Goal: Task Accomplishment & Management: Use online tool/utility

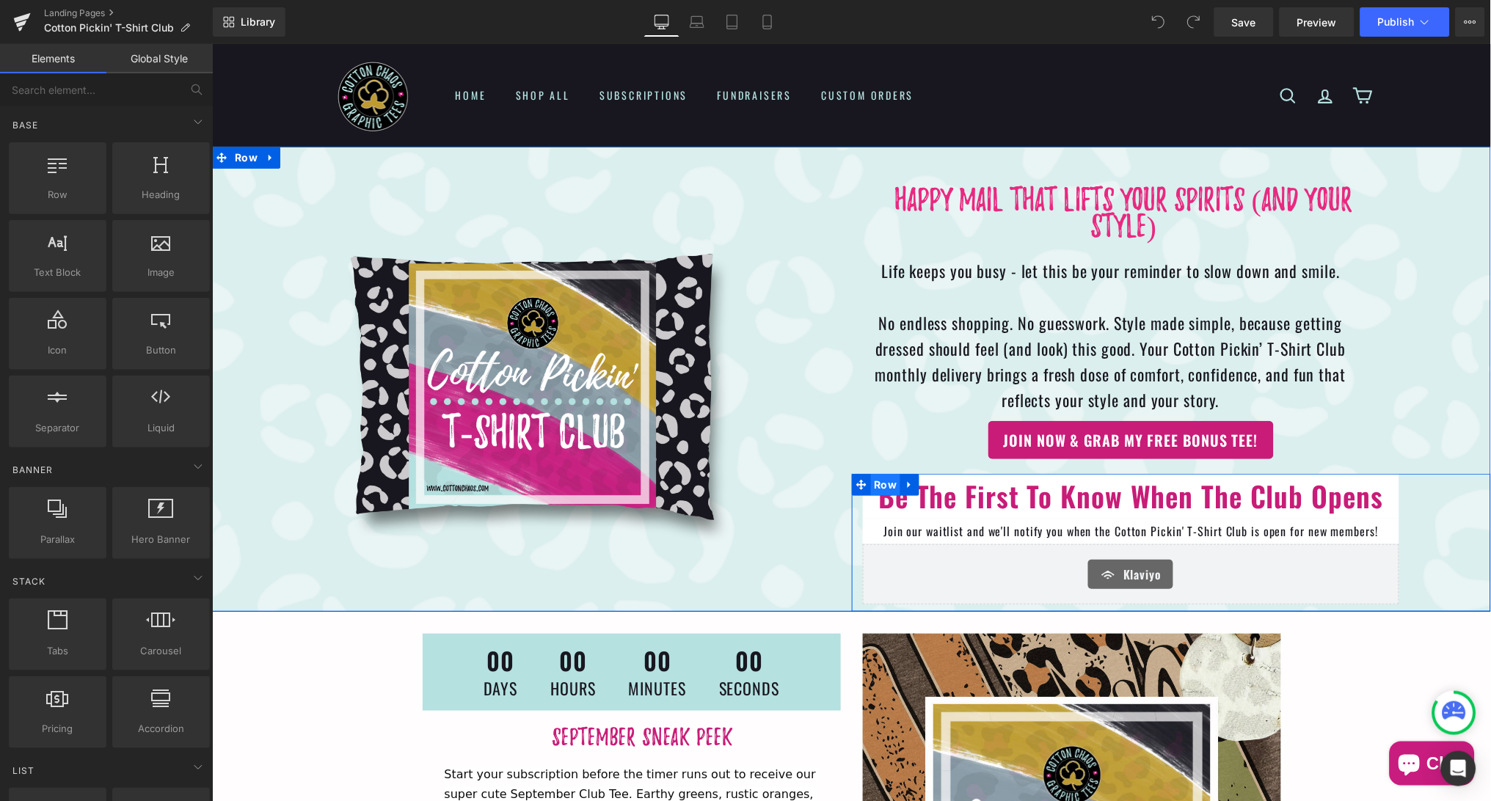
click at [887, 480] on span "Row" at bounding box center [885, 484] width 30 height 22
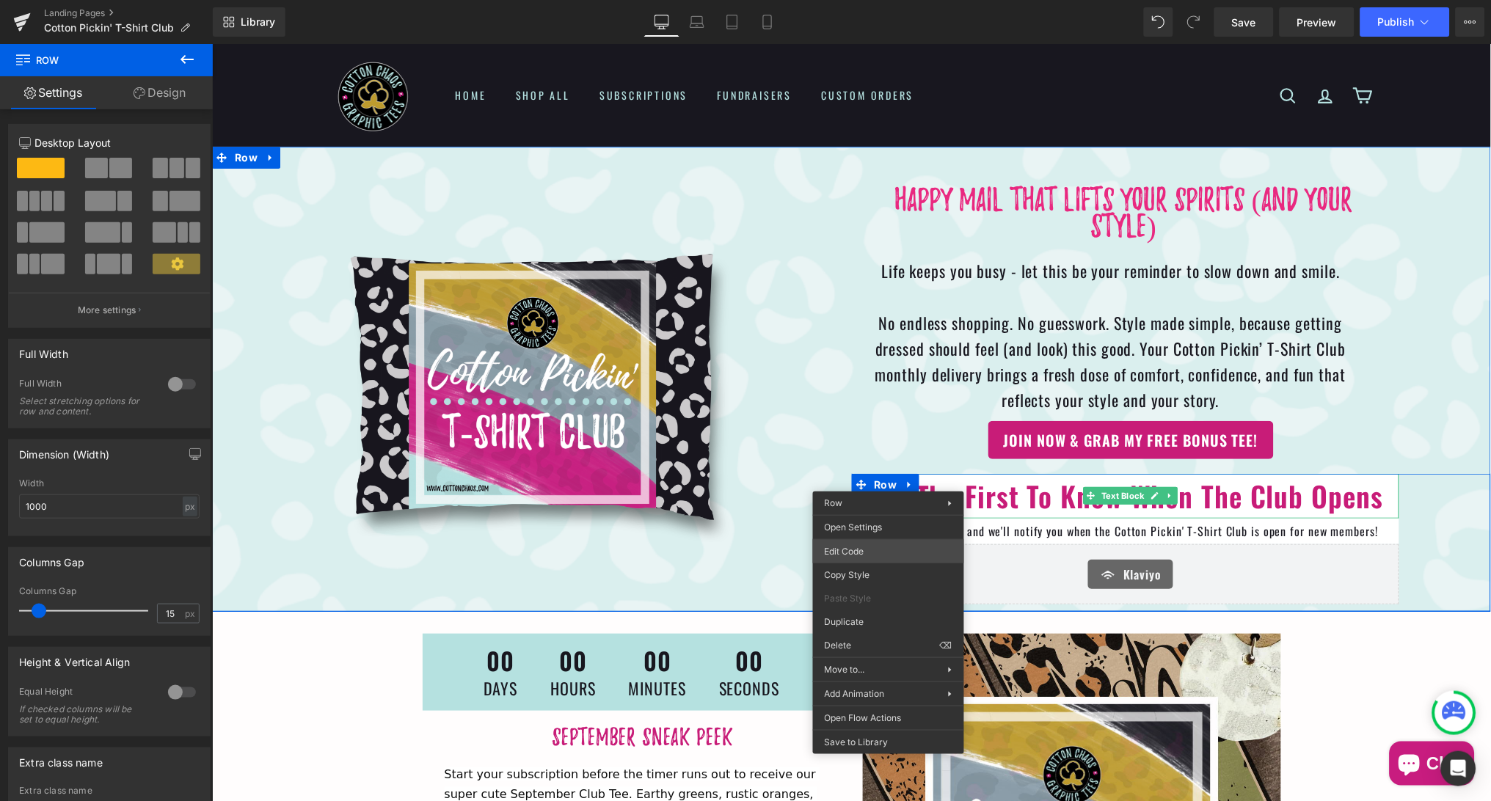
click at [872, 0] on div "Row You are previewing how the will restyle your page. You can not edit Element…" at bounding box center [745, 0] width 1491 height 0
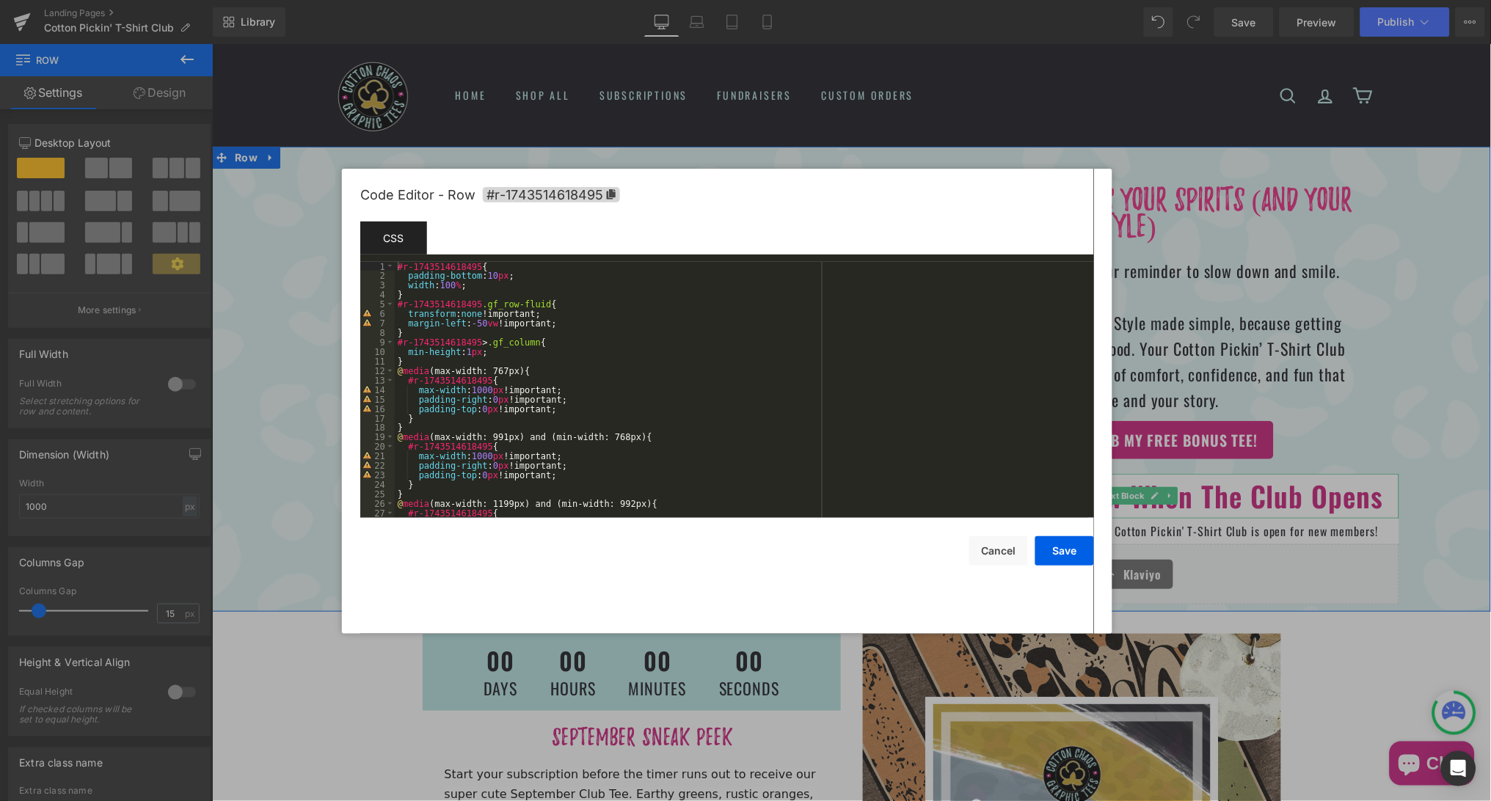
scroll to position [217, 0]
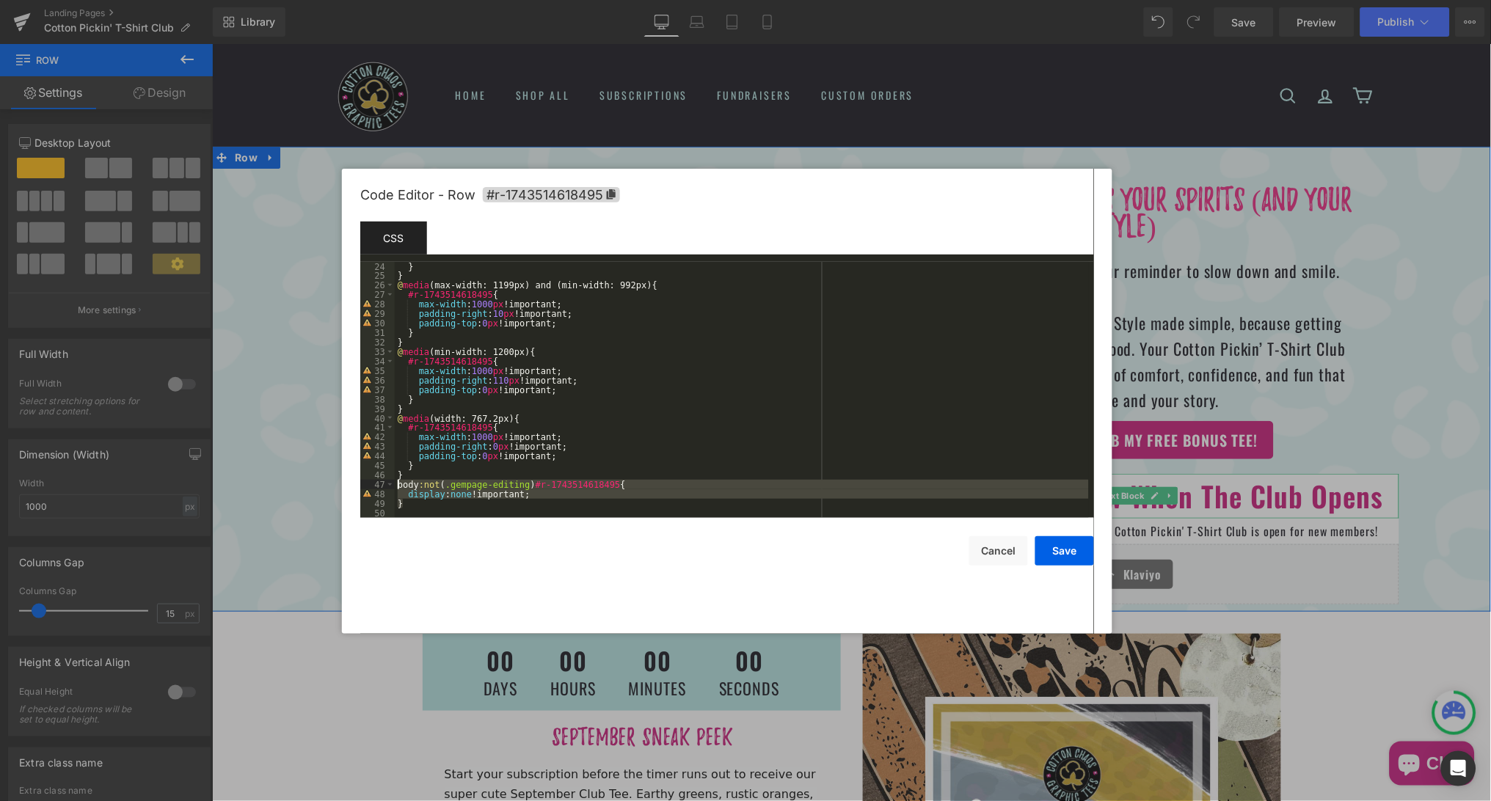
drag, startPoint x: 406, startPoint y: 502, endPoint x: 398, endPoint y: 485, distance: 19.0
click at [398, 485] on div "} } @ media (max-width: 1199px) and (min-width: 992px) { #r-1743514618495 { max…" at bounding box center [742, 399] width 694 height 275
click at [1297, 413] on div at bounding box center [745, 400] width 1491 height 801
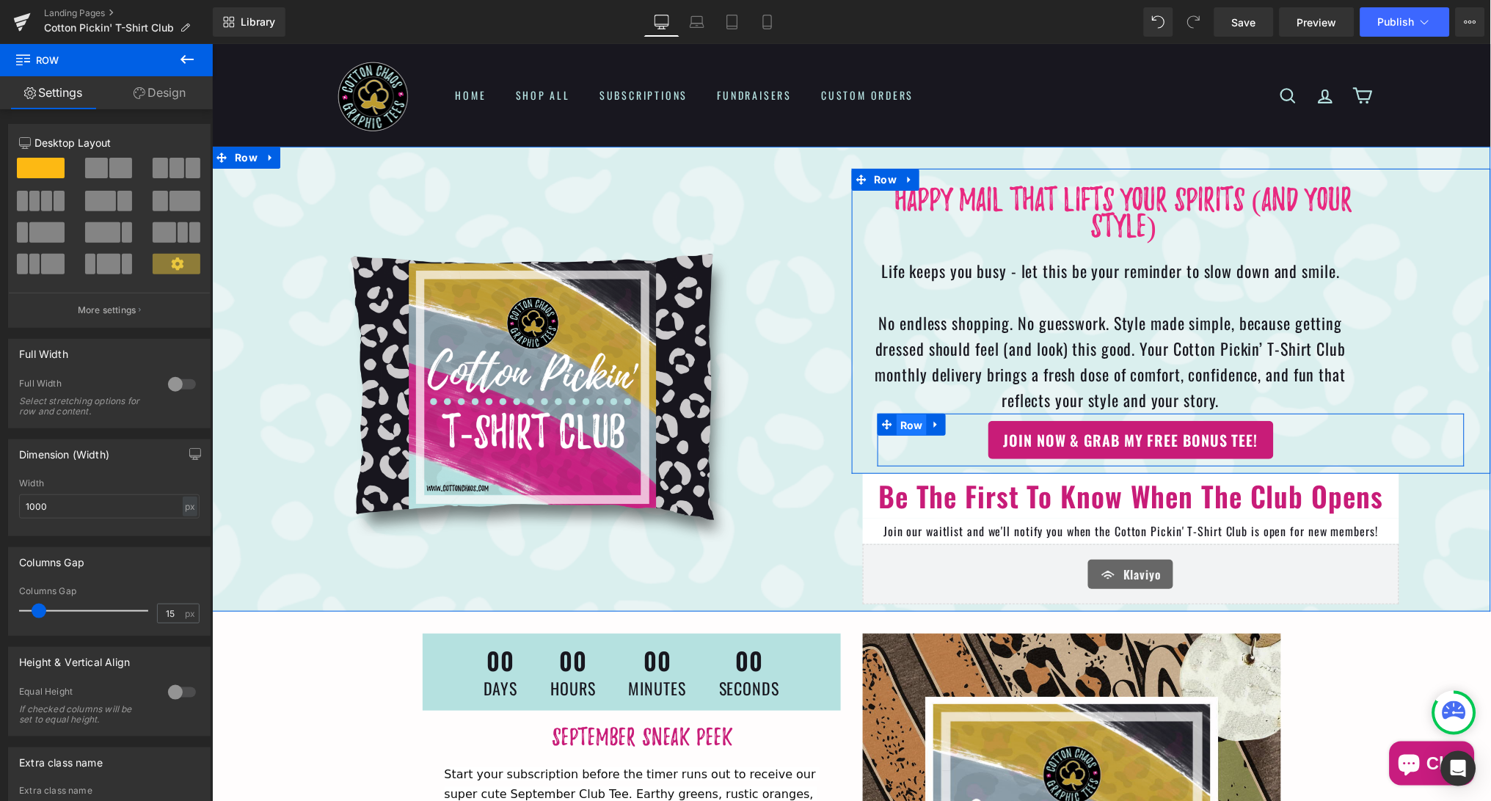
click at [909, 415] on span "Row" at bounding box center [911, 425] width 30 height 22
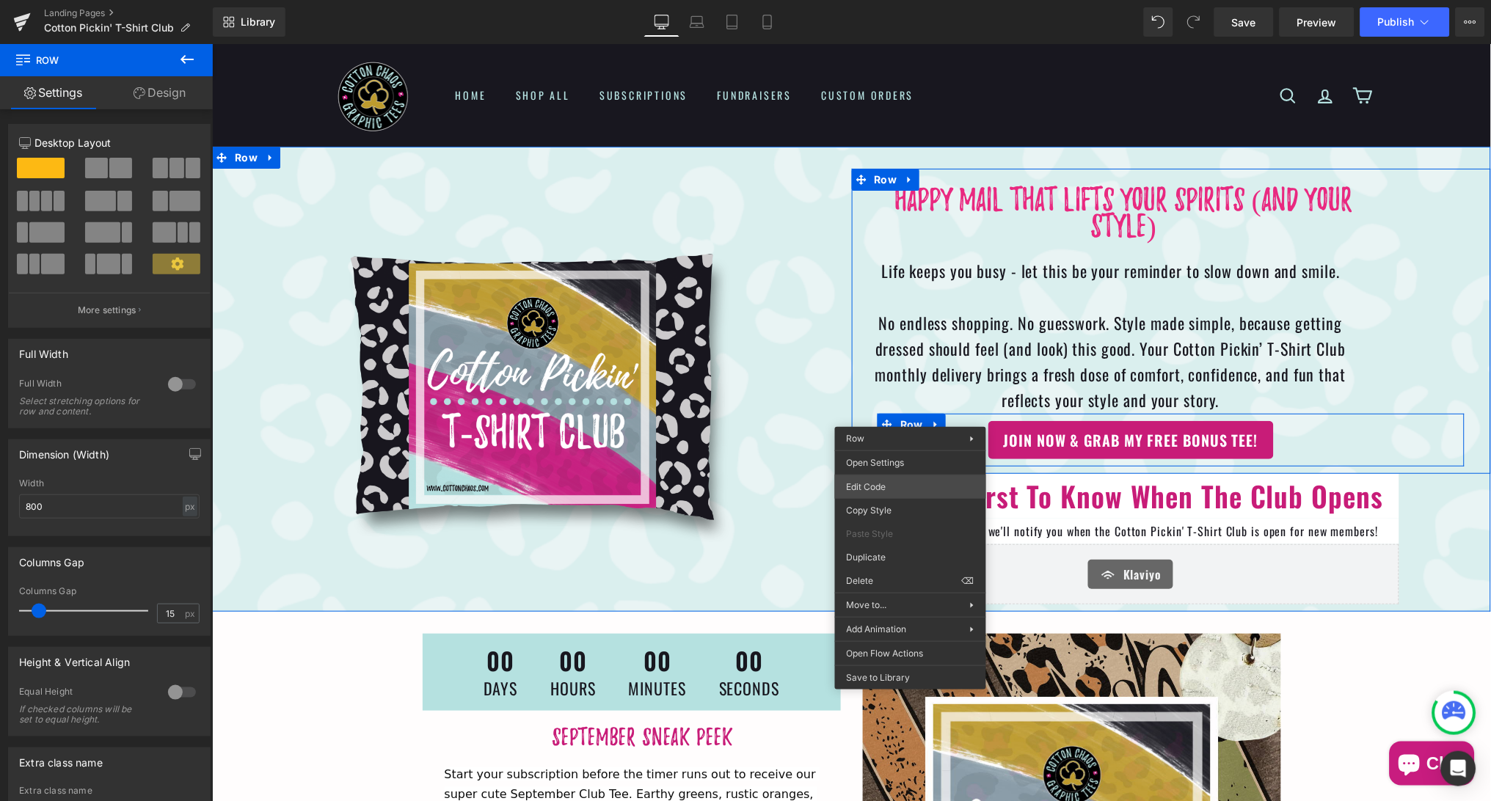
click at [902, 0] on div "Row You are previewing how the will restyle your page. You can not edit Element…" at bounding box center [745, 0] width 1491 height 0
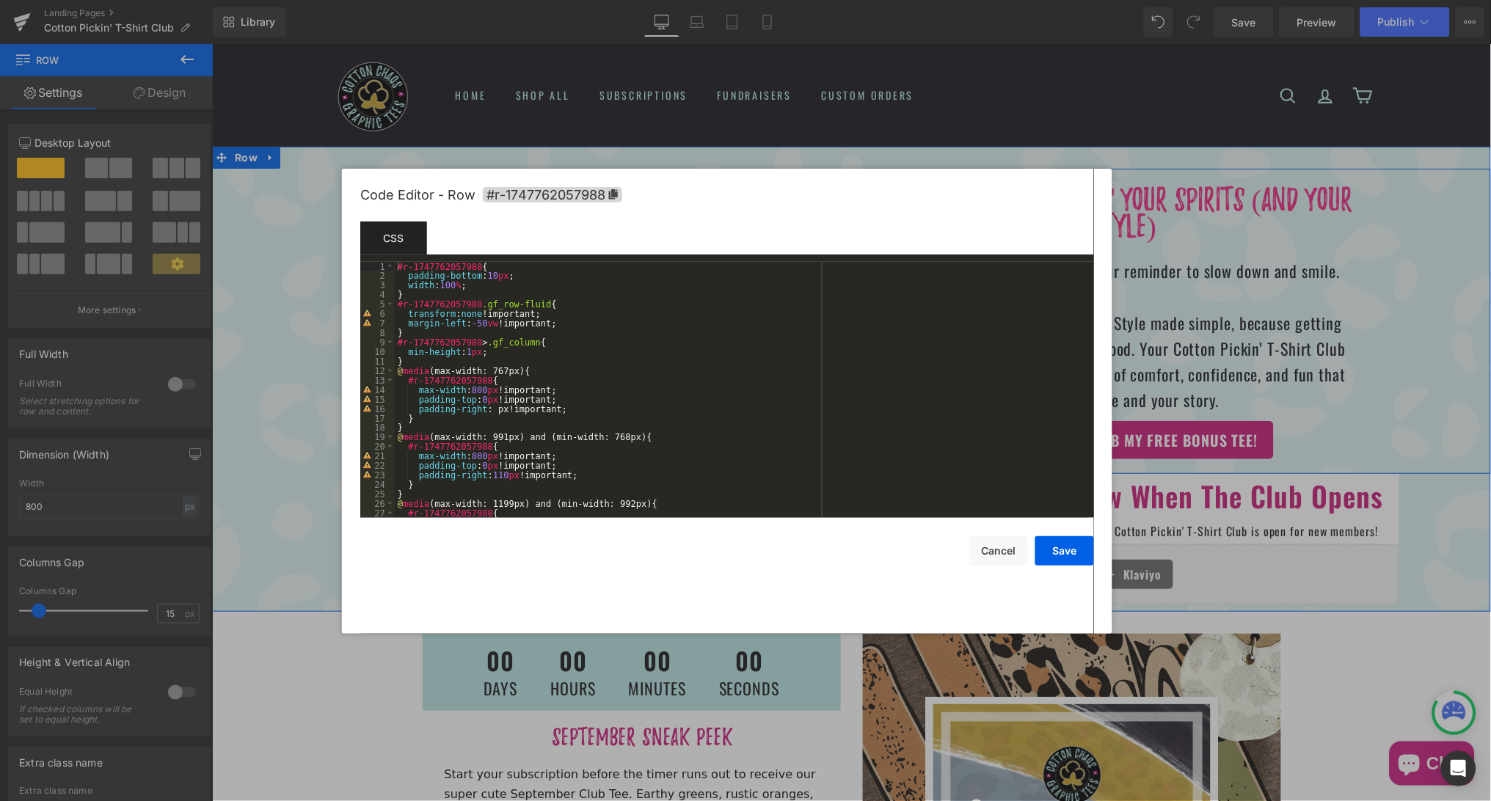
scroll to position [189, 0]
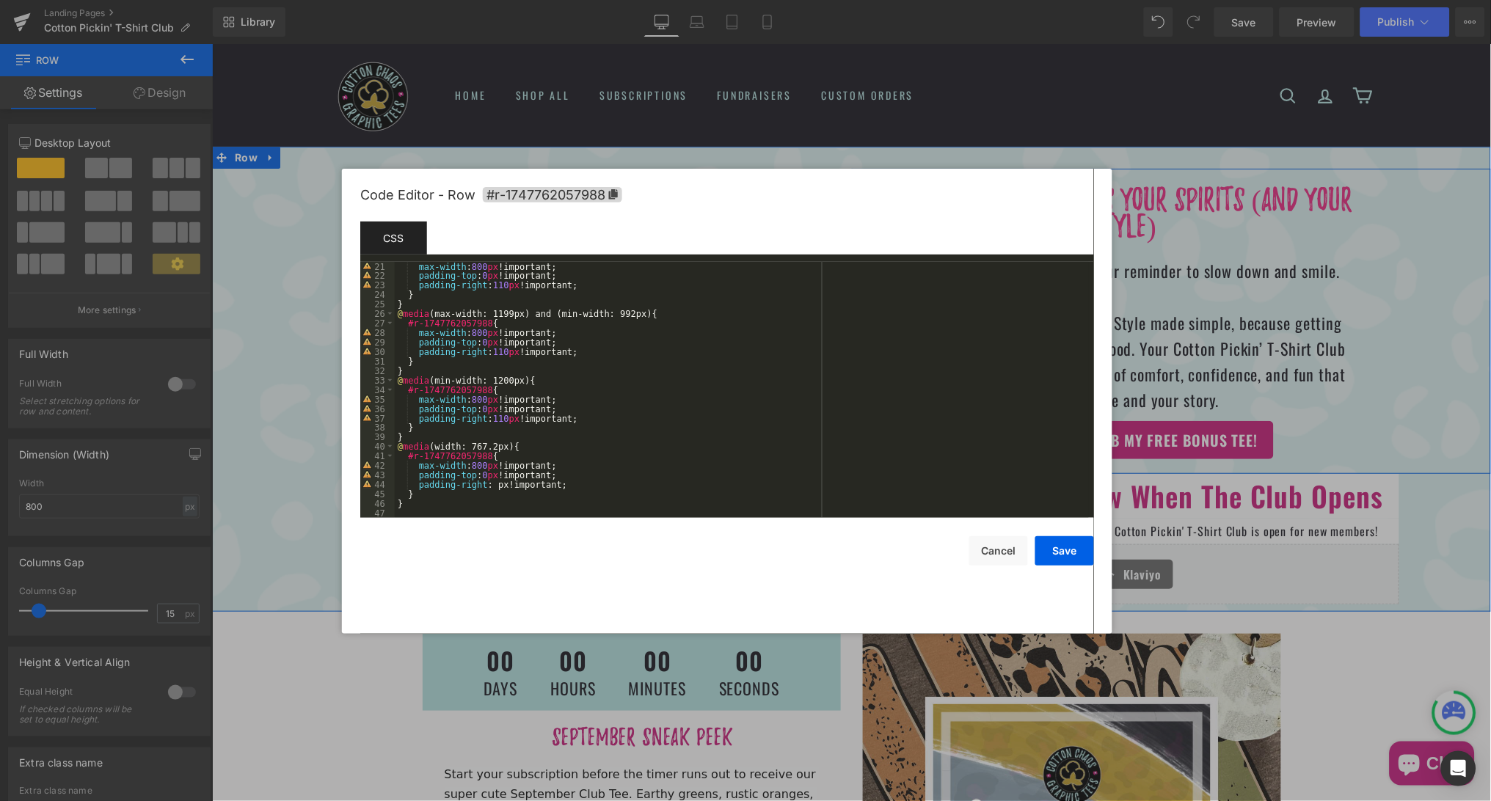
click at [413, 506] on div "max-width : 800 px !important; padding-top : 0 px !important; padding-right : 1…" at bounding box center [742, 399] width 694 height 275
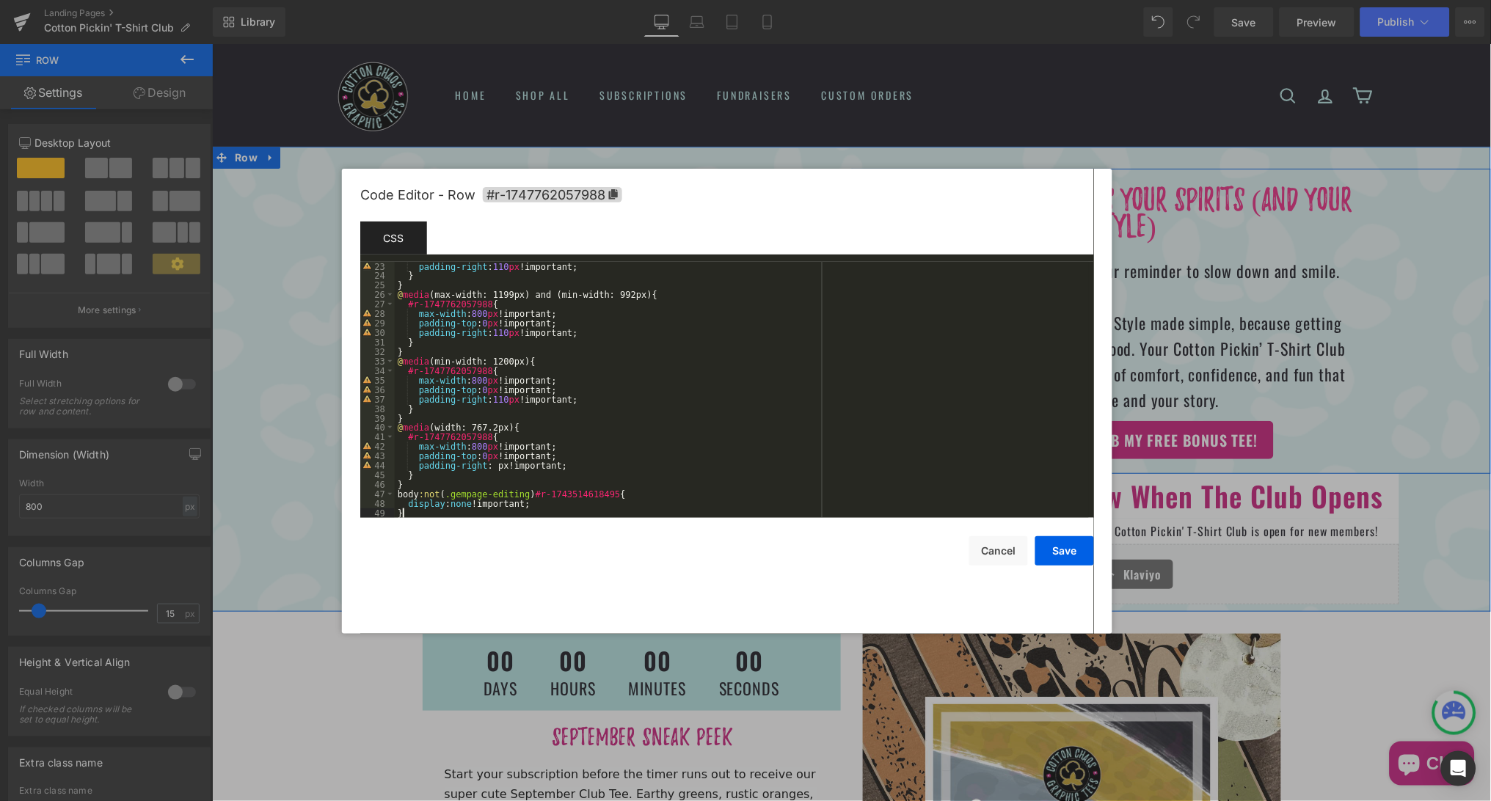
scroll to position [208, 0]
click at [614, 192] on icon at bounding box center [613, 194] width 9 height 10
drag, startPoint x: 627, startPoint y: 495, endPoint x: 539, endPoint y: 492, distance: 87.4
click at [539, 492] on div "padding-right : 110 px !important; } } @ media (max-width: 1199px) and (min-wid…" at bounding box center [742, 399] width 694 height 275
click at [1070, 552] on button "Save" at bounding box center [1064, 550] width 59 height 29
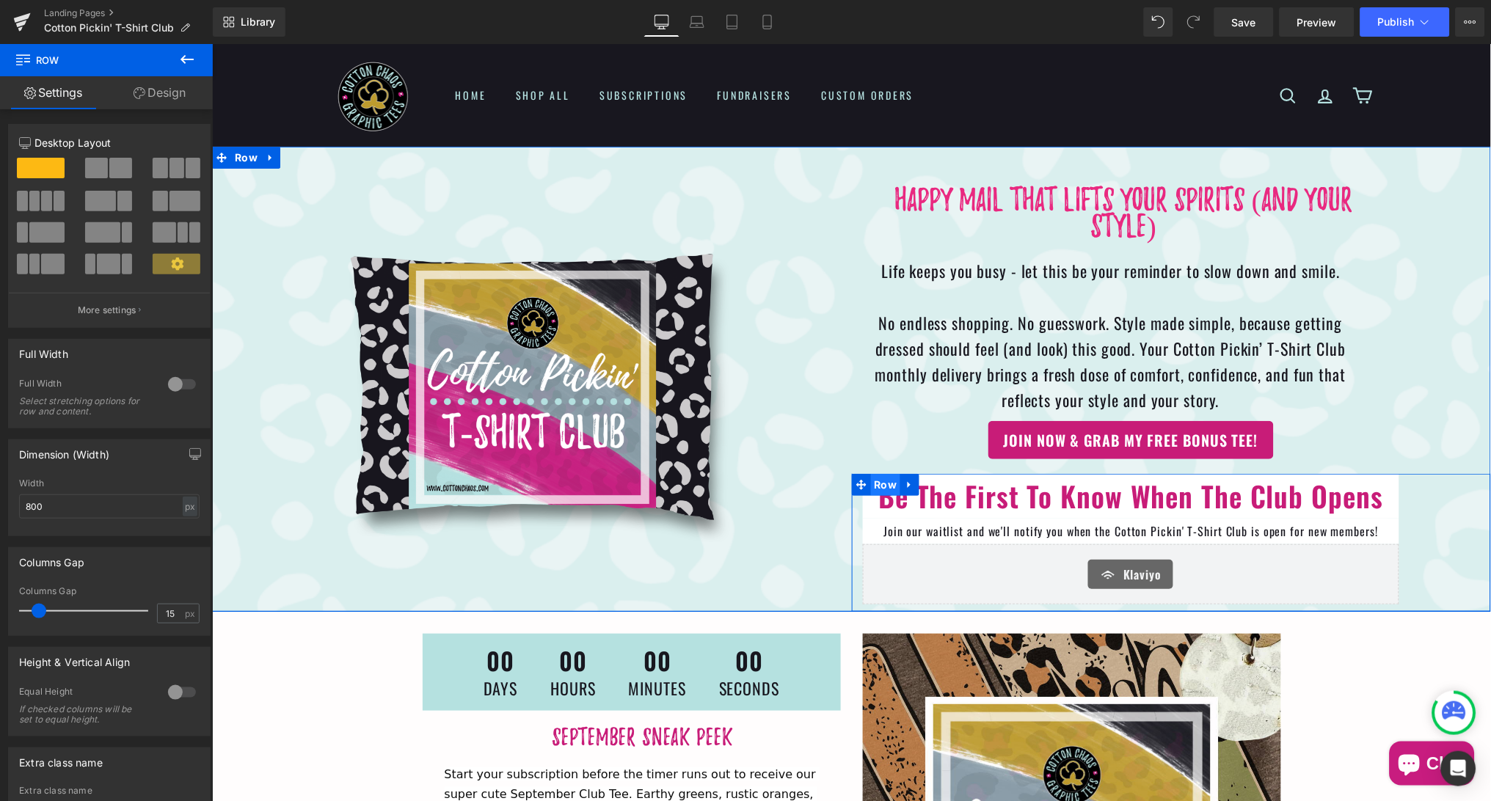
click at [885, 478] on span "Row" at bounding box center [885, 484] width 30 height 22
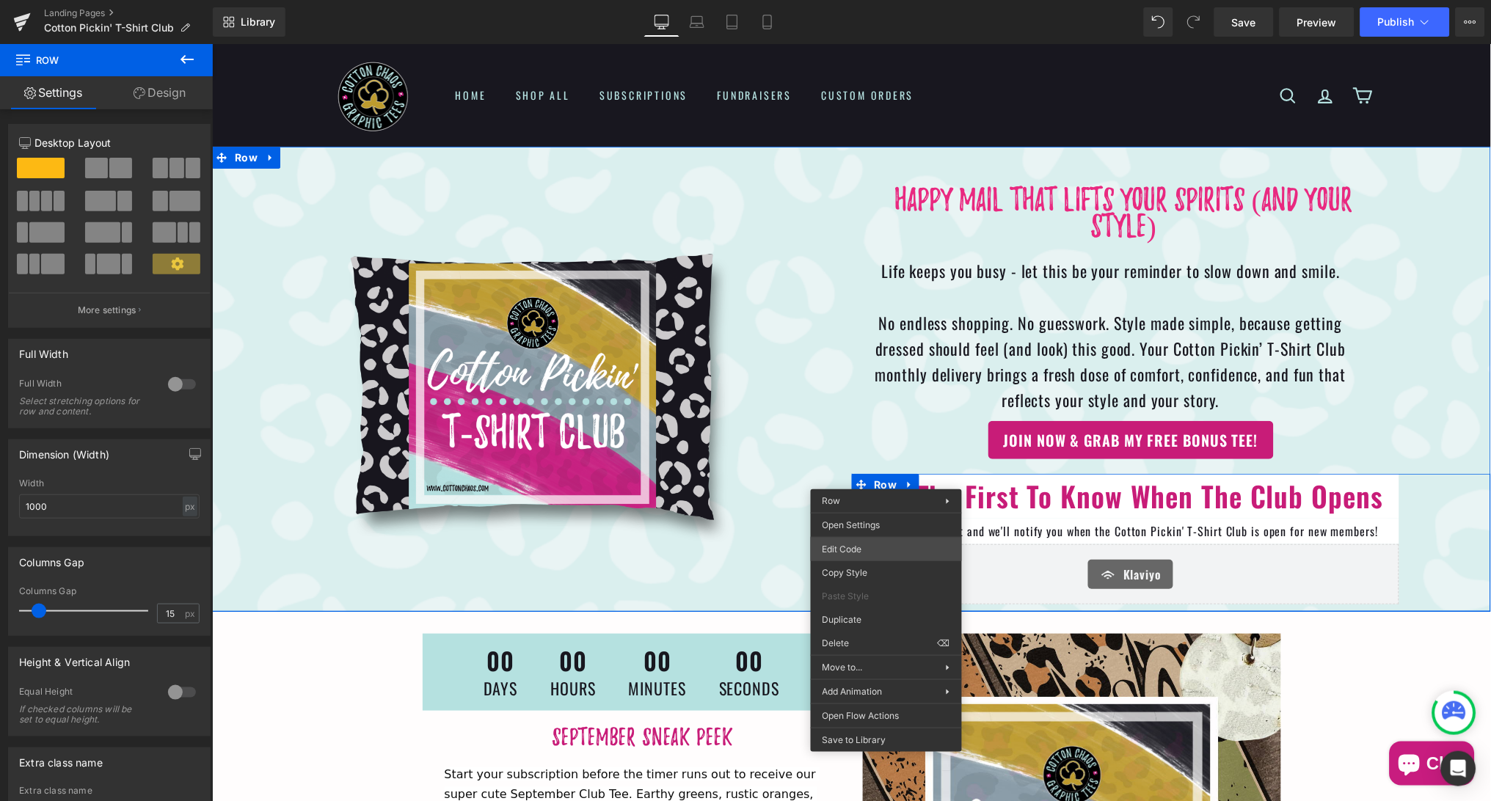
click at [875, 0] on div "Row You are previewing how the will restyle your page. You can not edit Element…" at bounding box center [745, 0] width 1491 height 0
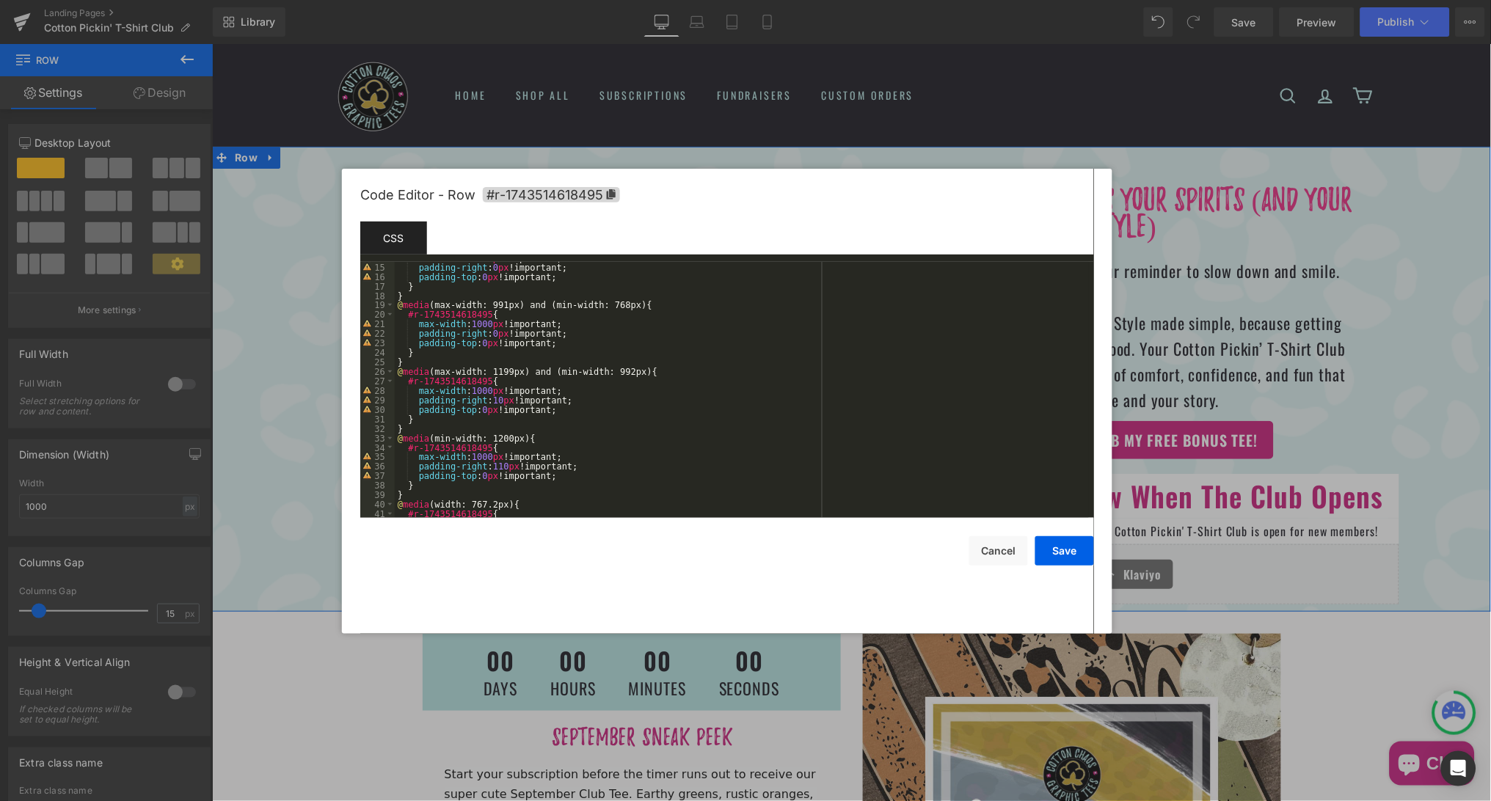
scroll to position [217, 0]
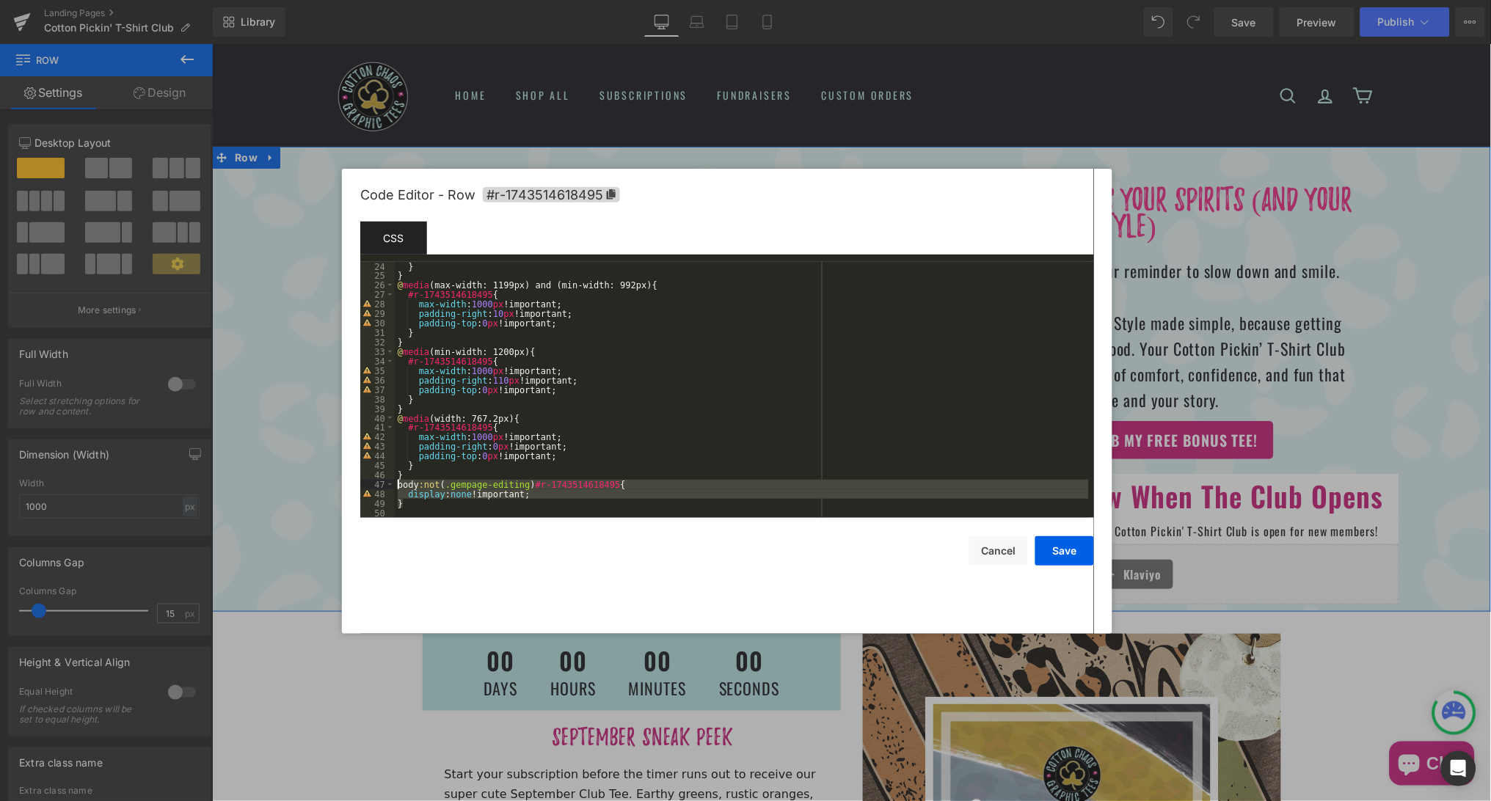
drag, startPoint x: 418, startPoint y: 503, endPoint x: 397, endPoint y: 487, distance: 26.3
click at [397, 487] on div "} } @ media (max-width: 1199px) and (min-width: 992px) { #r-1743514618495 { max…" at bounding box center [742, 399] width 694 height 275
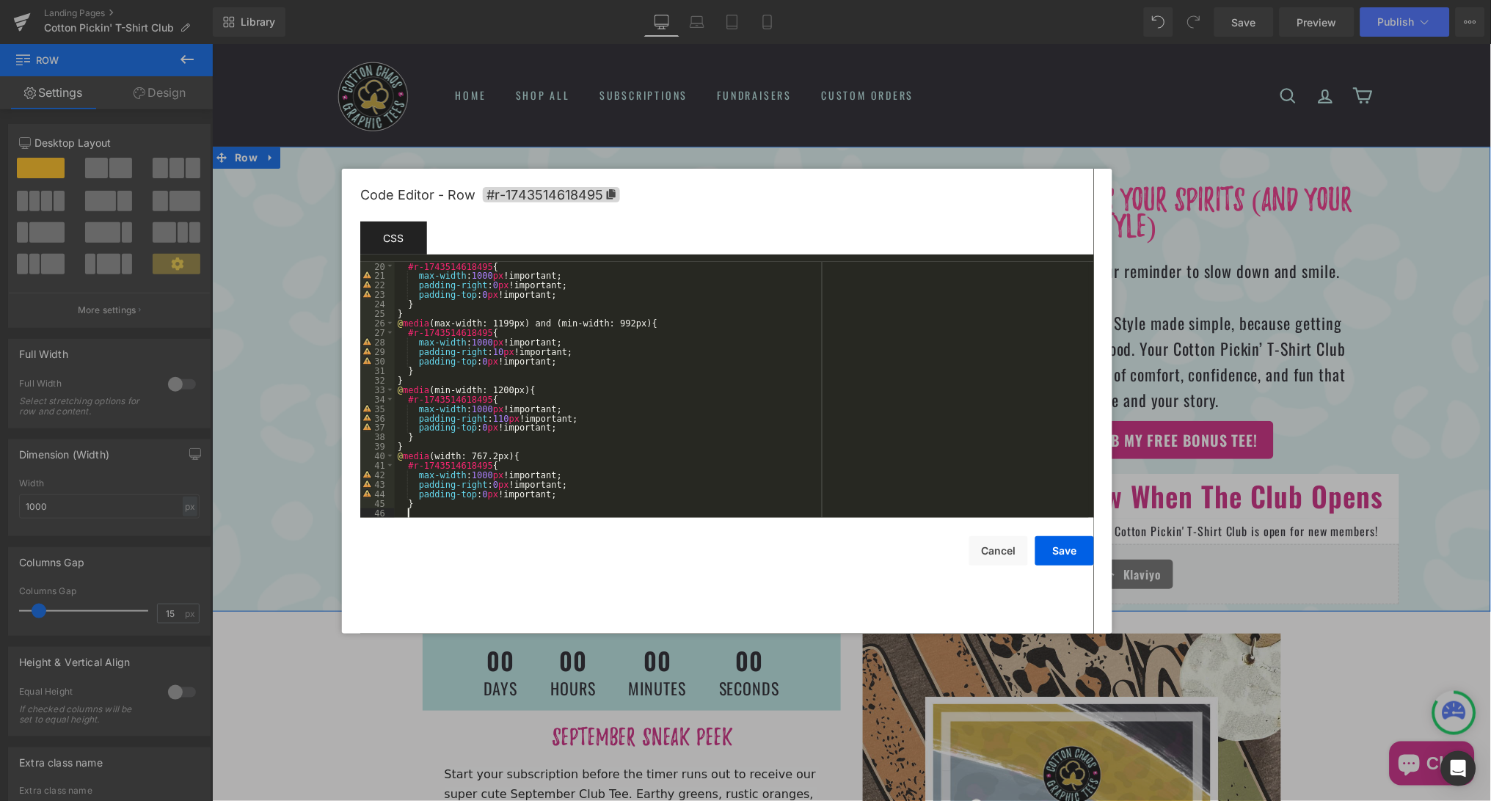
scroll to position [189, 0]
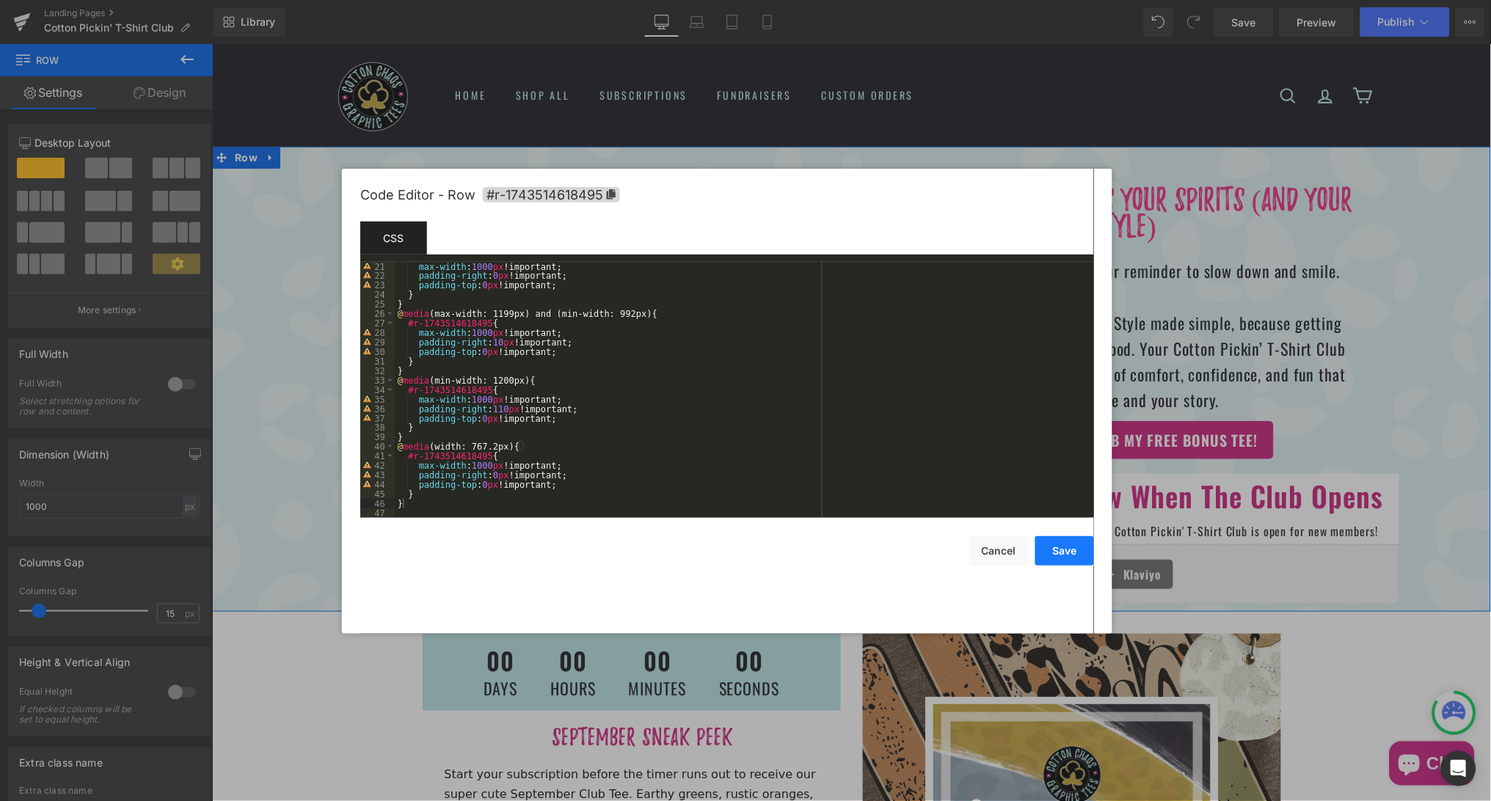
click at [1059, 552] on button "Save" at bounding box center [1064, 550] width 59 height 29
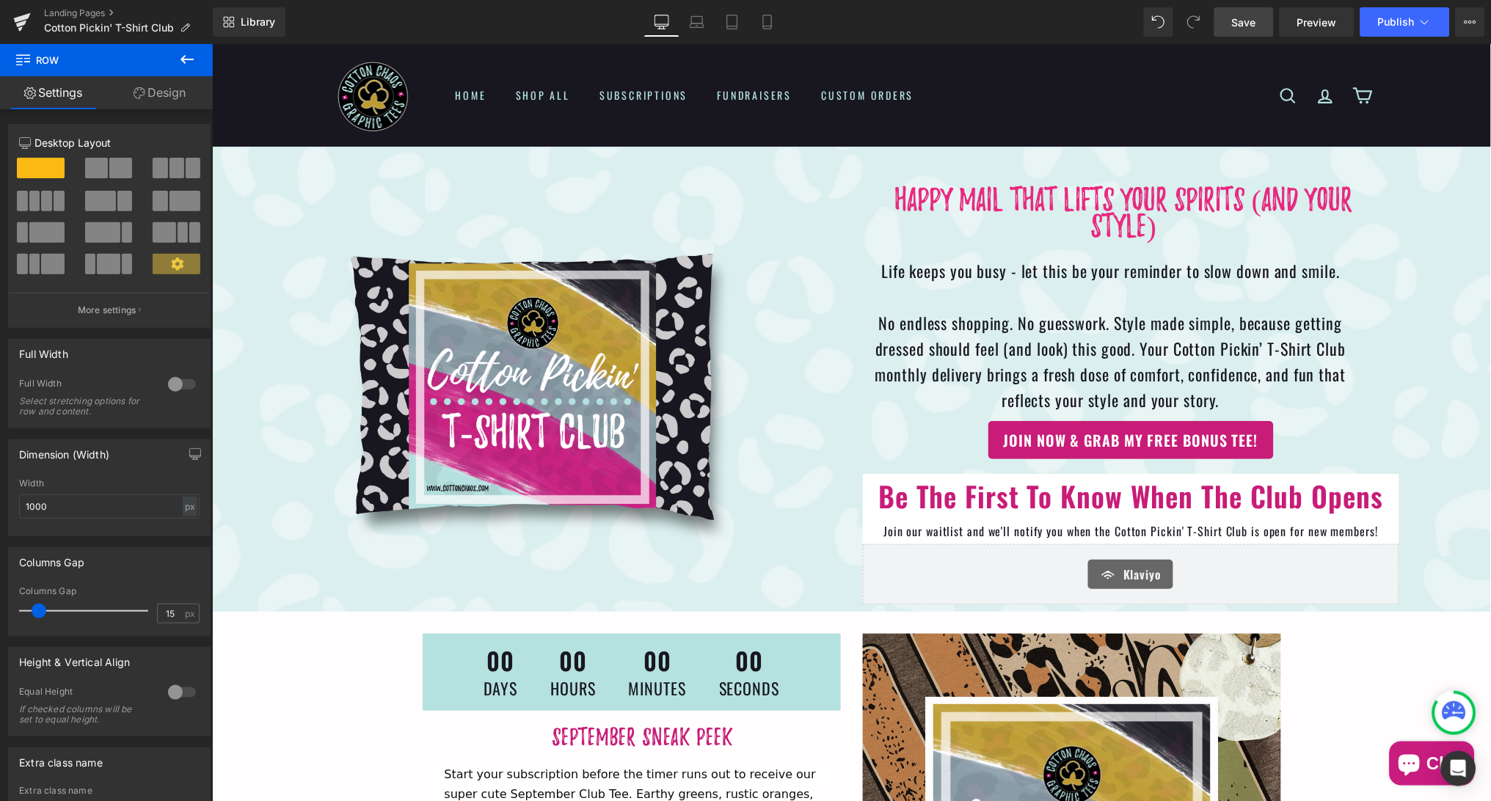
click at [1236, 29] on link "Save" at bounding box center [1243, 21] width 59 height 29
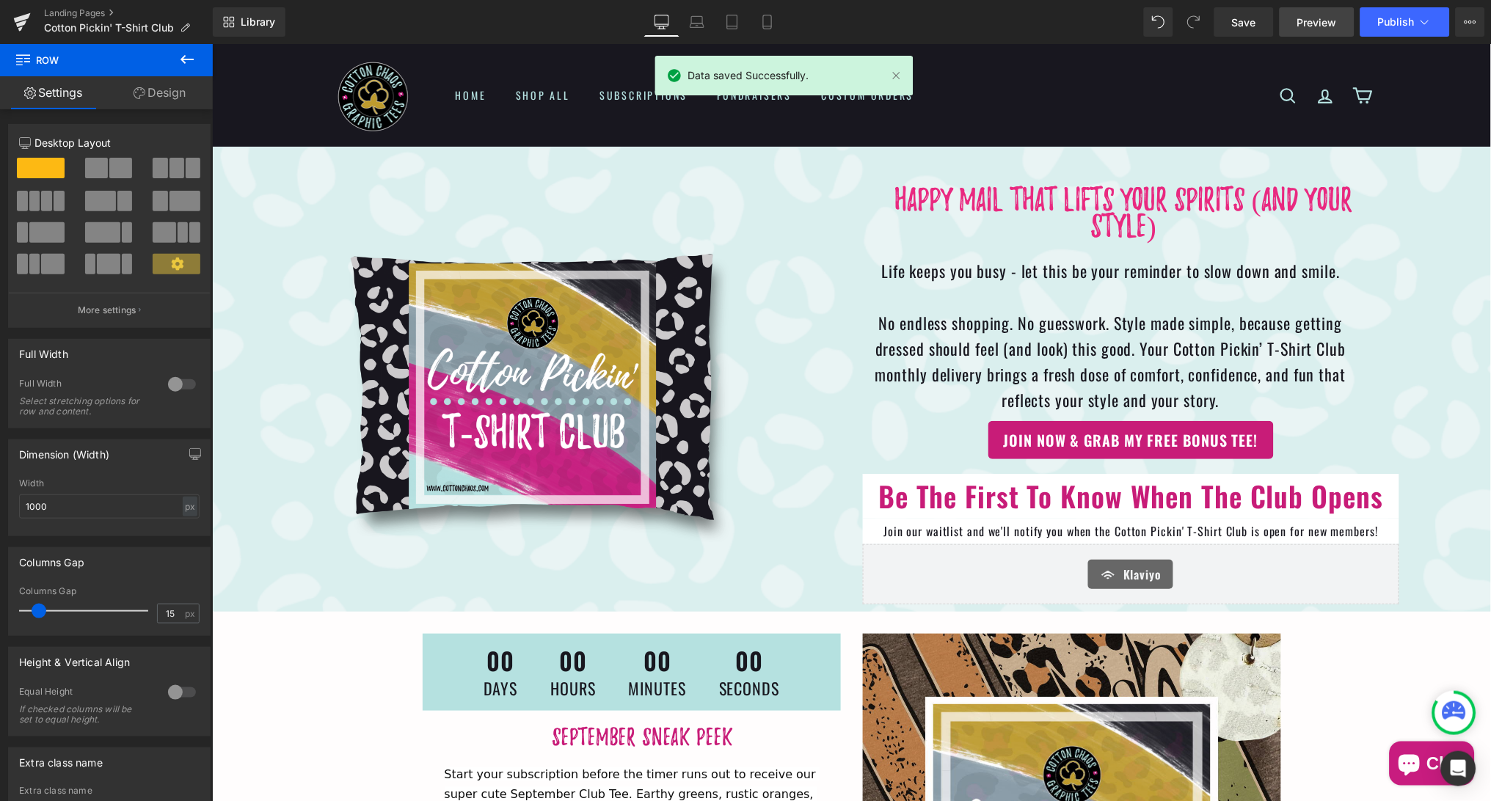
click at [1322, 21] on span "Preview" at bounding box center [1317, 22] width 40 height 15
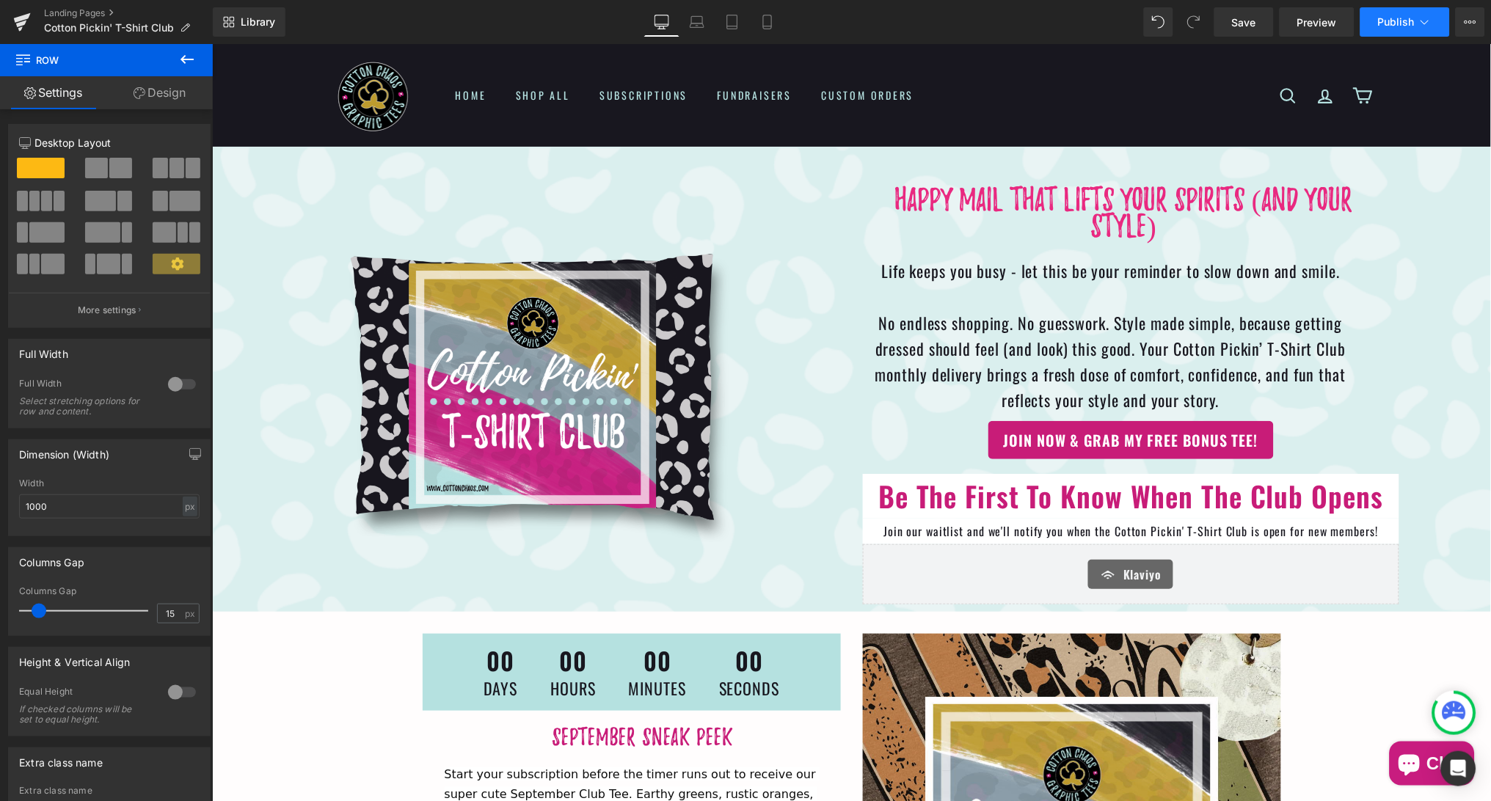
click at [1395, 27] on span "Publish" at bounding box center [1396, 22] width 37 height 12
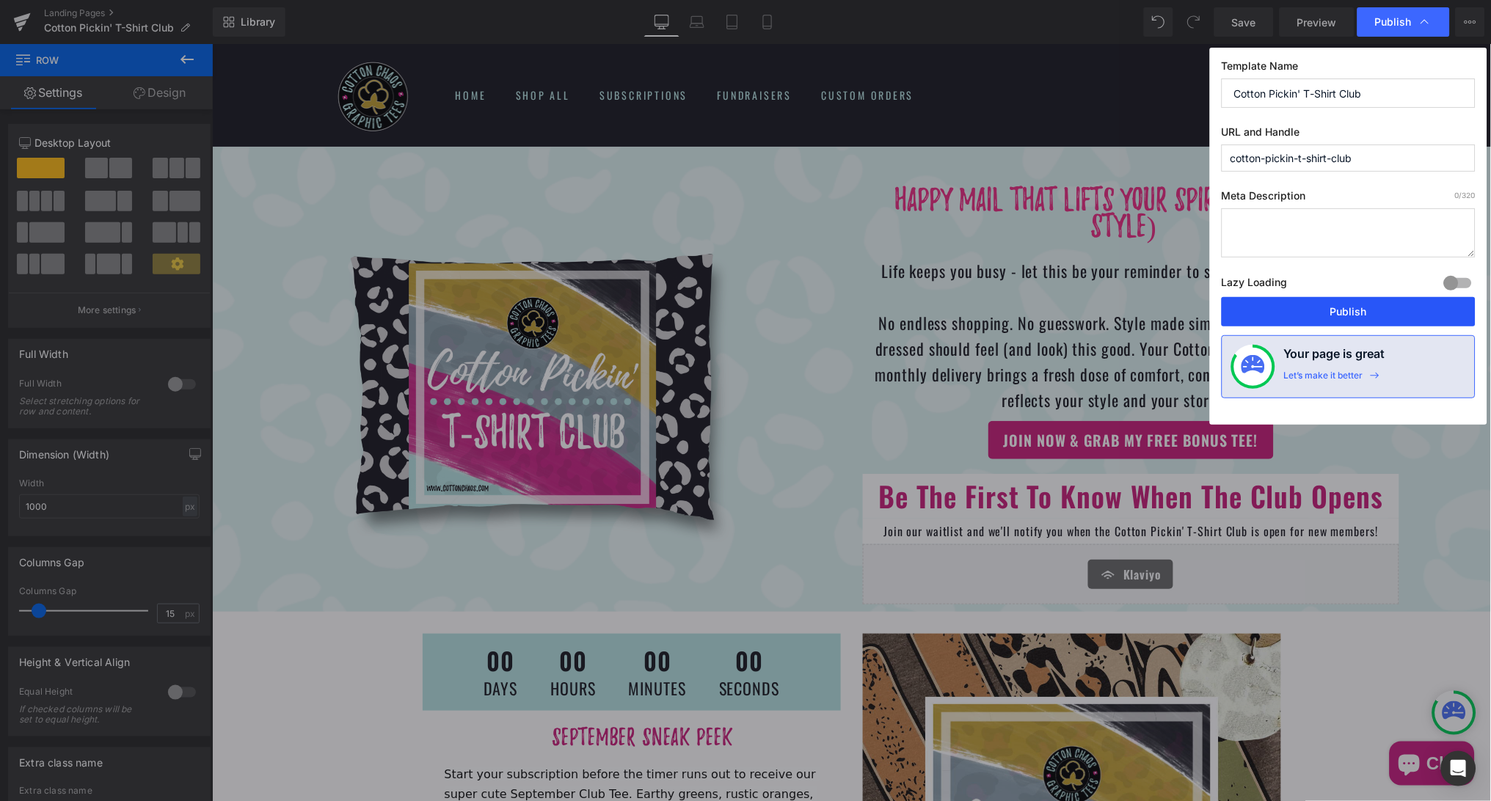
click at [1342, 315] on button "Publish" at bounding box center [1349, 311] width 254 height 29
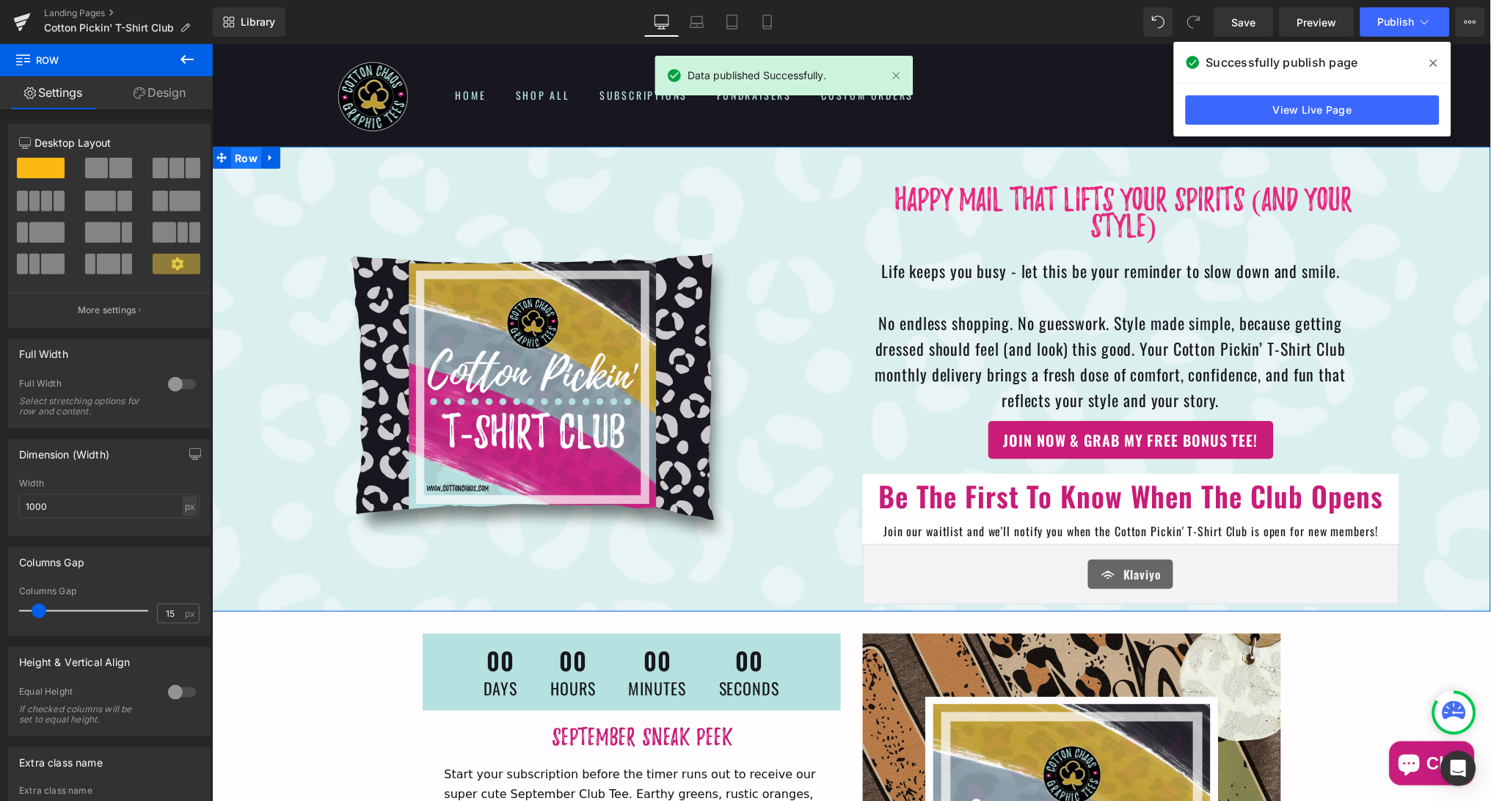
click at [247, 158] on span "Row" at bounding box center [245, 158] width 30 height 22
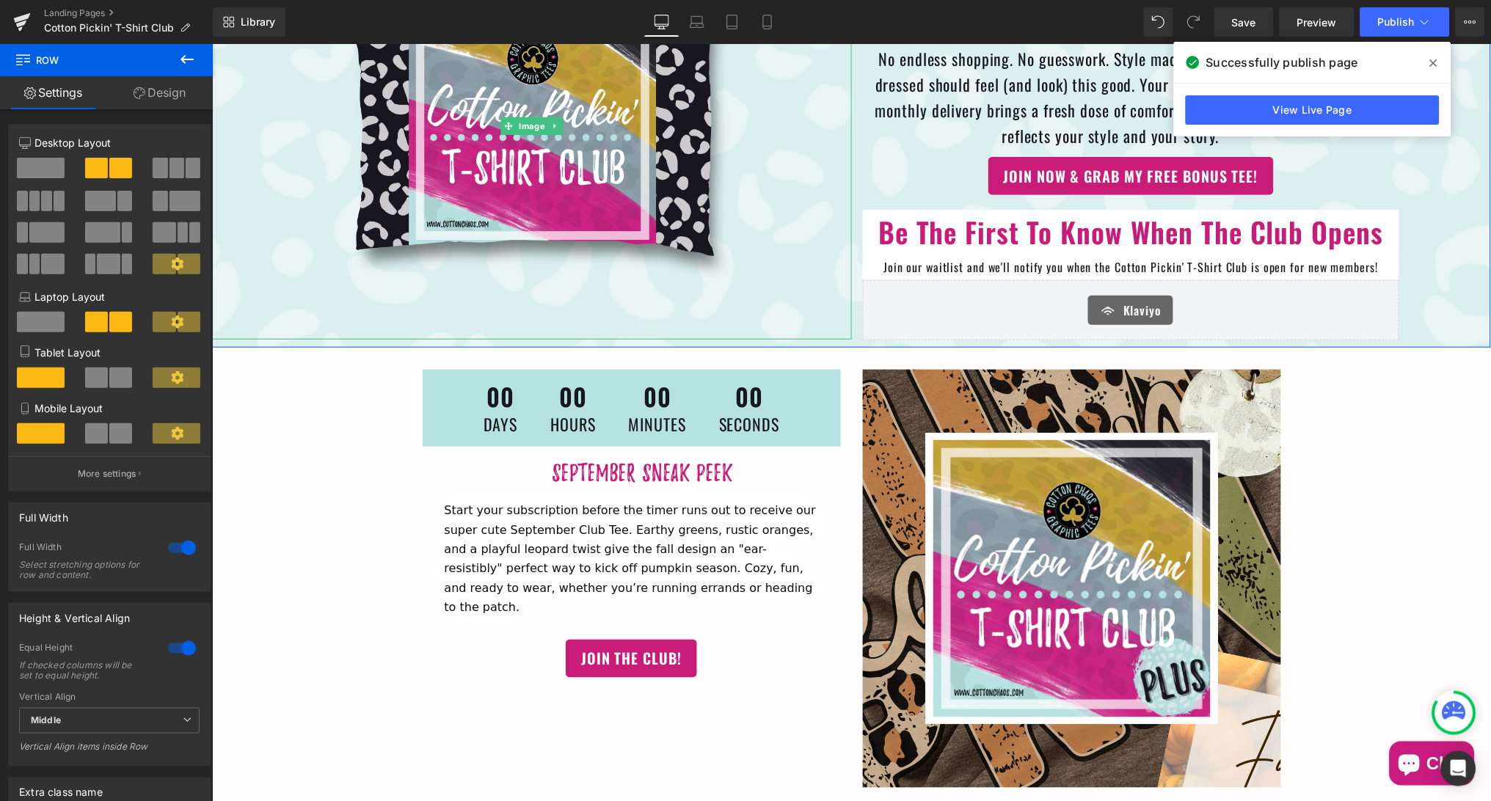
scroll to position [310, 0]
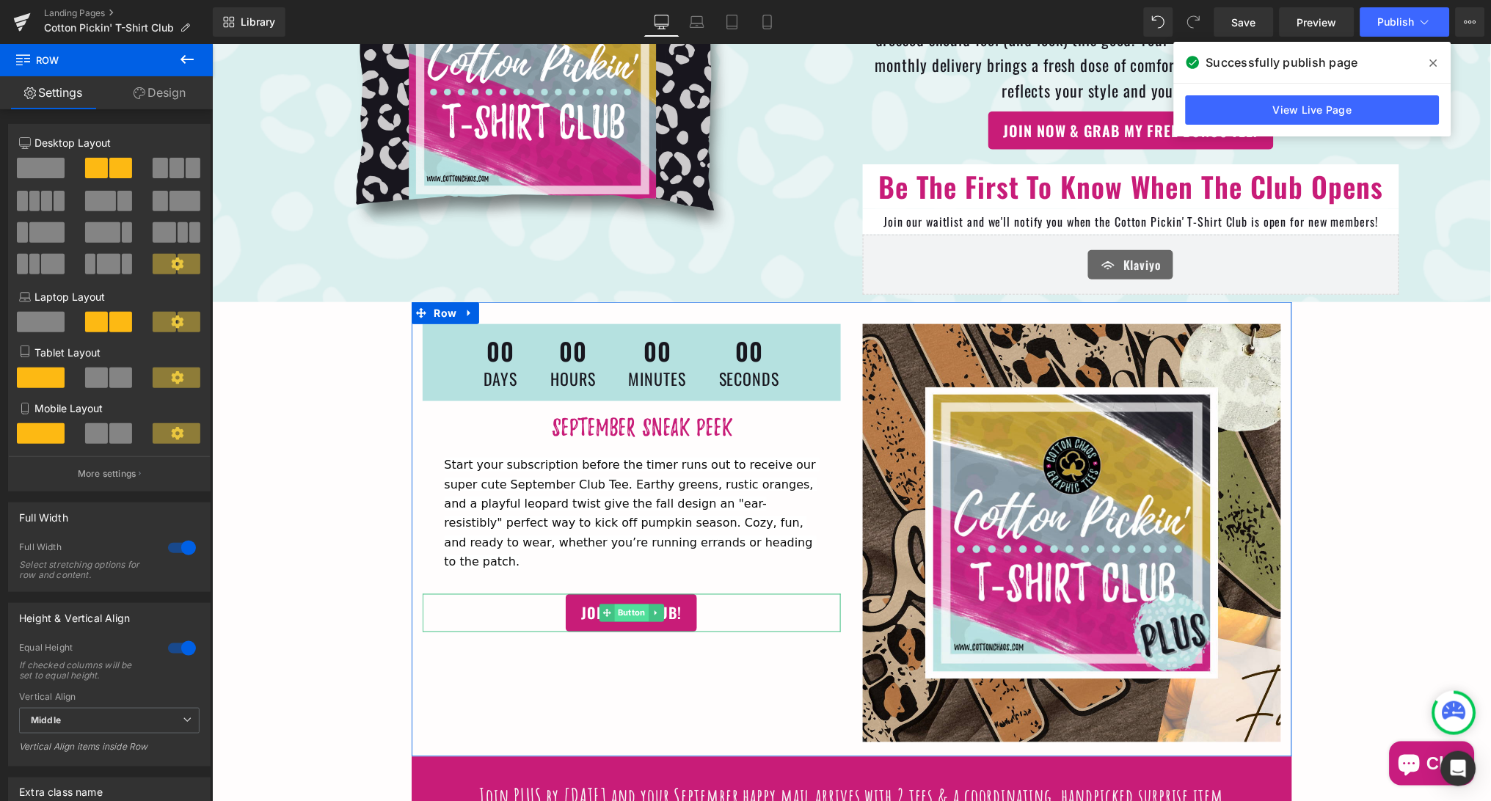
click at [626, 604] on span "Button" at bounding box center [630, 613] width 34 height 18
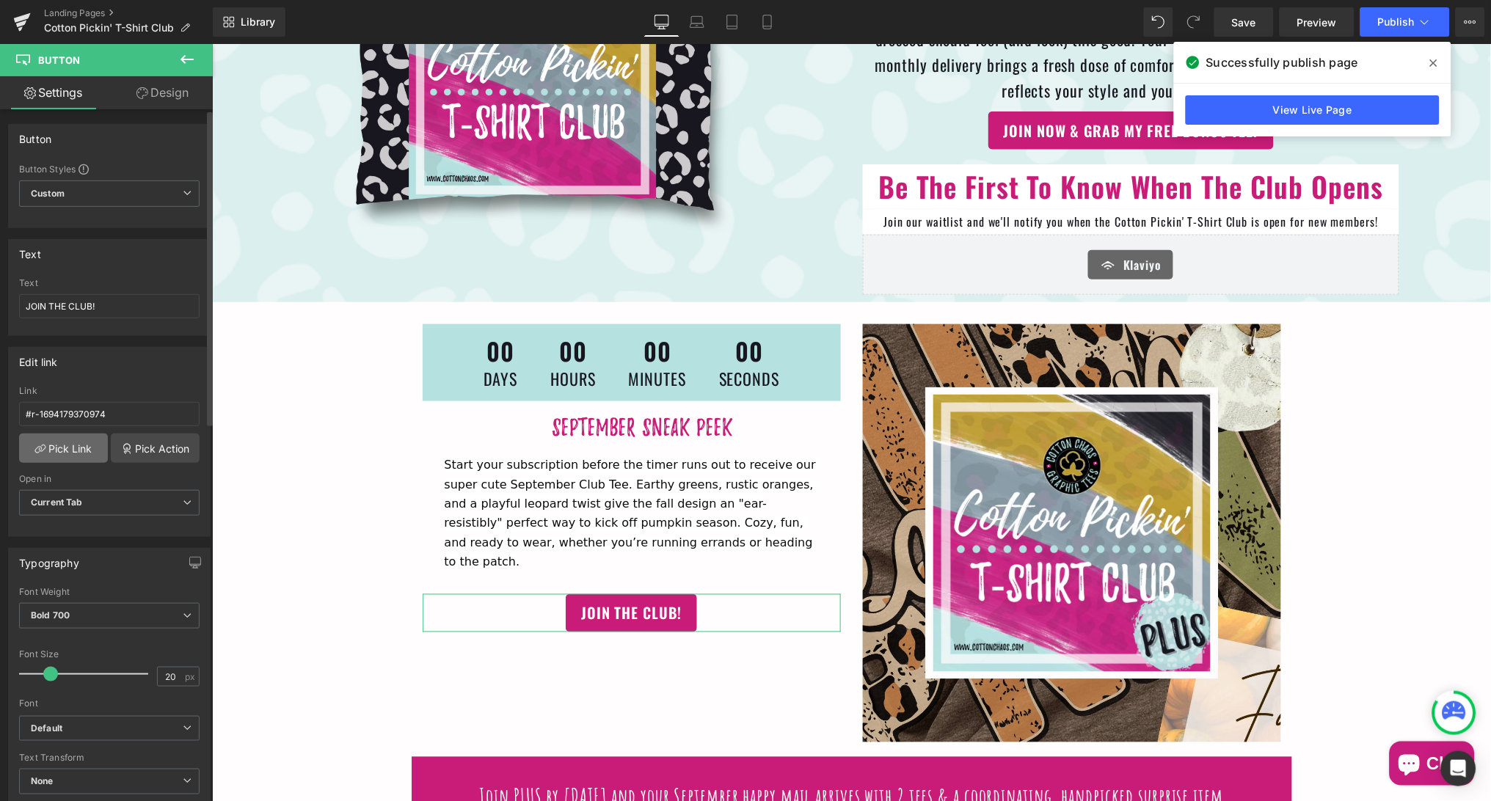
click at [79, 447] on link "Pick Link" at bounding box center [63, 448] width 89 height 29
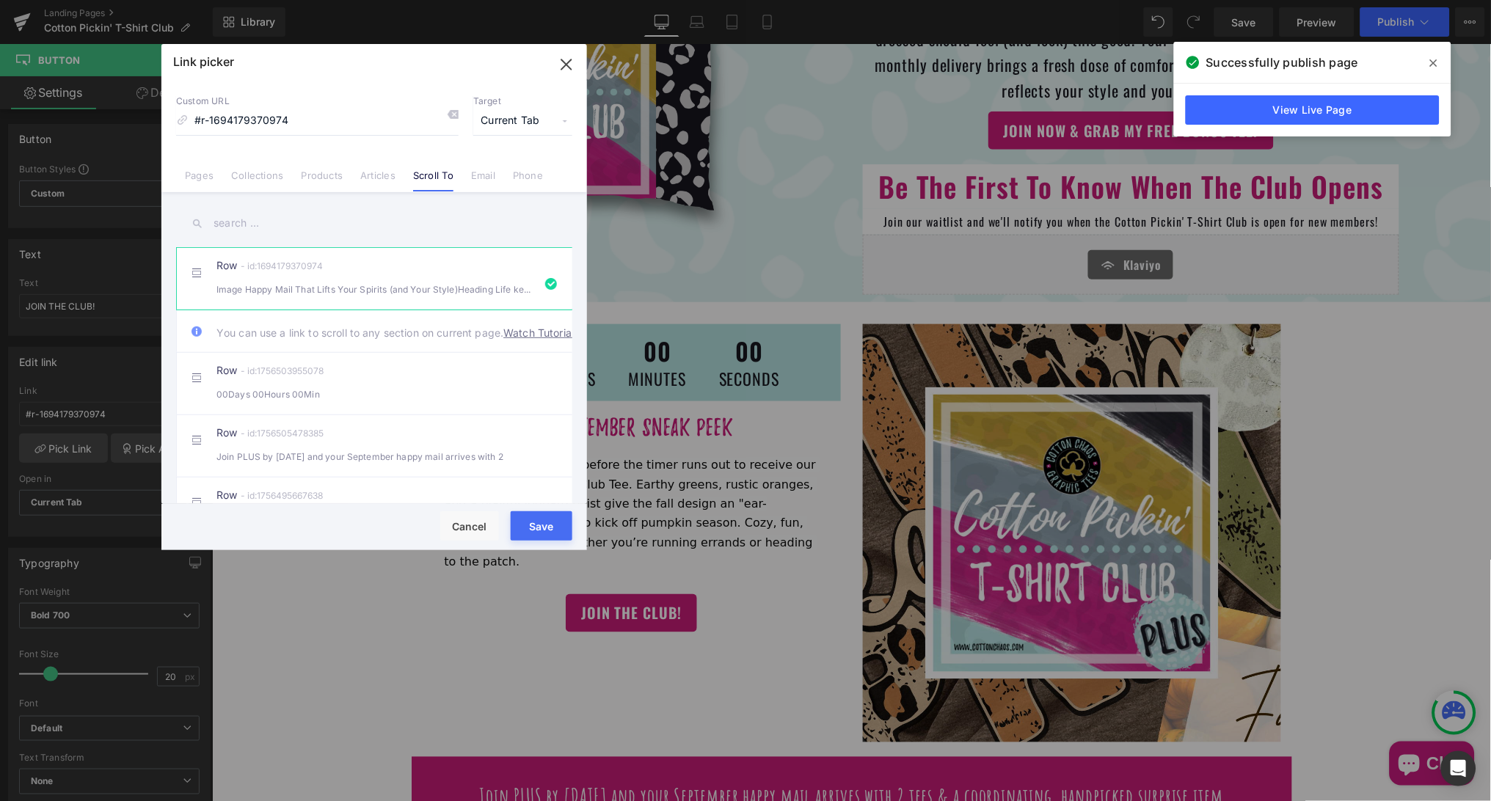
click at [553, 524] on button "Save" at bounding box center [542, 525] width 62 height 29
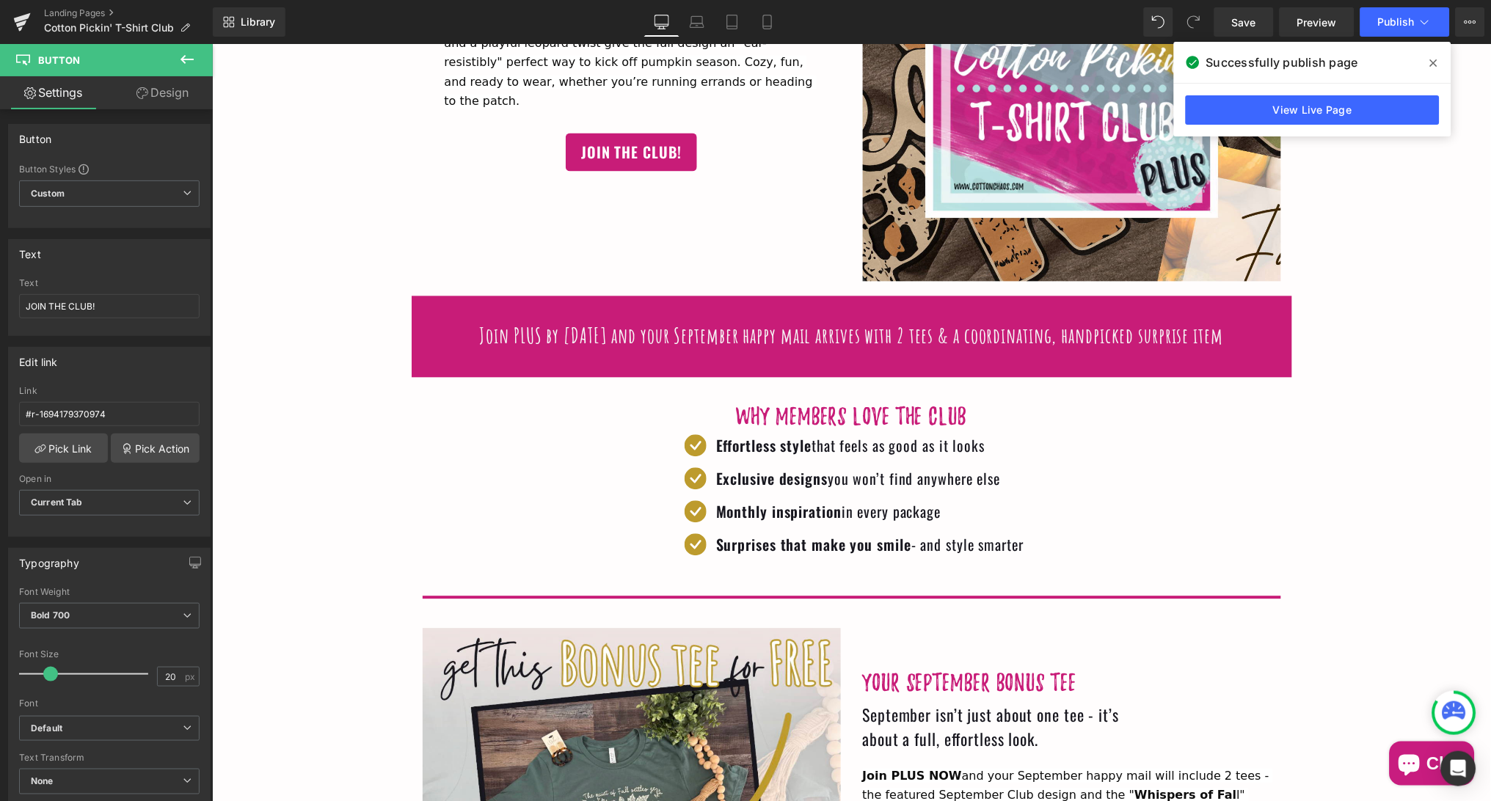
scroll to position [771, 0]
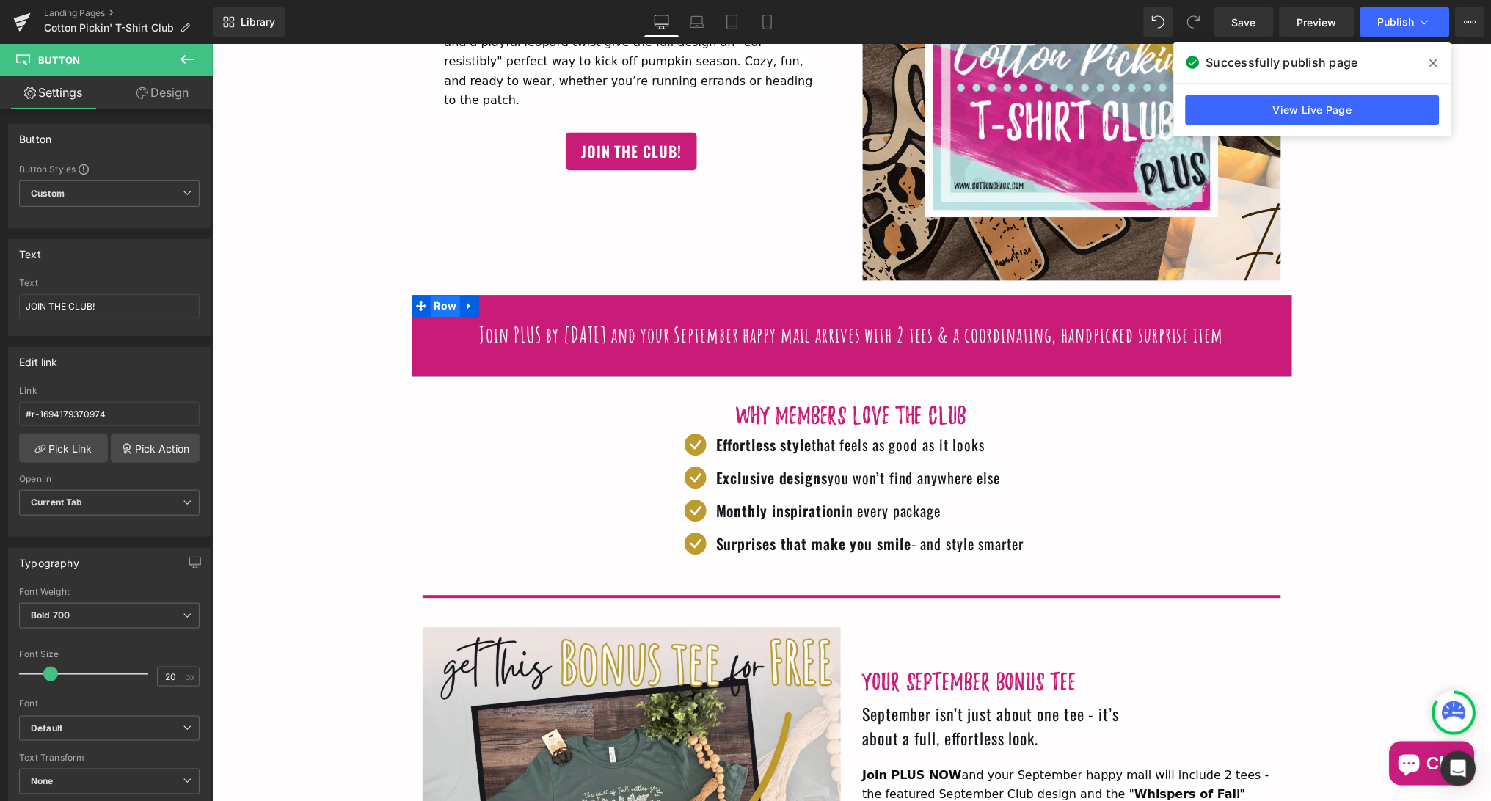
click at [442, 299] on span "Row" at bounding box center [445, 306] width 30 height 22
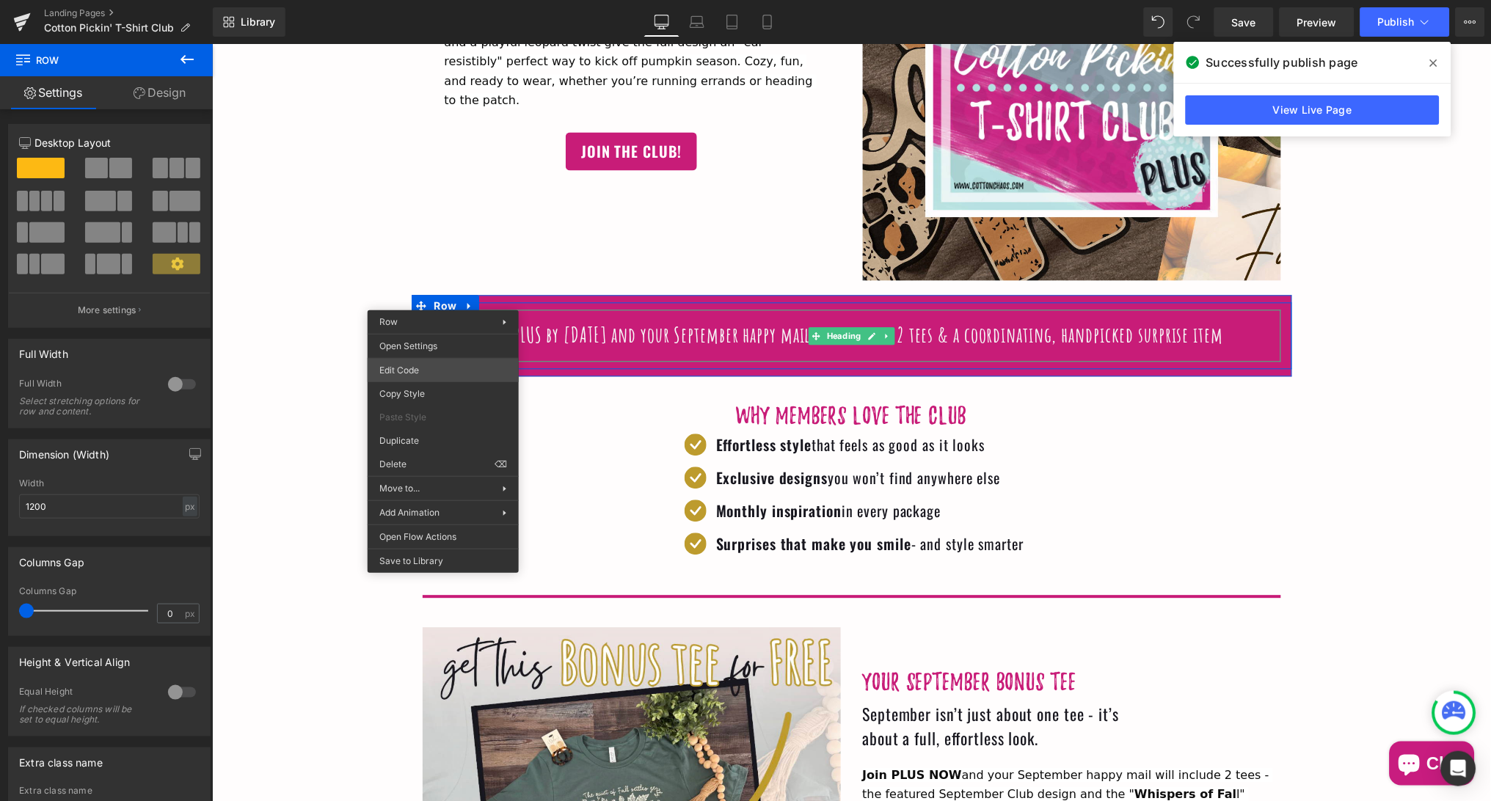
click at [428, 0] on div "Row You are previewing how the will restyle your page. You can not edit Element…" at bounding box center [745, 0] width 1491 height 0
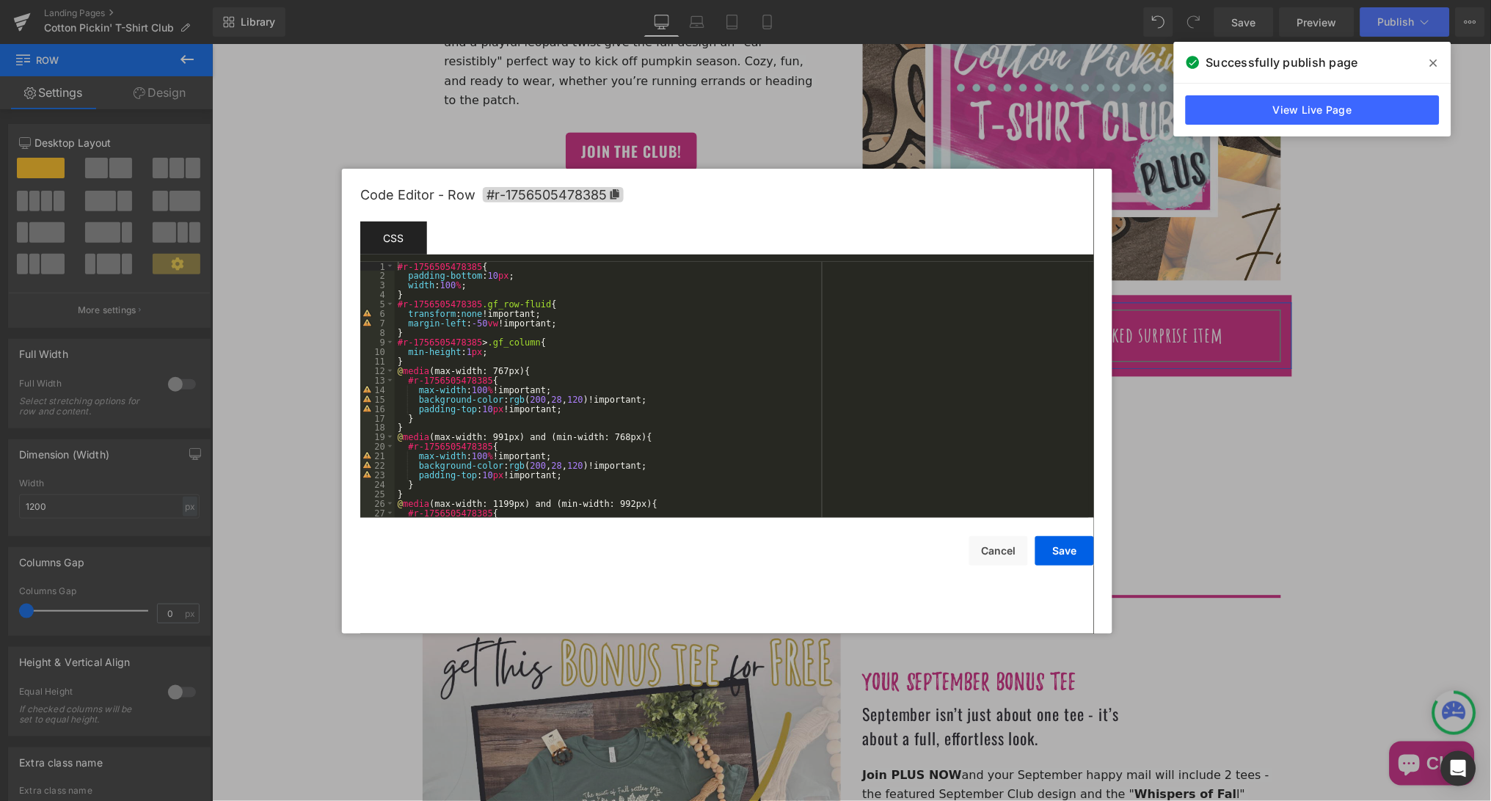
scroll to position [189, 0]
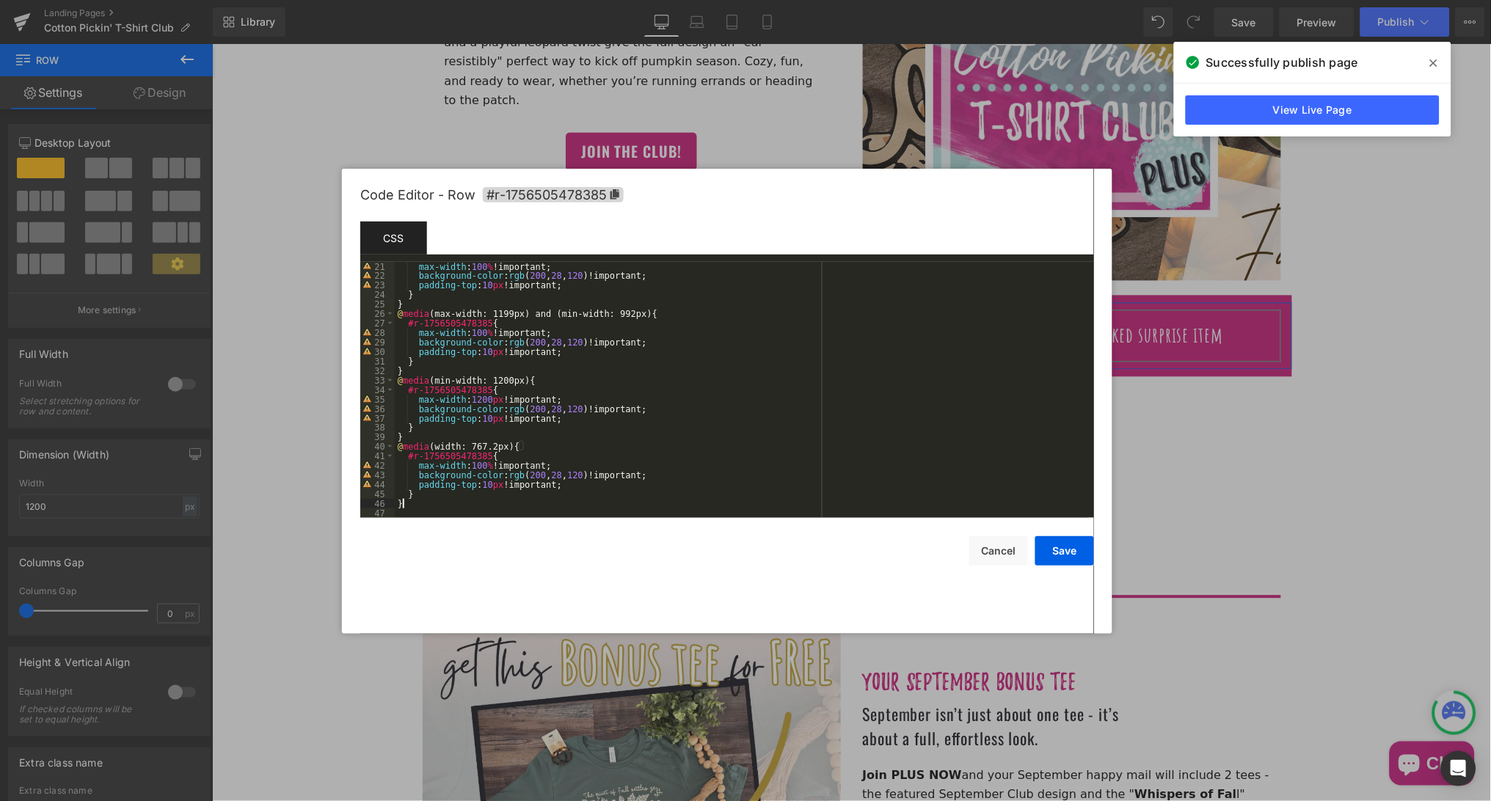
click at [417, 506] on div "max-width : 100 % !important; background-color : rgb ( 200 , 28 , 120 )!importa…" at bounding box center [742, 399] width 694 height 275
drag, startPoint x: 487, startPoint y: 512, endPoint x: 393, endPoint y: 506, distance: 94.9
click at [393, 506] on pre "21 22 23 24 25 26 27 28 29 30 31 32 33 34 35 36 37 38 39 40 41 42 43 44 45 46 4…" at bounding box center [727, 390] width 734 height 256
click at [984, 550] on button "Cancel" at bounding box center [998, 550] width 59 height 29
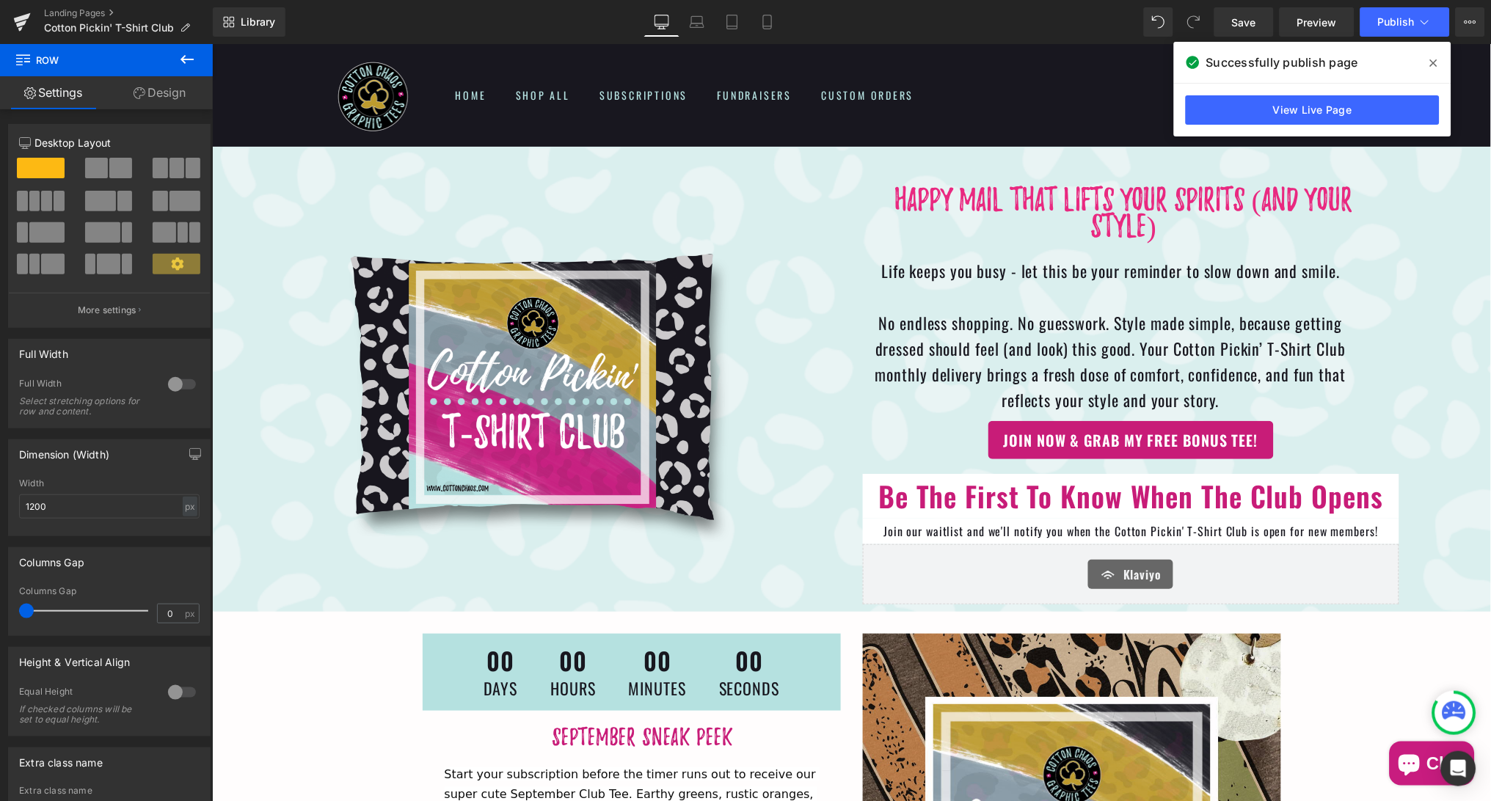
scroll to position [0, 0]
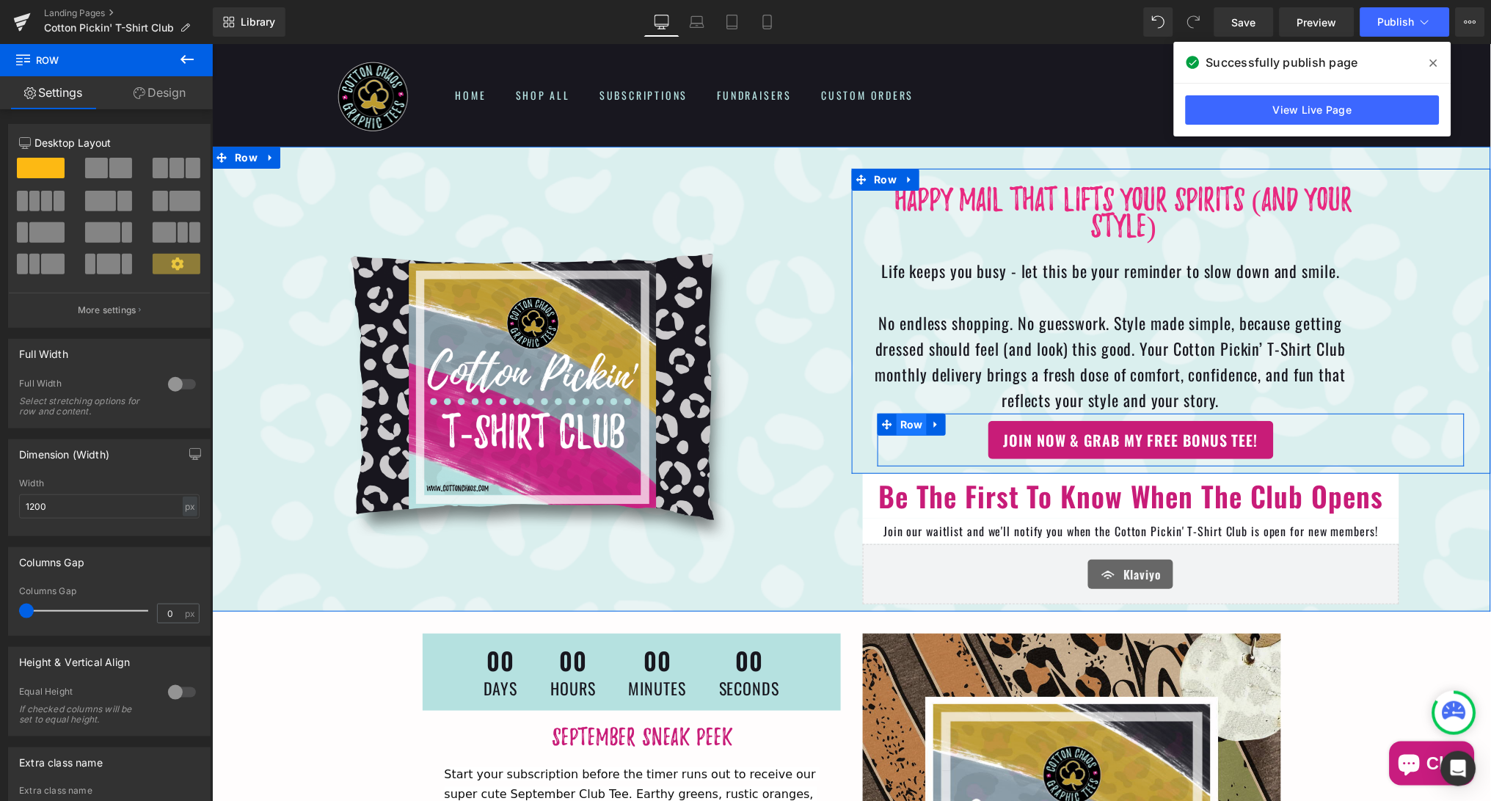
click at [909, 422] on span "Row" at bounding box center [911, 424] width 30 height 22
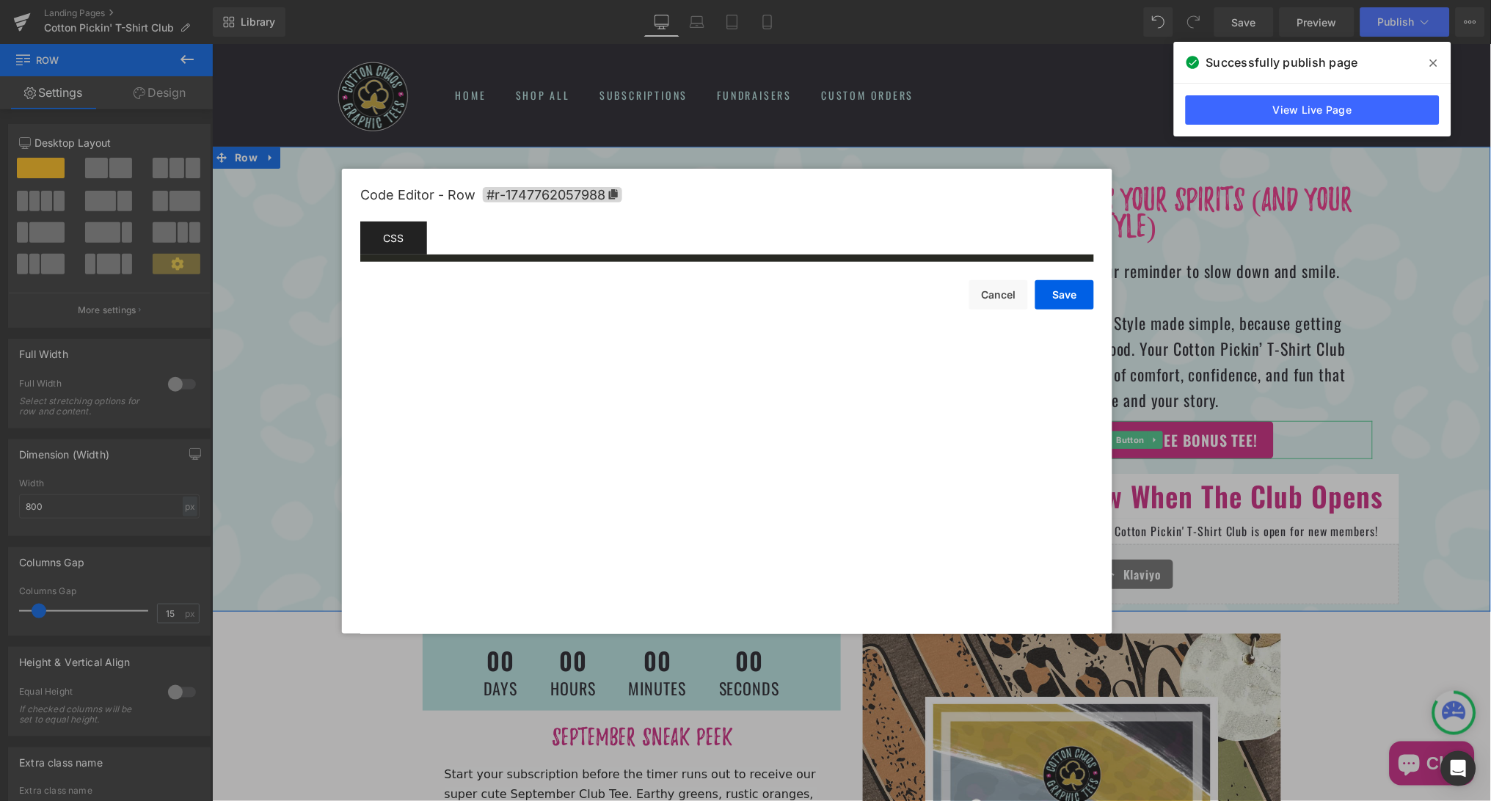
click at [897, 0] on div "Row You are previewing how the will restyle your page. You can not edit Element…" at bounding box center [745, 0] width 1491 height 0
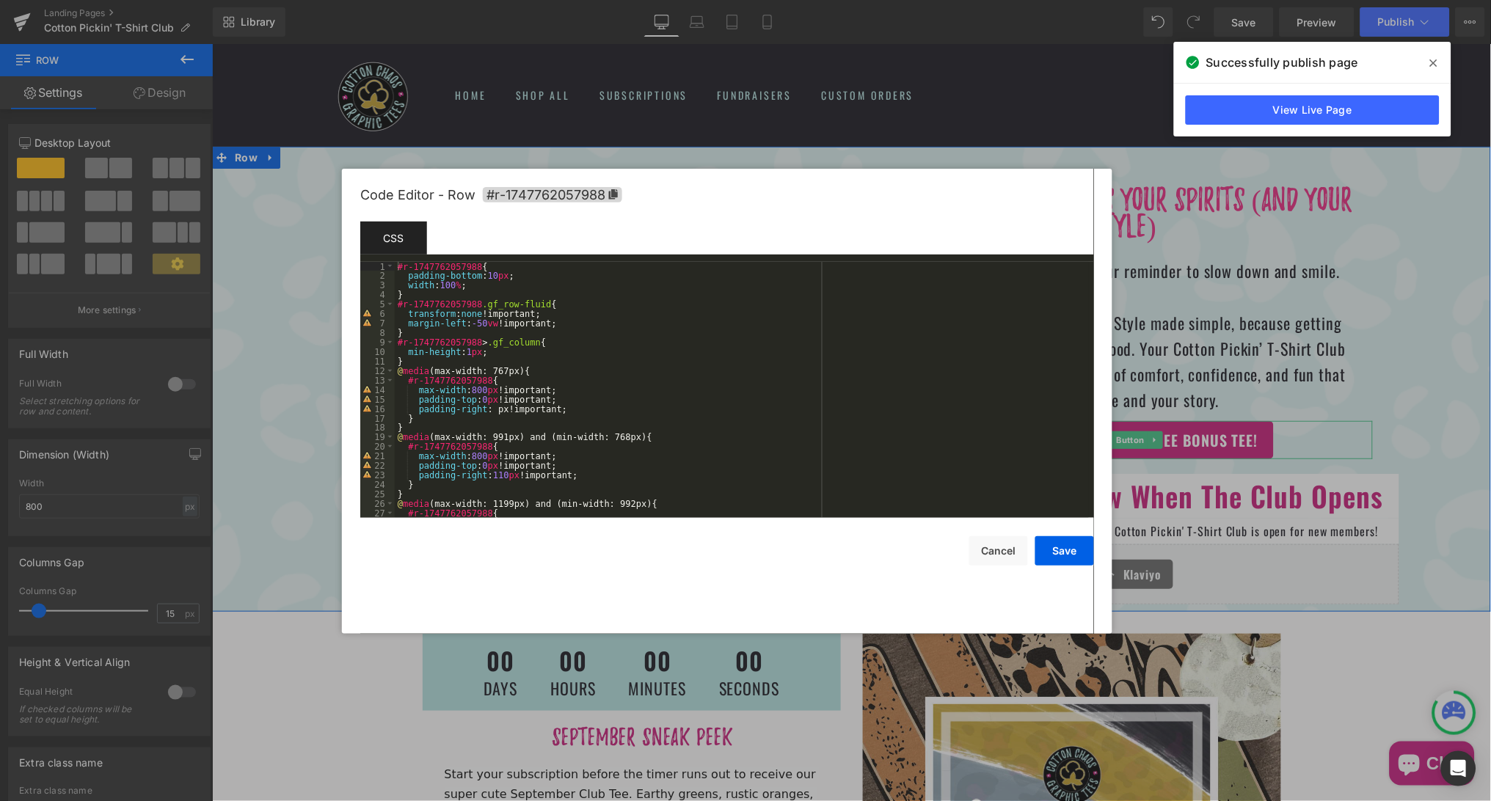
scroll to position [217, 0]
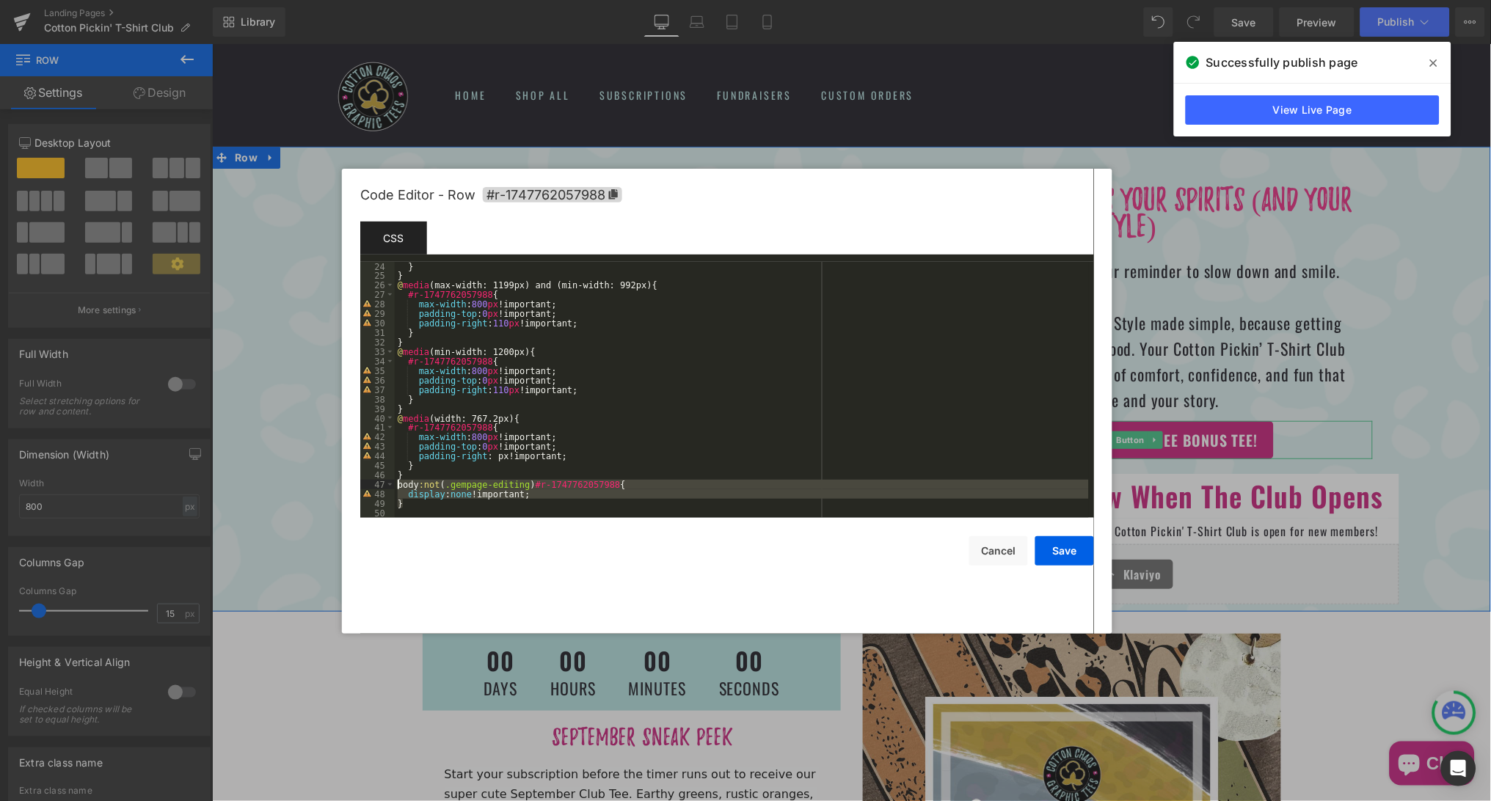
drag, startPoint x: 410, startPoint y: 506, endPoint x: 395, endPoint y: 486, distance: 25.1
click at [395, 486] on pre "24 25 26 27 28 29 30 31 32 33 34 35 36 37 38 39 40 41 42 43 44 45 46 47 48 49 5…" at bounding box center [727, 390] width 734 height 256
click at [989, 549] on button "Cancel" at bounding box center [998, 550] width 59 height 29
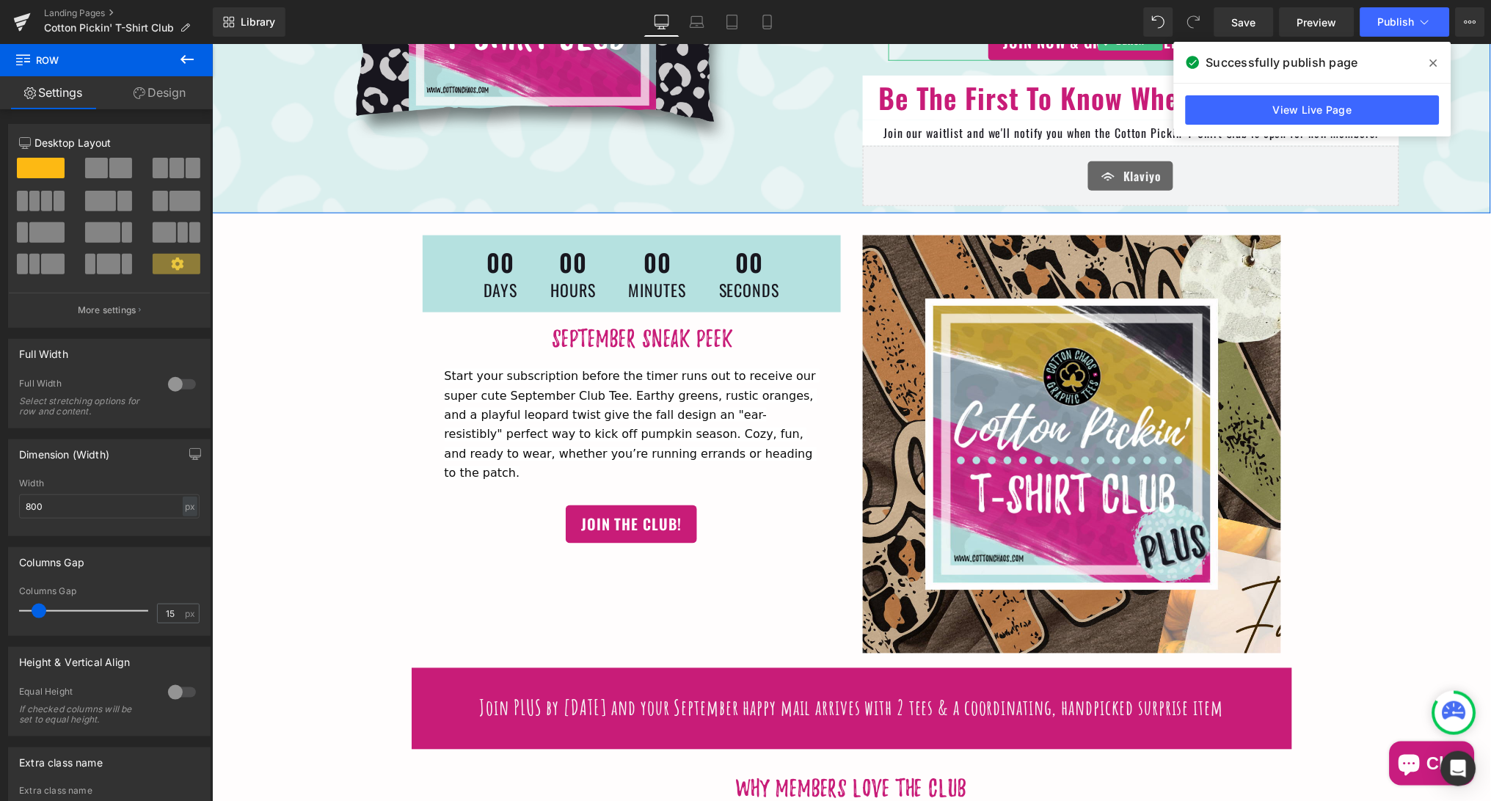
scroll to position [486, 0]
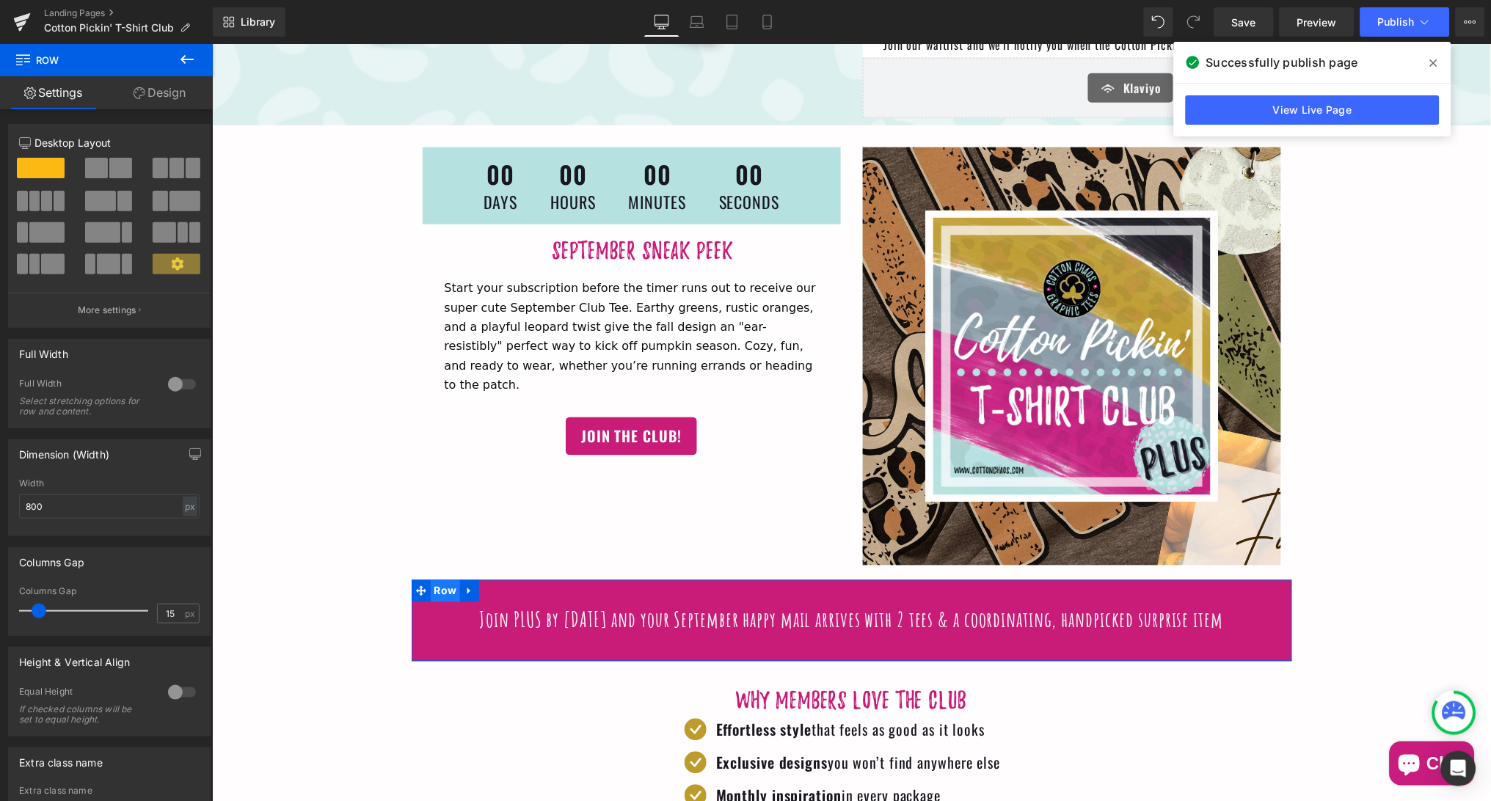
click at [440, 583] on span "Row" at bounding box center [445, 591] width 30 height 22
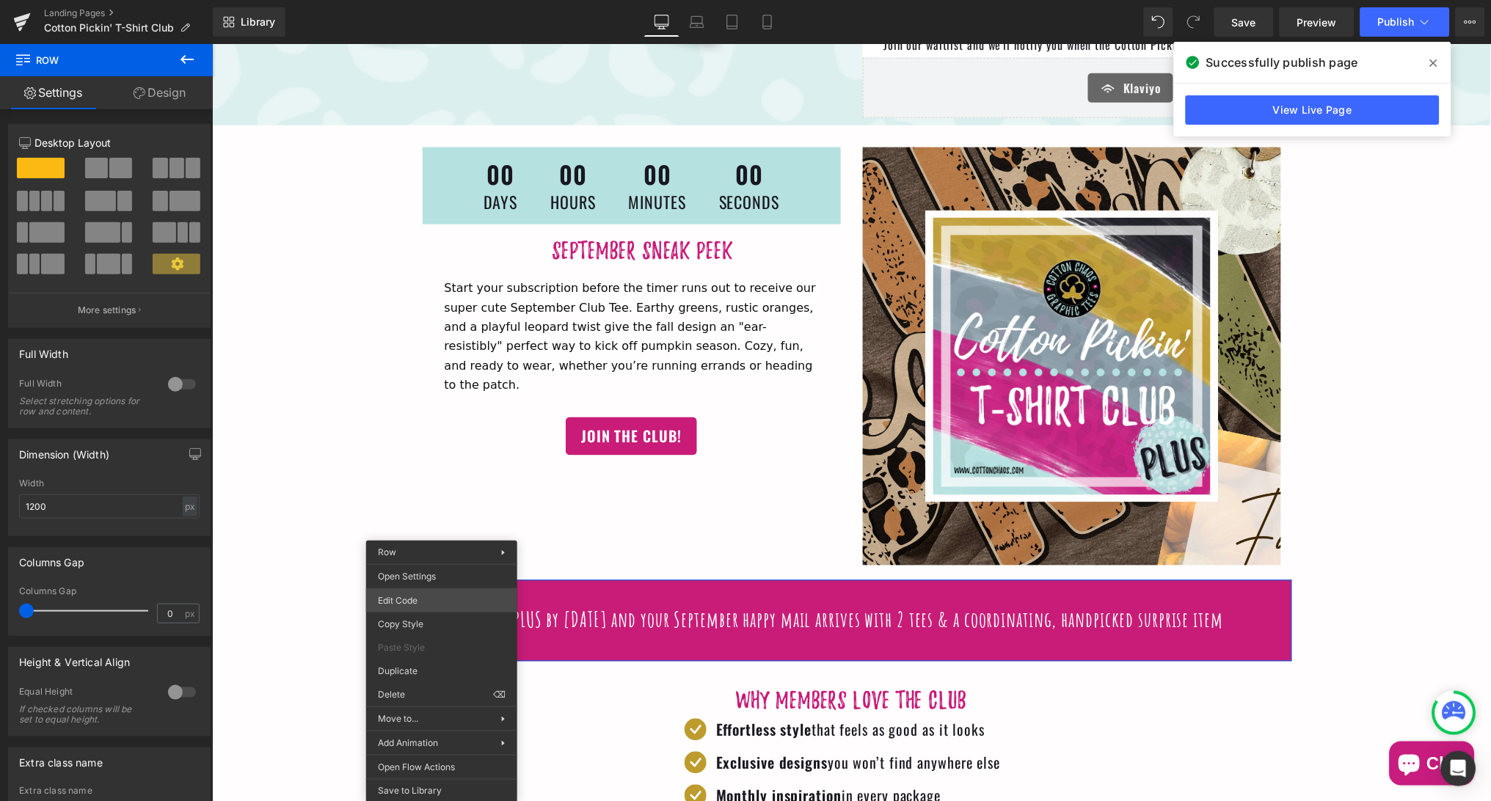
click at [438, 0] on div "Row You are previewing how the will restyle your page. You can not edit Element…" at bounding box center [745, 0] width 1491 height 0
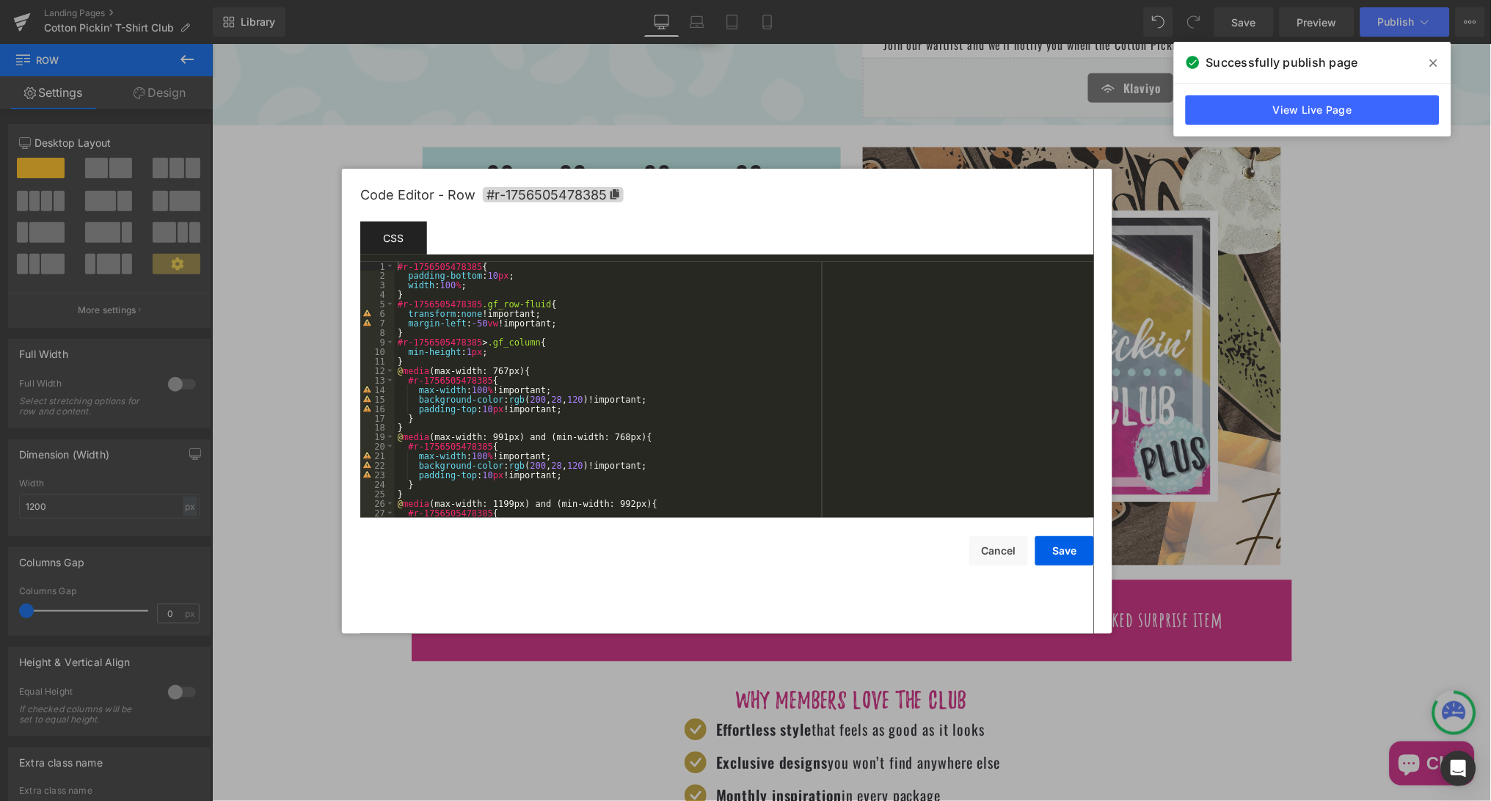
scroll to position [189, 0]
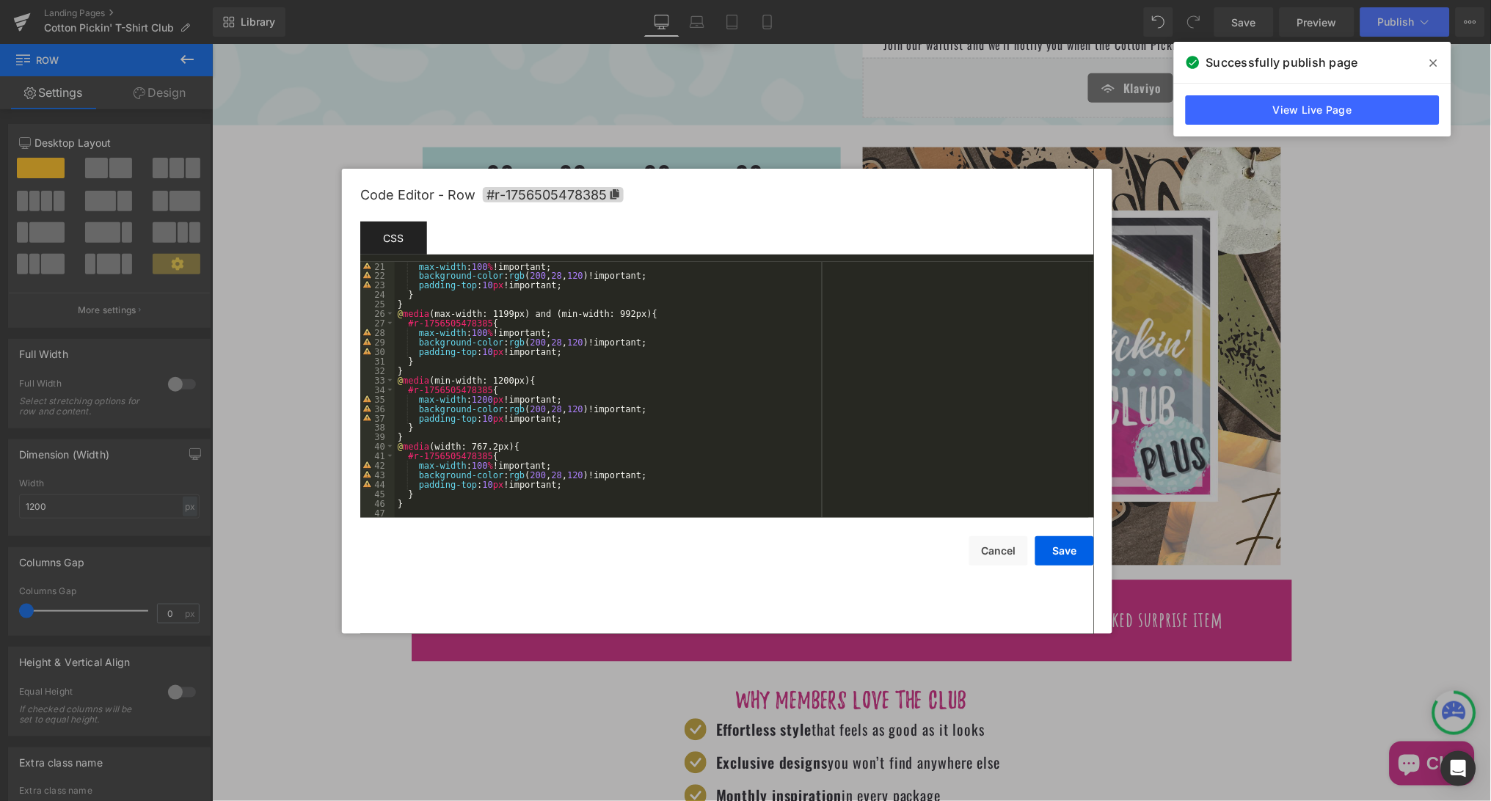
click at [414, 506] on div "max-width : 100 % !important; background-color : rgb ( 200 , 28 , 120 )!importa…" at bounding box center [742, 399] width 694 height 275
paste textarea
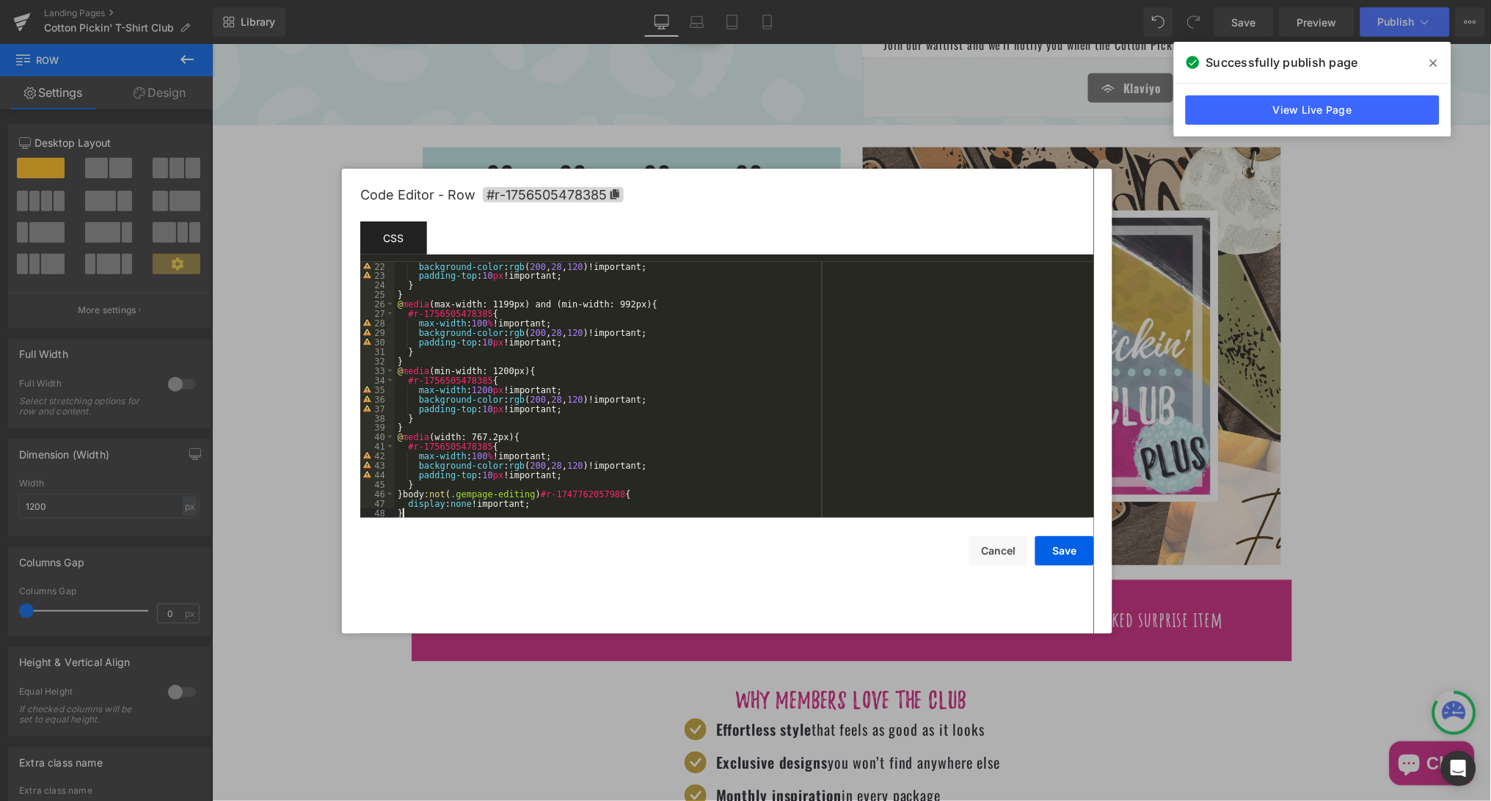
scroll to position [198, 0]
click at [404, 495] on div "background-color : rgb ( 200 , 28 , 120 )!important; padding-top : 10 px !impor…" at bounding box center [742, 399] width 694 height 275
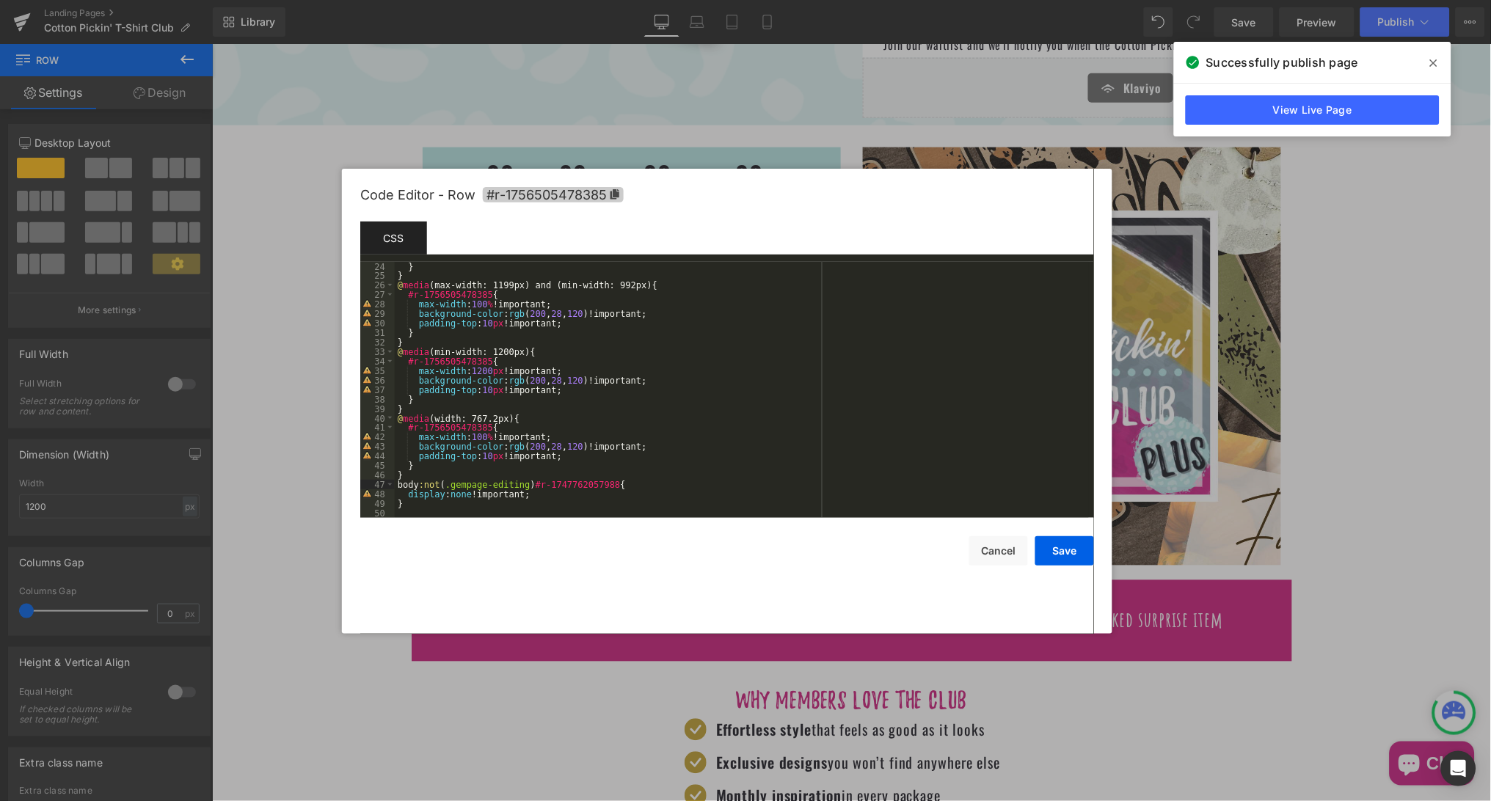
click at [614, 192] on icon at bounding box center [614, 194] width 9 height 10
drag, startPoint x: 627, startPoint y: 486, endPoint x: 541, endPoint y: 480, distance: 86.0
click at [541, 481] on div "} } @ media (max-width: 1199px) and (min-width: 992px) { #r-1756505478385 { max…" at bounding box center [742, 399] width 694 height 275
click at [1064, 549] on button "Save" at bounding box center [1064, 550] width 59 height 29
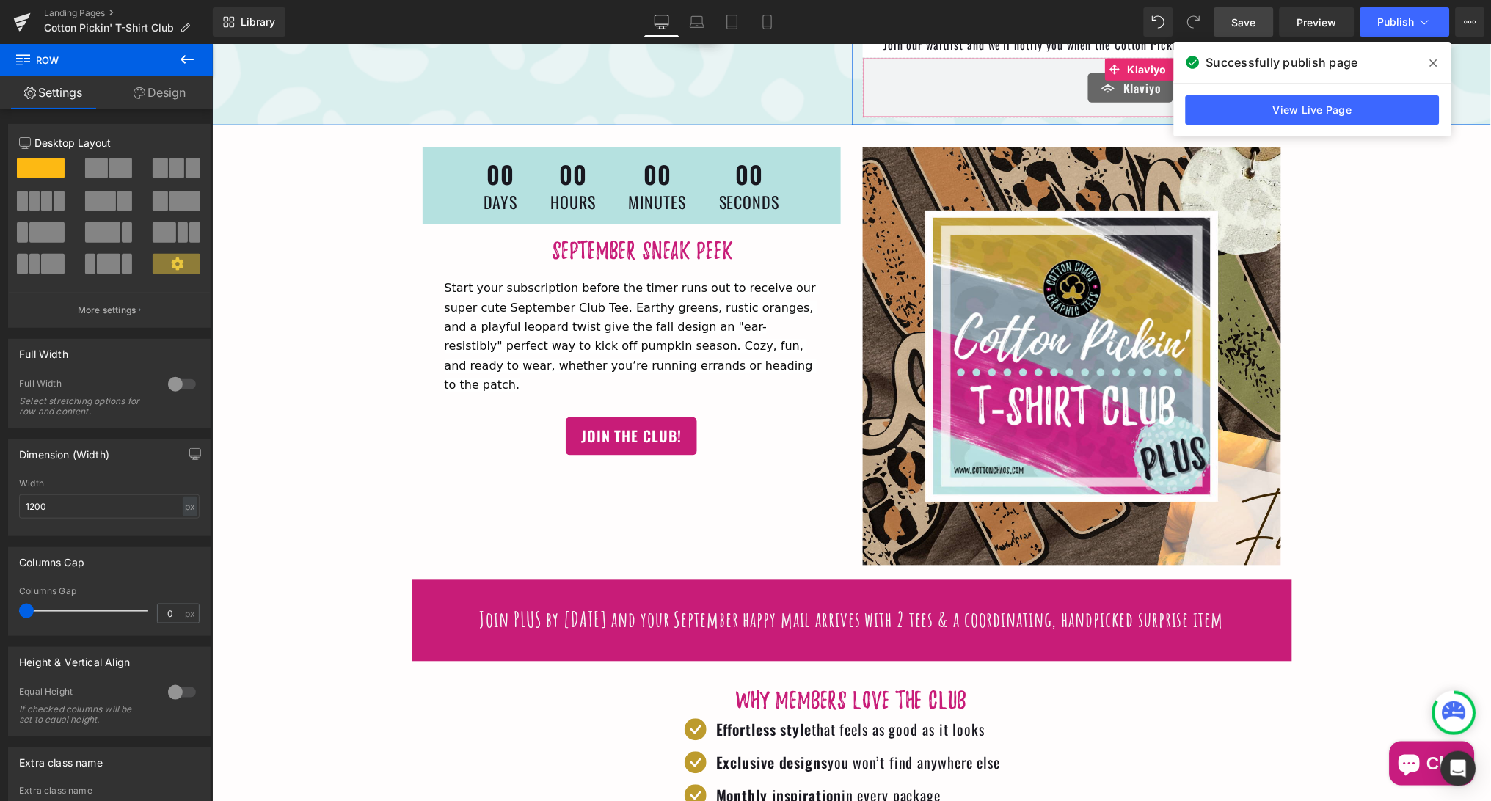
click at [1241, 18] on span "Save" at bounding box center [1244, 22] width 24 height 15
click at [1395, 22] on span "Publish" at bounding box center [1396, 22] width 37 height 12
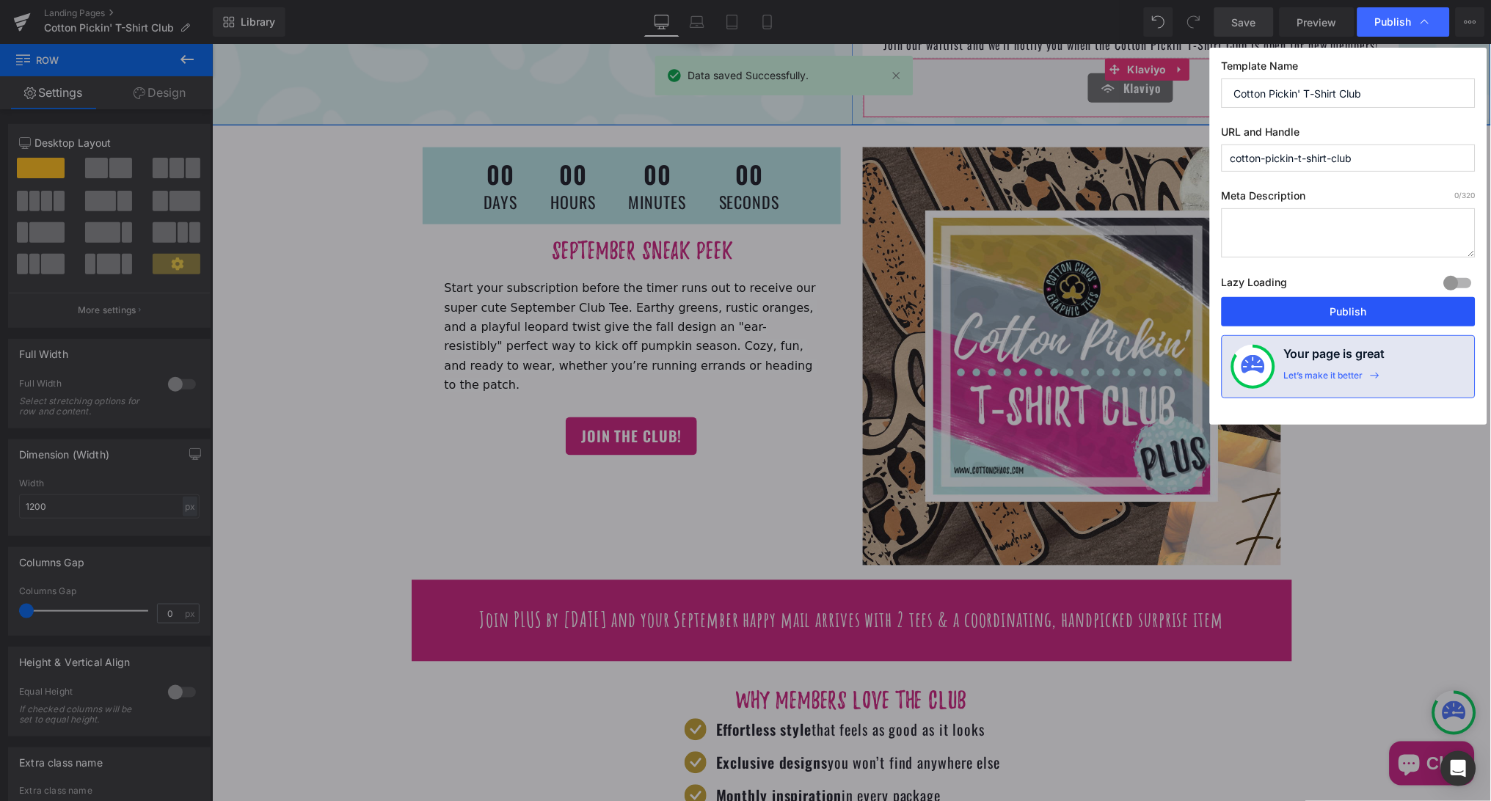
click at [1317, 305] on button "Publish" at bounding box center [1349, 311] width 254 height 29
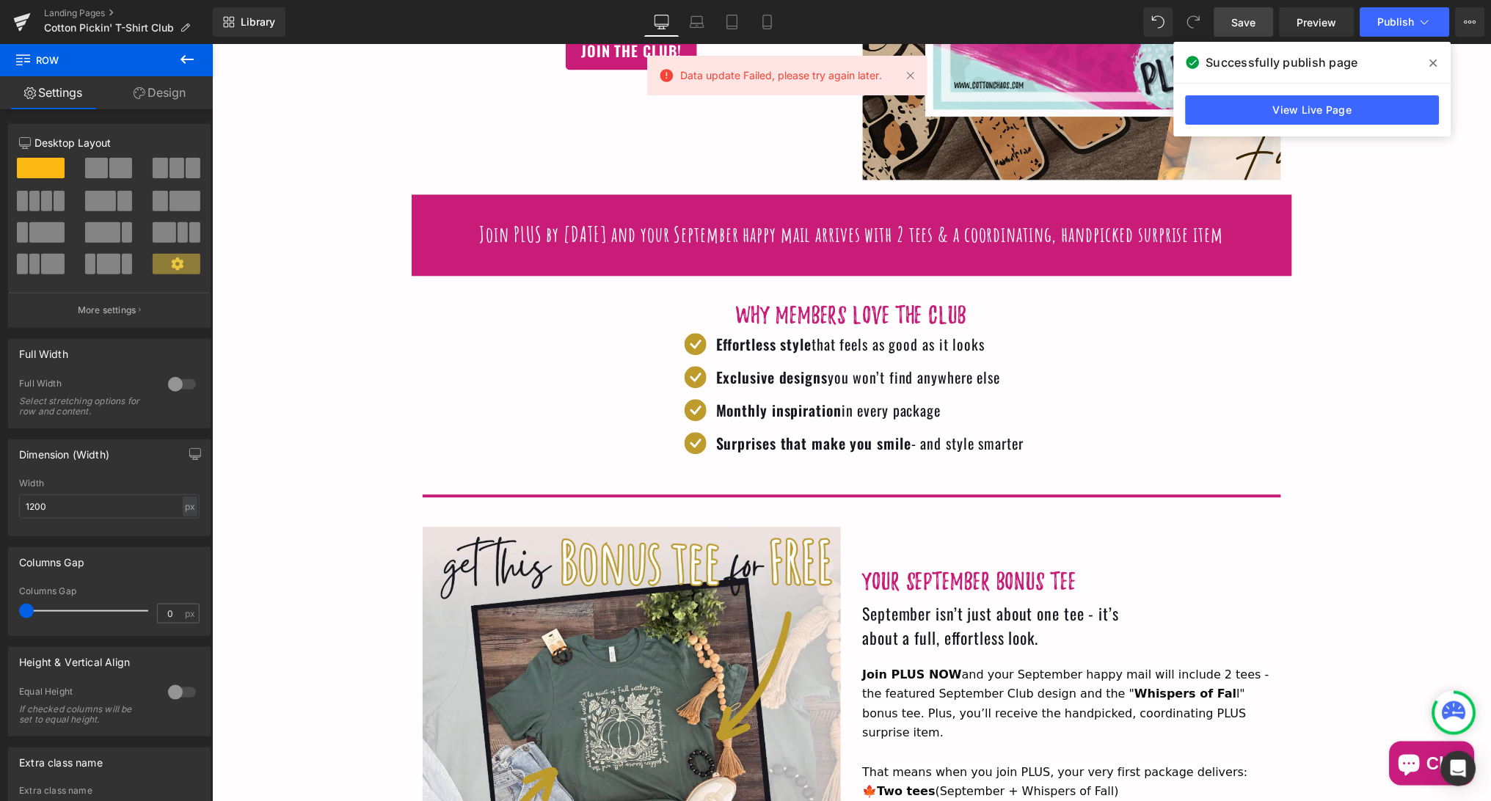
scroll to position [854, 0]
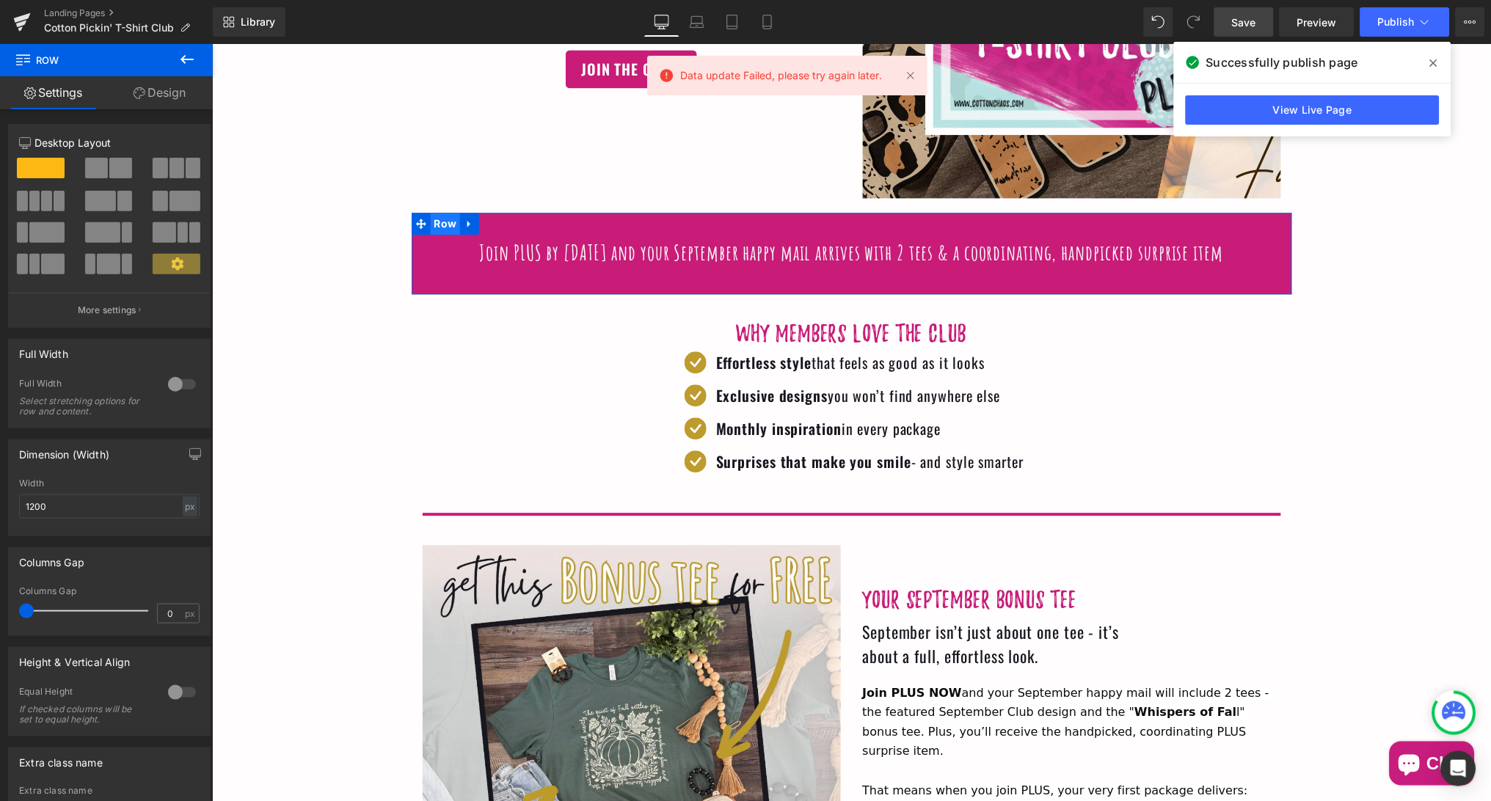
click at [439, 219] on span "Row" at bounding box center [445, 223] width 30 height 22
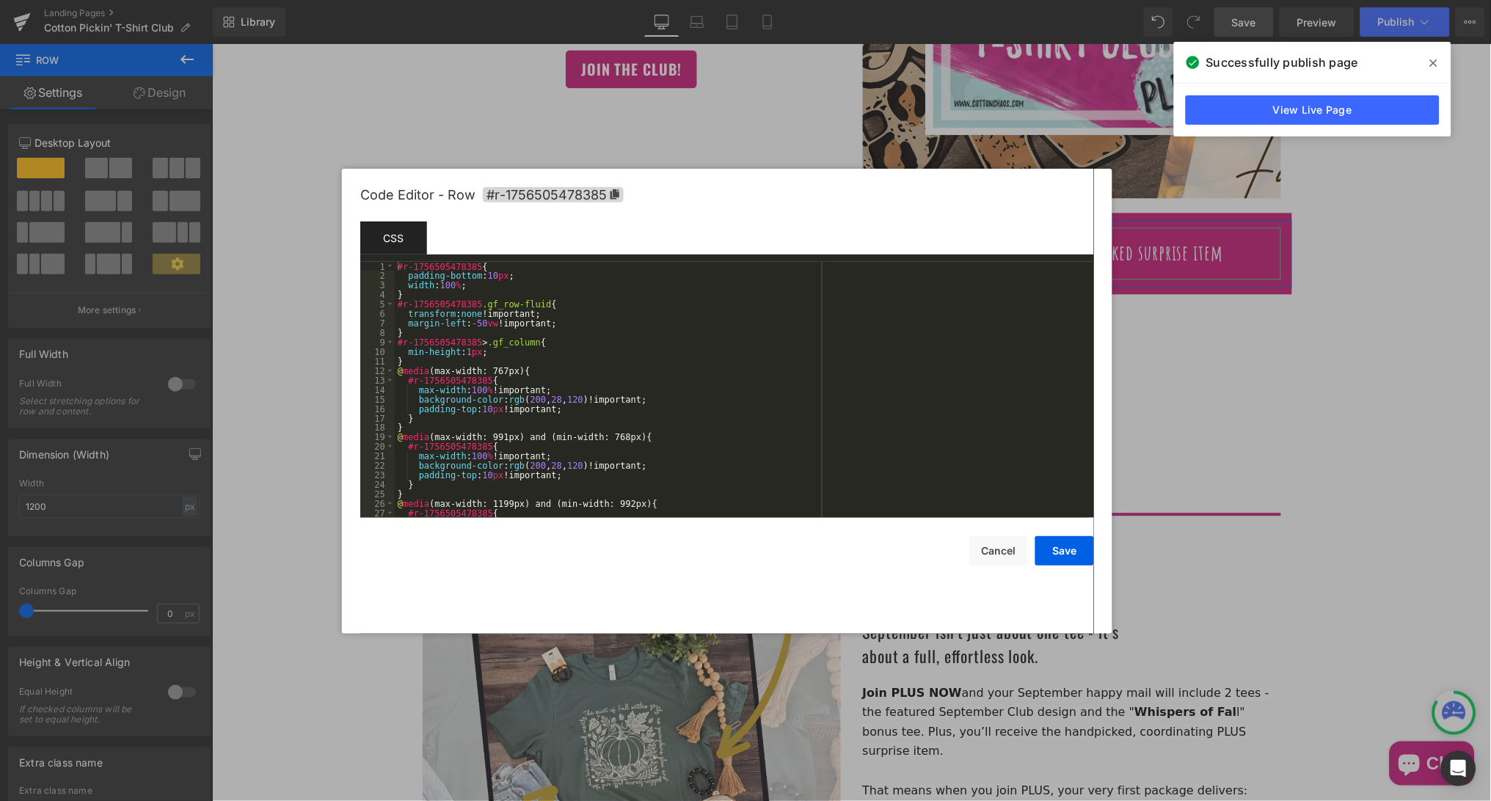
click at [431, 0] on div "Row You are previewing how the will restyle your page. You can not edit Element…" at bounding box center [745, 0] width 1491 height 0
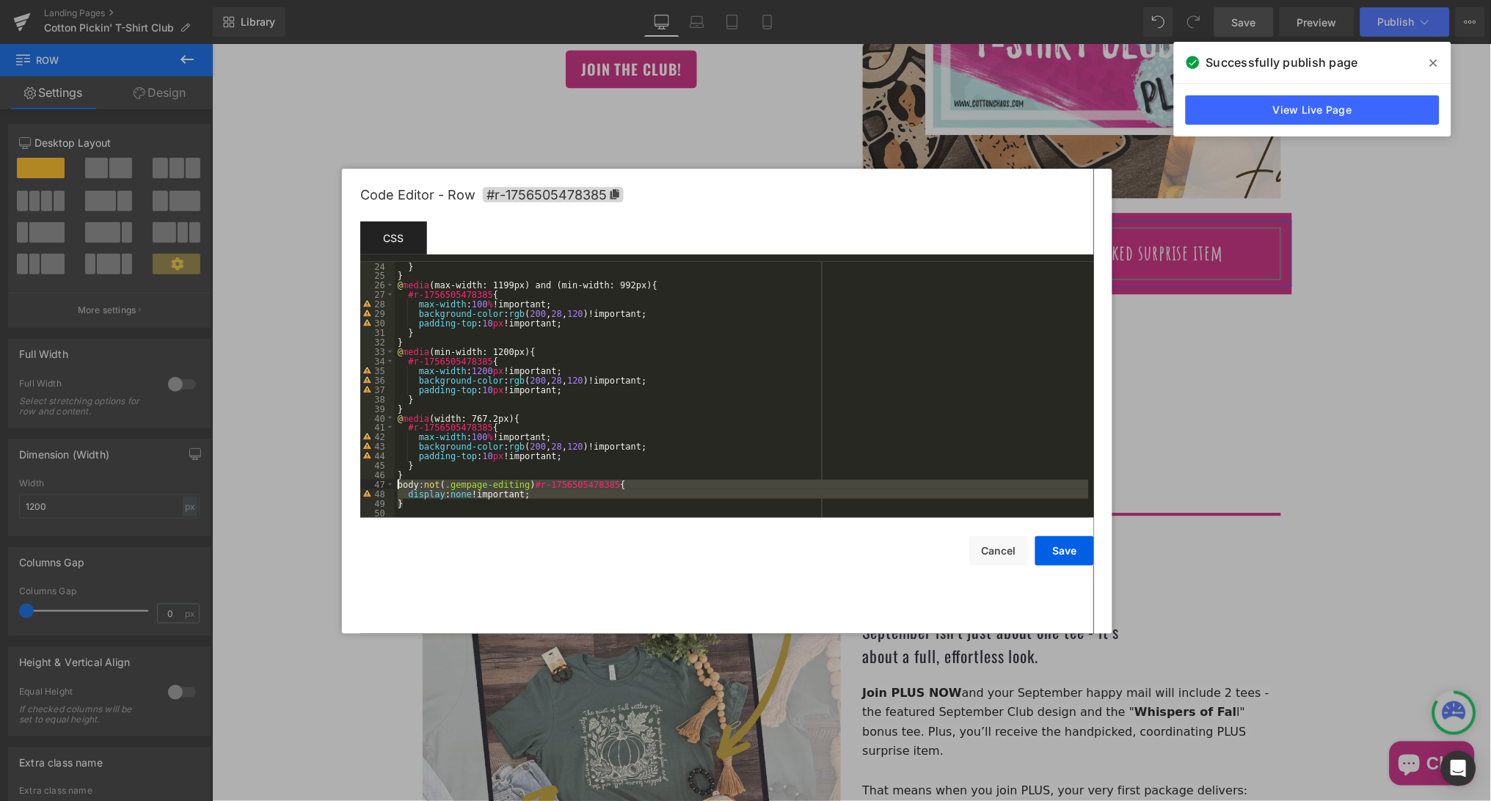
drag, startPoint x: 412, startPoint y: 505, endPoint x: 395, endPoint y: 483, distance: 27.7
click at [395, 483] on pre "24 25 26 27 28 29 30 31 32 33 34 35 36 37 38 39 40 41 42 43 44 45 46 47 48 49 5…" at bounding box center [727, 390] width 734 height 256
click at [989, 544] on button "Cancel" at bounding box center [998, 550] width 59 height 29
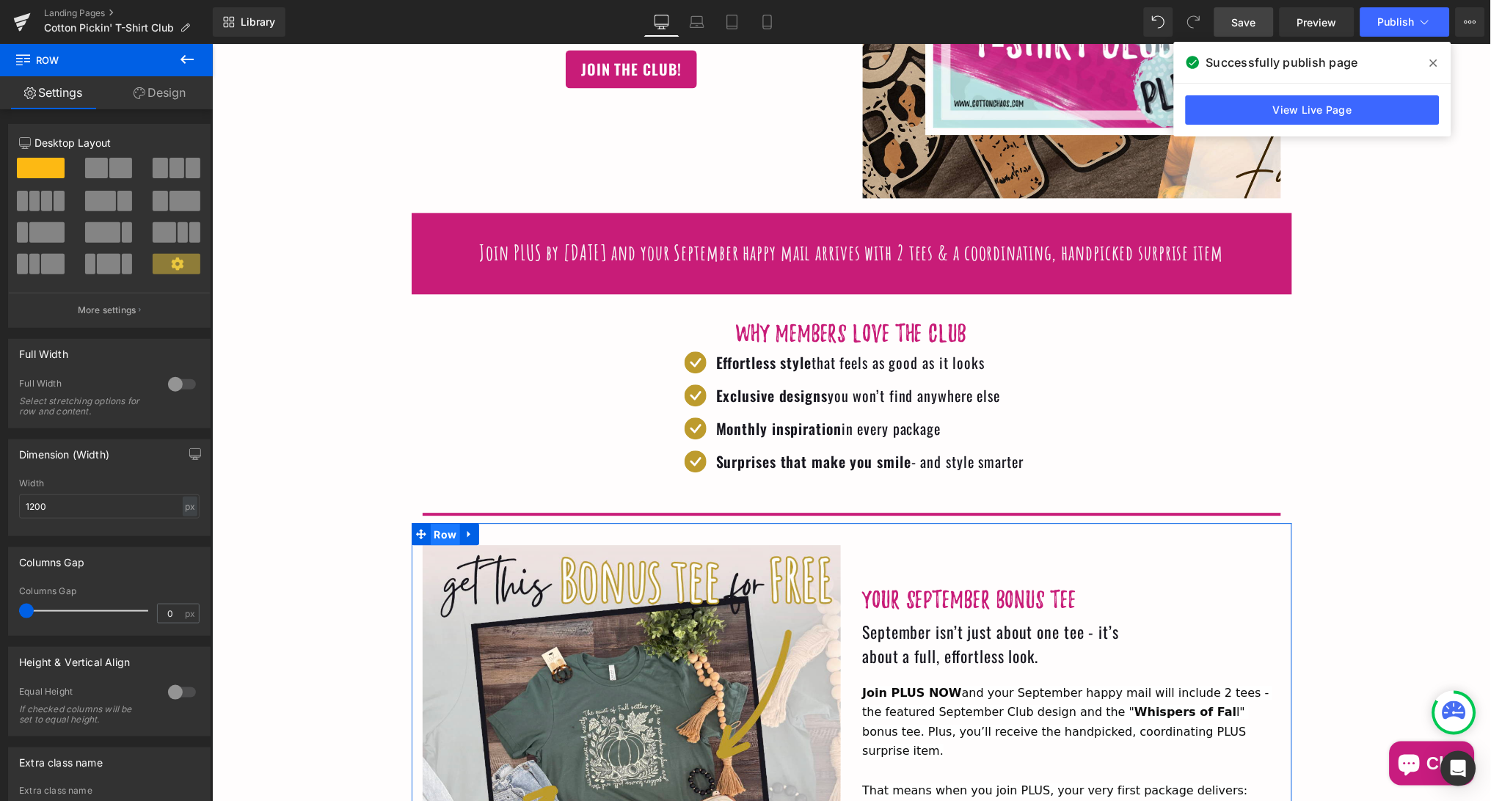
click at [438, 524] on span "Row" at bounding box center [445, 534] width 30 height 22
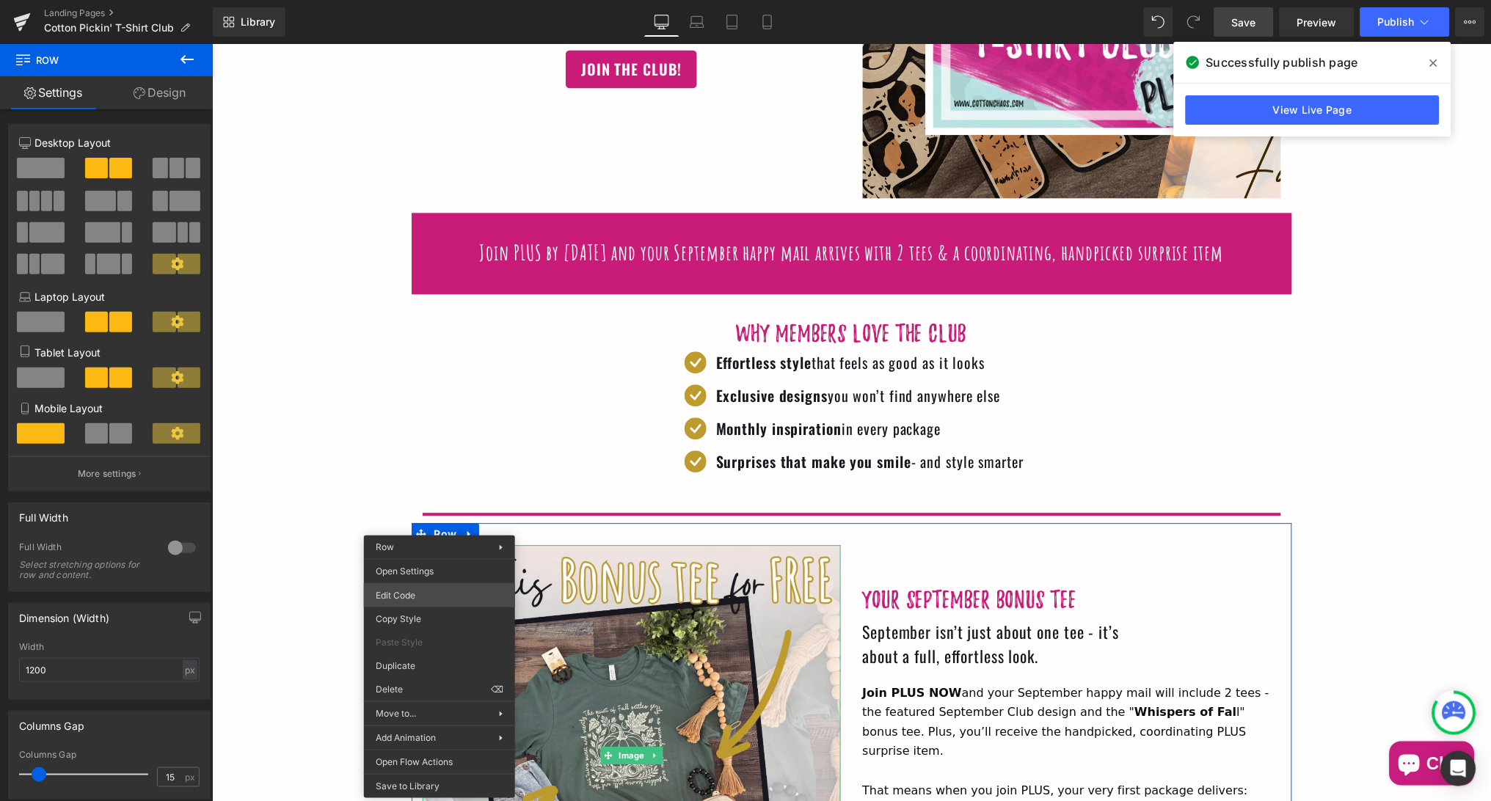
click at [400, 0] on div "Row You are previewing how the will restyle your page. You can not edit Element…" at bounding box center [745, 0] width 1491 height 0
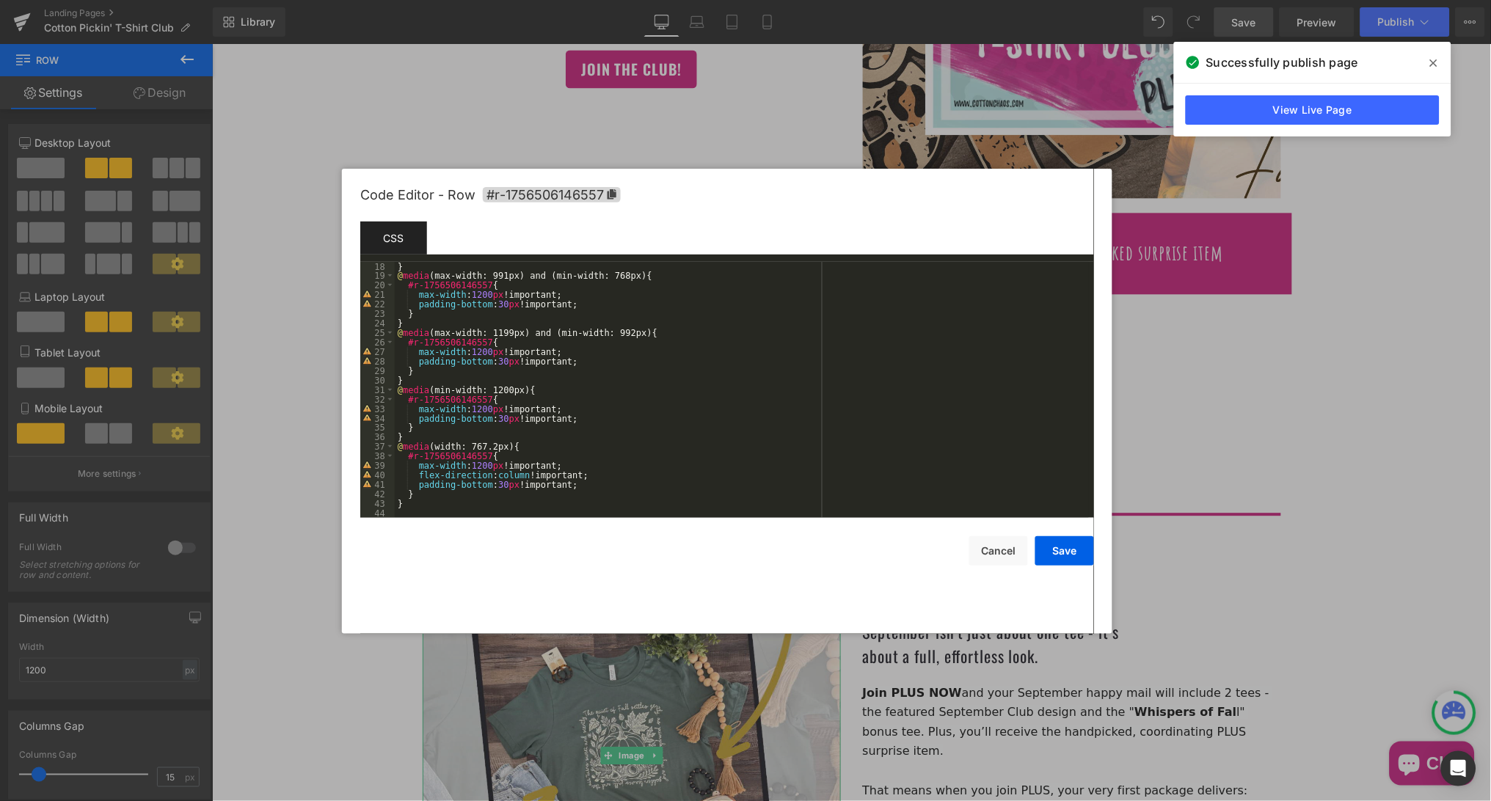
scroll to position [160, 0]
click at [404, 511] on div "} @ media (max-width: 991px) and (min-width: 768px) { #r-1756506146557 { max-wi…" at bounding box center [742, 399] width 694 height 275
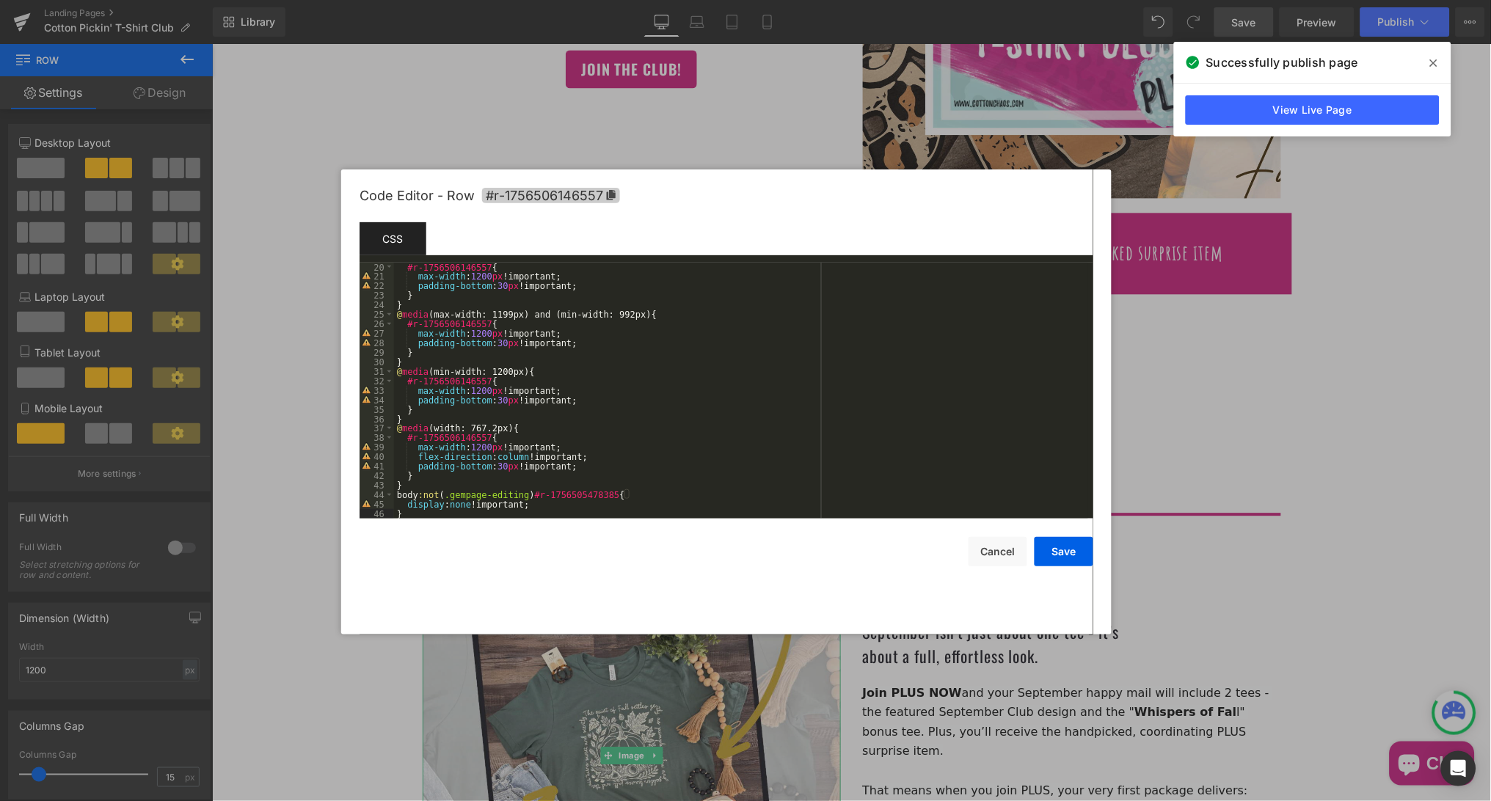
click at [612, 193] on icon at bounding box center [611, 195] width 9 height 10
click at [619, 488] on div "#r-1756506146557 { max-width : 1200 px !important; padding-bottom : 30 px !impo…" at bounding box center [741, 400] width 694 height 275
click at [627, 492] on div "#r-1756506146557 { max-width : 1200 px !important; padding-bottom : 30 px !impo…" at bounding box center [741, 400] width 694 height 275
drag, startPoint x: 627, startPoint y: 492, endPoint x: 539, endPoint y: 492, distance: 88.0
click at [539, 492] on div "#r-1756506146557 { max-width : 1200 px !important; padding-bottom : 30 px !impo…" at bounding box center [741, 400] width 694 height 275
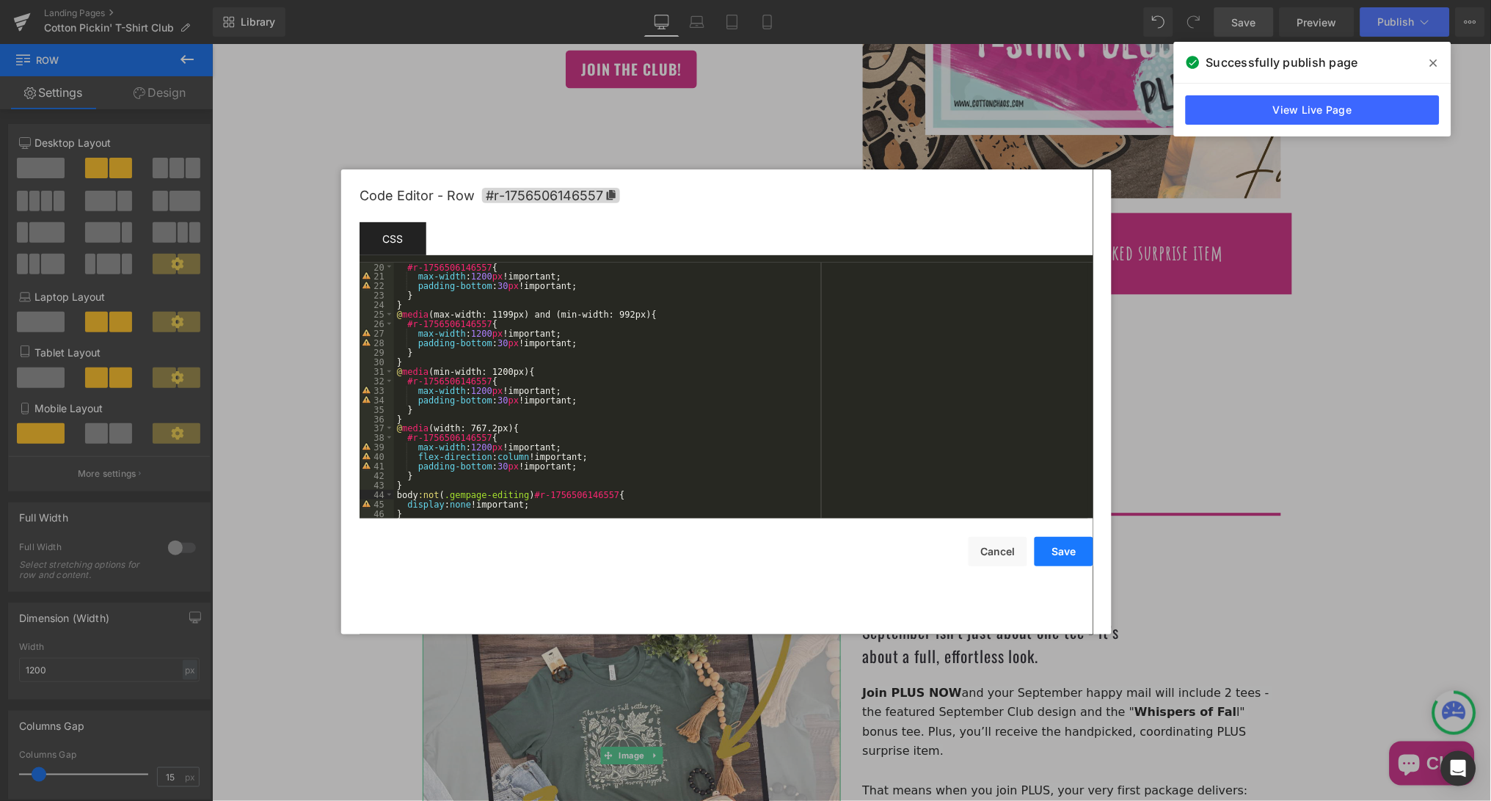
click at [1054, 547] on button "Save" at bounding box center [1064, 551] width 59 height 29
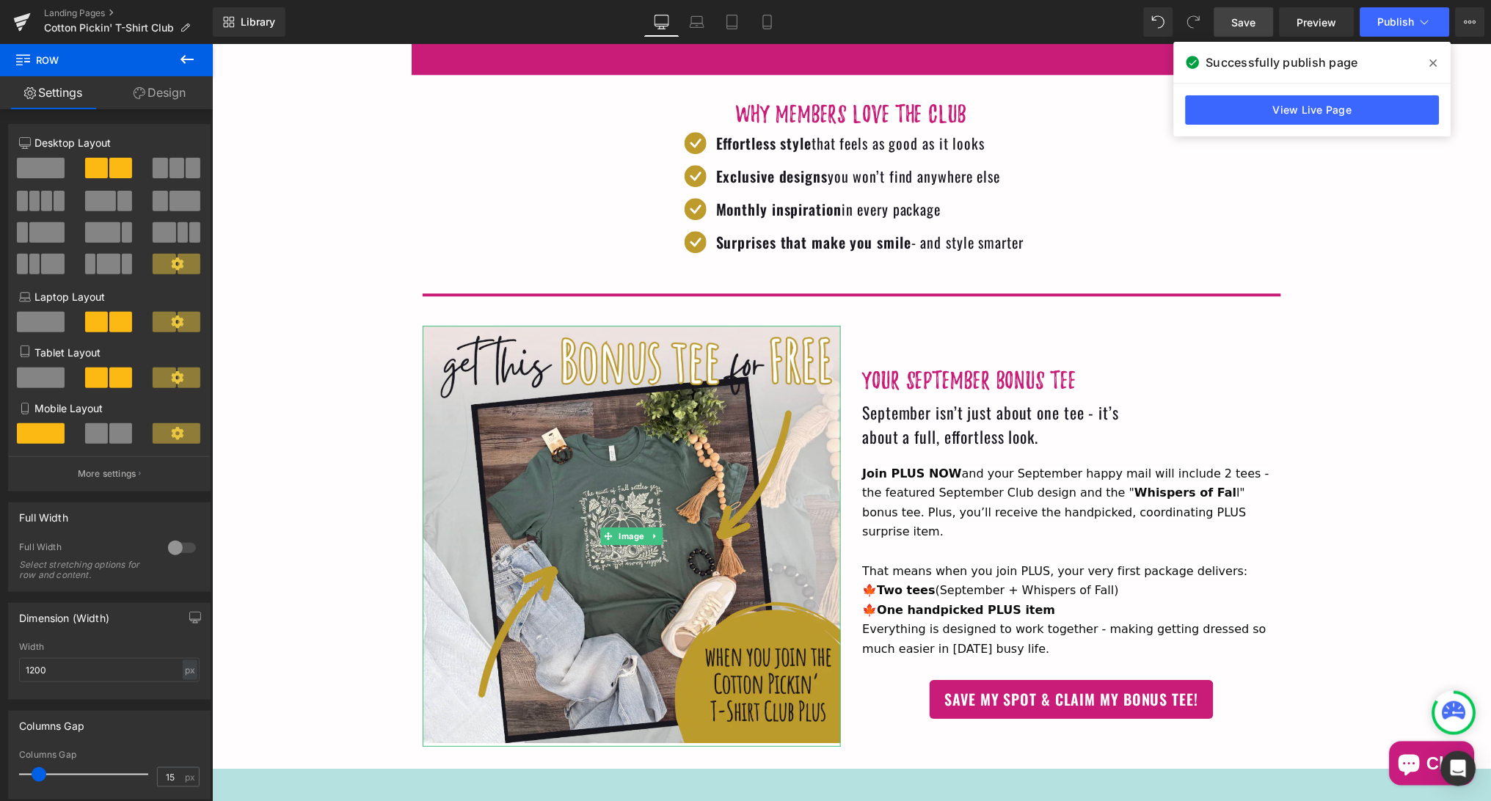
scroll to position [1117, 0]
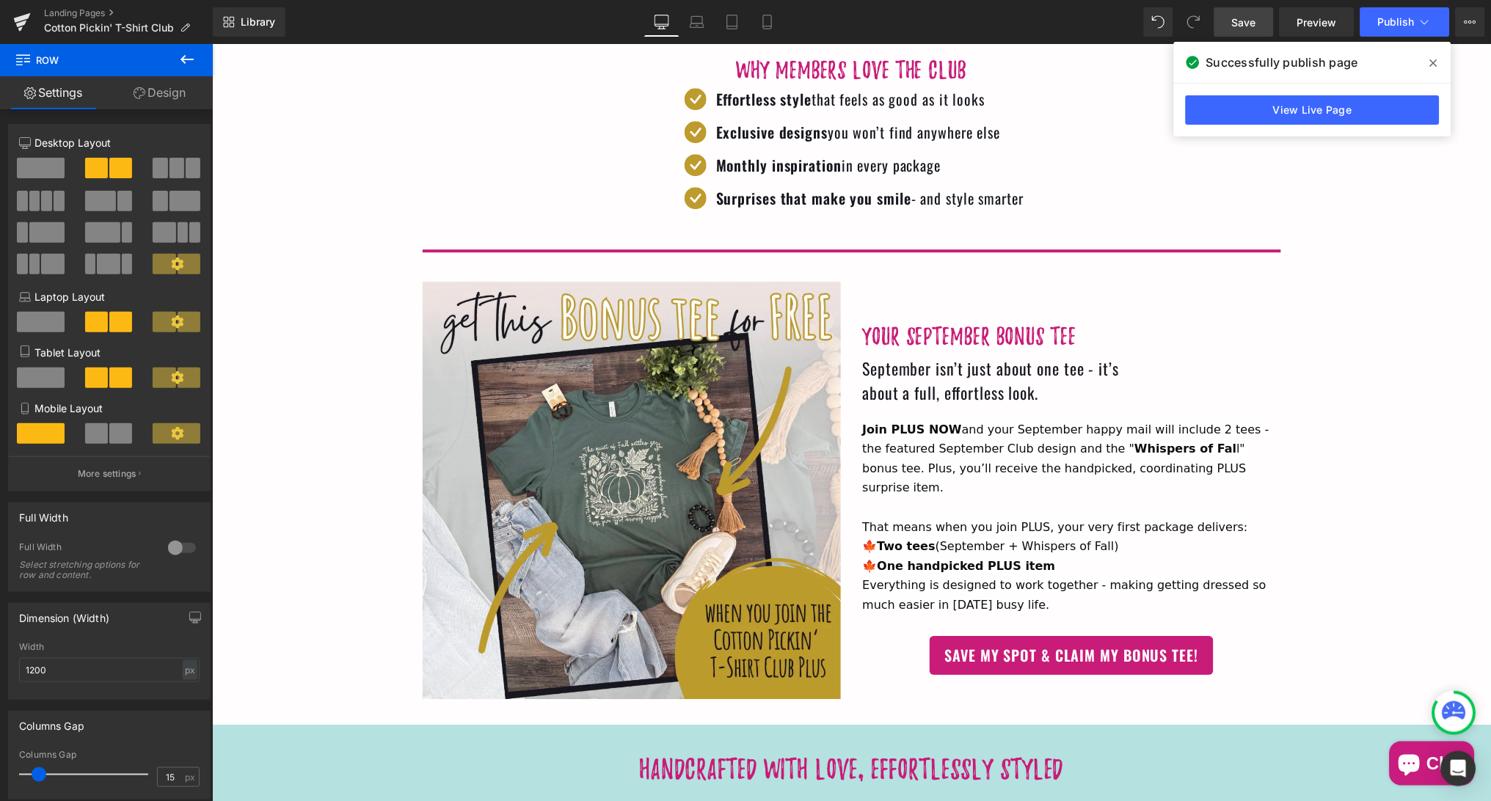
click at [1243, 21] on span "Save" at bounding box center [1244, 22] width 24 height 15
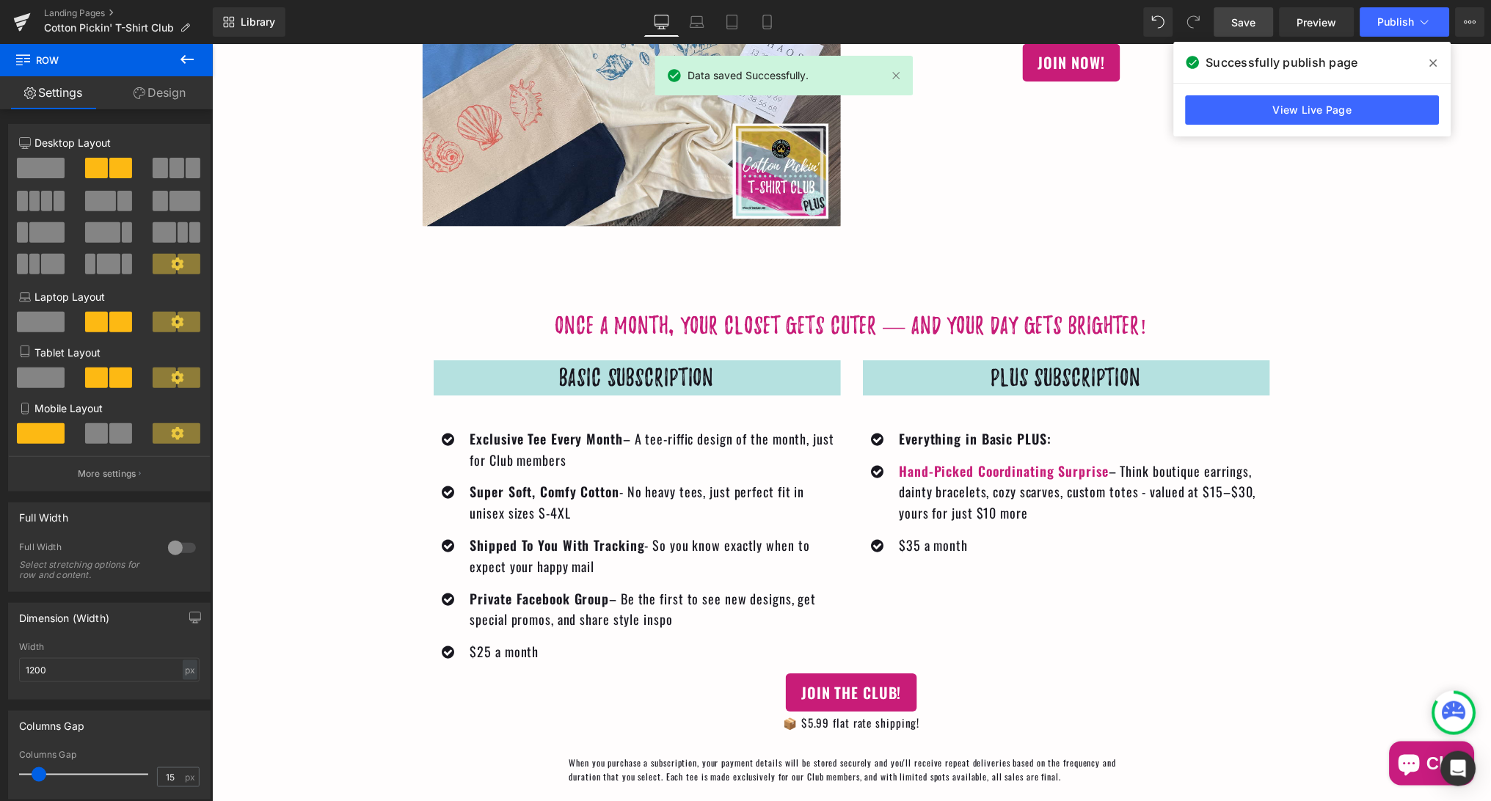
scroll to position [2531, 0]
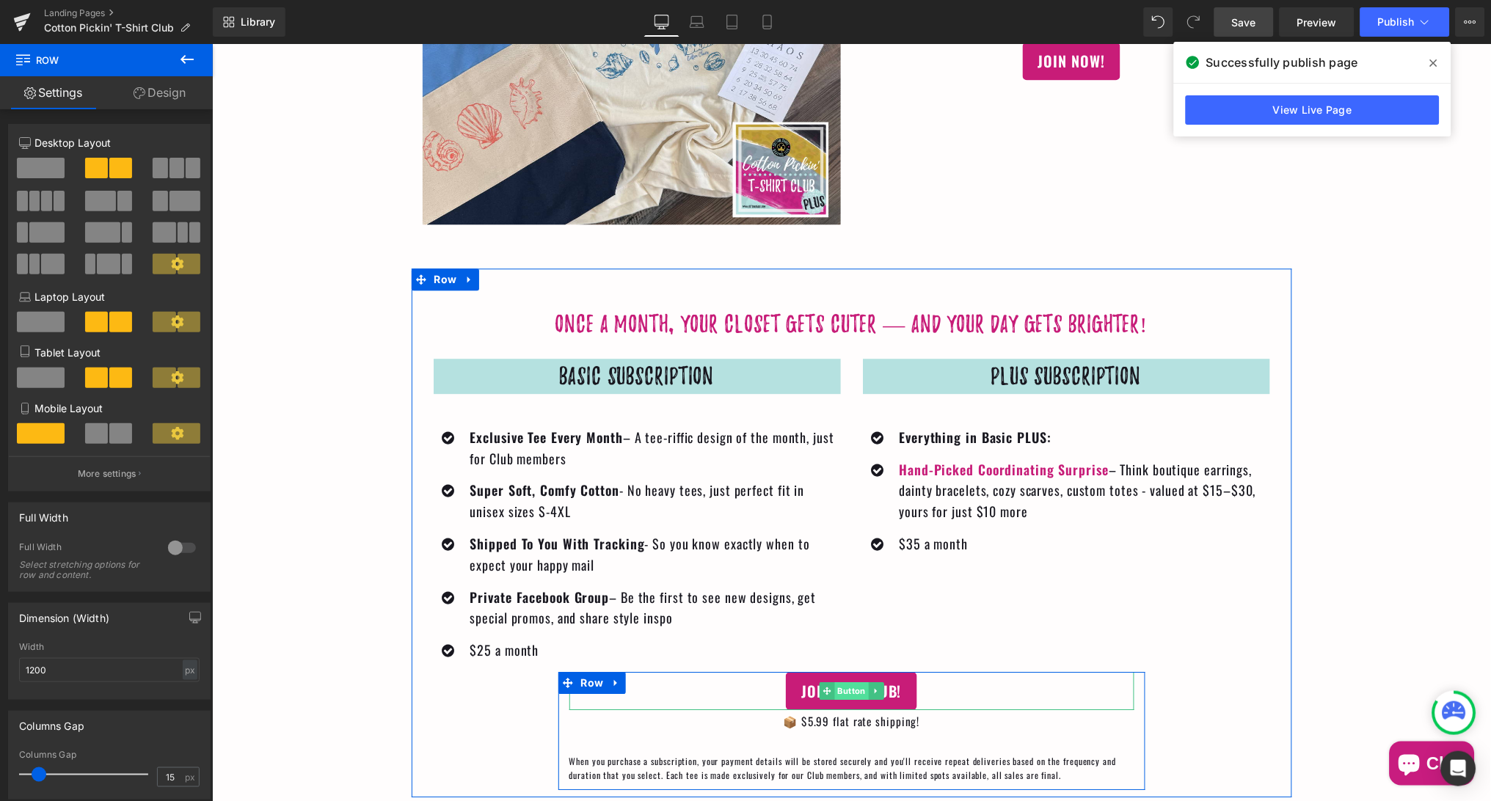
click at [849, 682] on span "Button" at bounding box center [851, 691] width 34 height 18
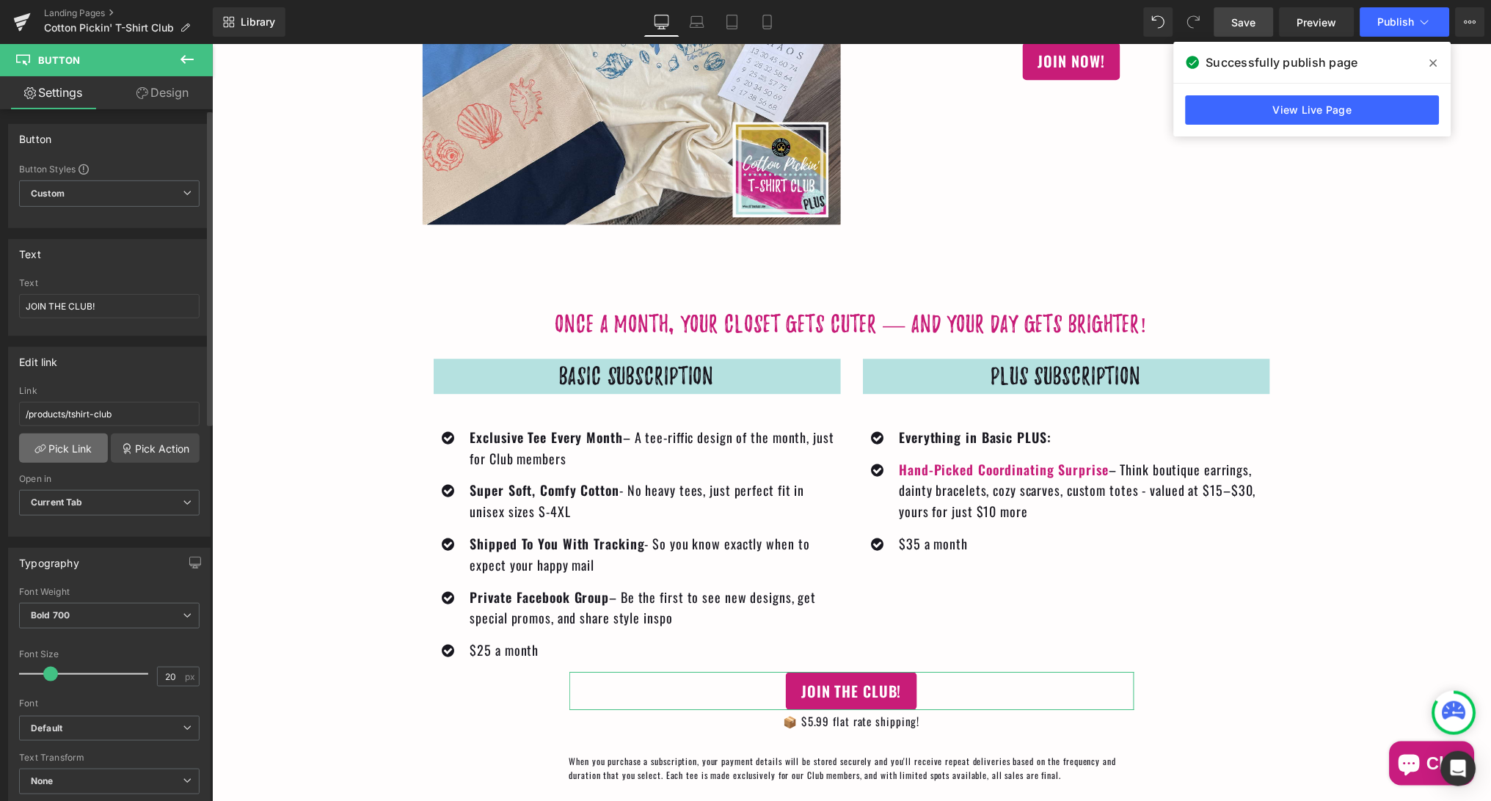
click at [68, 448] on link "Pick Link" at bounding box center [63, 448] width 89 height 29
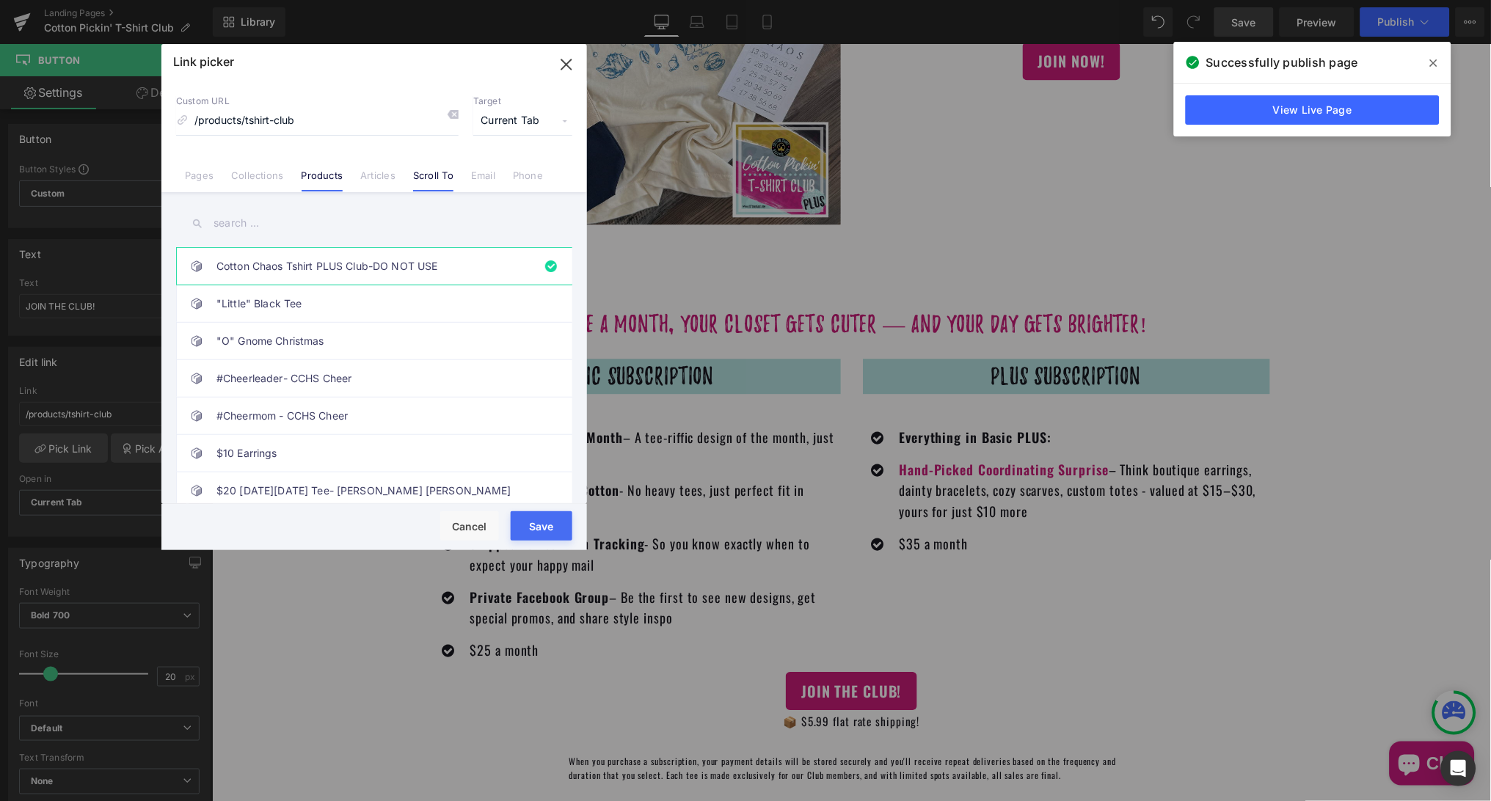
click at [419, 180] on link "Scroll To" at bounding box center [433, 180] width 40 height 22
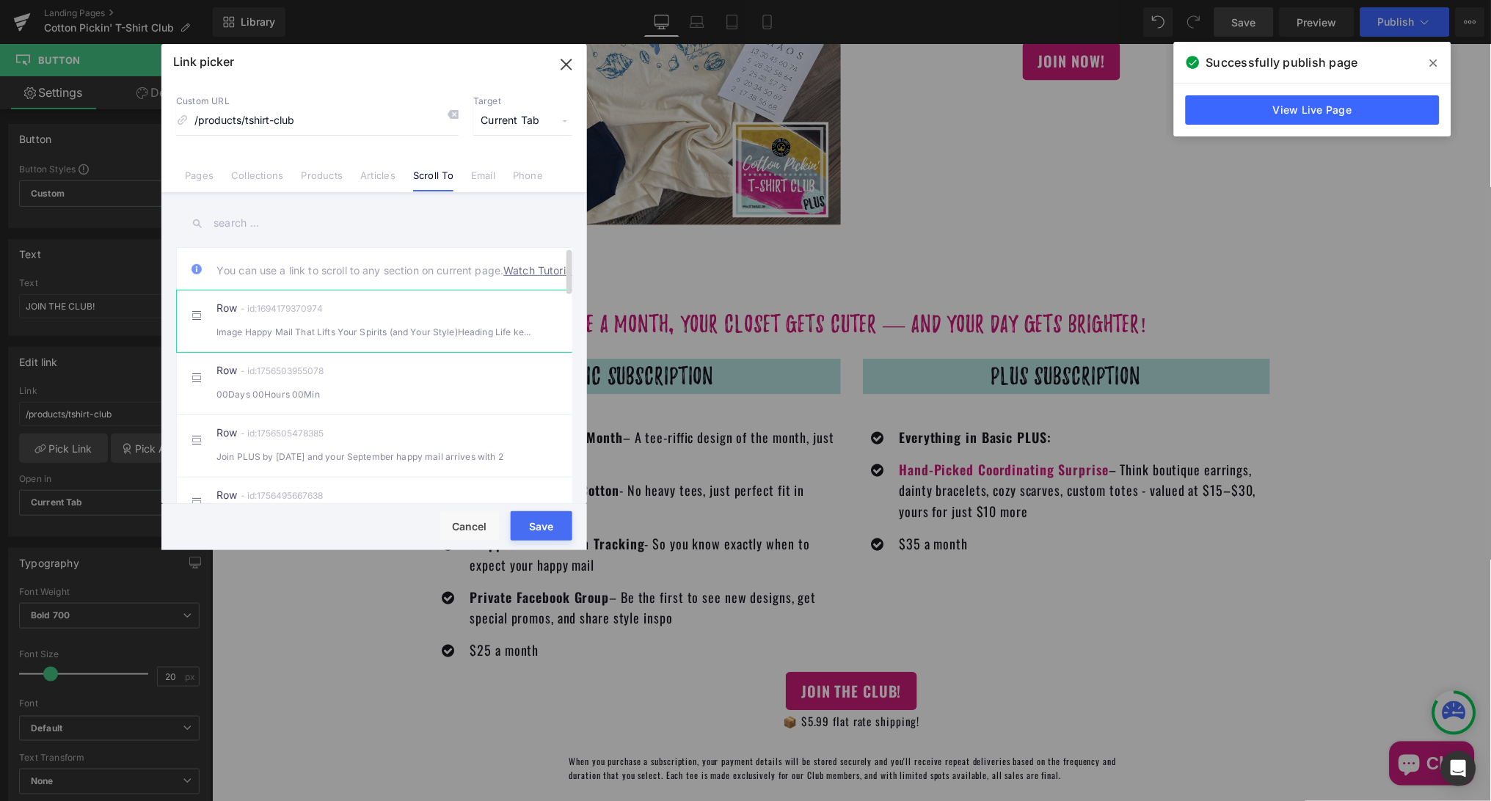
click at [360, 326] on div "Row - id:1694179370974 Image Happy Mail That Lifts Your Spirits (and Your Style…" at bounding box center [396, 321] width 360 height 37
click at [535, 527] on button "Save" at bounding box center [542, 525] width 62 height 29
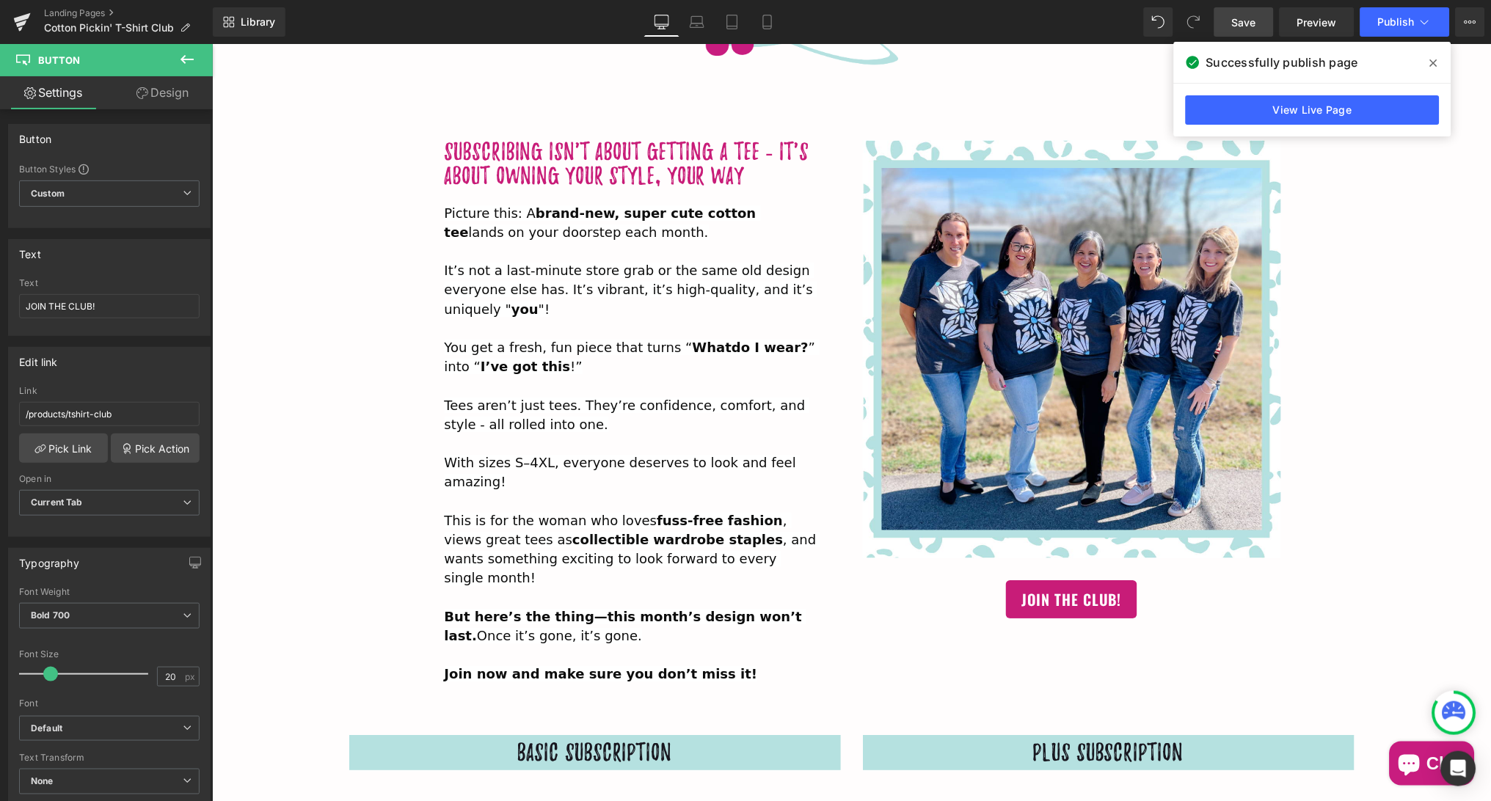
scroll to position [4318, 0]
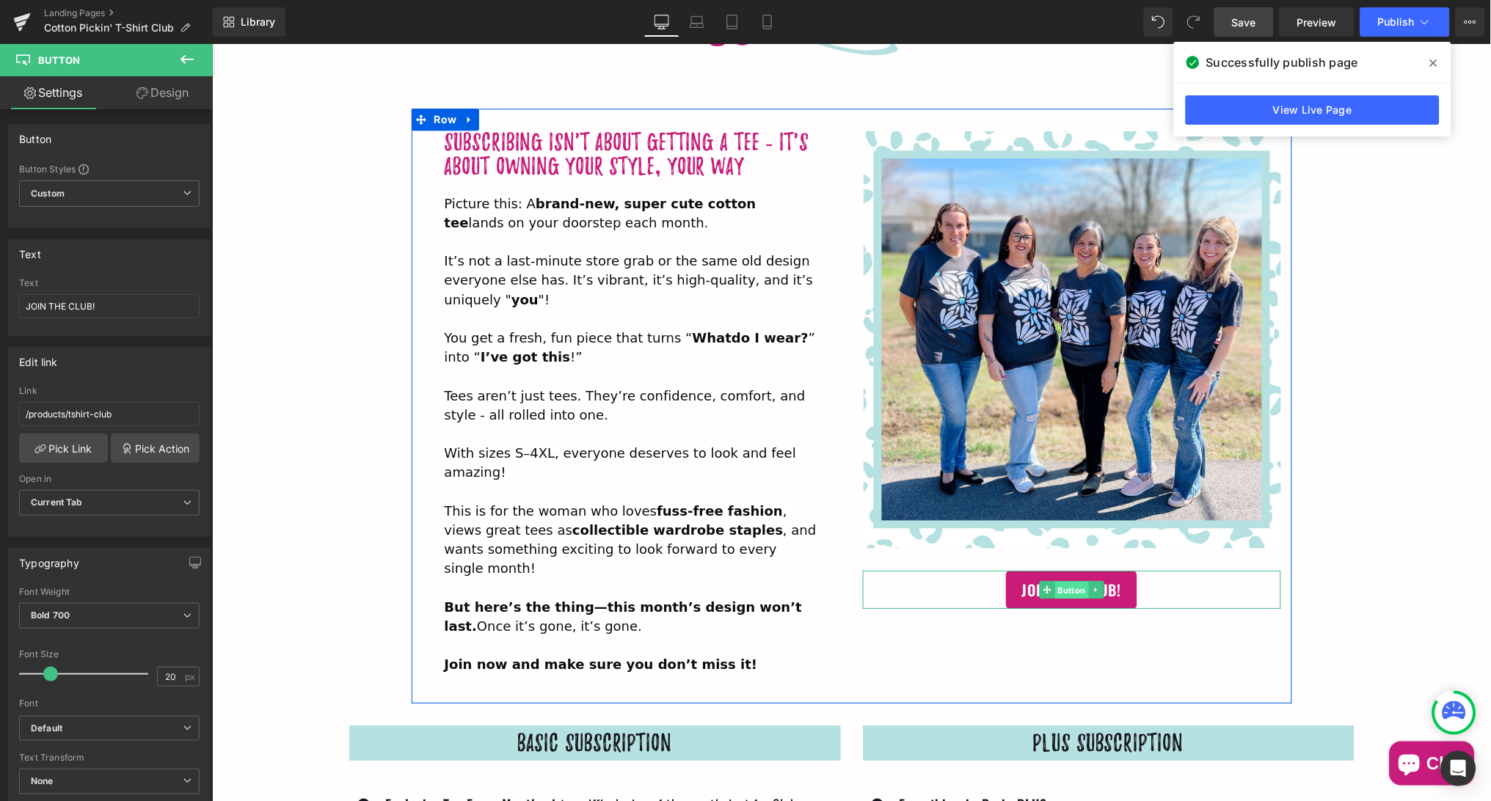
click at [1071, 581] on span "Button" at bounding box center [1071, 590] width 34 height 18
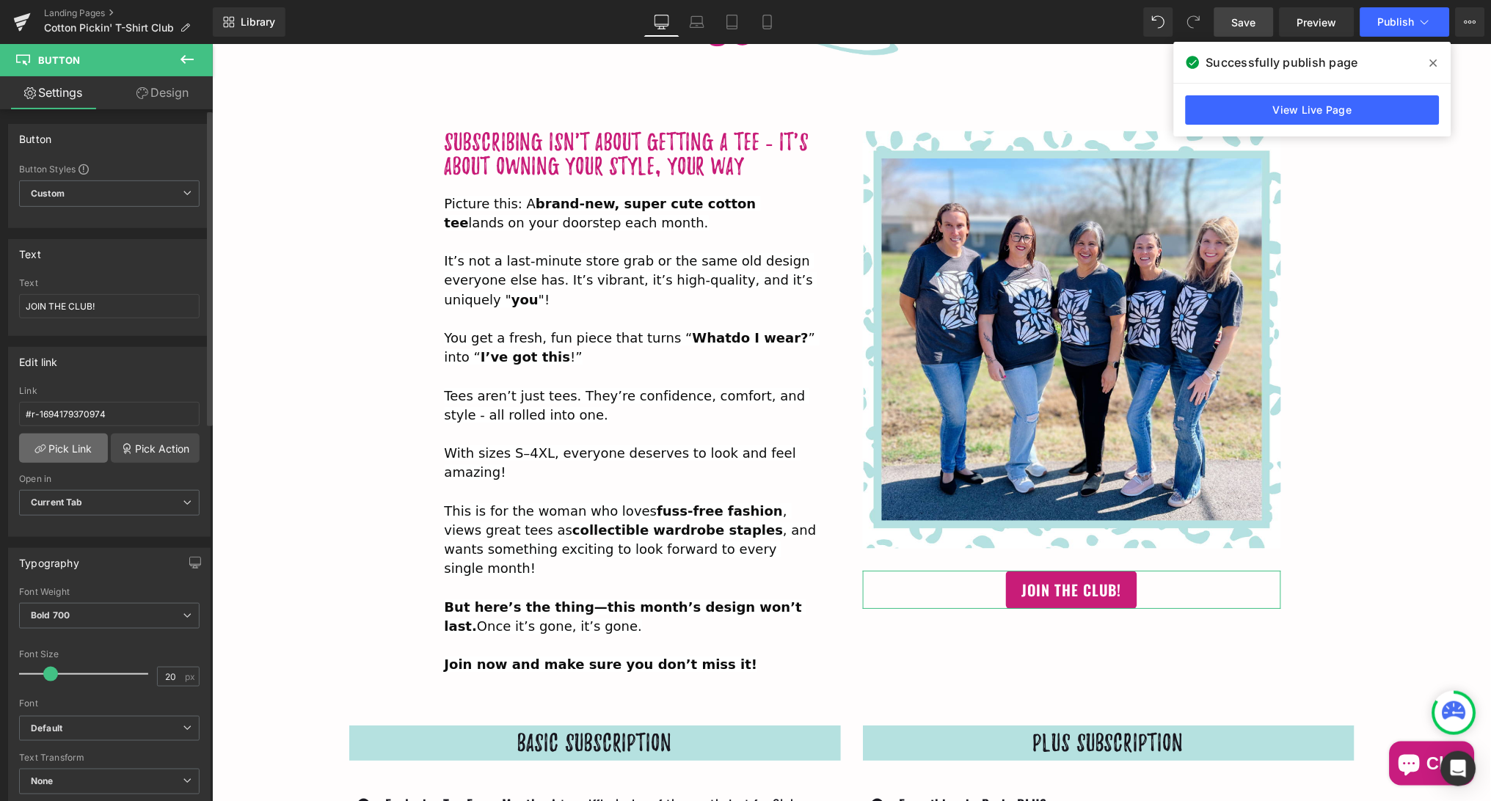
click at [81, 444] on link "Pick Link" at bounding box center [63, 448] width 89 height 29
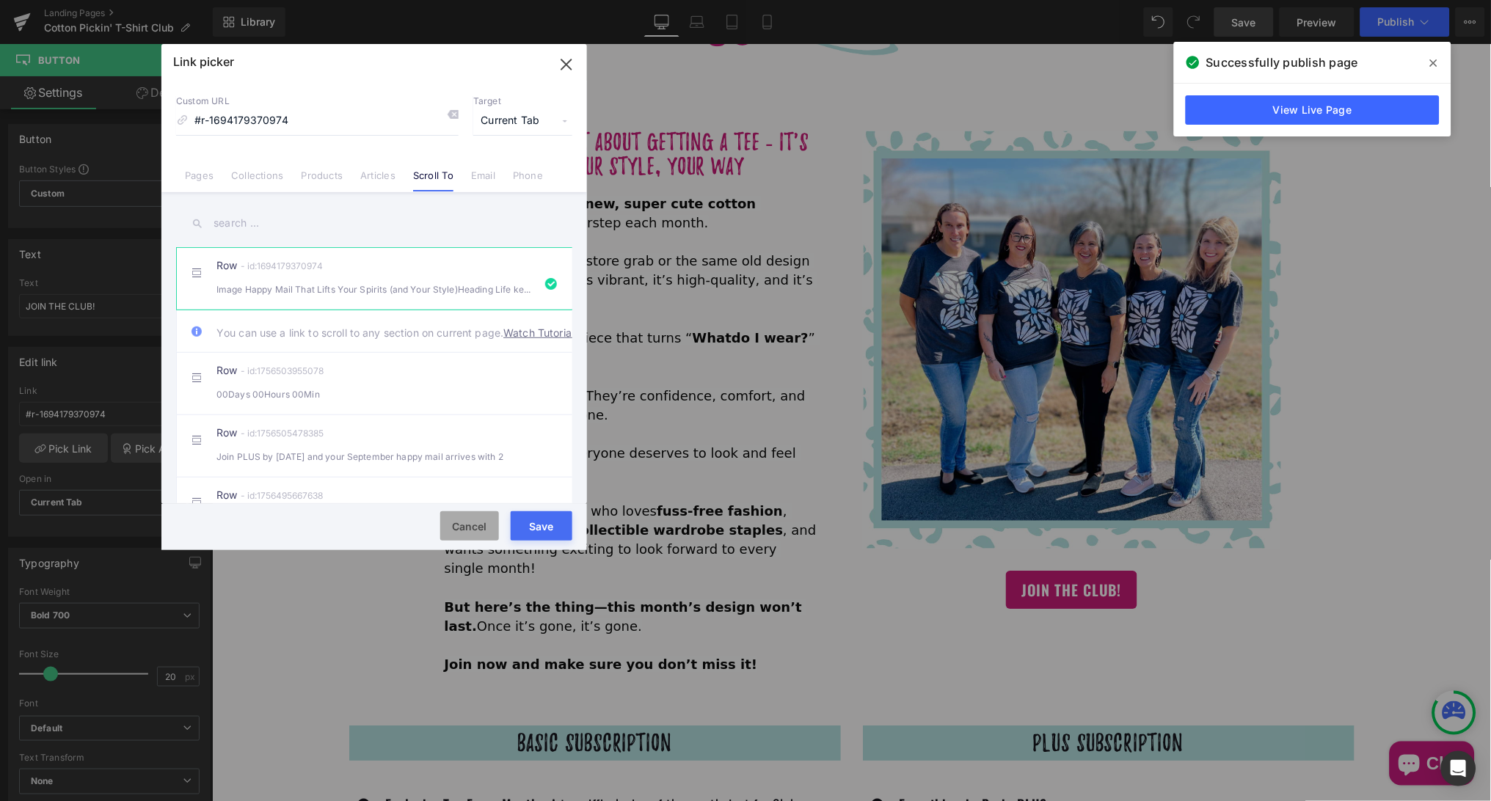
click at [463, 527] on button "Cancel" at bounding box center [469, 525] width 59 height 29
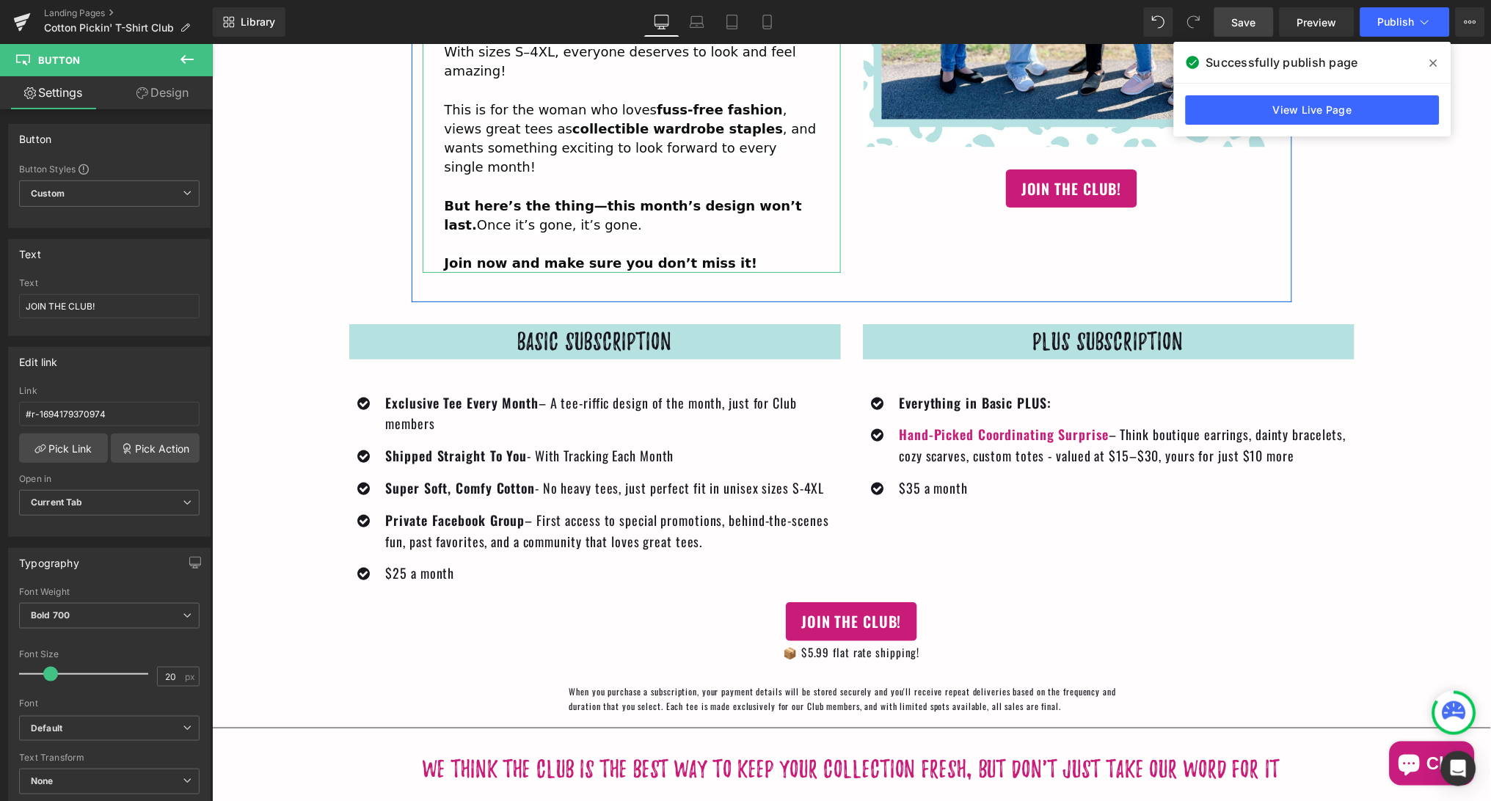
scroll to position [4890, 0]
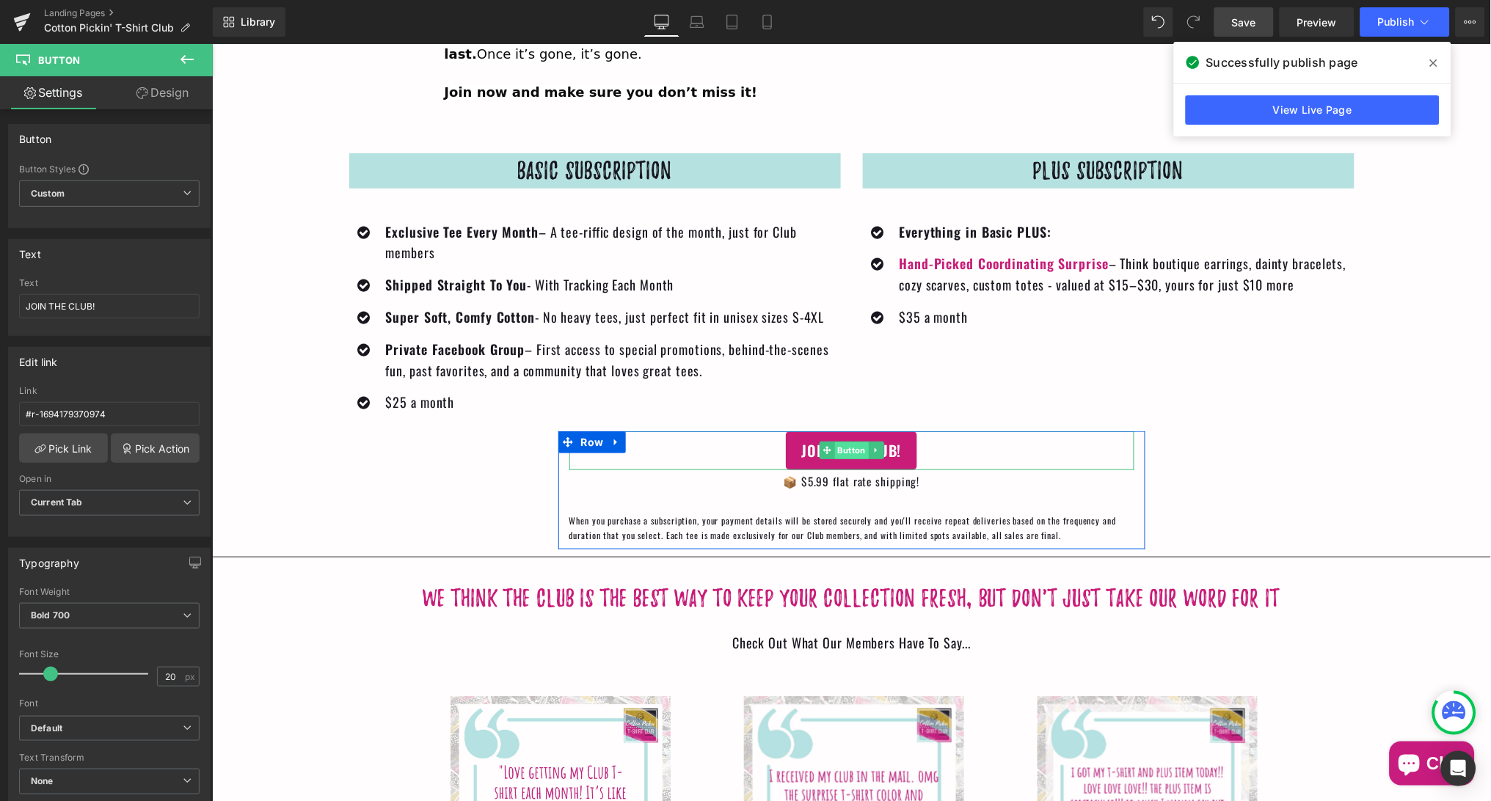
click at [845, 442] on span "Button" at bounding box center [851, 451] width 34 height 18
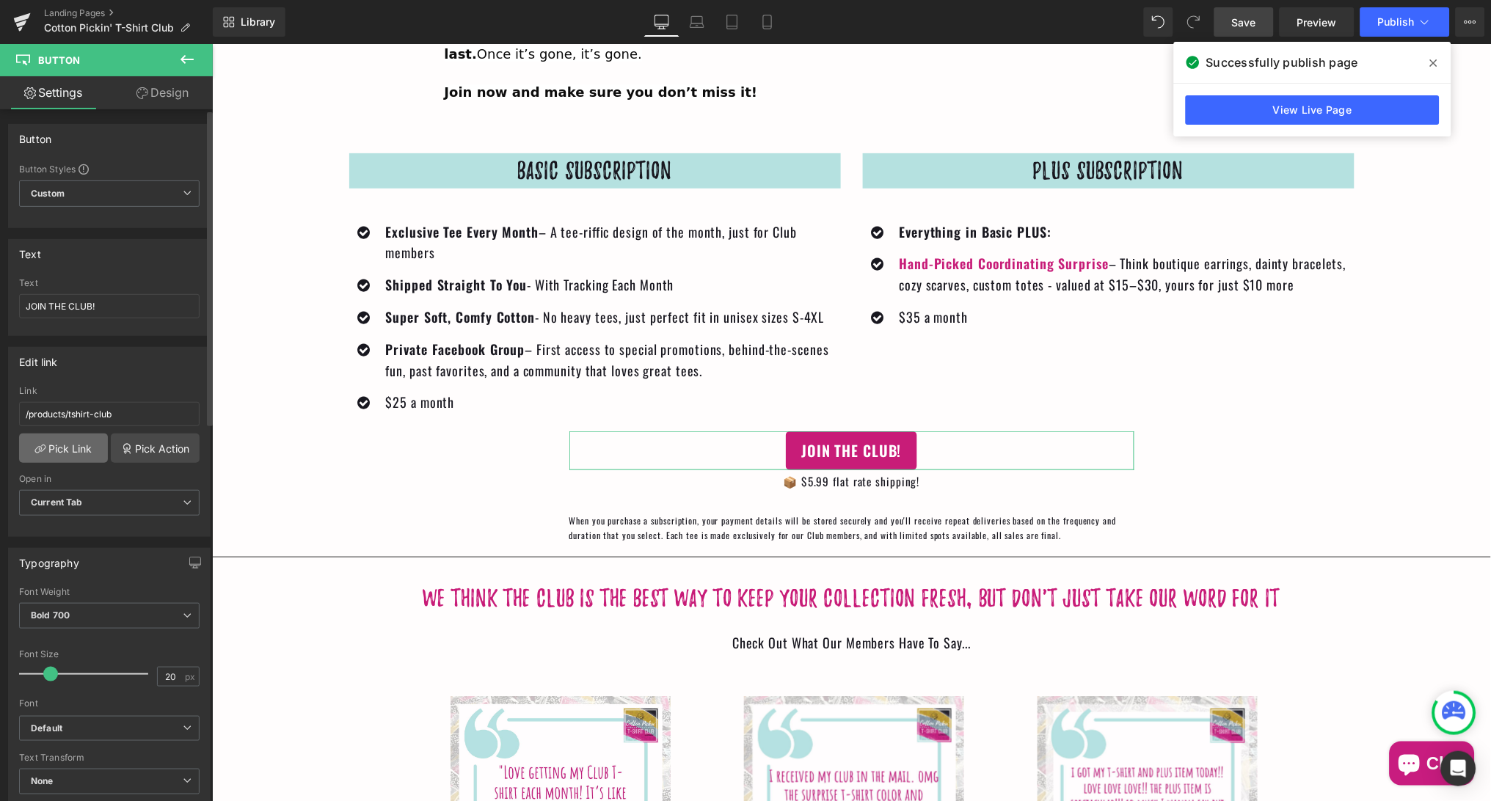
click at [71, 439] on link "Pick Link" at bounding box center [63, 448] width 89 height 29
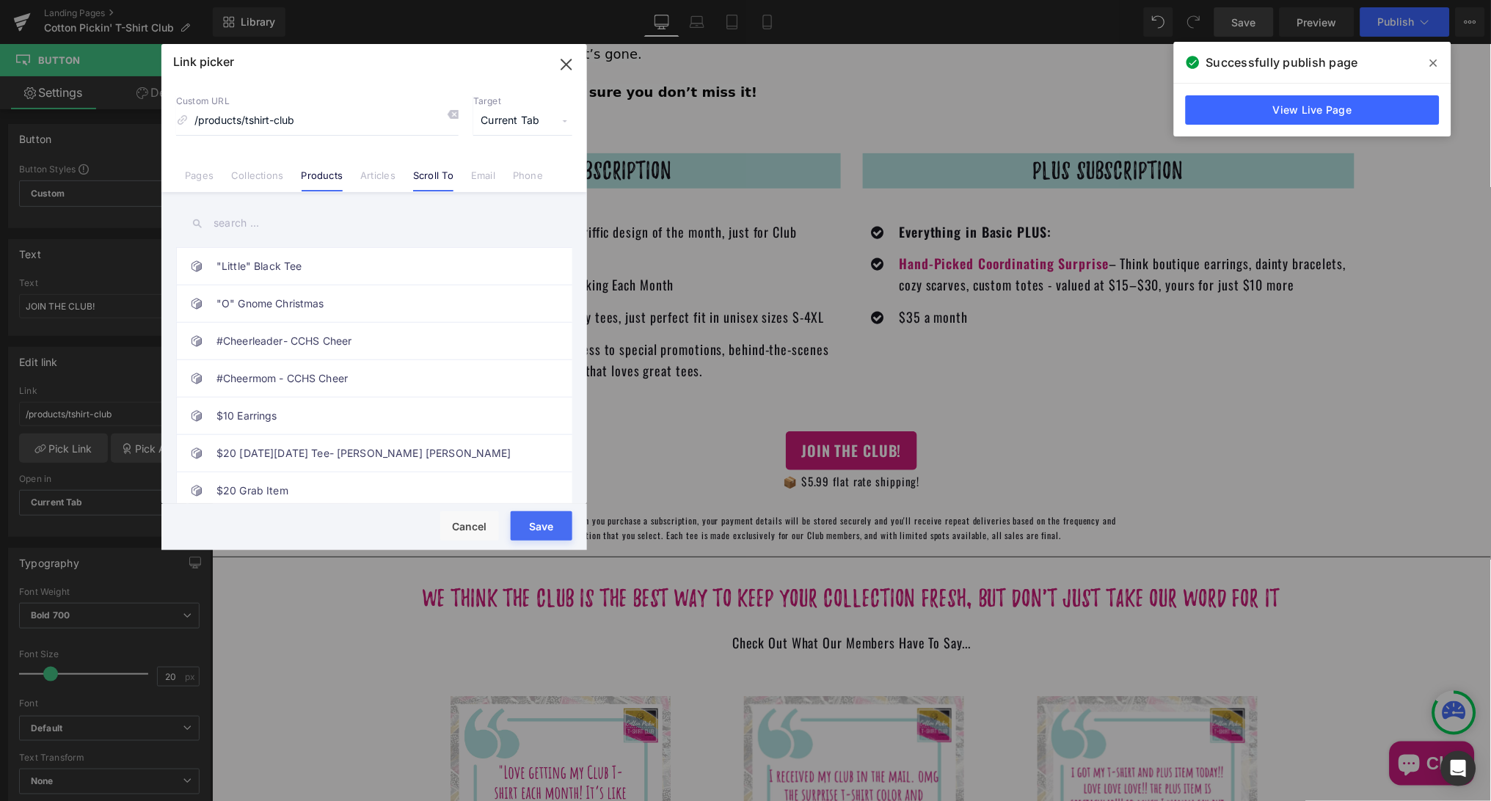
click at [426, 177] on link "Scroll To" at bounding box center [433, 180] width 40 height 22
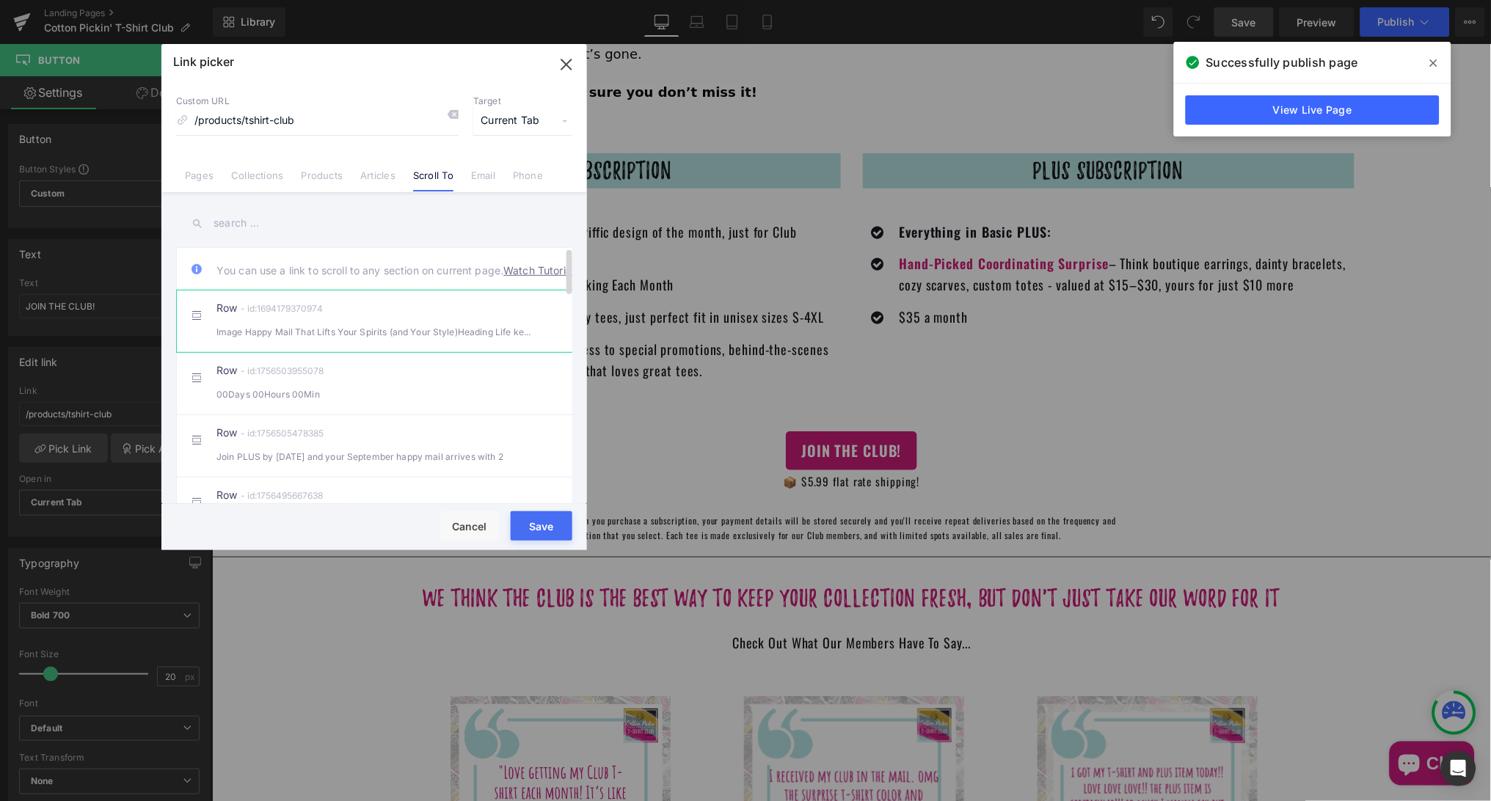
click at [356, 337] on div "Image Happy Mail That Lifts Your Spirits (and Your Style)Heading Life keep" at bounding box center [373, 331] width 315 height 15
click at [527, 520] on button "Save" at bounding box center [542, 525] width 62 height 29
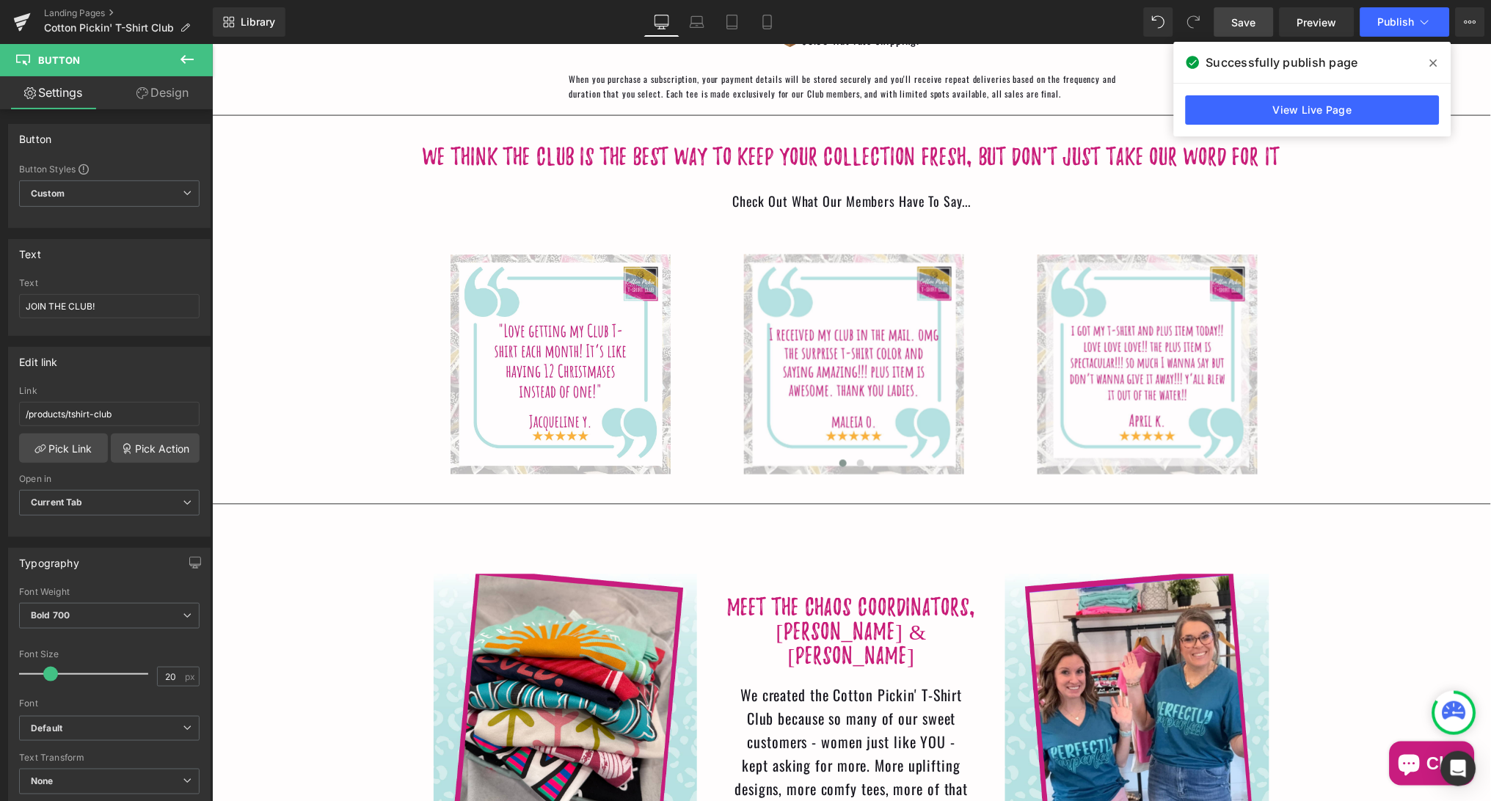
scroll to position [5334, 0]
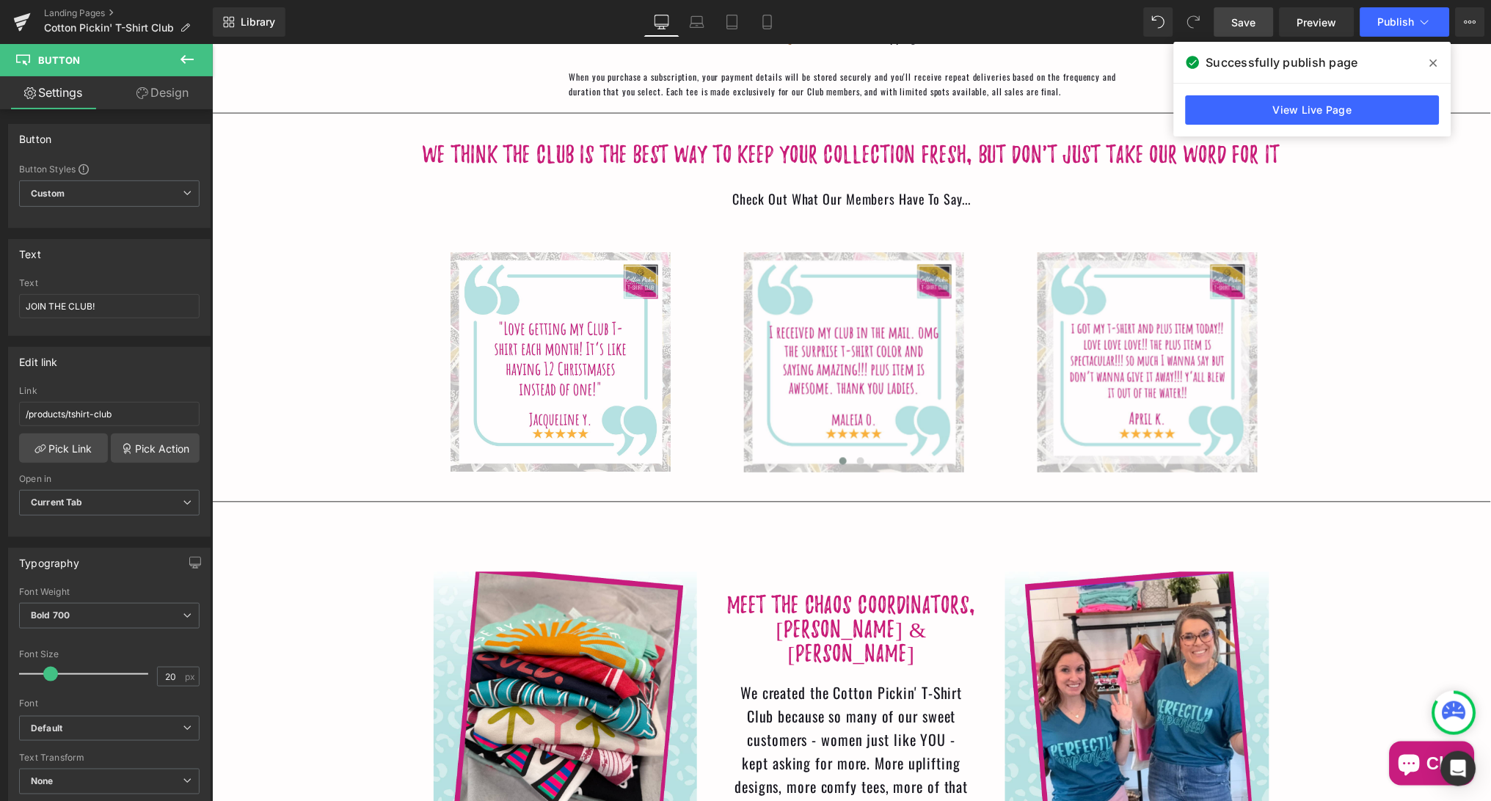
click at [1248, 23] on span "Save" at bounding box center [1244, 22] width 24 height 15
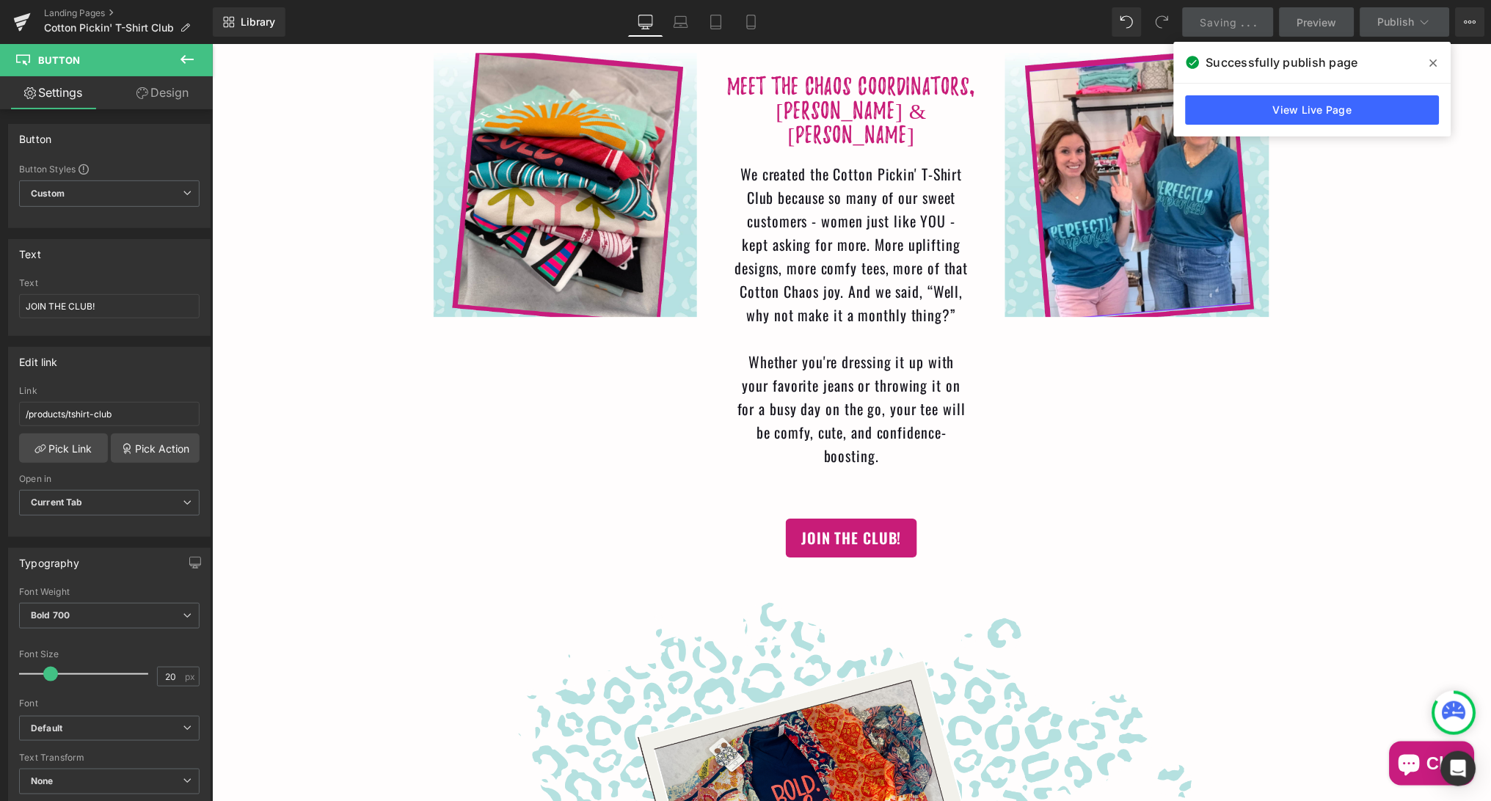
scroll to position [5891, 0]
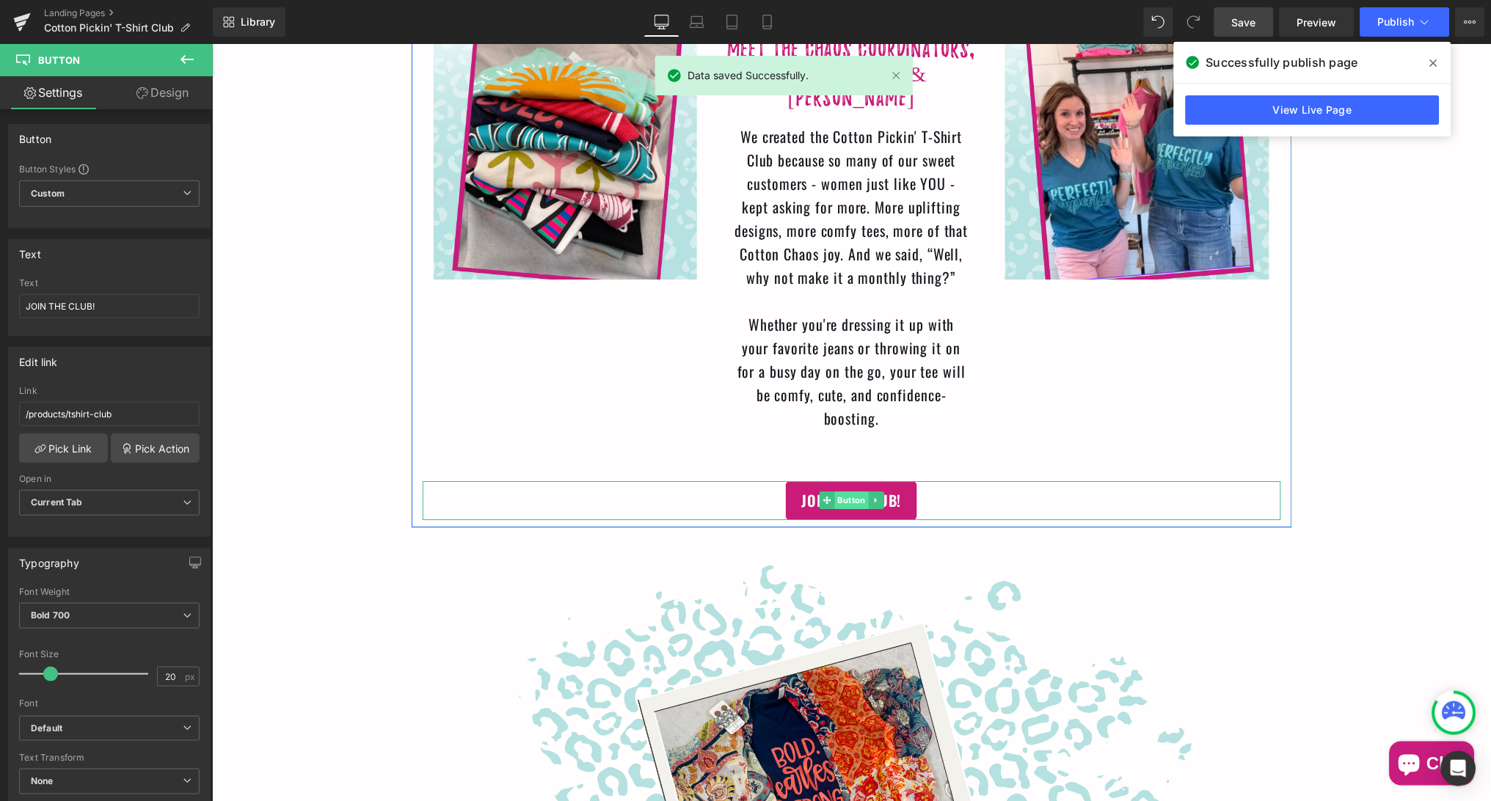
click at [846, 491] on span "Button" at bounding box center [851, 500] width 34 height 18
click at [61, 446] on link "Pick Link" at bounding box center [63, 448] width 89 height 29
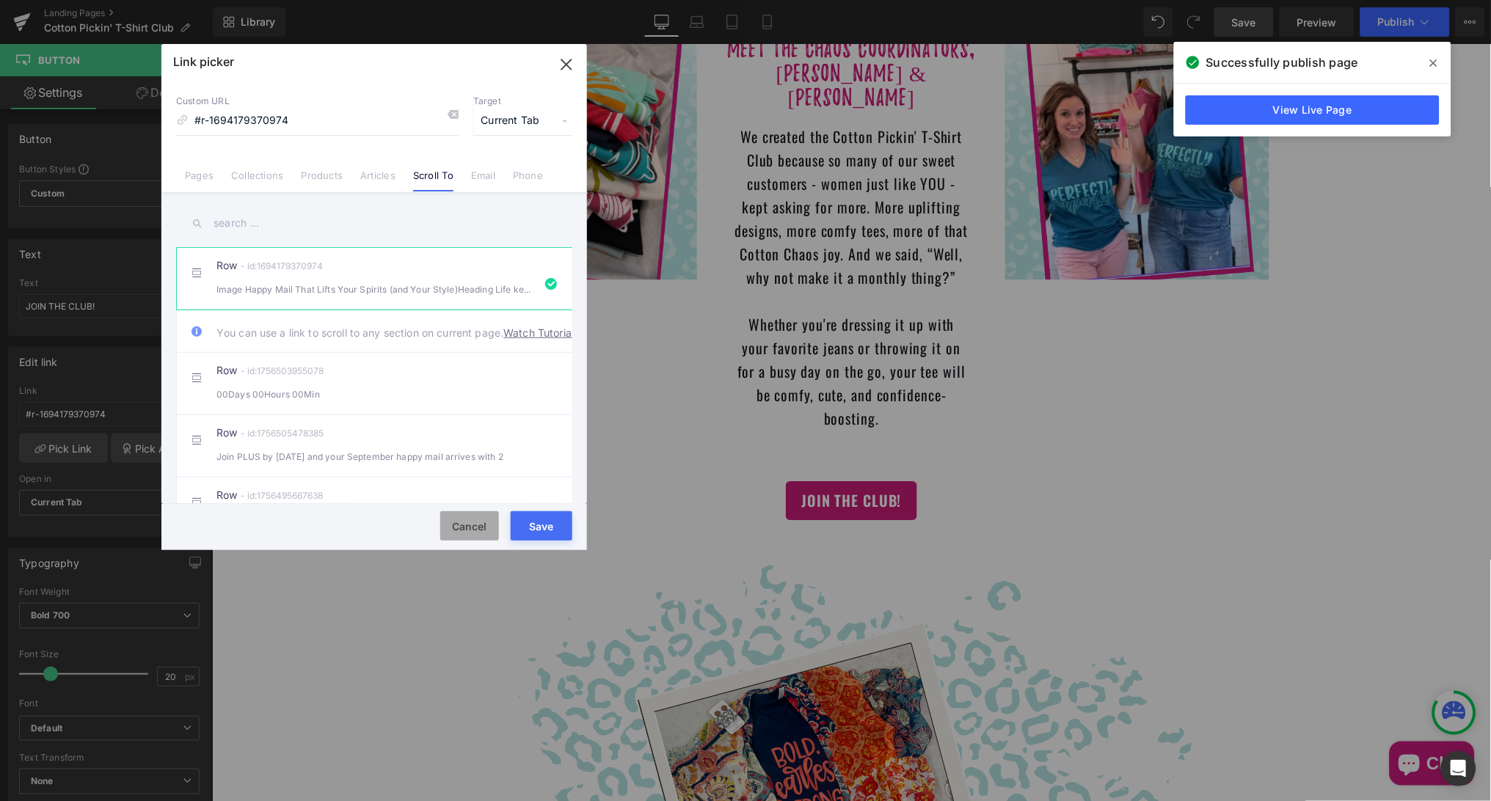
click at [462, 528] on button "Cancel" at bounding box center [469, 525] width 59 height 29
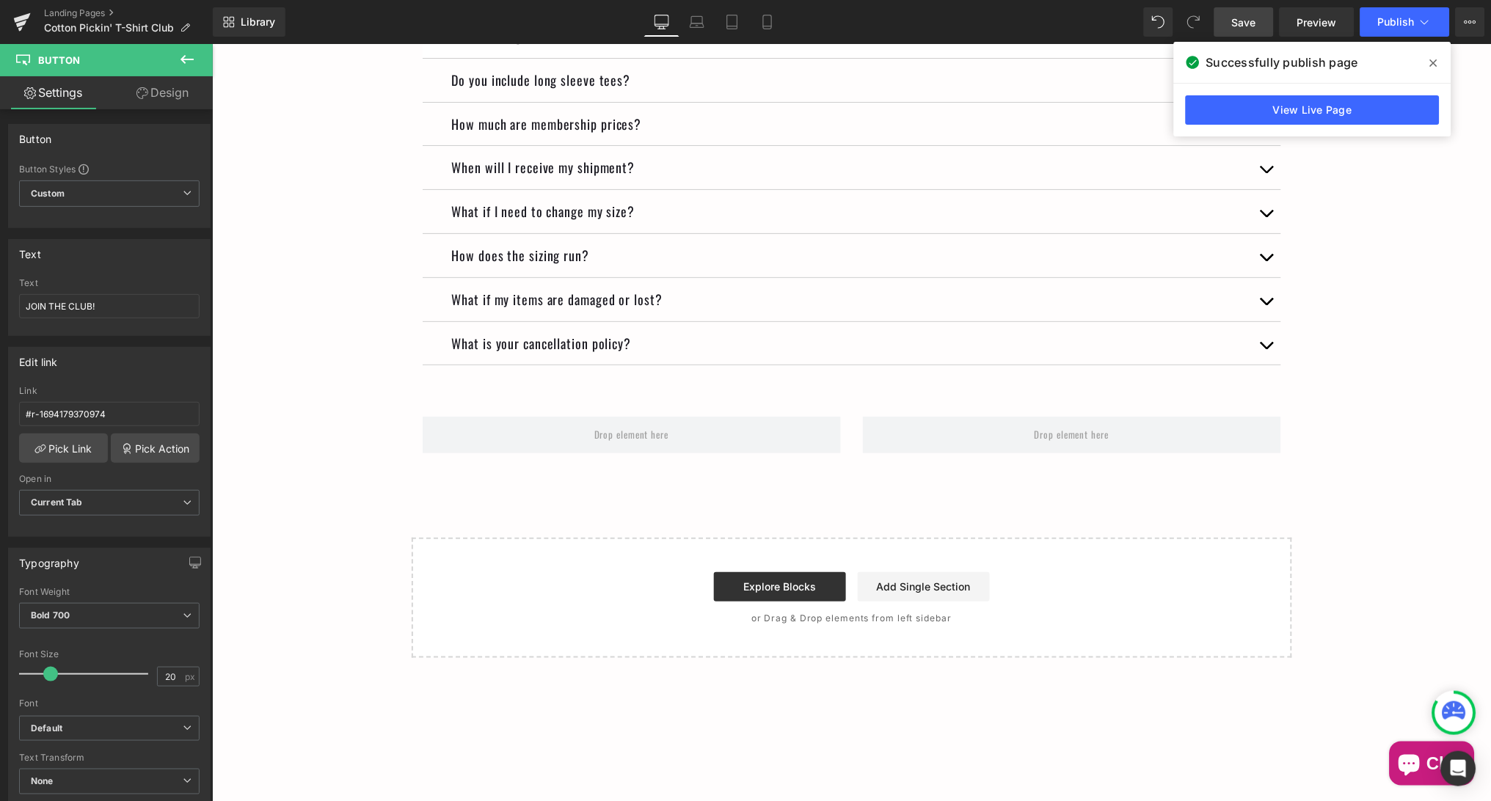
scroll to position [7926, 0]
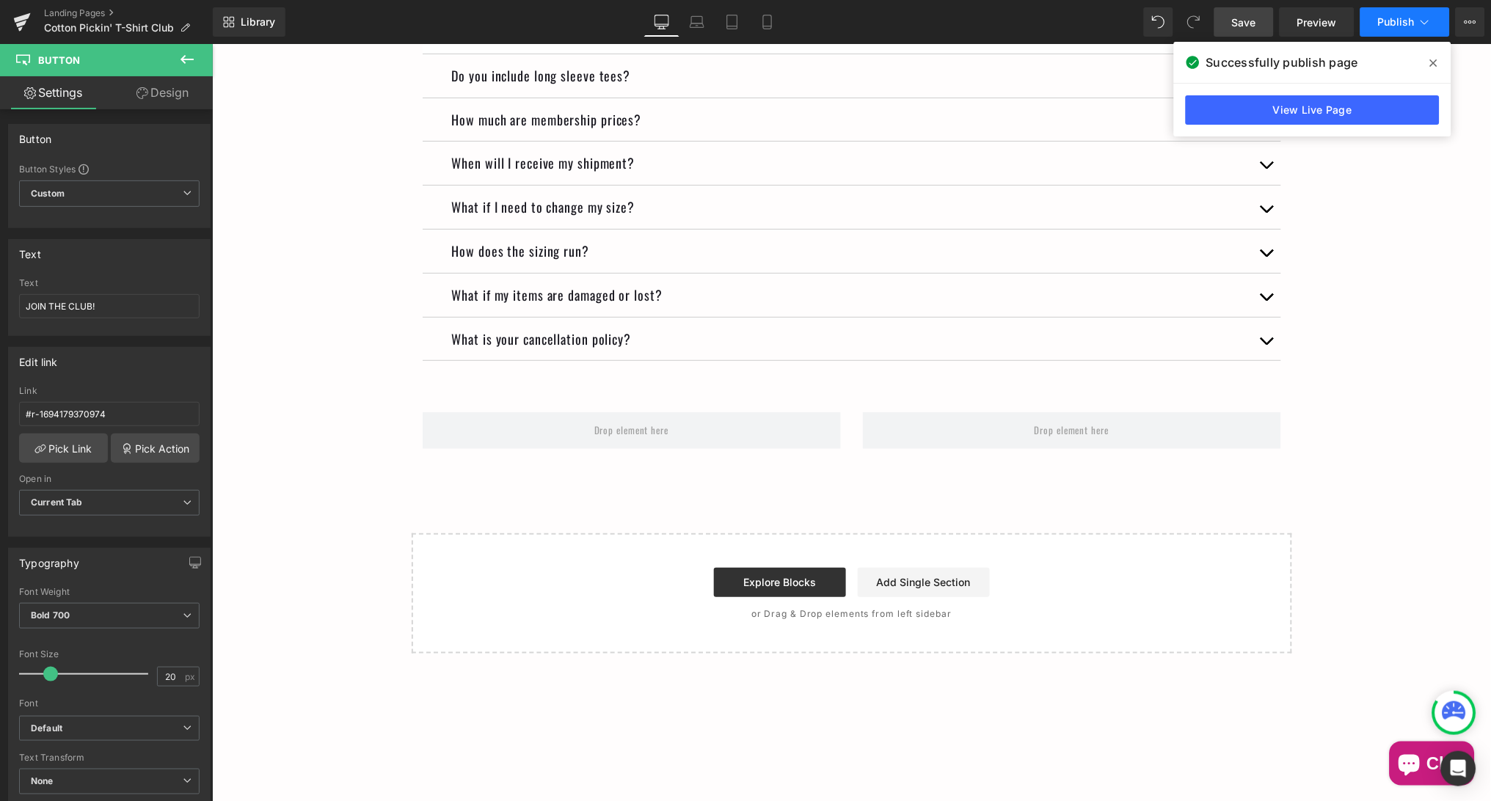
click at [1396, 26] on span "Publish" at bounding box center [1396, 22] width 37 height 12
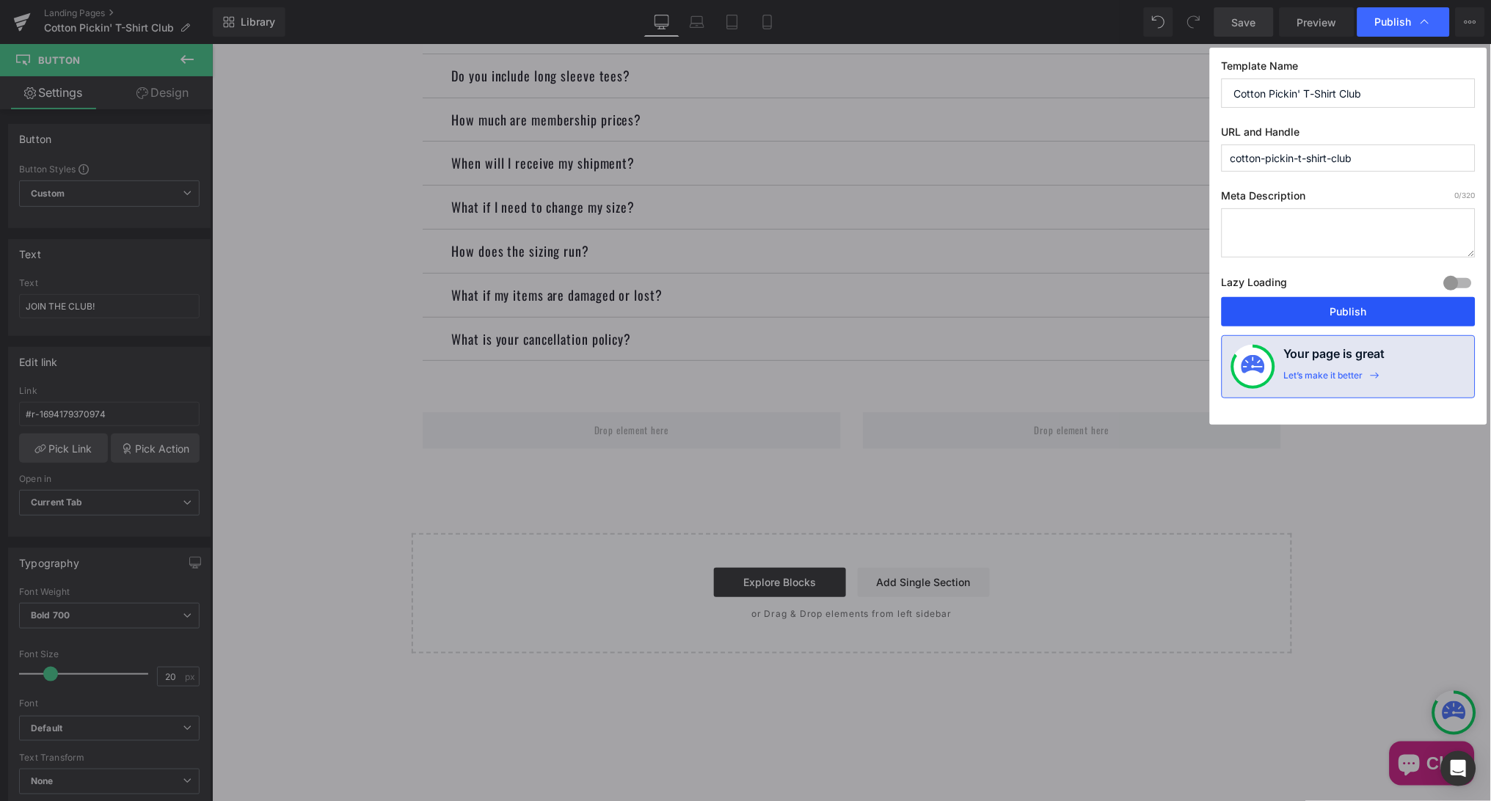
click at [1337, 310] on button "Publish" at bounding box center [1349, 311] width 254 height 29
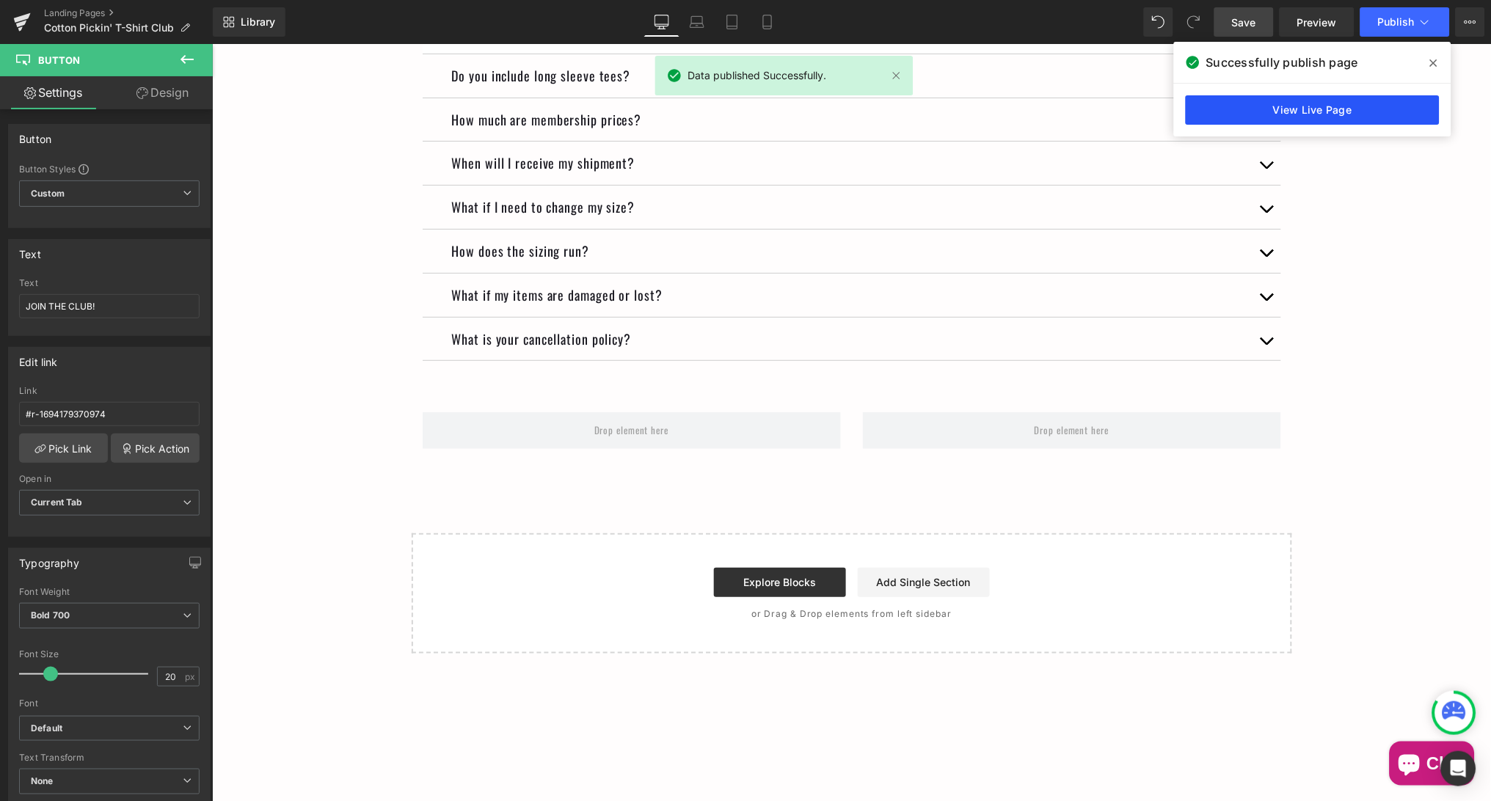
click at [1314, 111] on link "View Live Page" at bounding box center [1313, 109] width 254 height 29
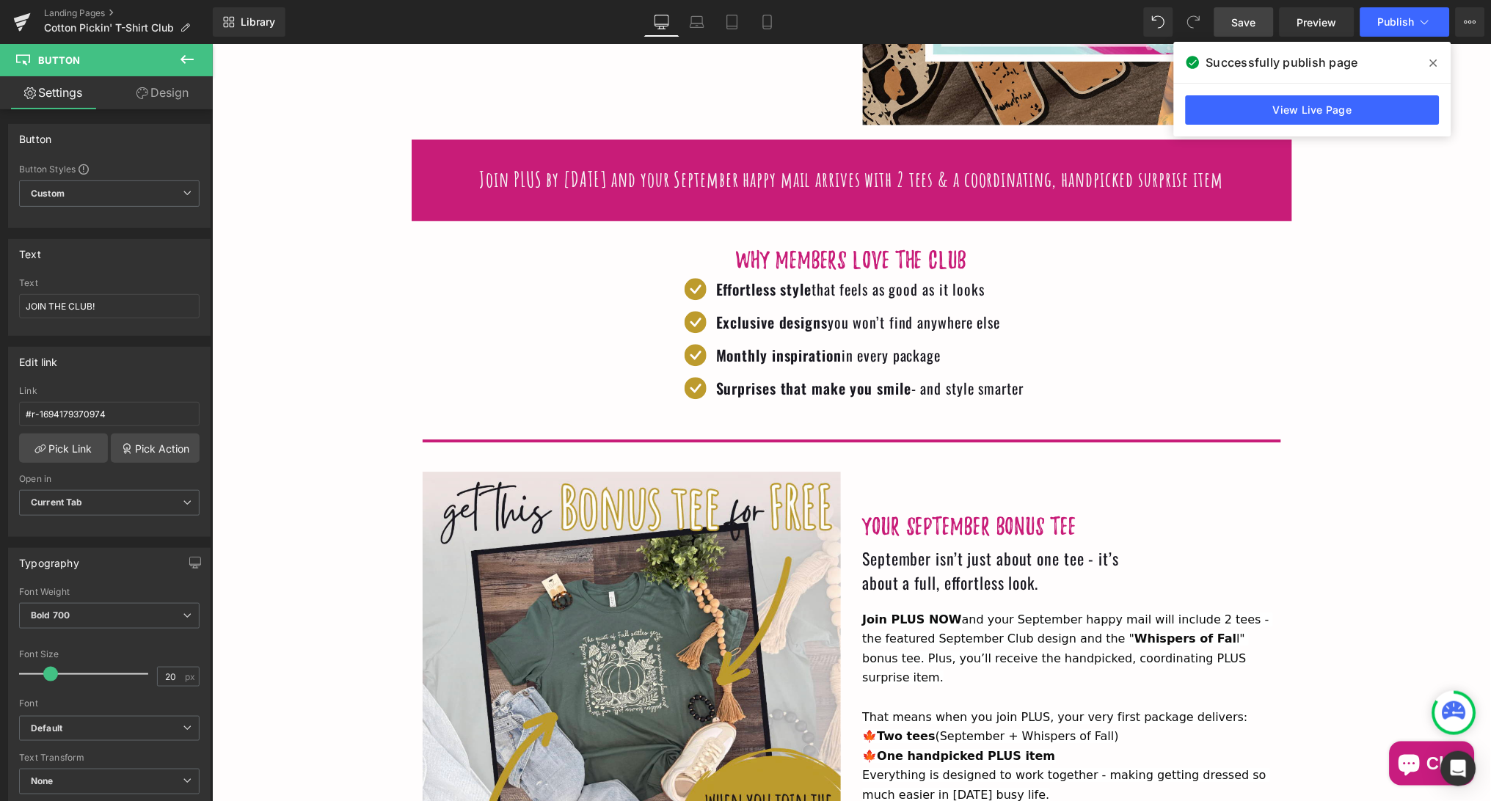
scroll to position [935, 0]
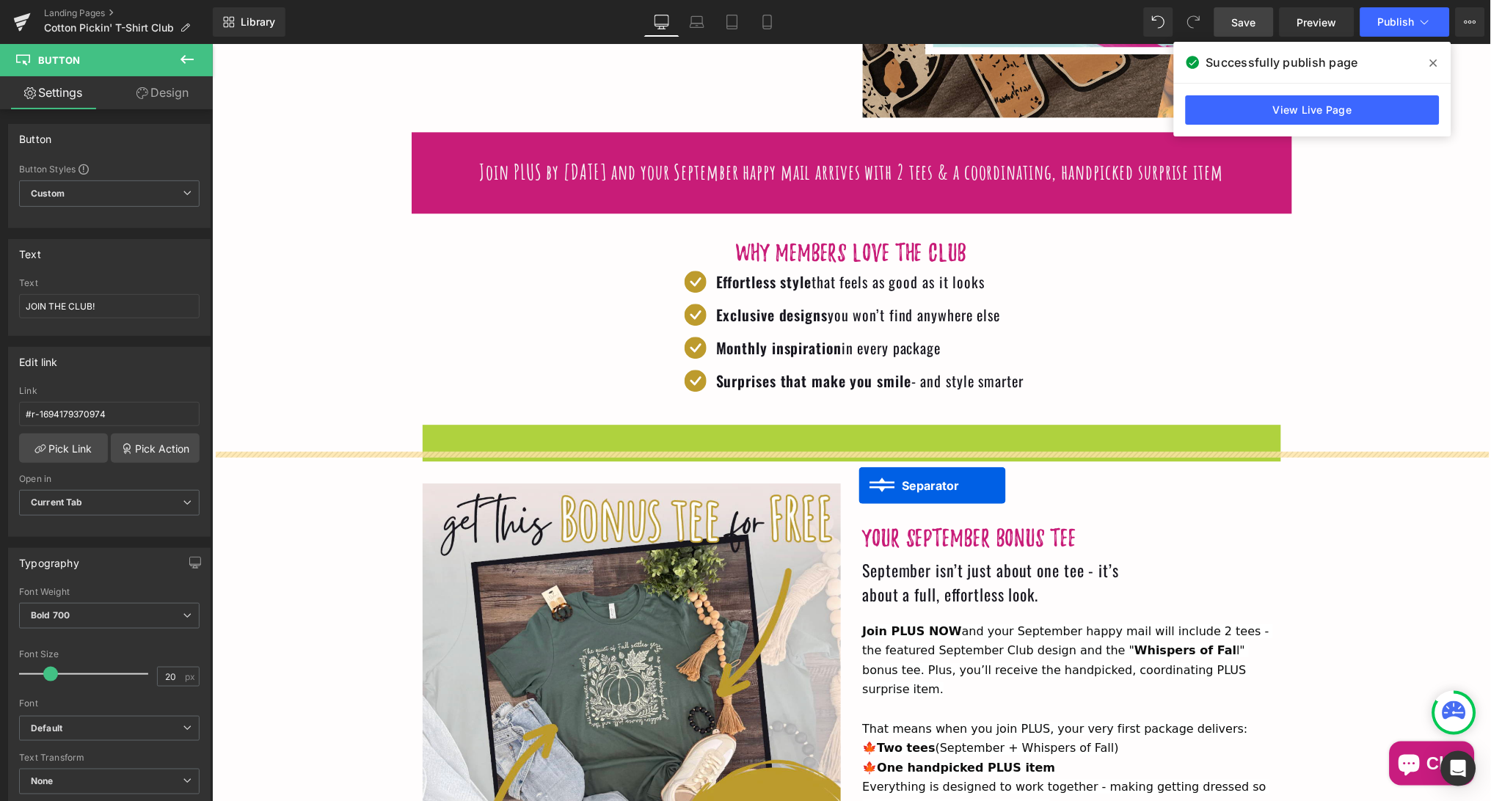
drag, startPoint x: 847, startPoint y: 422, endPoint x: 858, endPoint y: 484, distance: 63.2
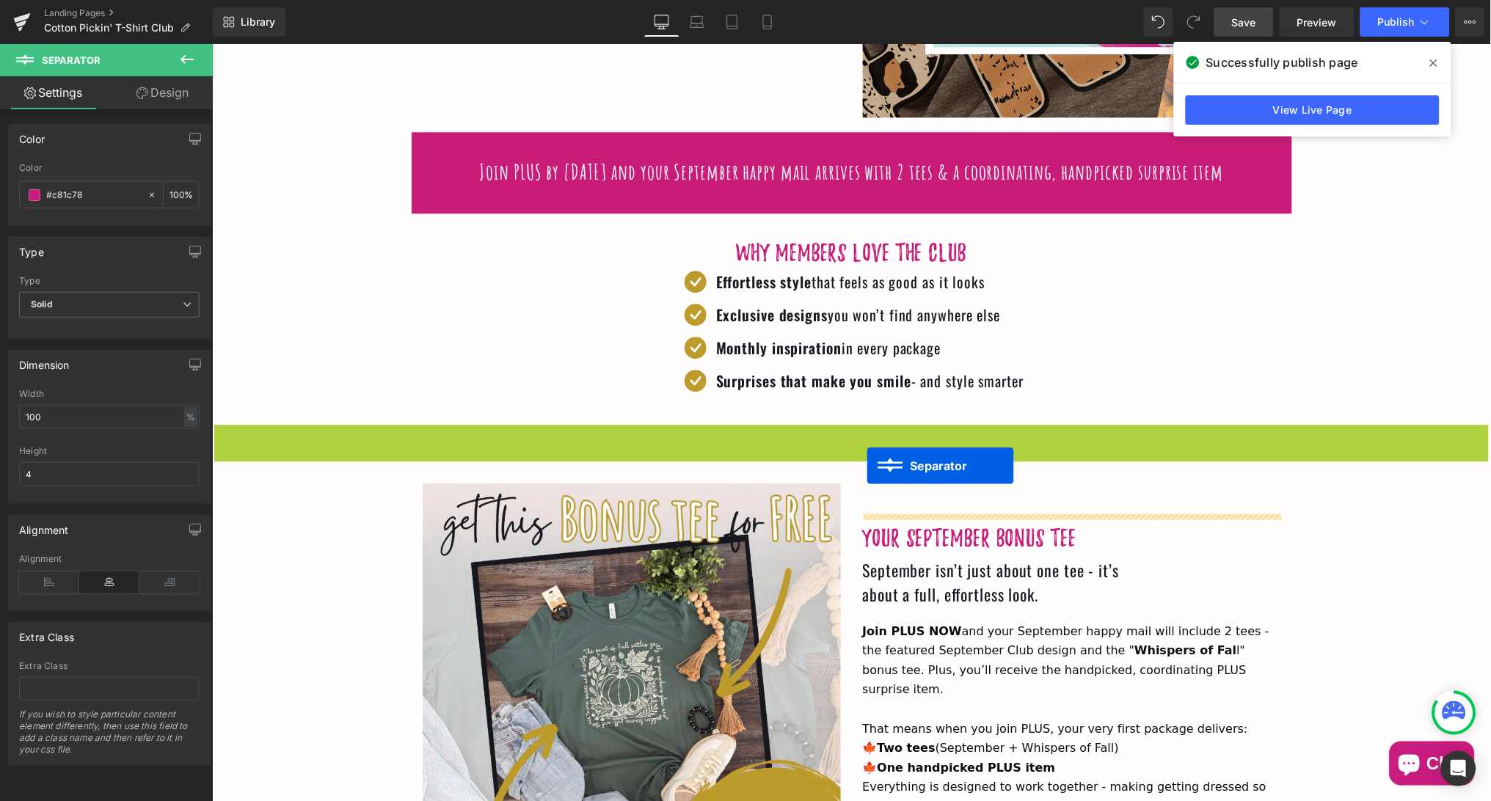
drag, startPoint x: 846, startPoint y: 422, endPoint x: 866, endPoint y: 465, distance: 47.6
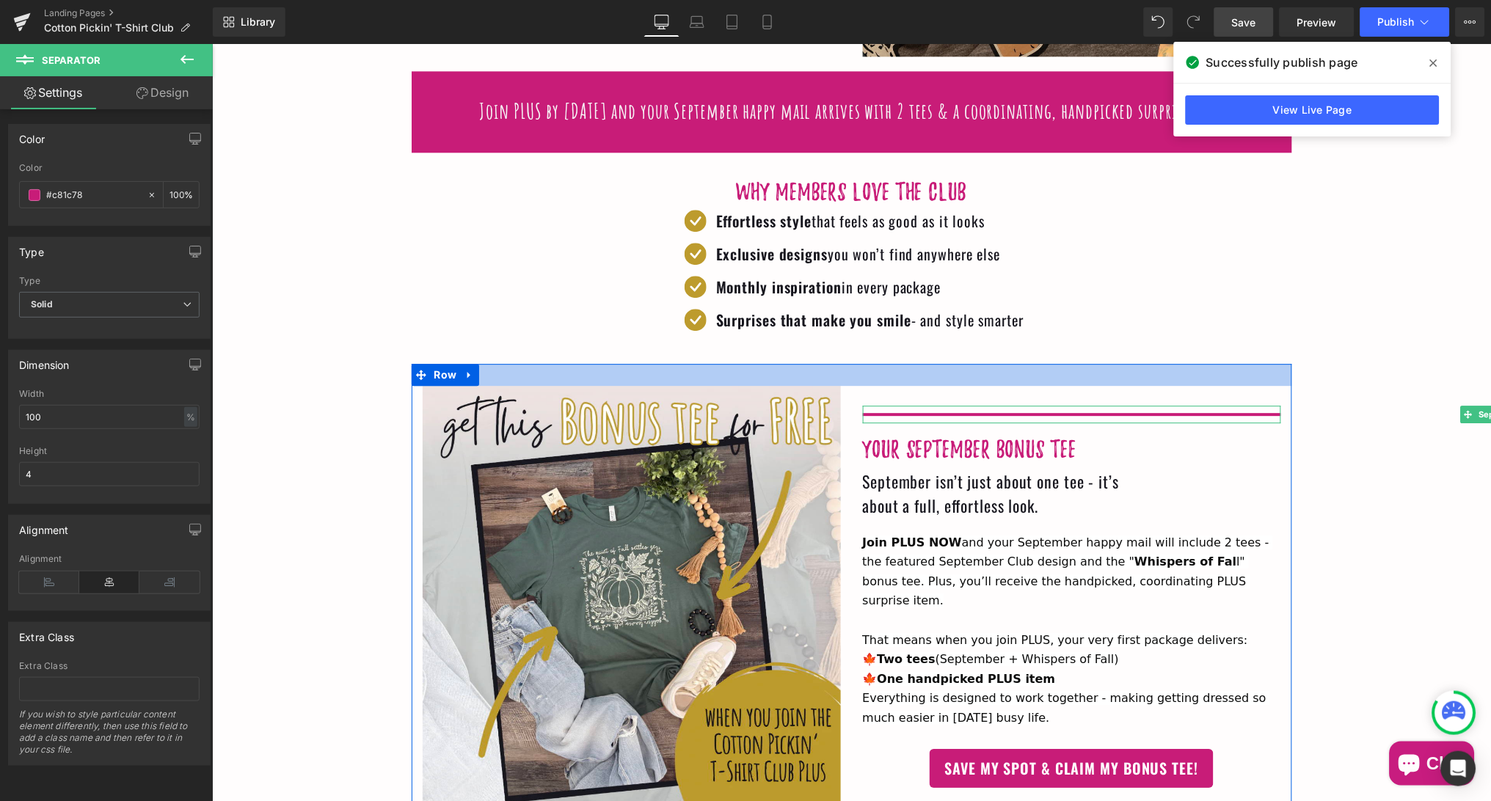
scroll to position [1011, 0]
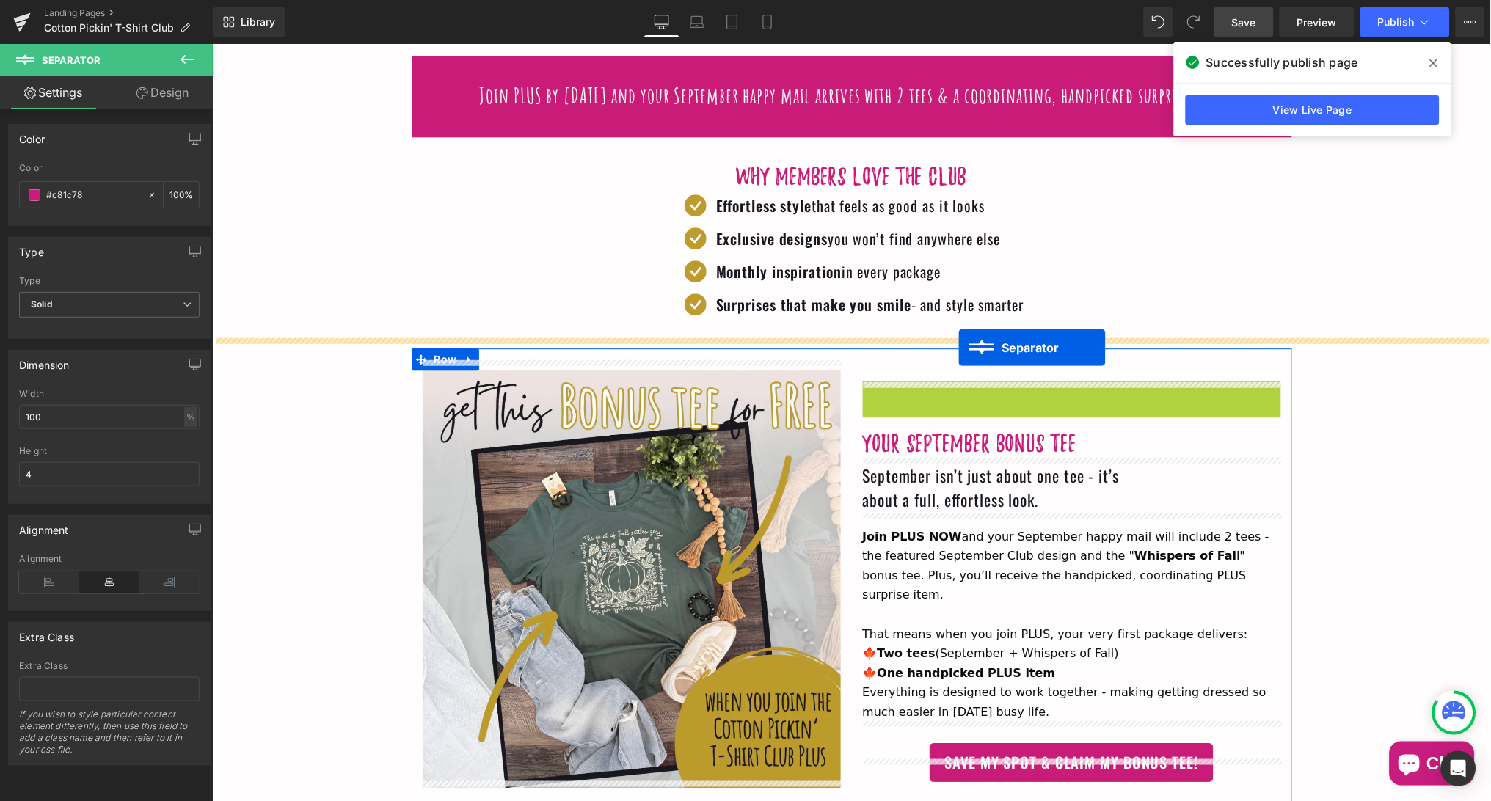
drag, startPoint x: 1064, startPoint y: 399, endPoint x: 958, endPoint y: 347, distance: 117.8
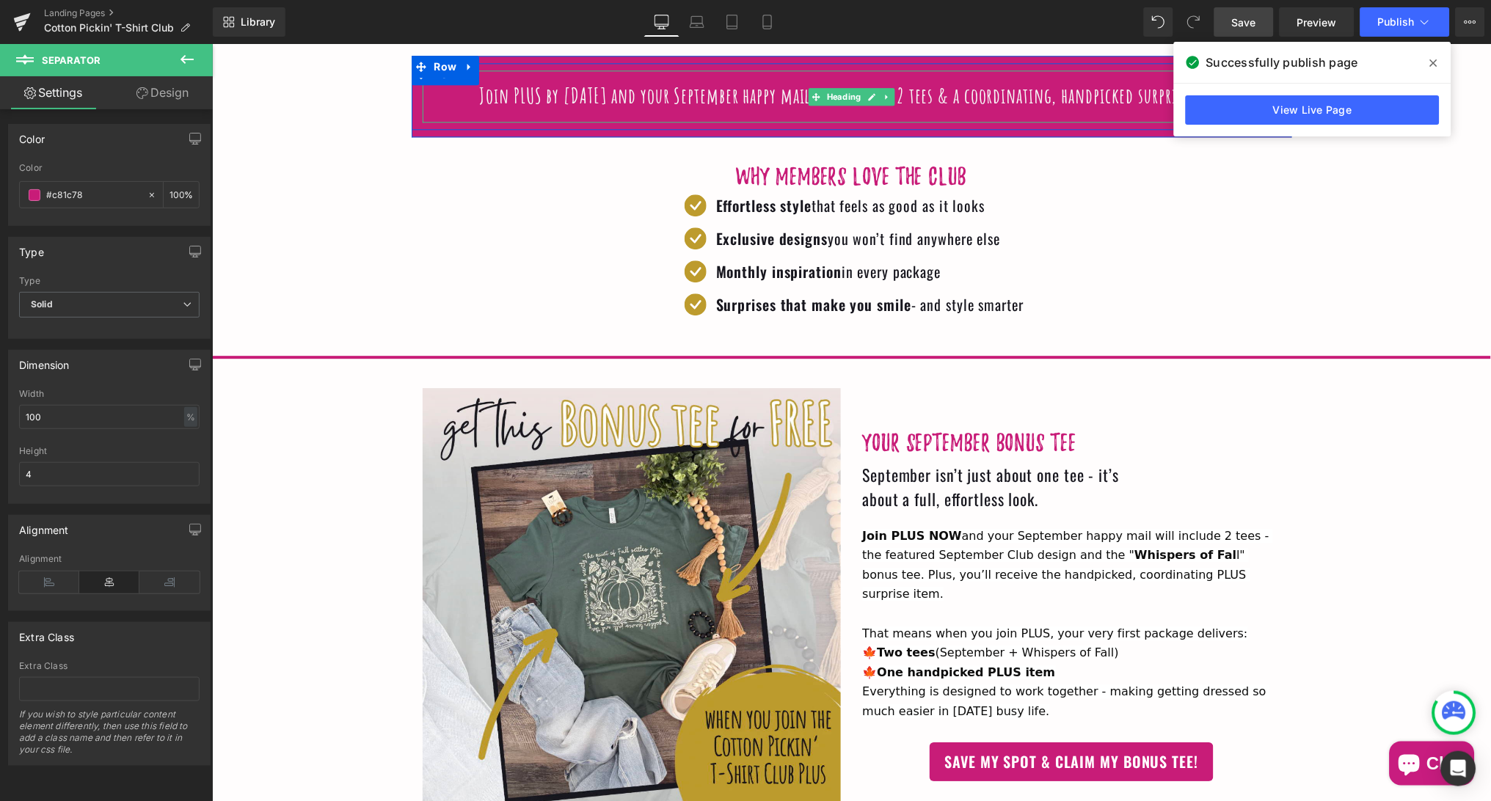
click at [1248, 18] on span "Save" at bounding box center [1244, 22] width 24 height 15
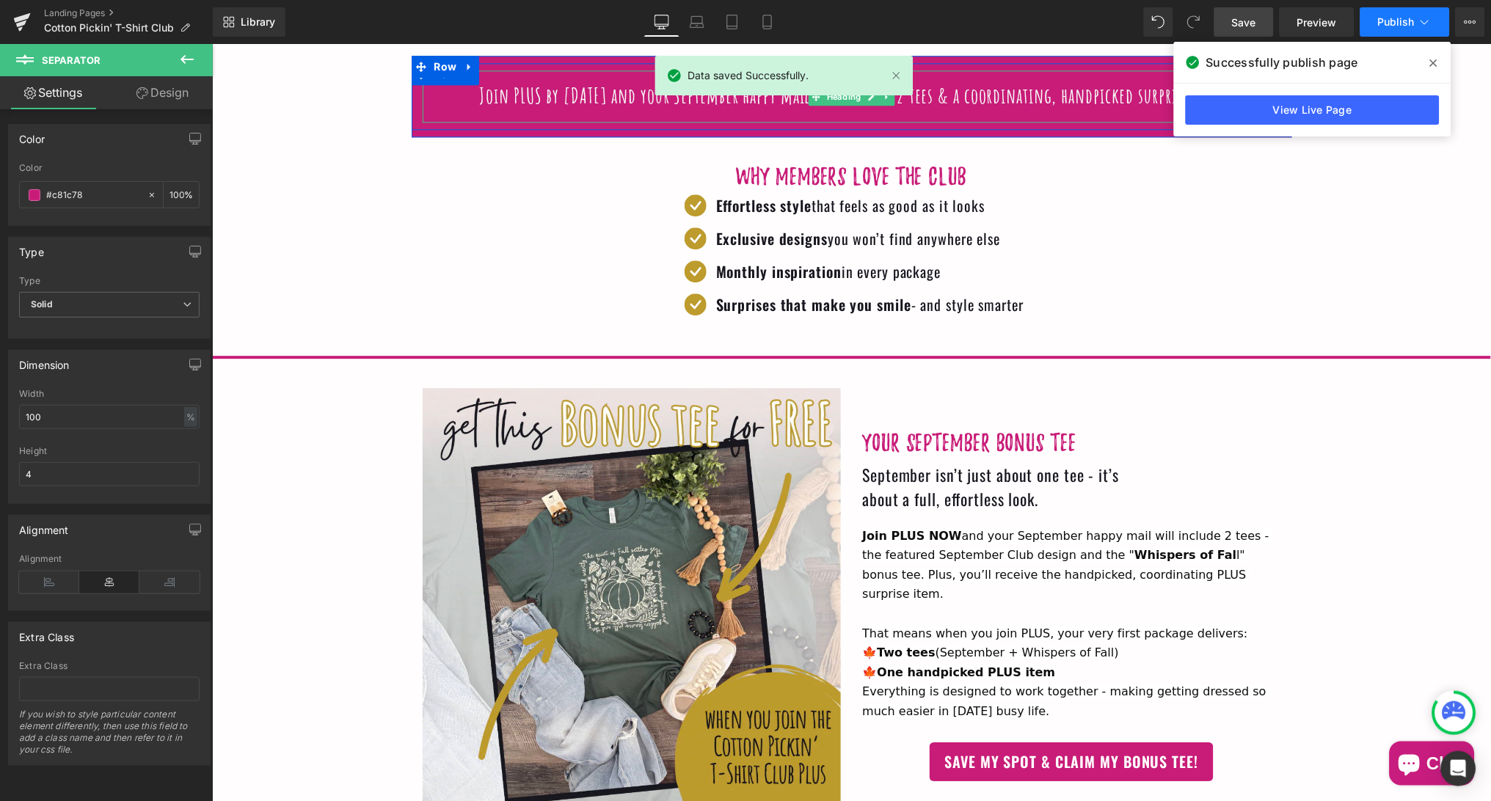
click at [1396, 22] on span "Publish" at bounding box center [1396, 22] width 37 height 12
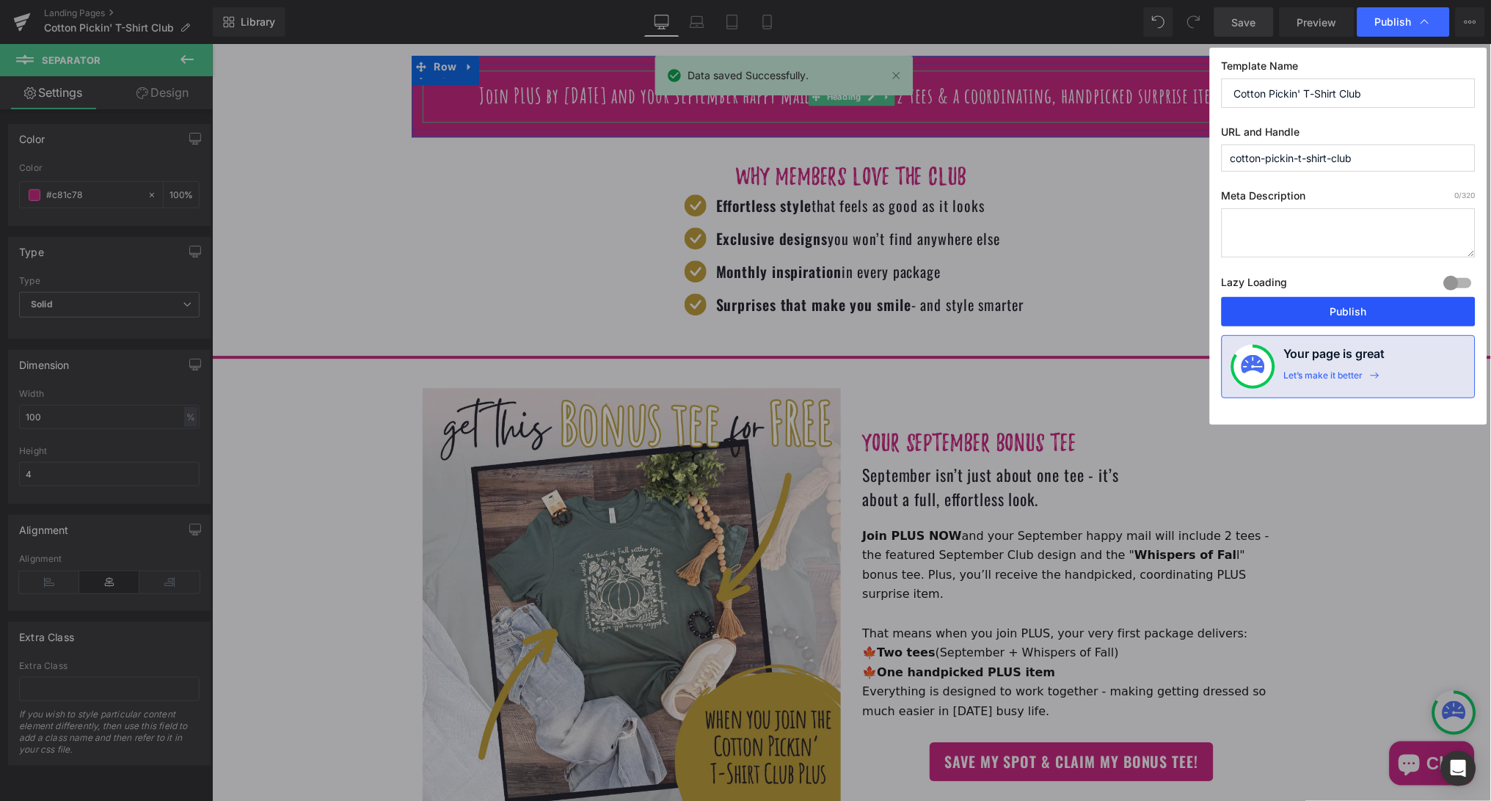
click at [1332, 302] on button "Publish" at bounding box center [1349, 311] width 254 height 29
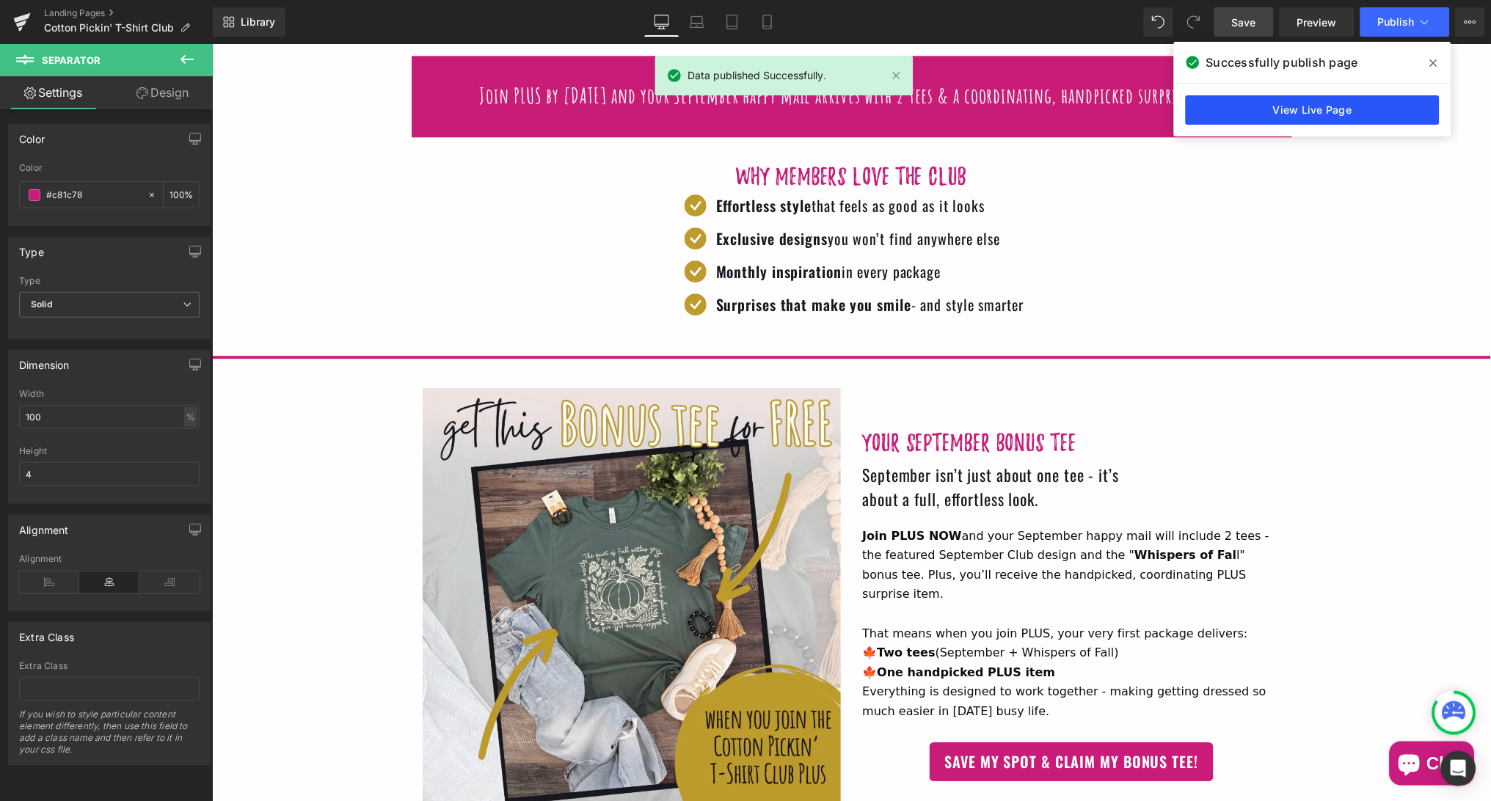
click at [1305, 108] on link "View Live Page" at bounding box center [1313, 109] width 254 height 29
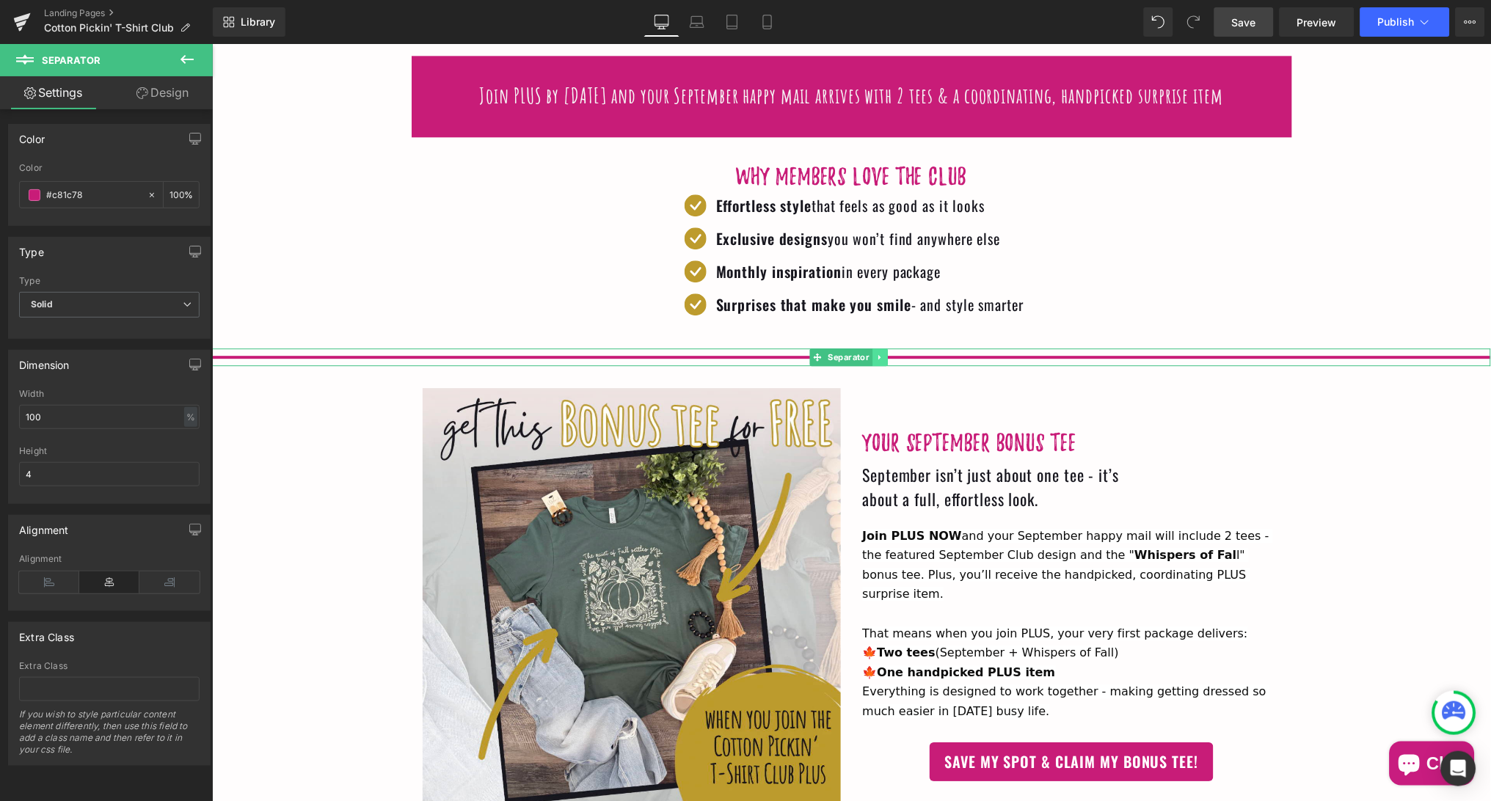
click at [880, 352] on icon at bounding box center [879, 356] width 8 height 9
click at [875, 352] on icon at bounding box center [872, 356] width 8 height 8
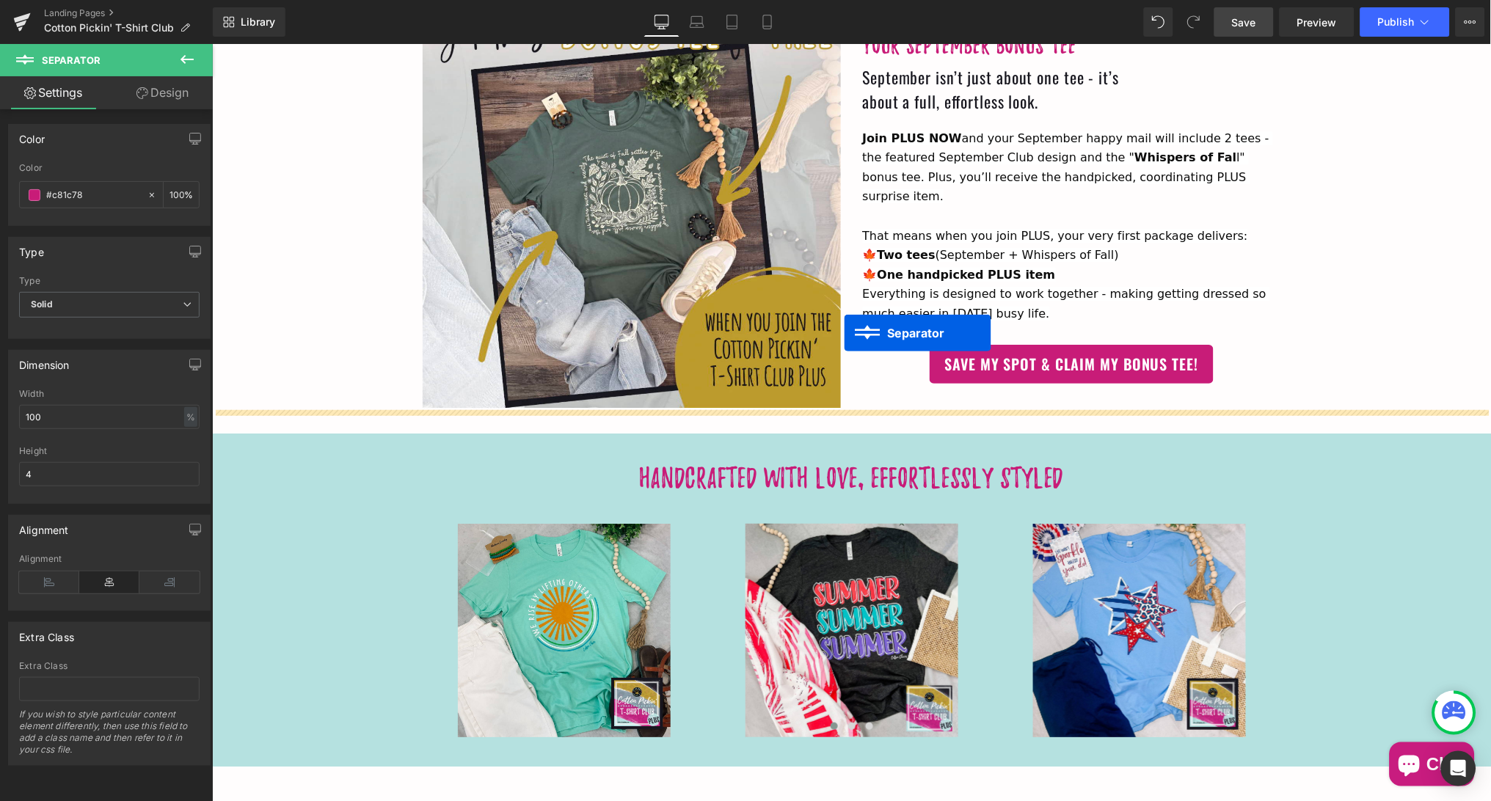
scroll to position [1462, 0]
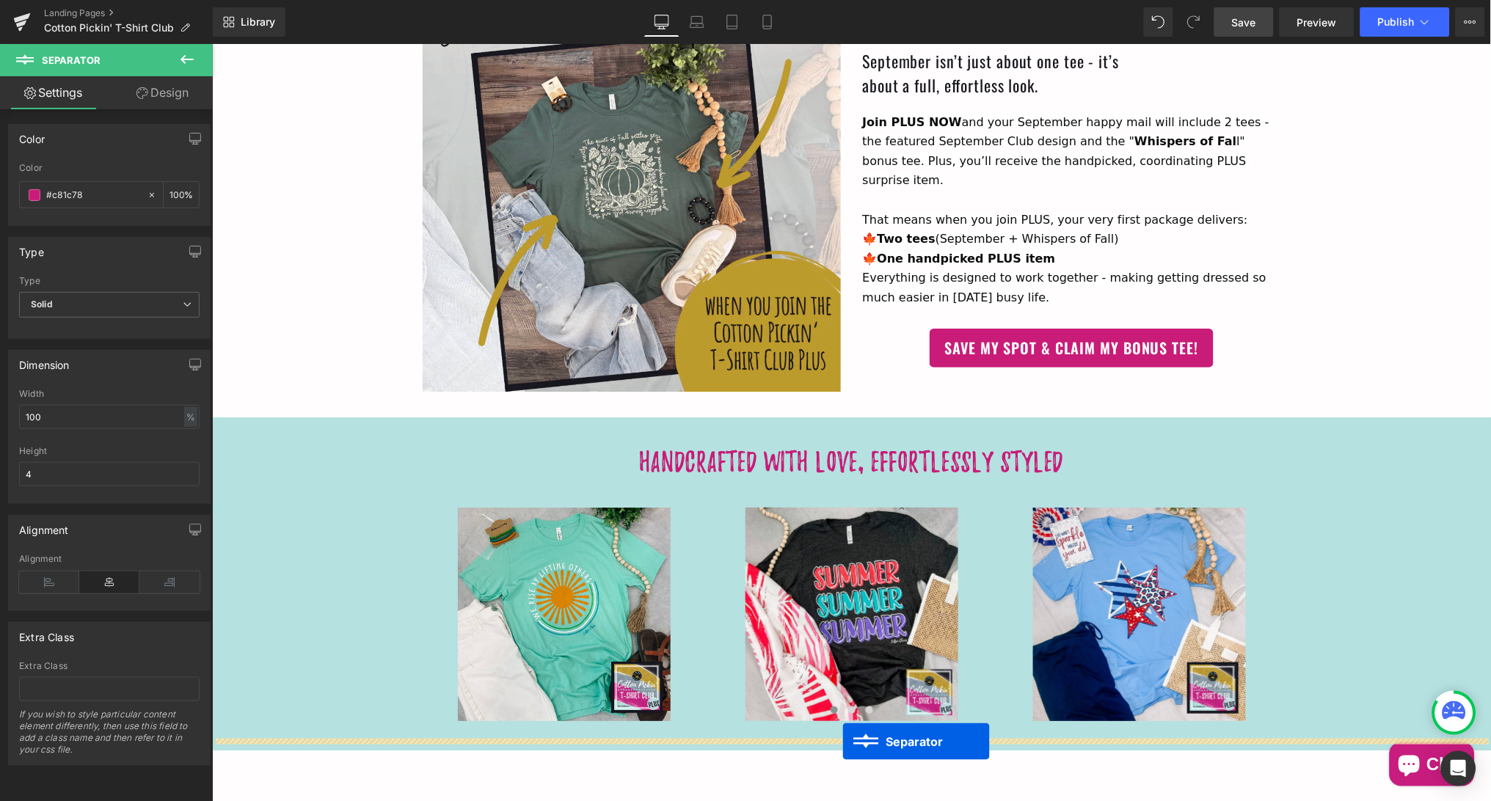
drag, startPoint x: 846, startPoint y: 134, endPoint x: 842, endPoint y: 740, distance: 606.8
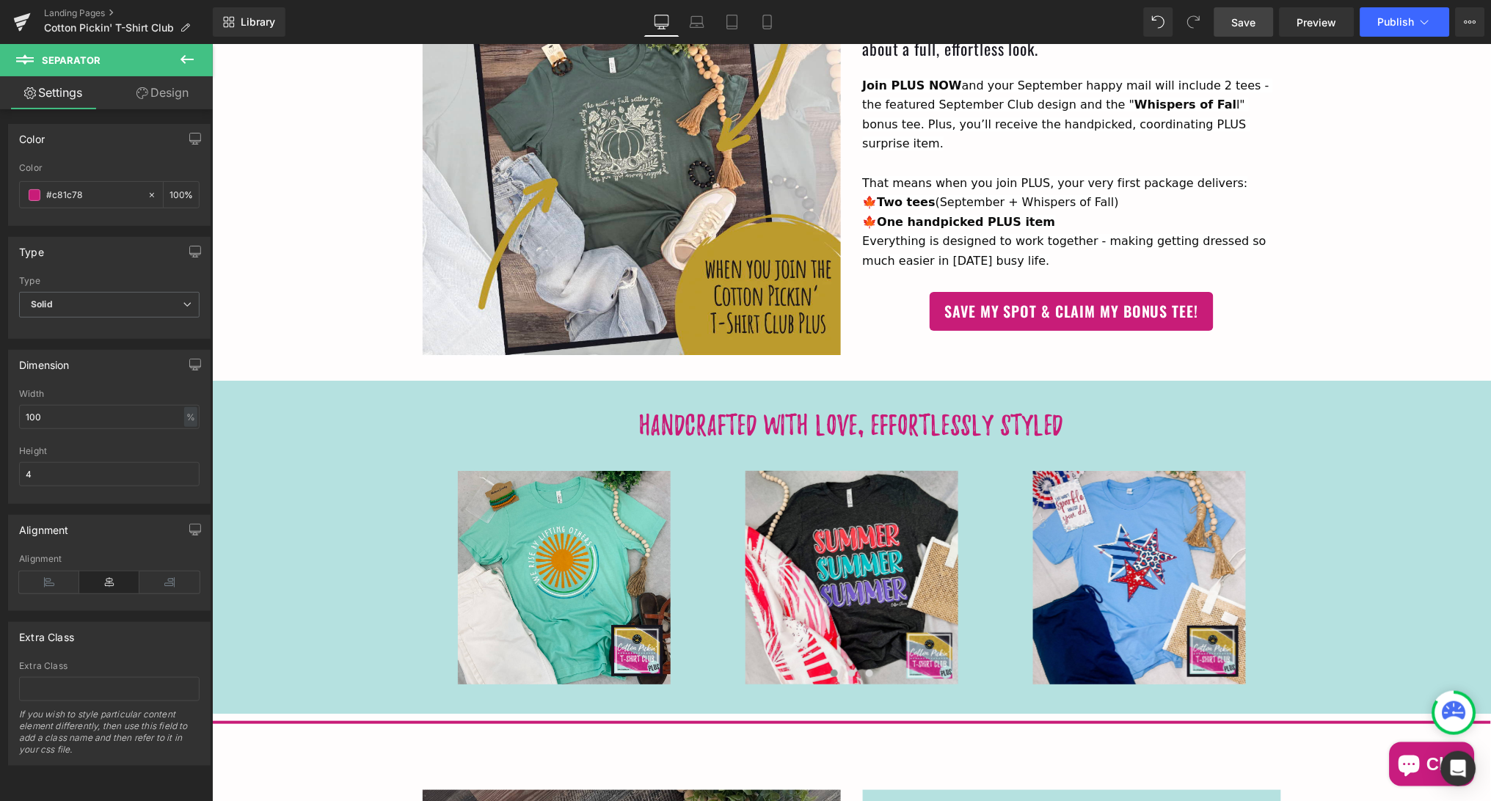
click at [1241, 27] on span "Save" at bounding box center [1244, 22] width 24 height 15
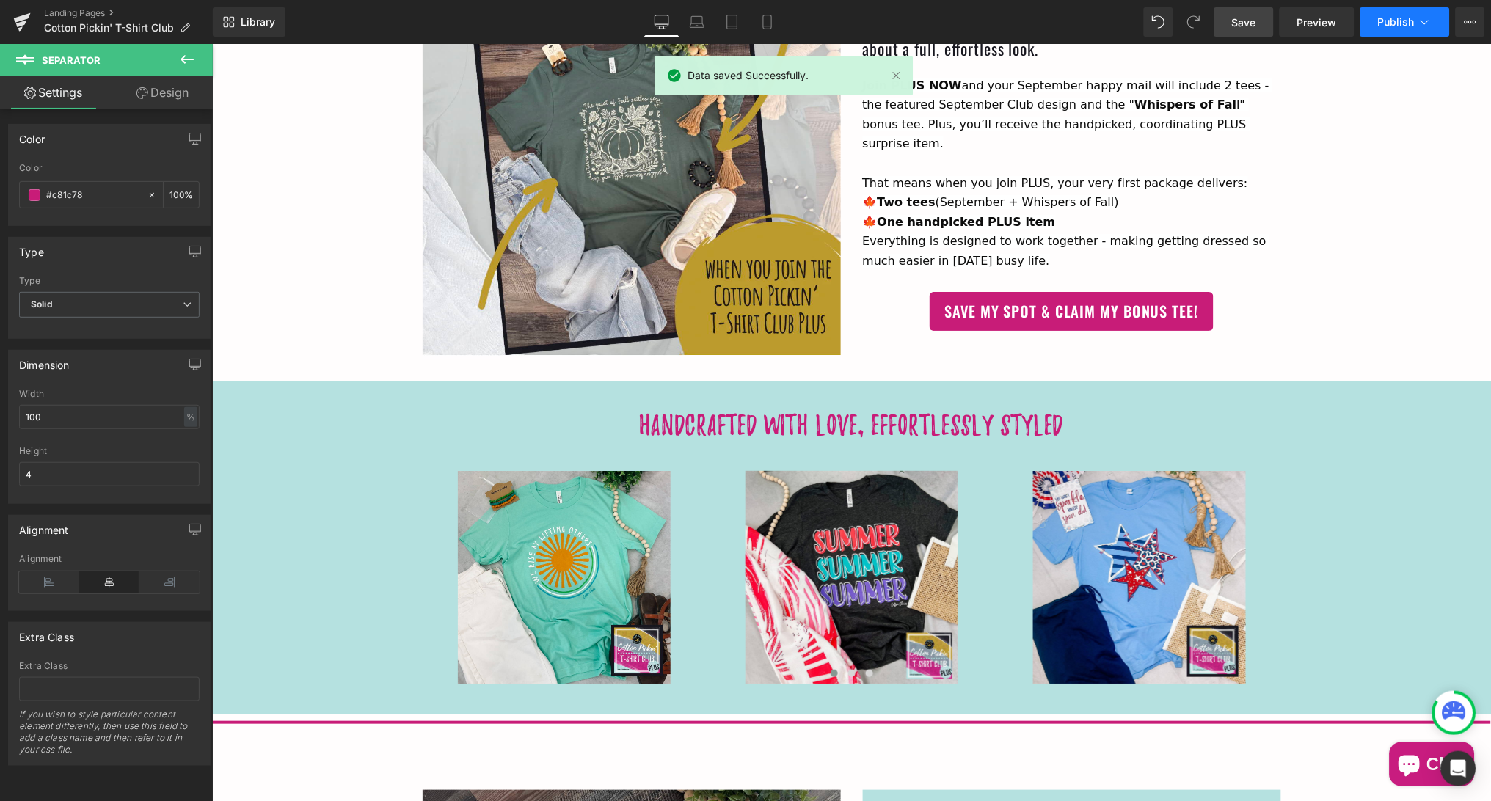
click at [1397, 21] on span "Publish" at bounding box center [1396, 22] width 37 height 12
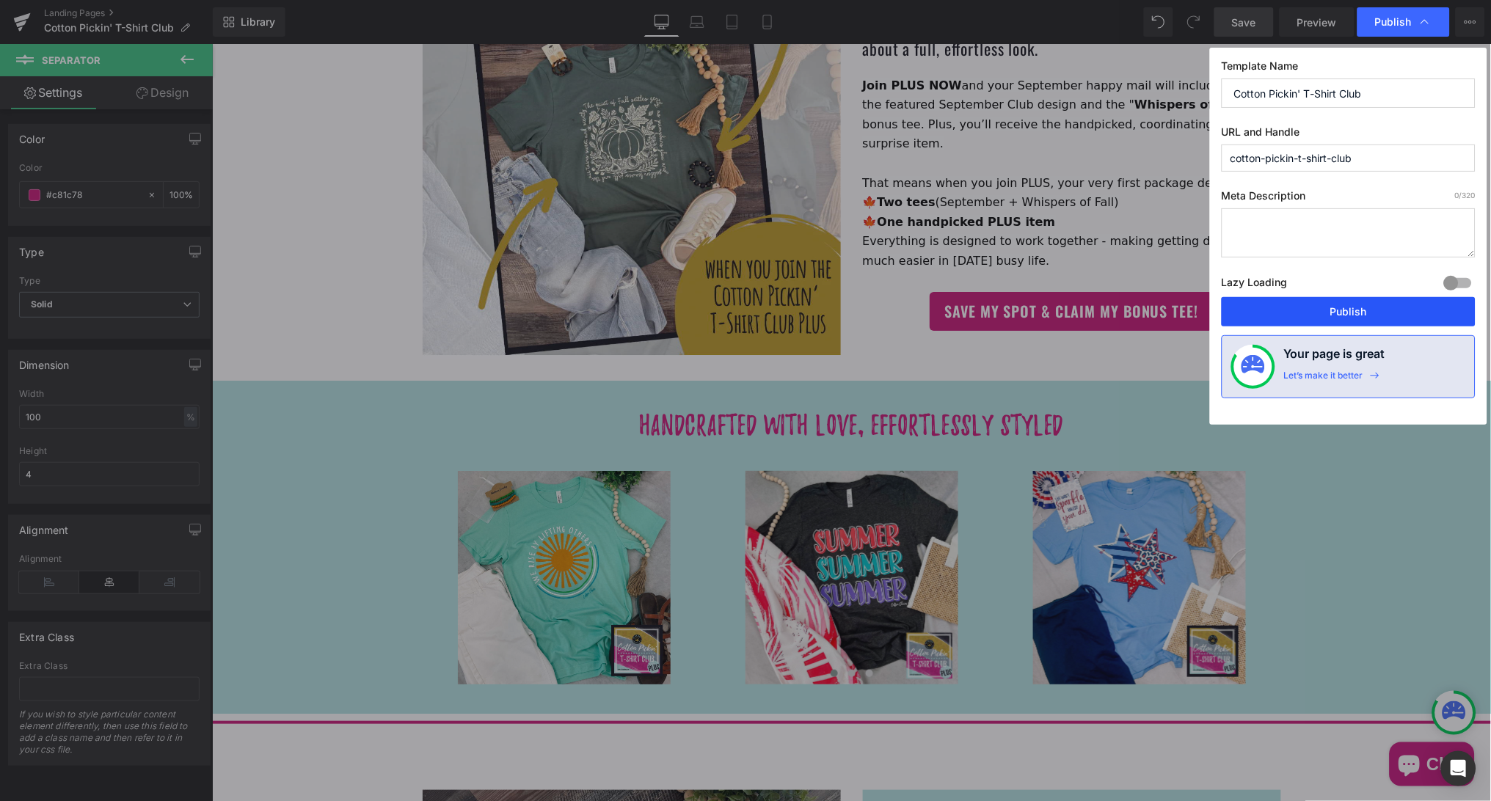
click at [1336, 306] on button "Publish" at bounding box center [1349, 311] width 254 height 29
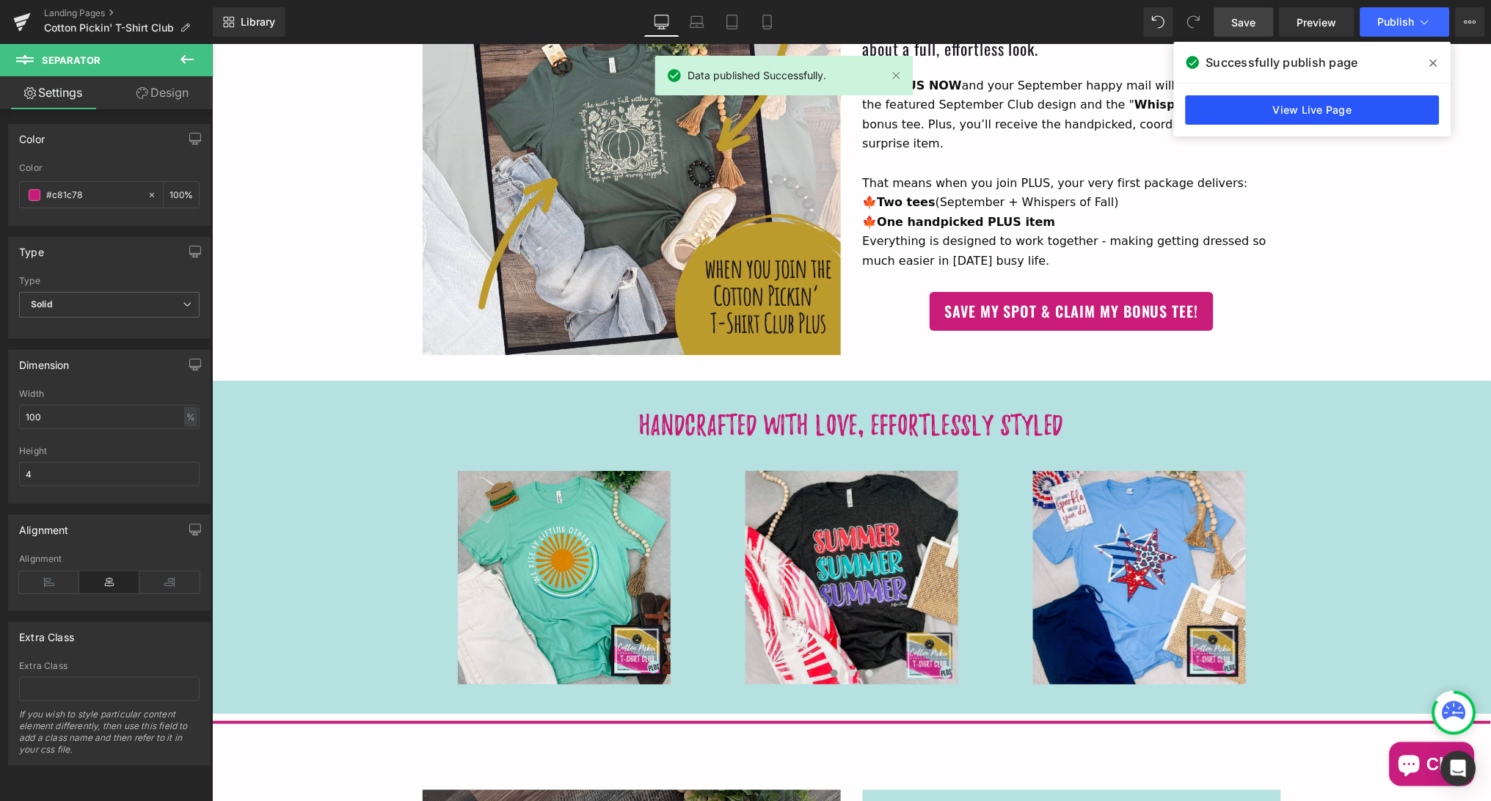
click at [1308, 114] on link "View Live Page" at bounding box center [1313, 109] width 254 height 29
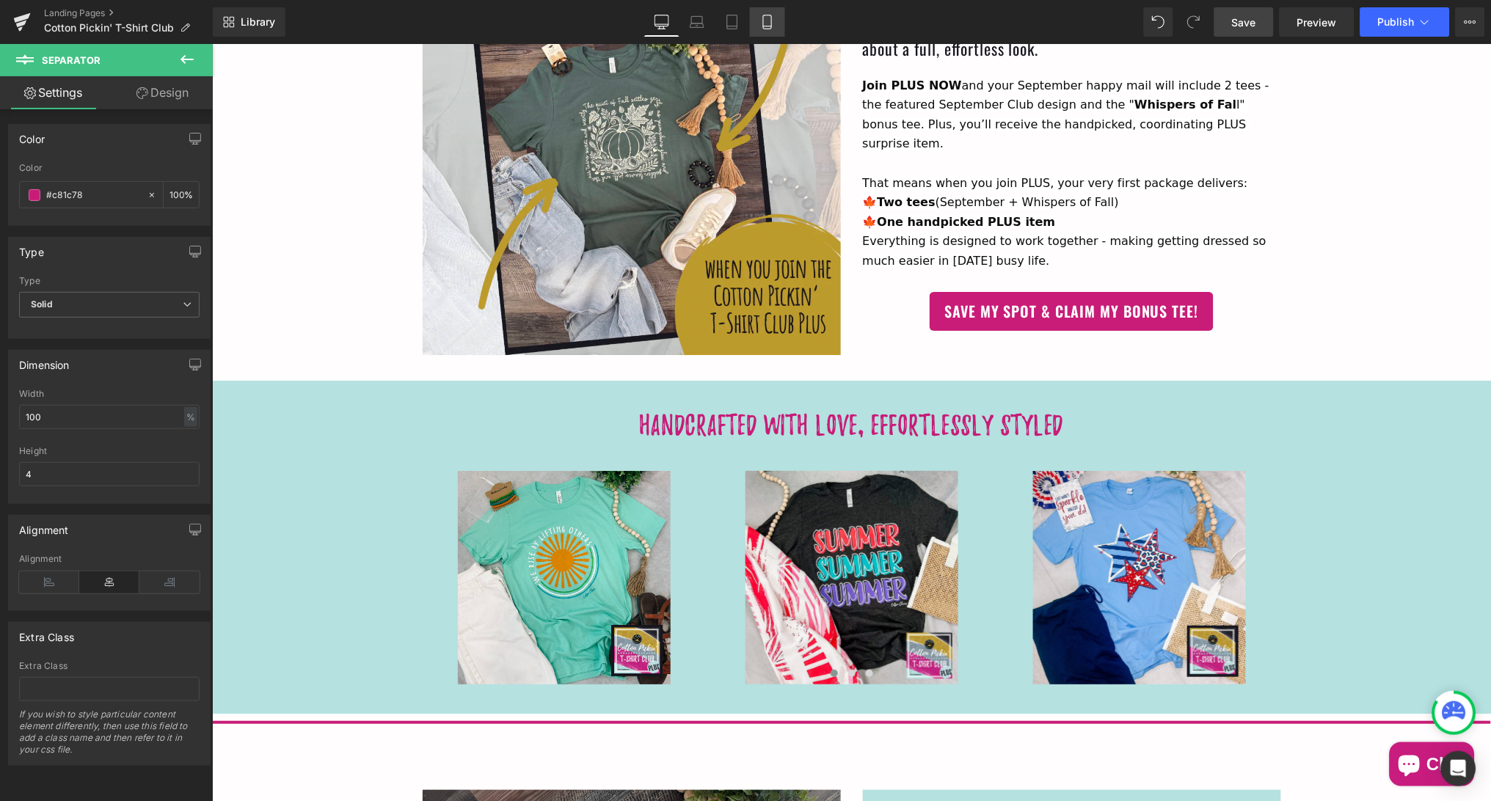
click at [767, 23] on icon at bounding box center [767, 22] width 15 height 15
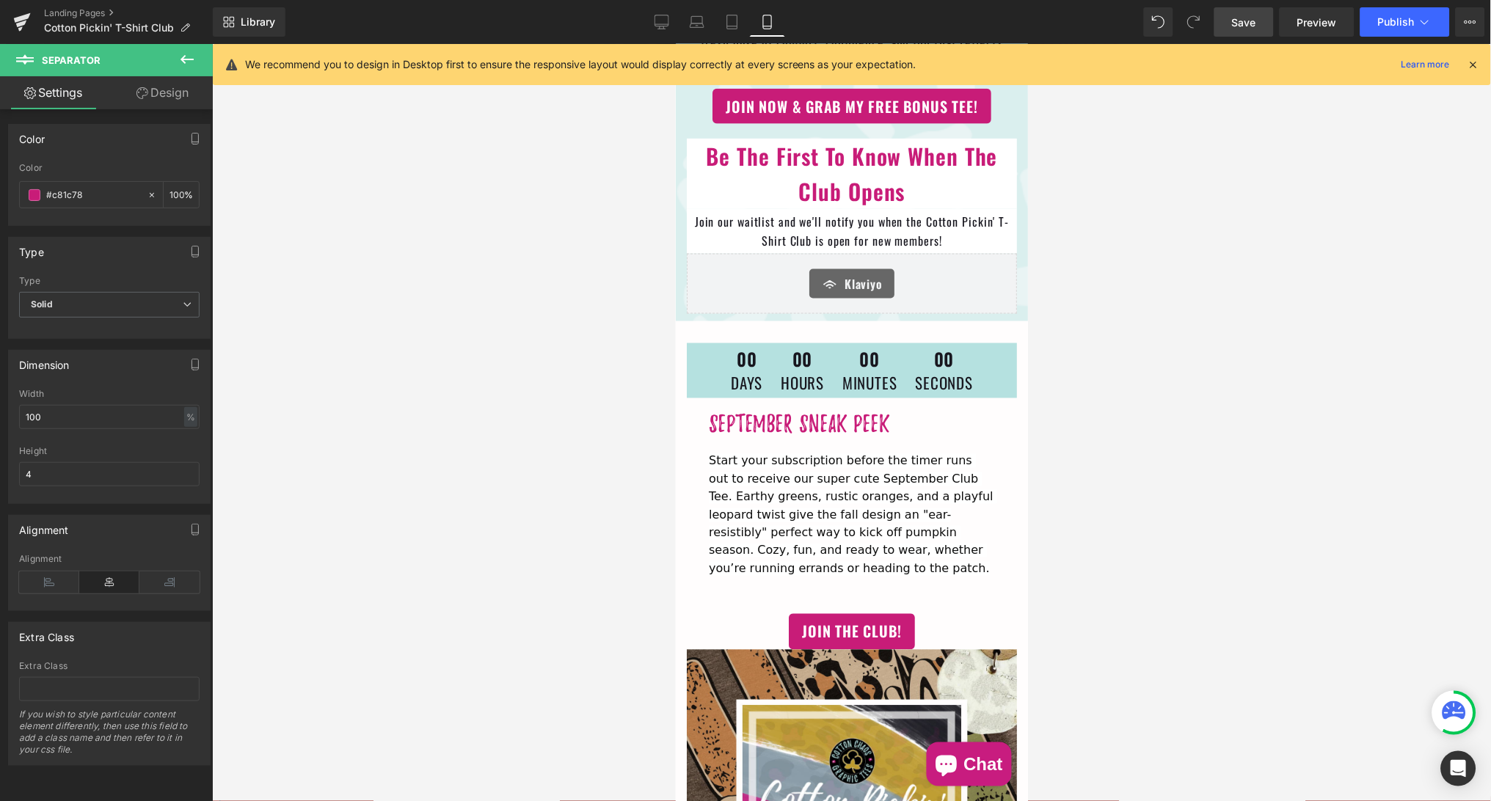
scroll to position [520, 0]
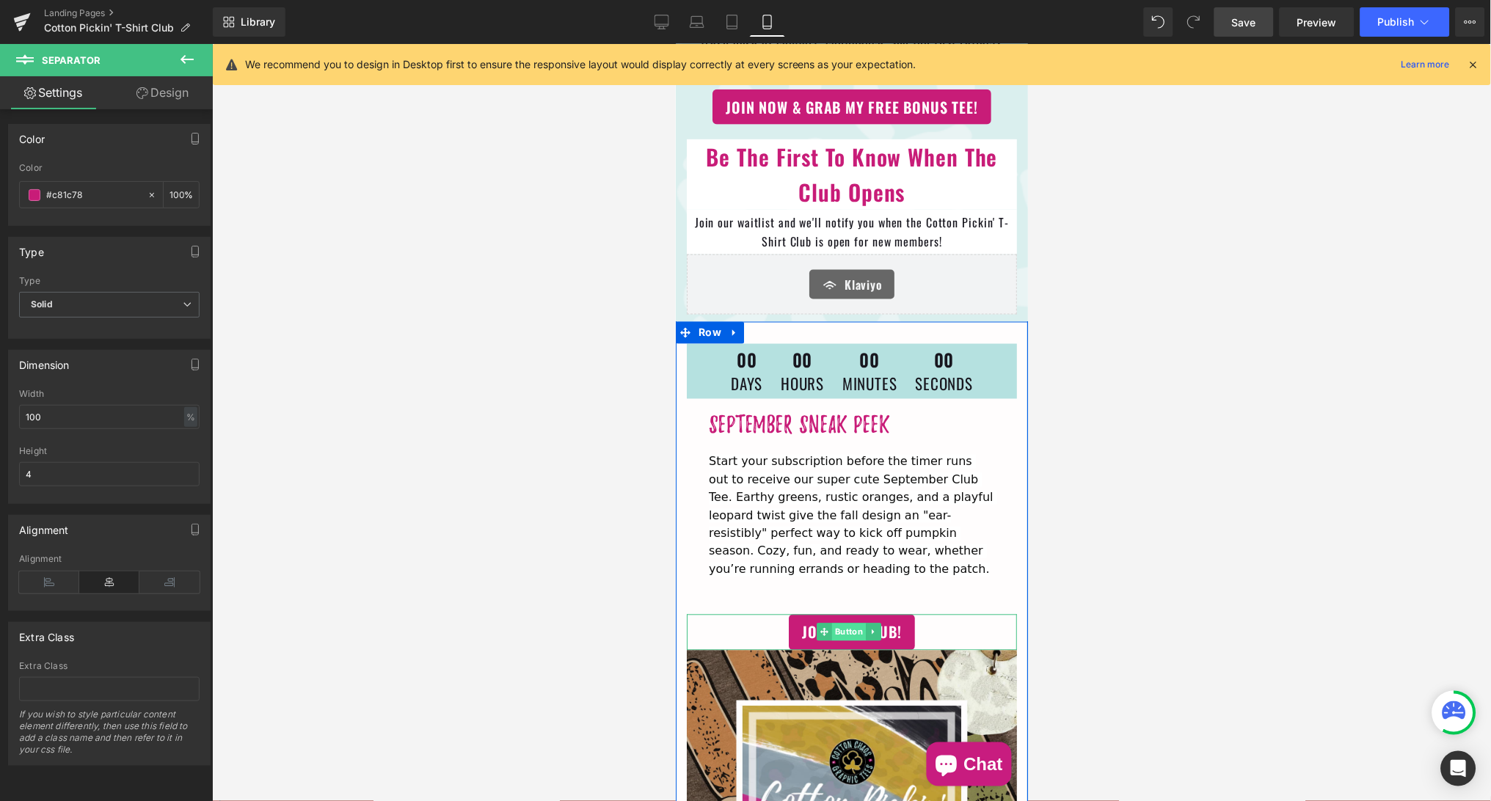
click at [847, 623] on span "Button" at bounding box center [848, 632] width 34 height 18
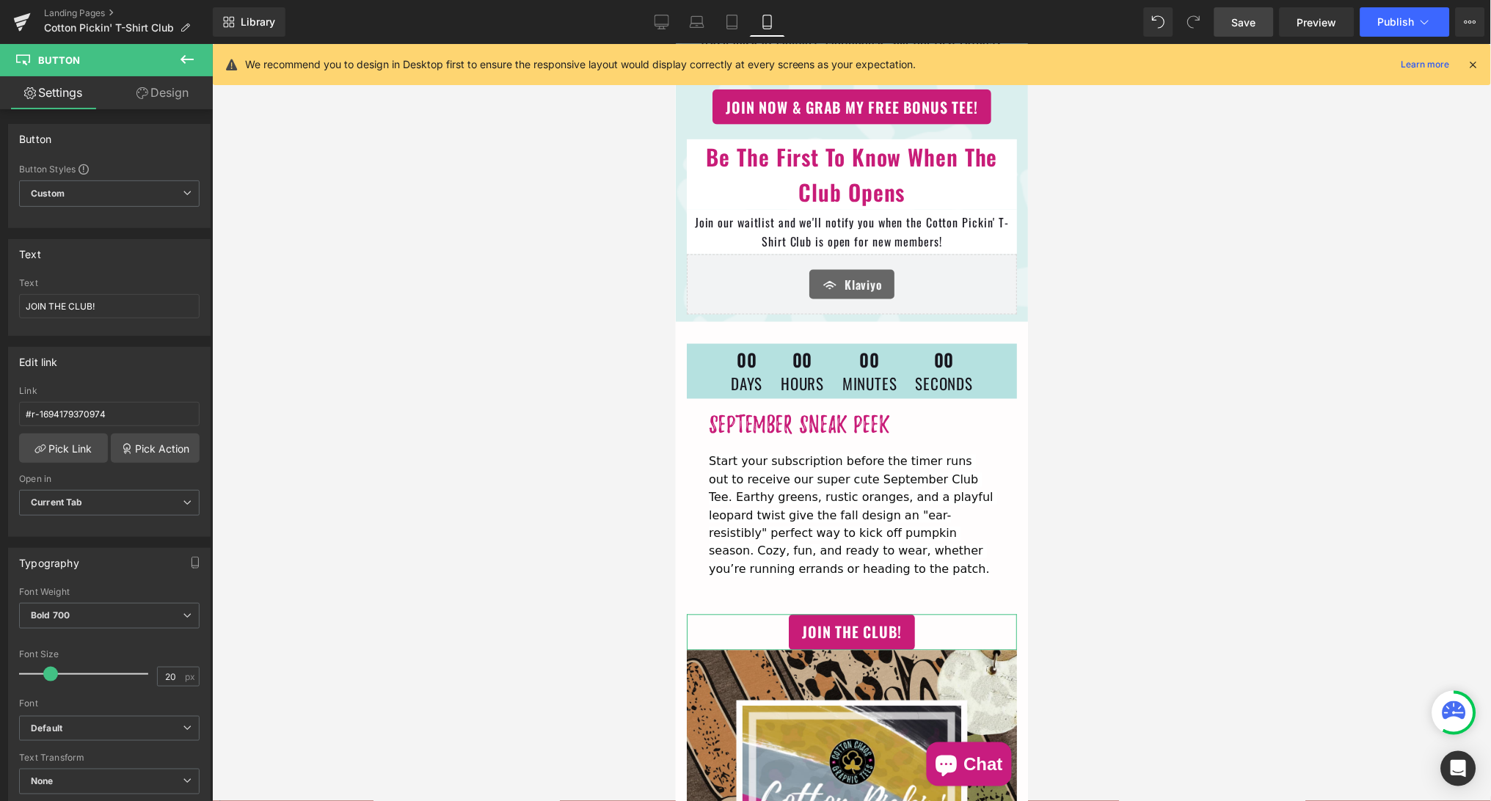
click at [167, 97] on link "Design" at bounding box center [162, 92] width 106 height 33
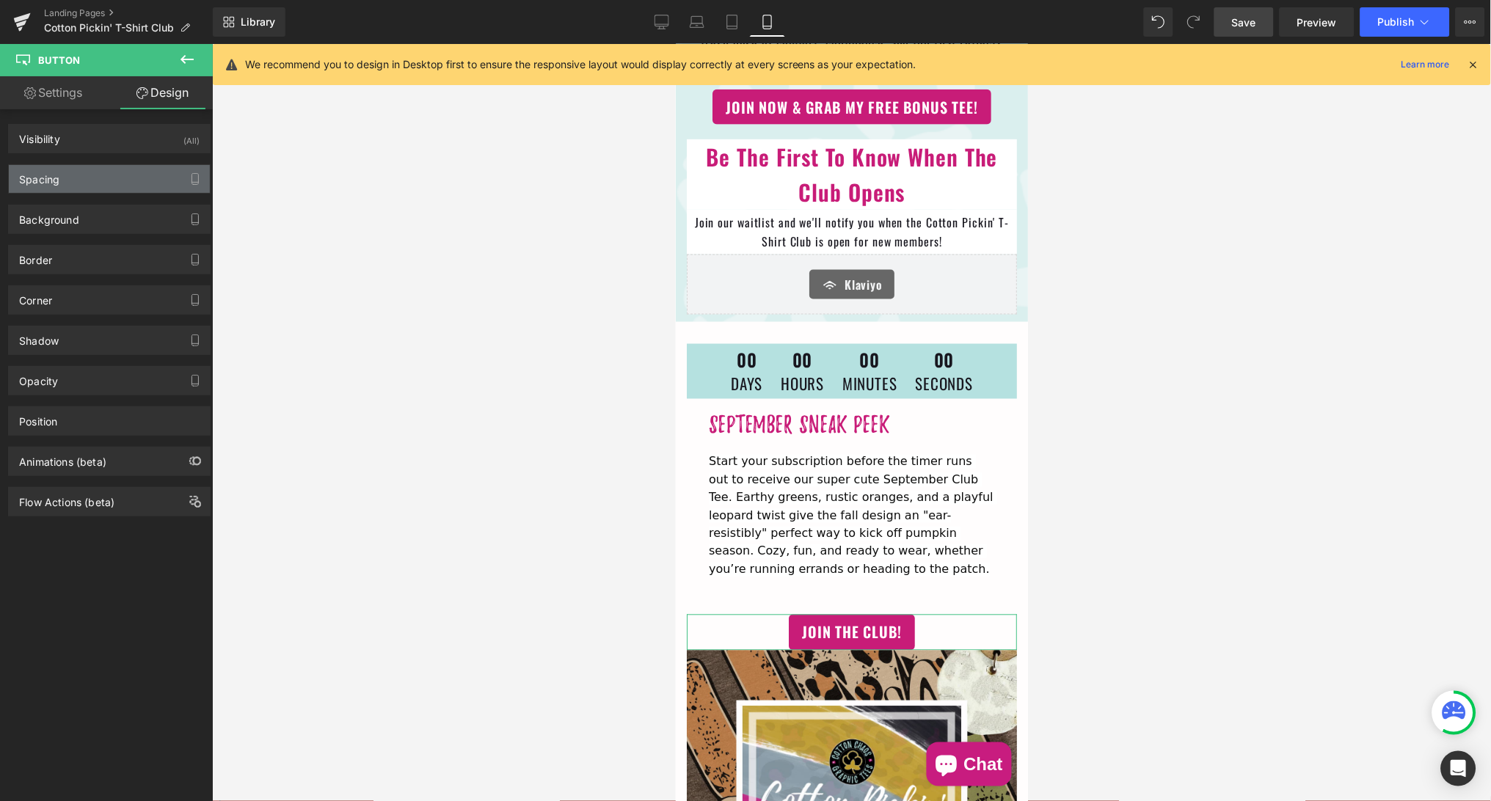
click at [125, 175] on div "Spacing" at bounding box center [109, 179] width 201 height 28
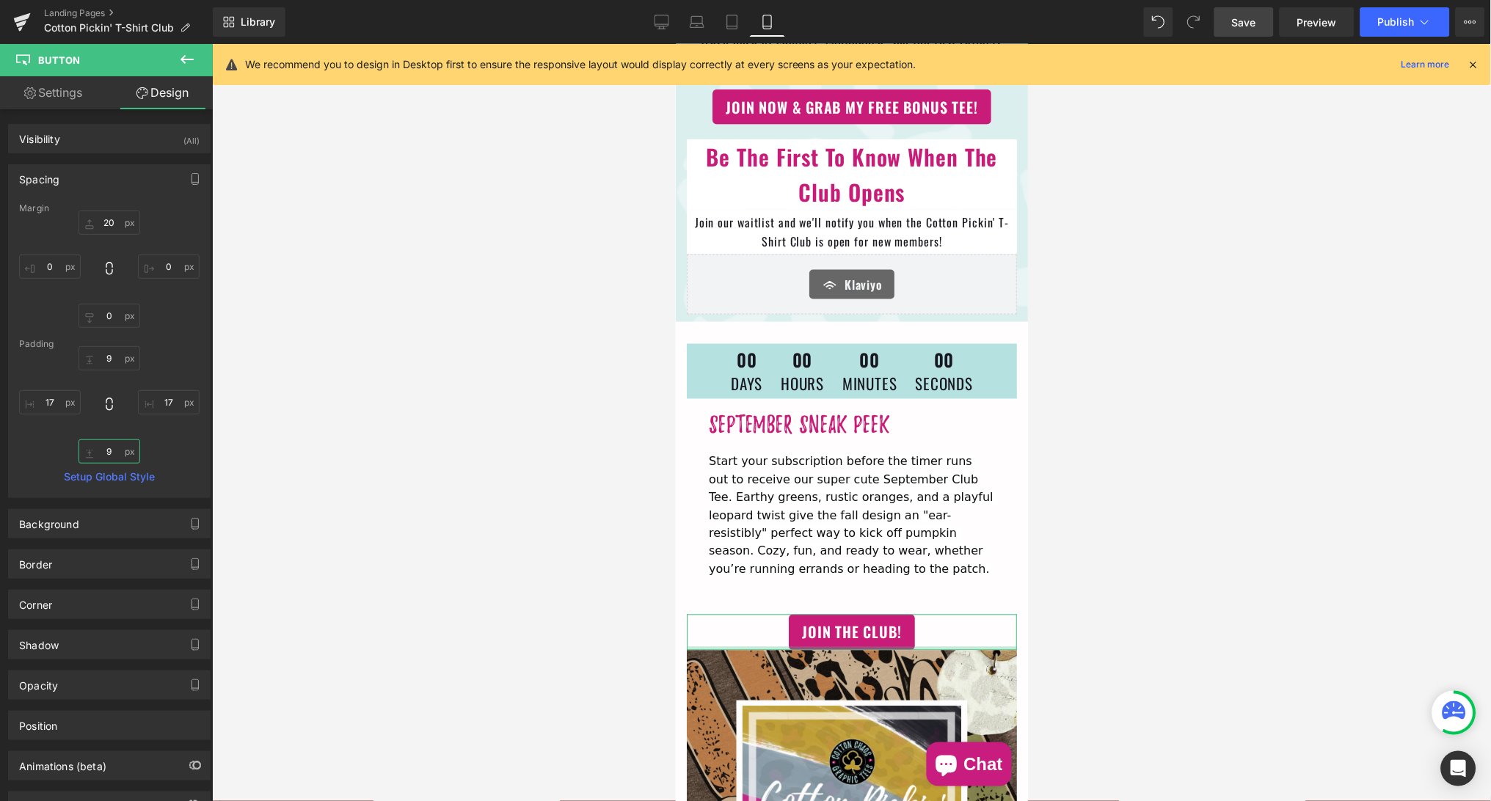
click at [106, 452] on input "9" at bounding box center [110, 451] width 62 height 24
type input "1"
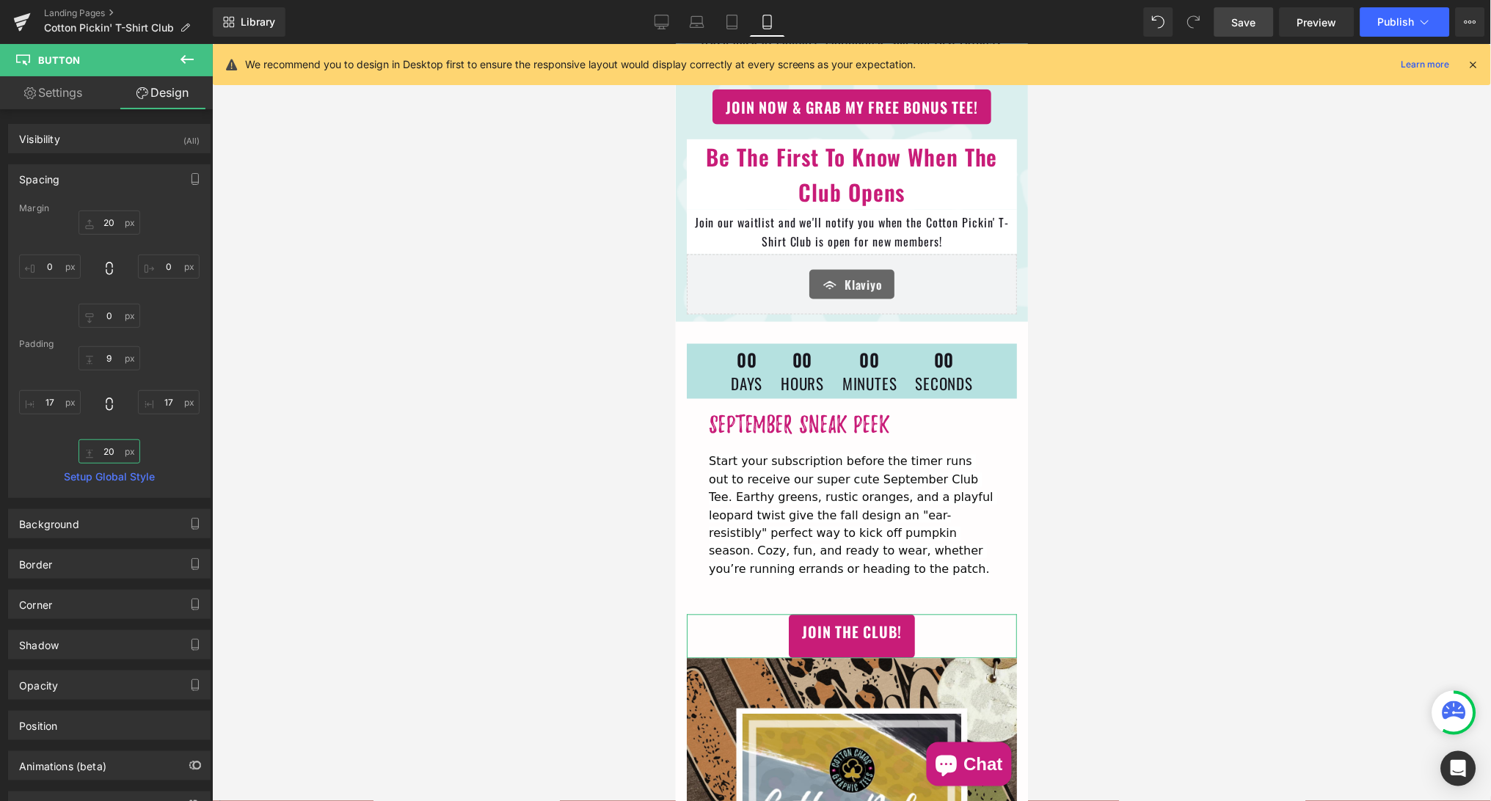
type input "2"
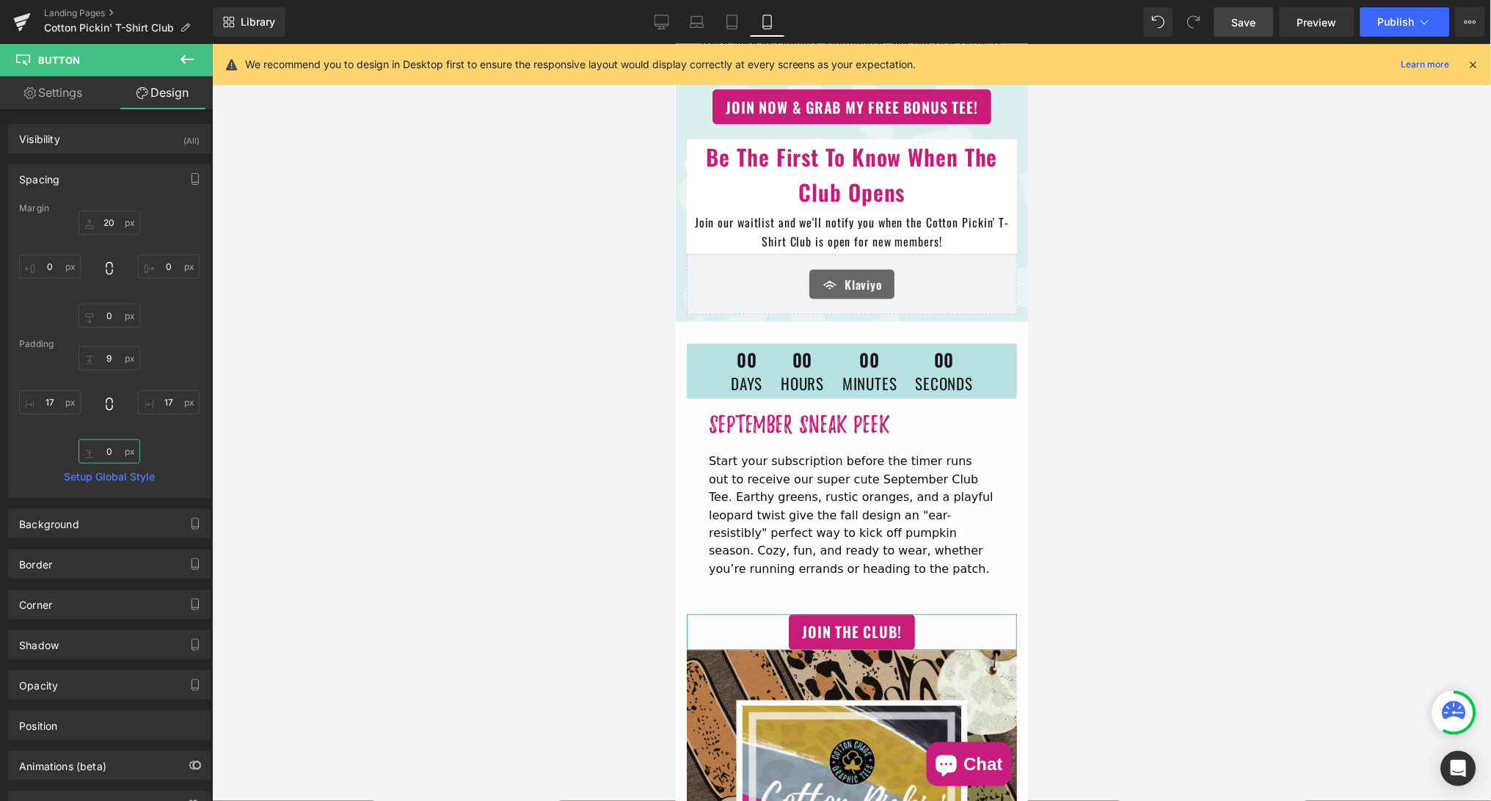
type input "9"
click at [109, 315] on input "0" at bounding box center [110, 316] width 62 height 24
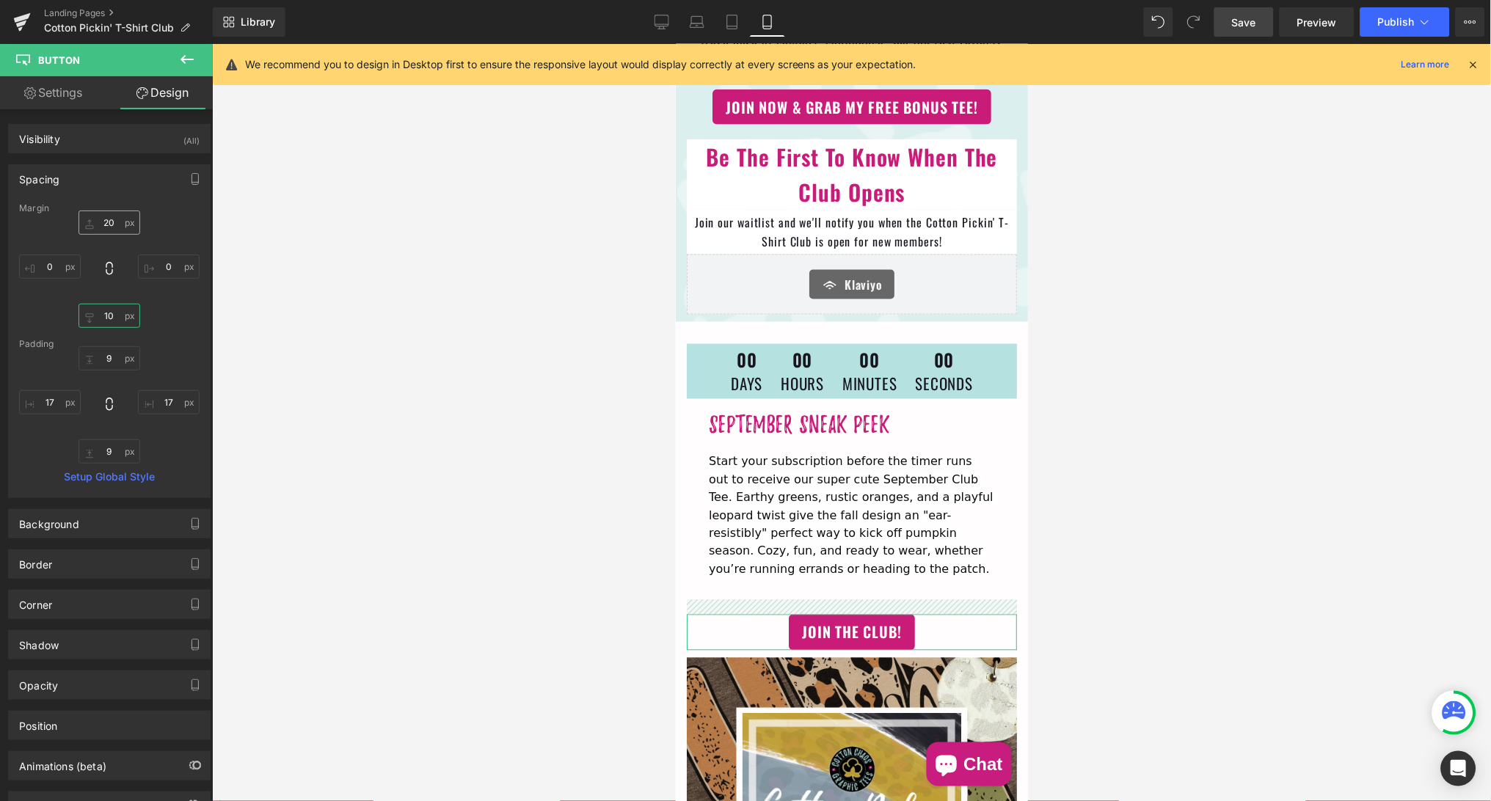
type input "10"
click at [103, 219] on input "20" at bounding box center [110, 223] width 62 height 24
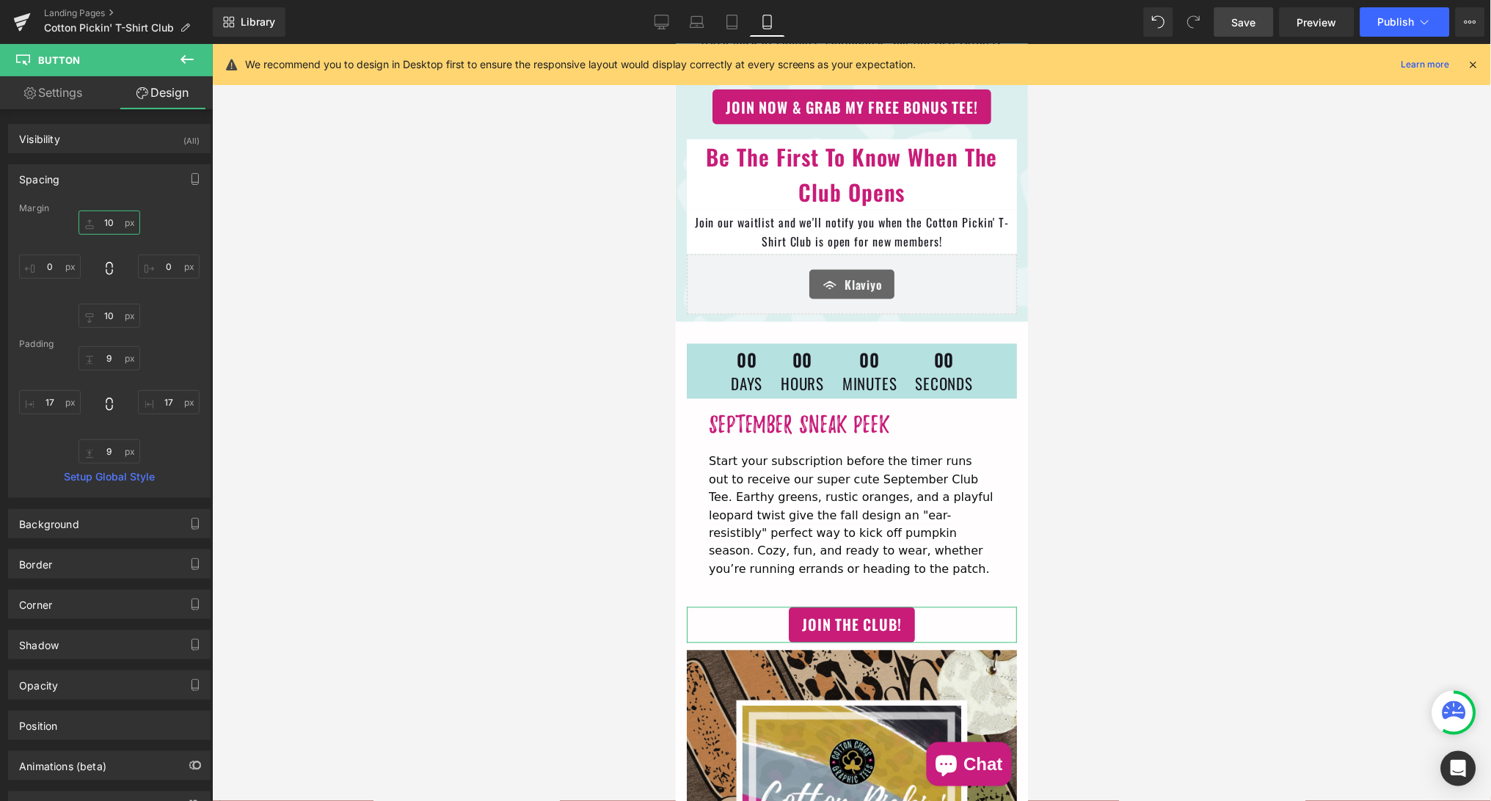
type input "10"
click at [1232, 26] on link "Save" at bounding box center [1243, 21] width 59 height 29
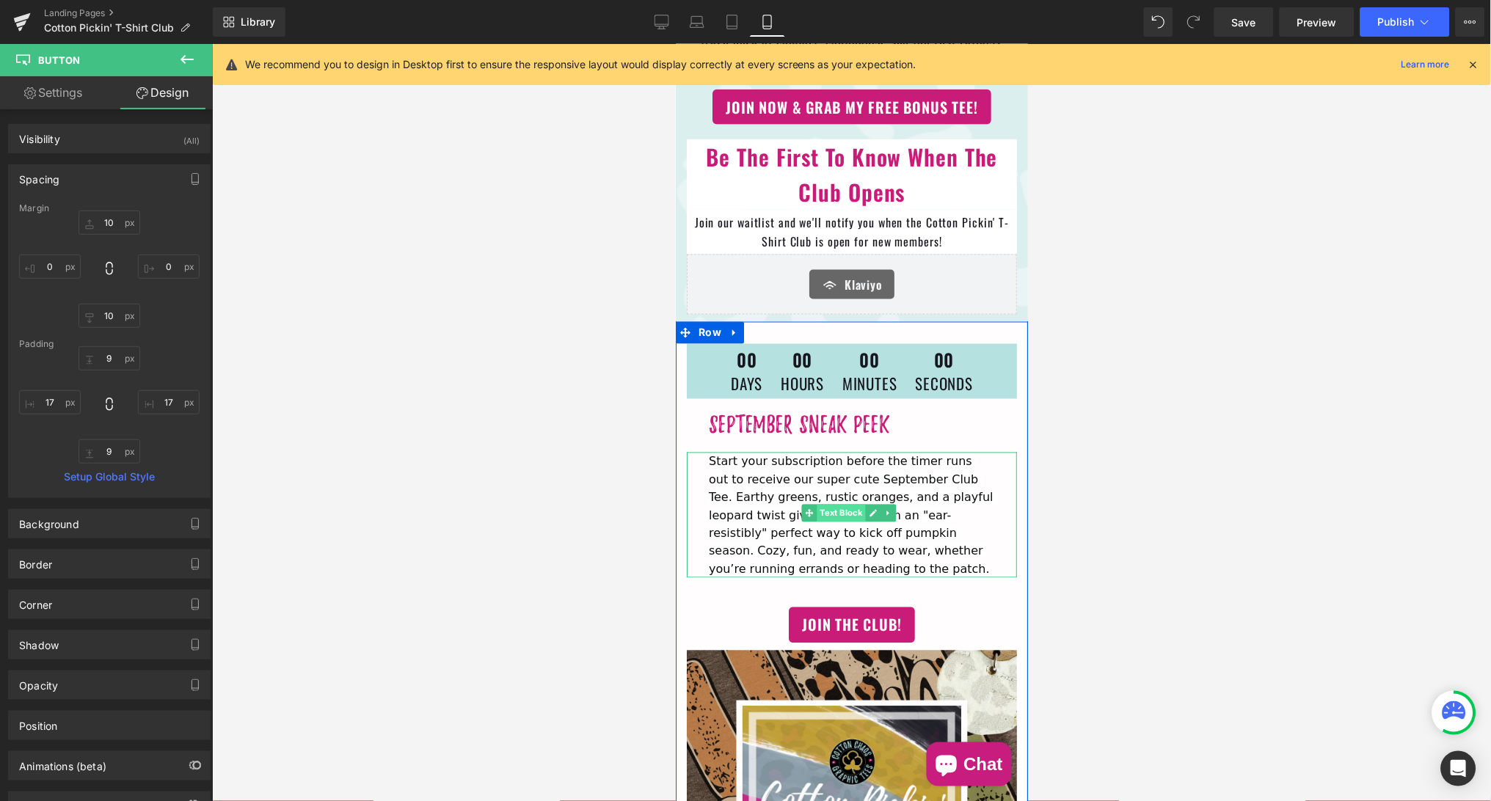
click at [845, 505] on span "Text Block" at bounding box center [841, 513] width 48 height 18
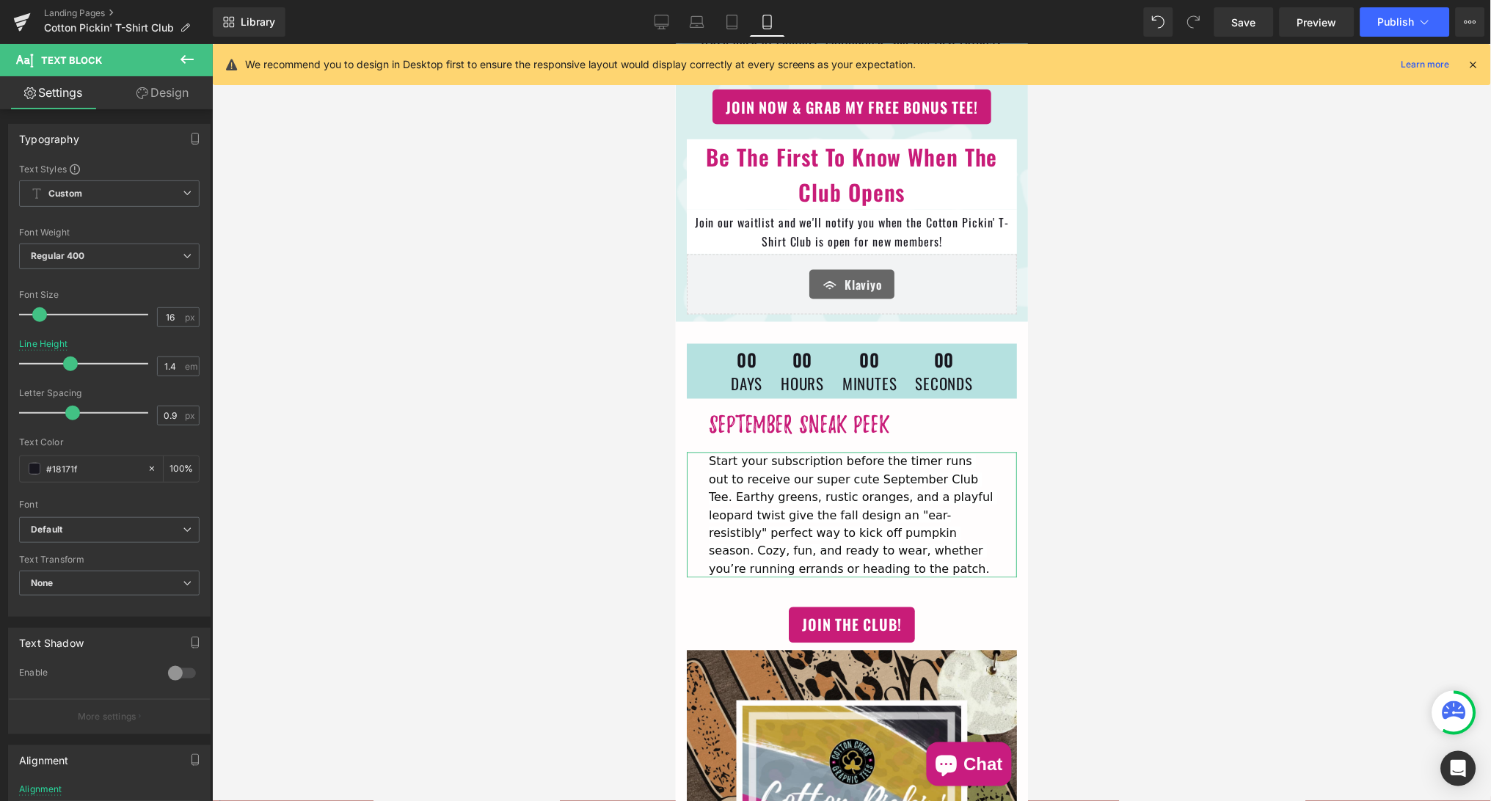
click at [168, 101] on link "Design" at bounding box center [162, 92] width 106 height 33
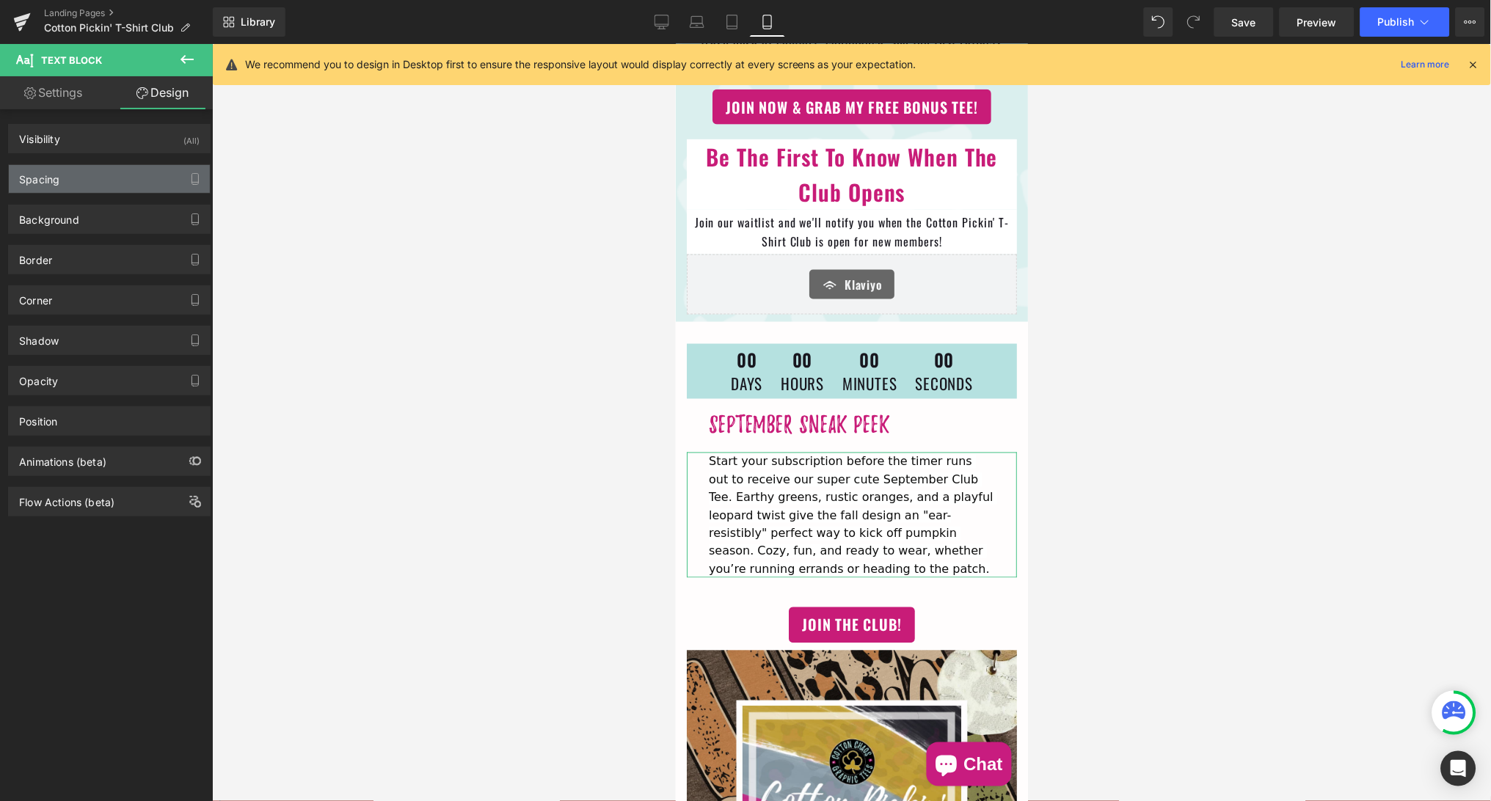
click at [110, 182] on div "Spacing" at bounding box center [109, 179] width 201 height 28
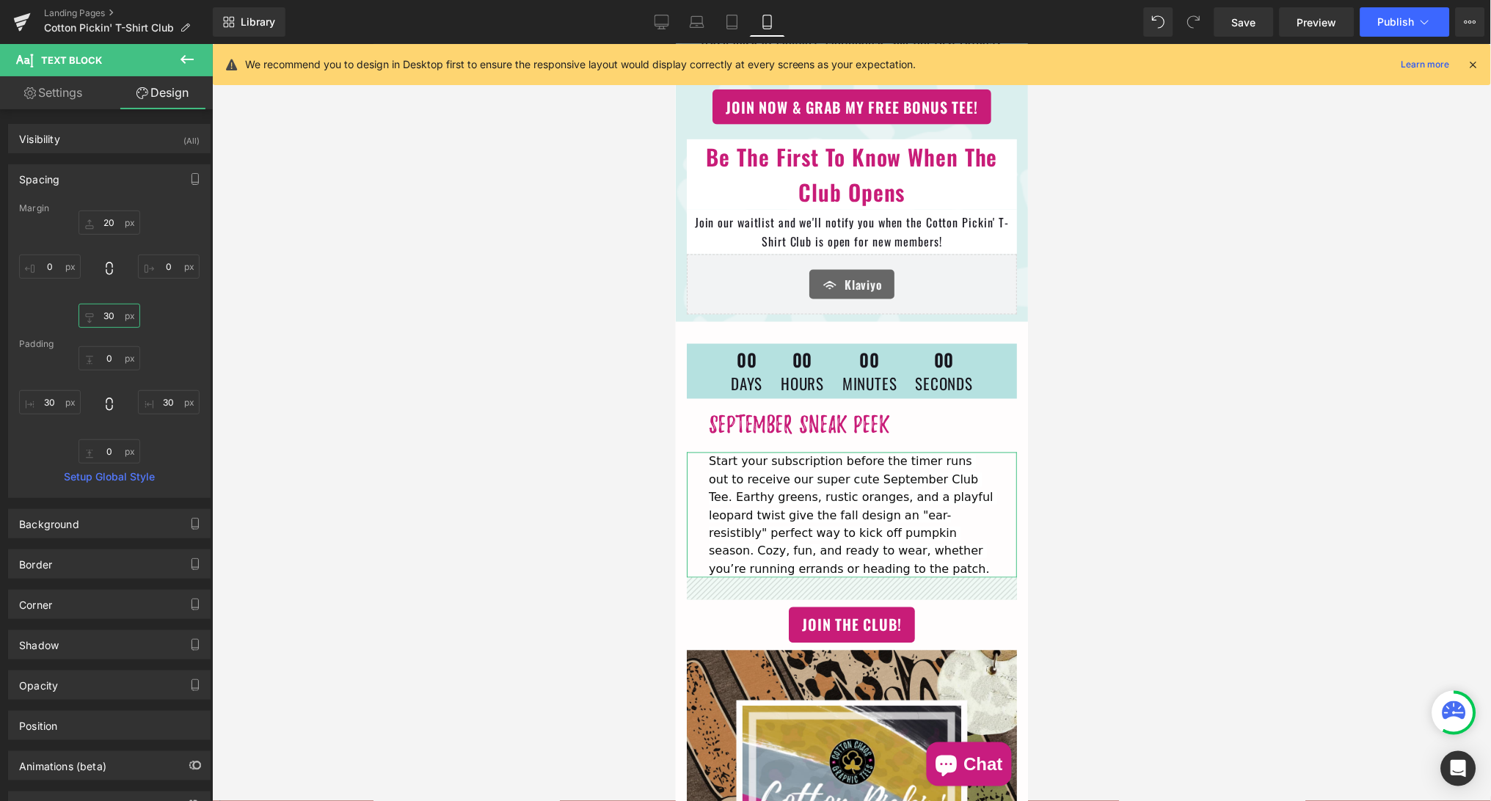
click at [102, 315] on input "text" at bounding box center [110, 316] width 62 height 24
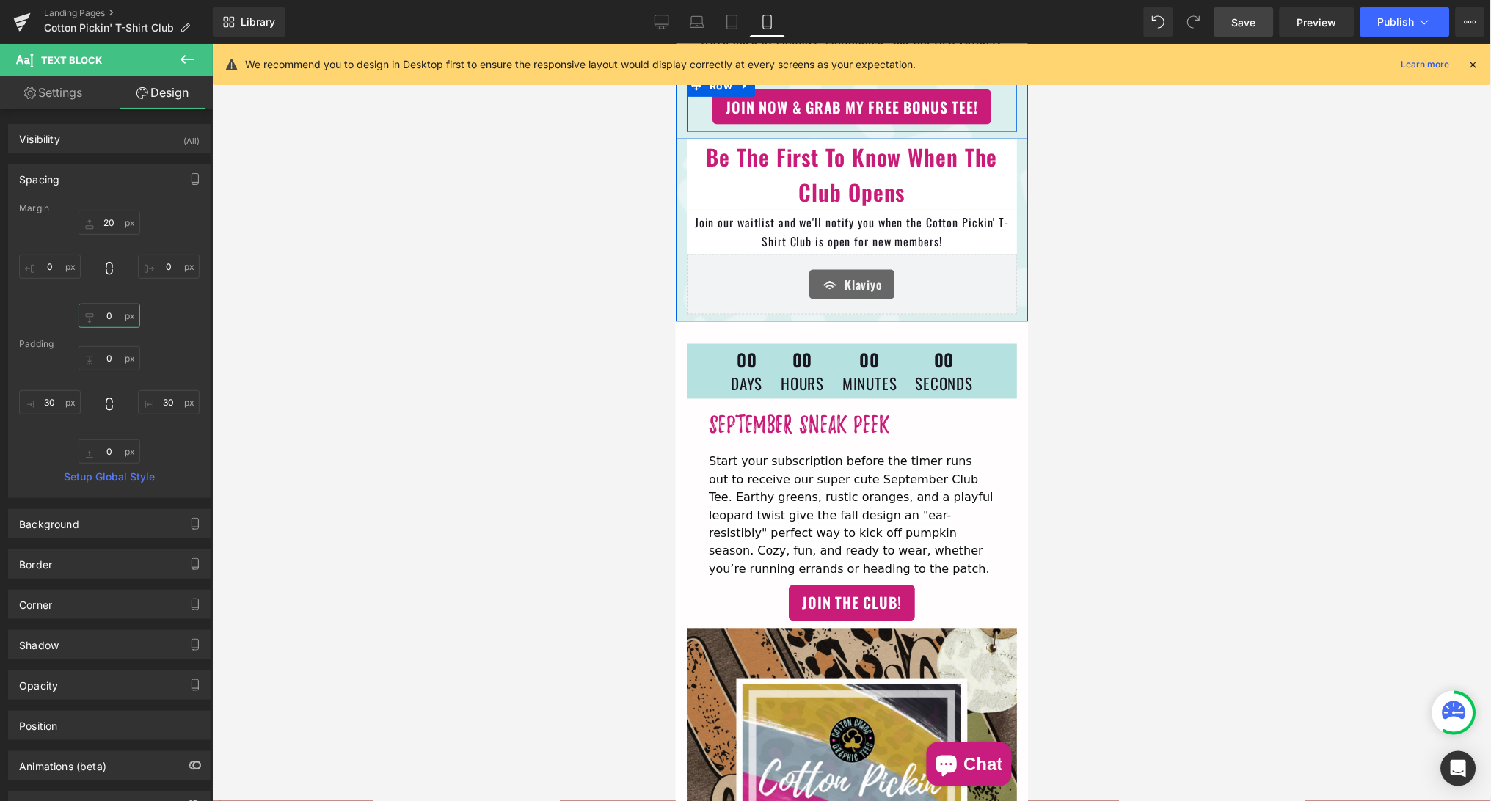
type input "0"
click at [1239, 26] on span "Save" at bounding box center [1244, 22] width 24 height 15
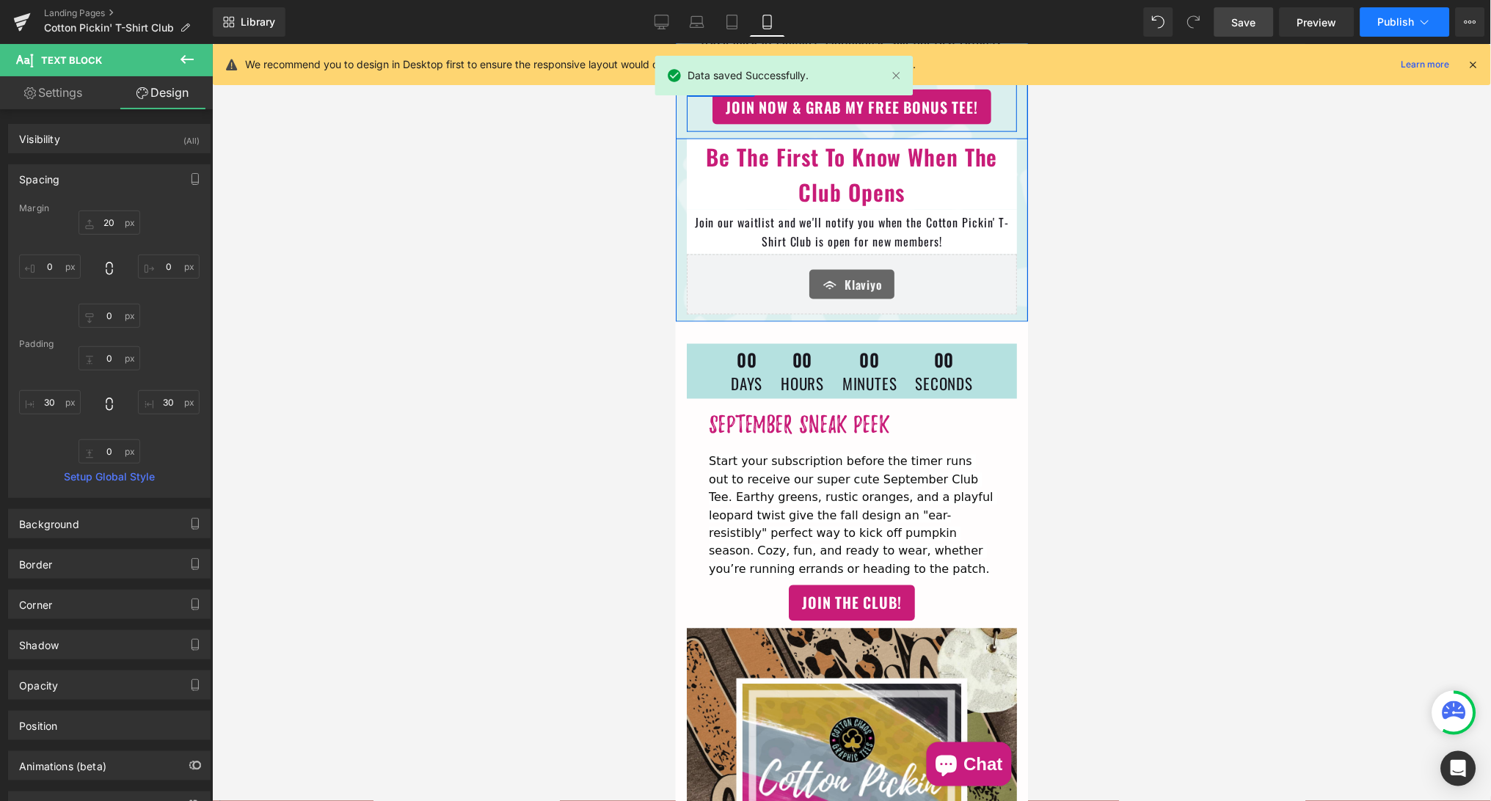
click at [1398, 23] on span "Publish" at bounding box center [1396, 22] width 37 height 12
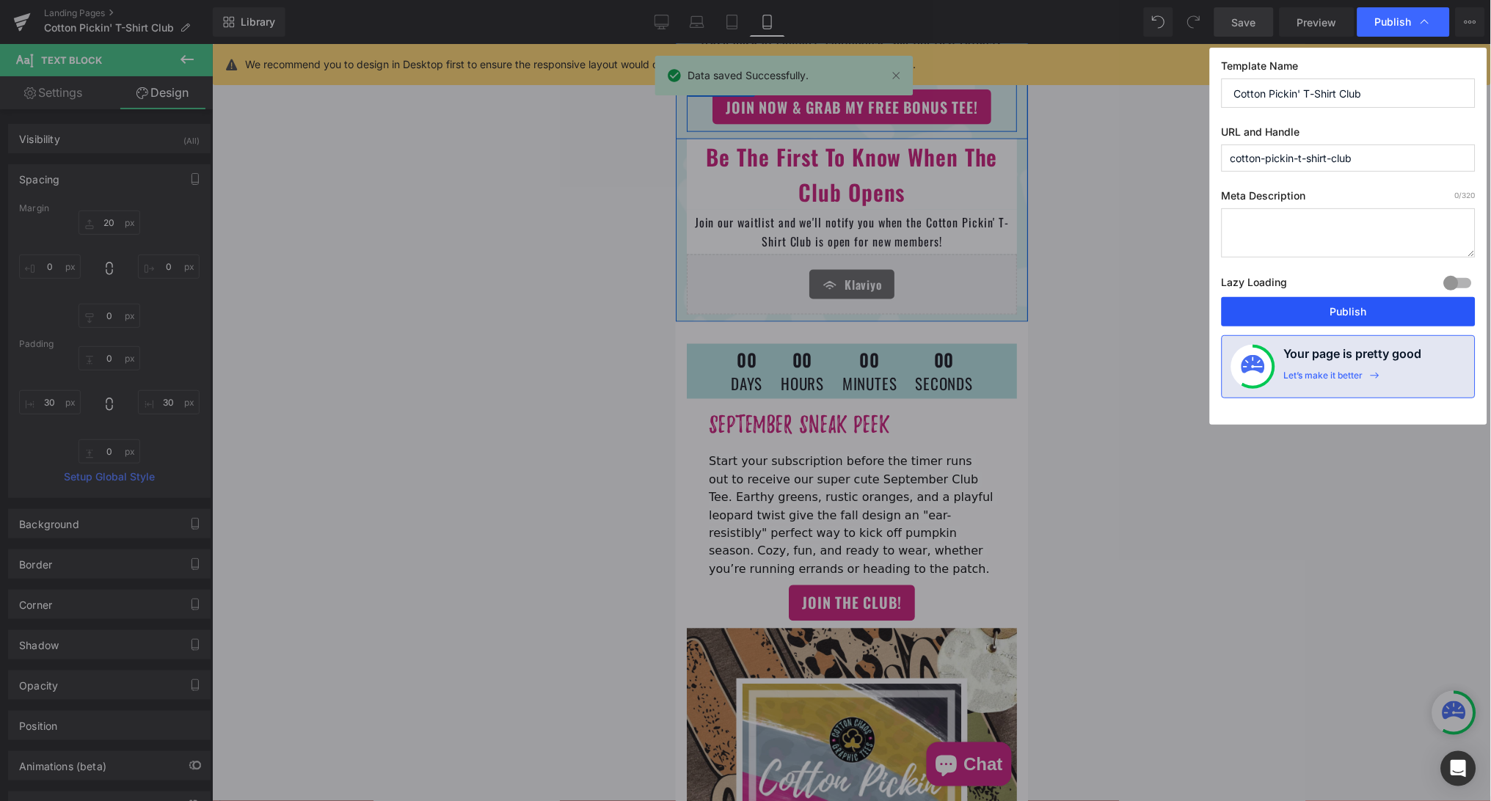
click at [1339, 307] on button "Publish" at bounding box center [1349, 311] width 254 height 29
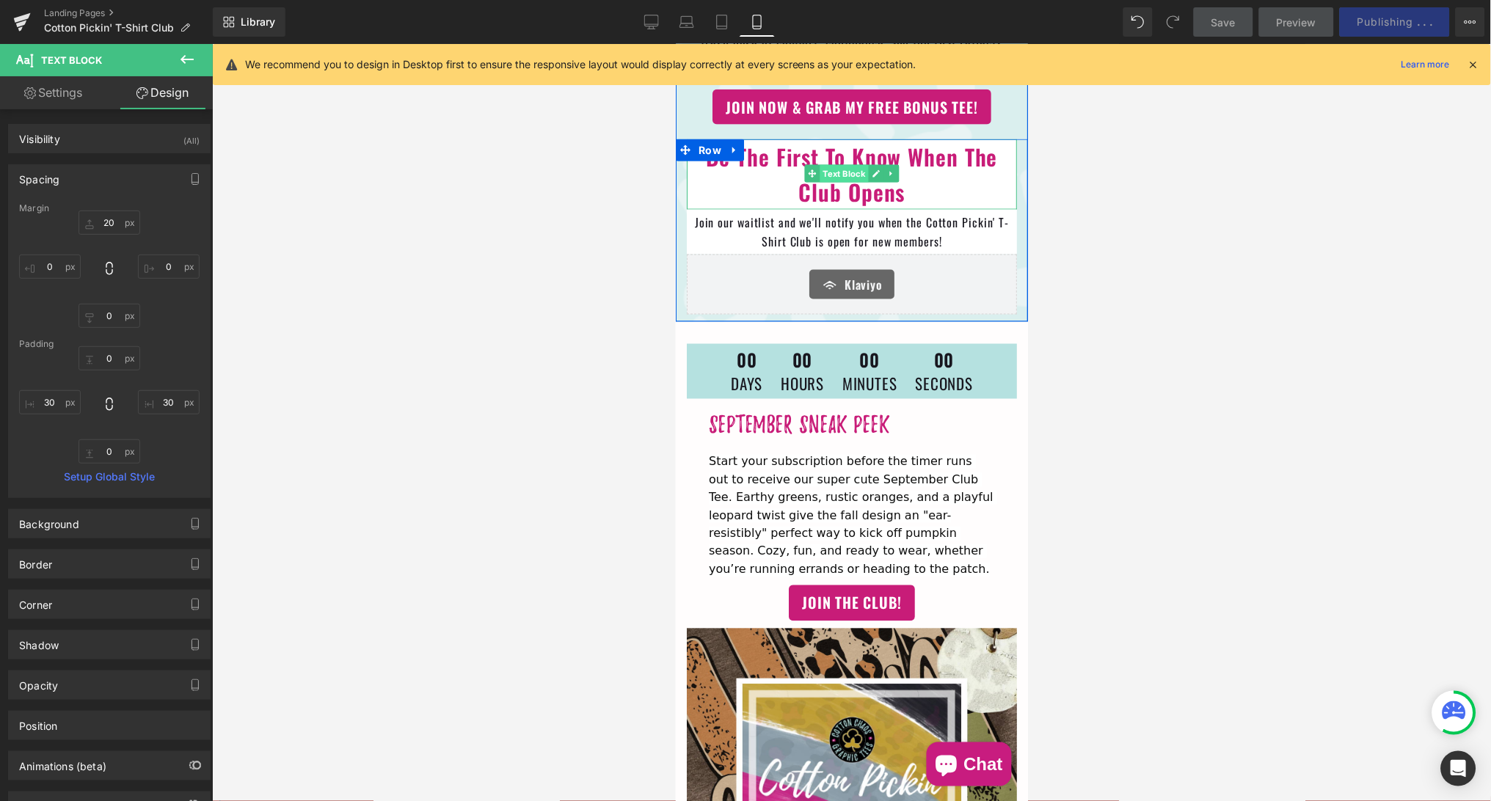
click at [848, 168] on span "Text Block" at bounding box center [843, 173] width 48 height 18
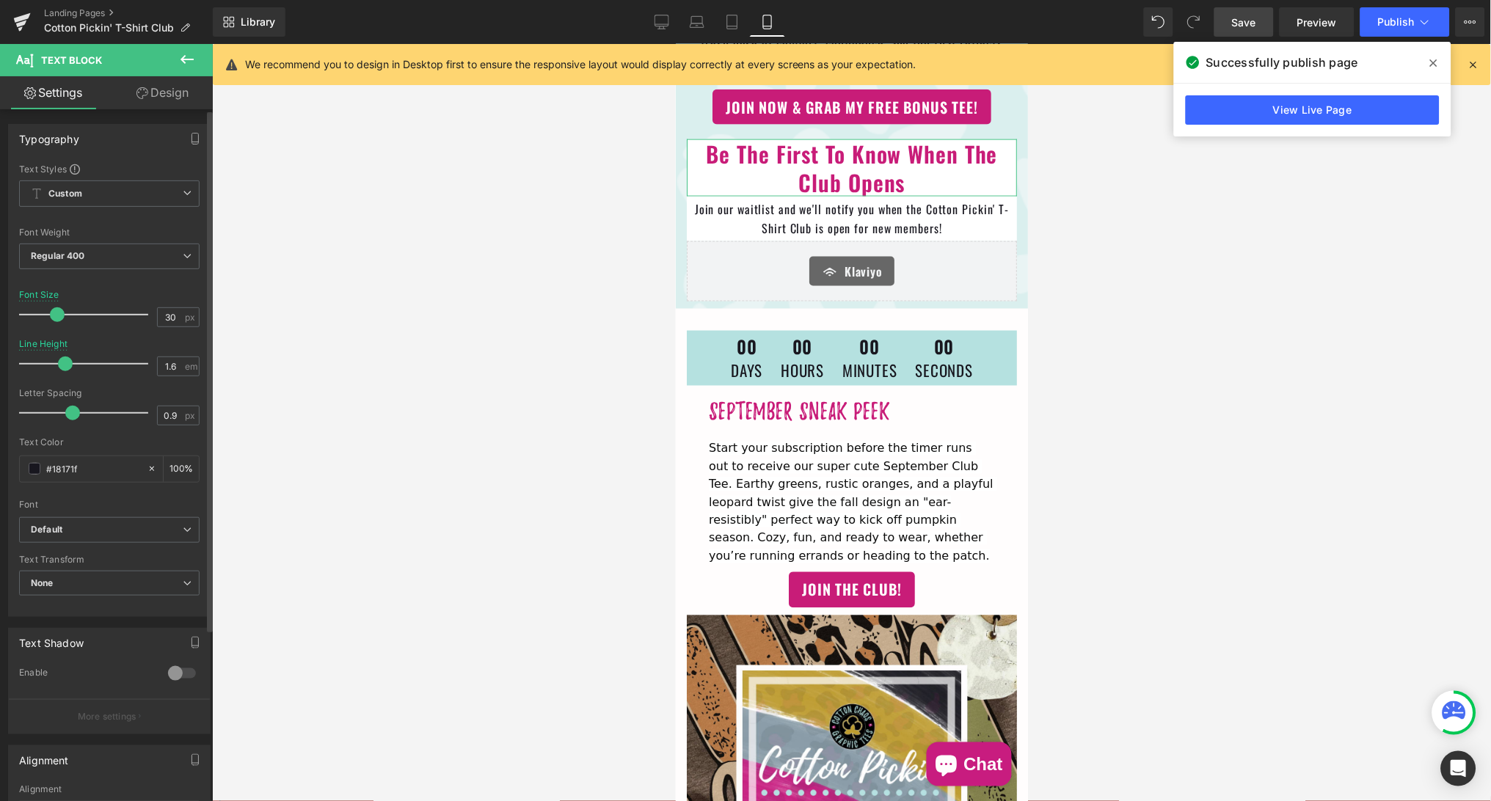
drag, startPoint x: 79, startPoint y: 359, endPoint x: 65, endPoint y: 357, distance: 14.0
click at [65, 357] on span at bounding box center [65, 364] width 15 height 15
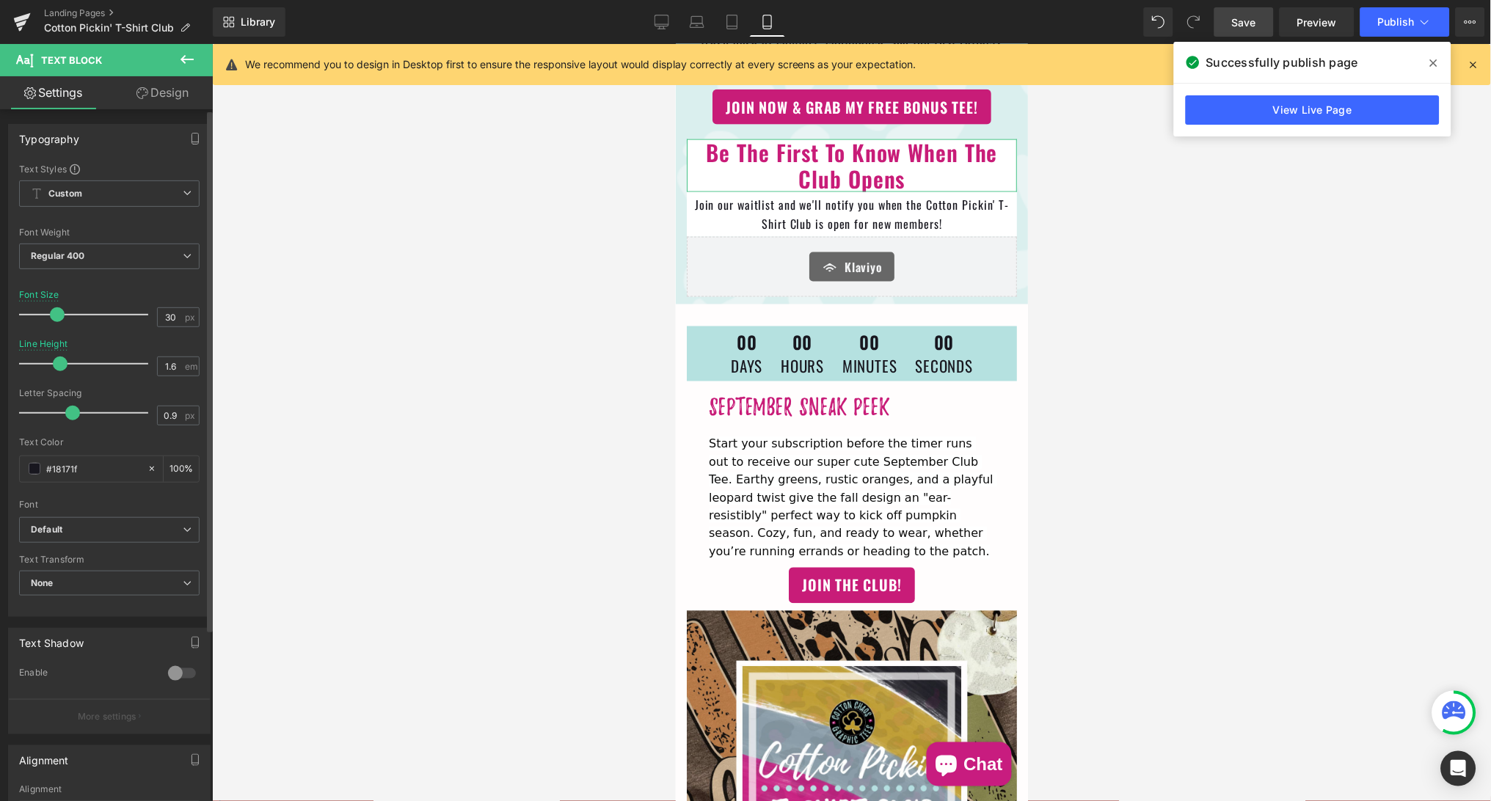
click at [62, 357] on span at bounding box center [60, 364] width 15 height 15
click at [1254, 18] on span "Save" at bounding box center [1244, 22] width 24 height 15
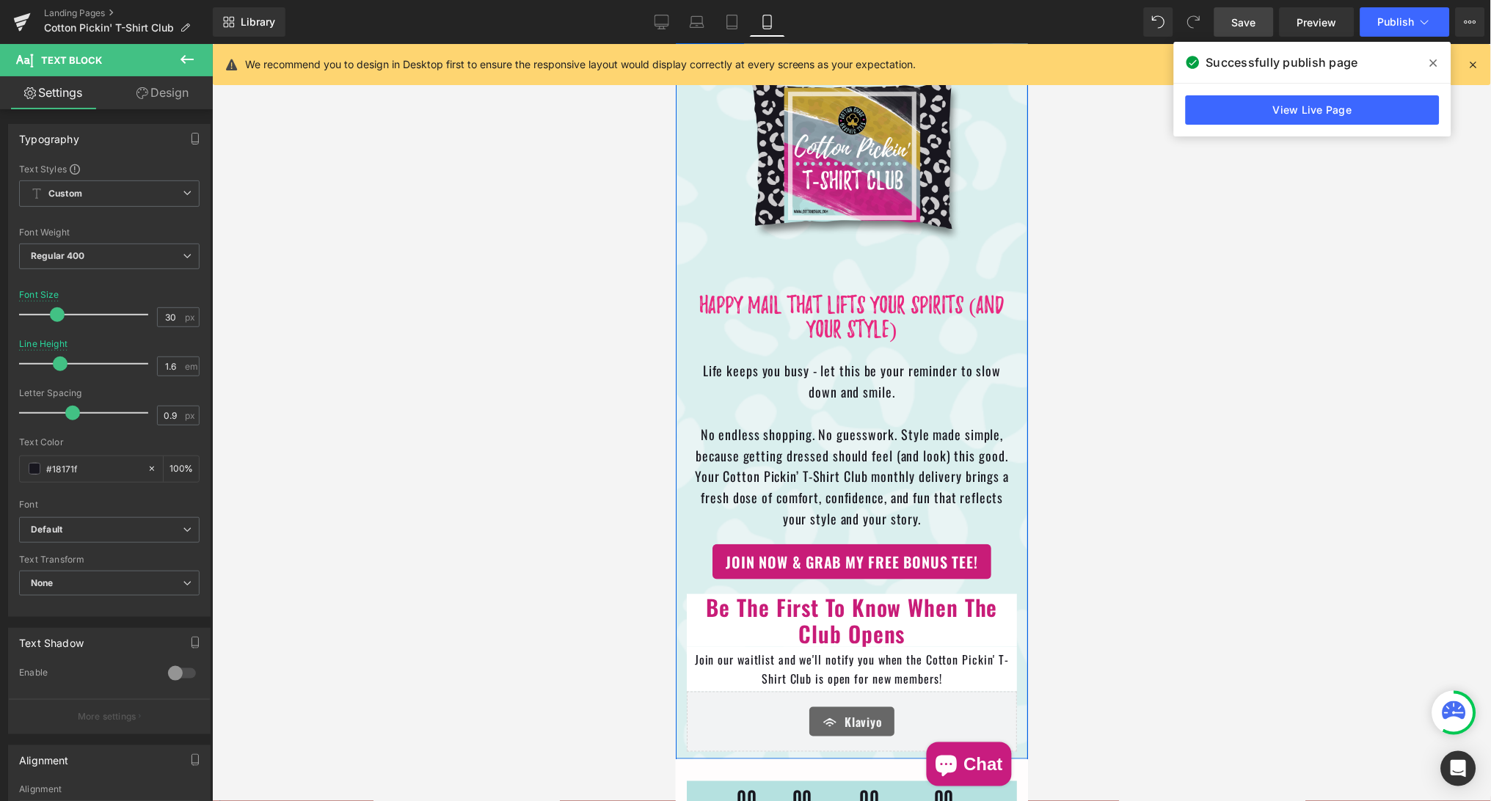
scroll to position [62, 0]
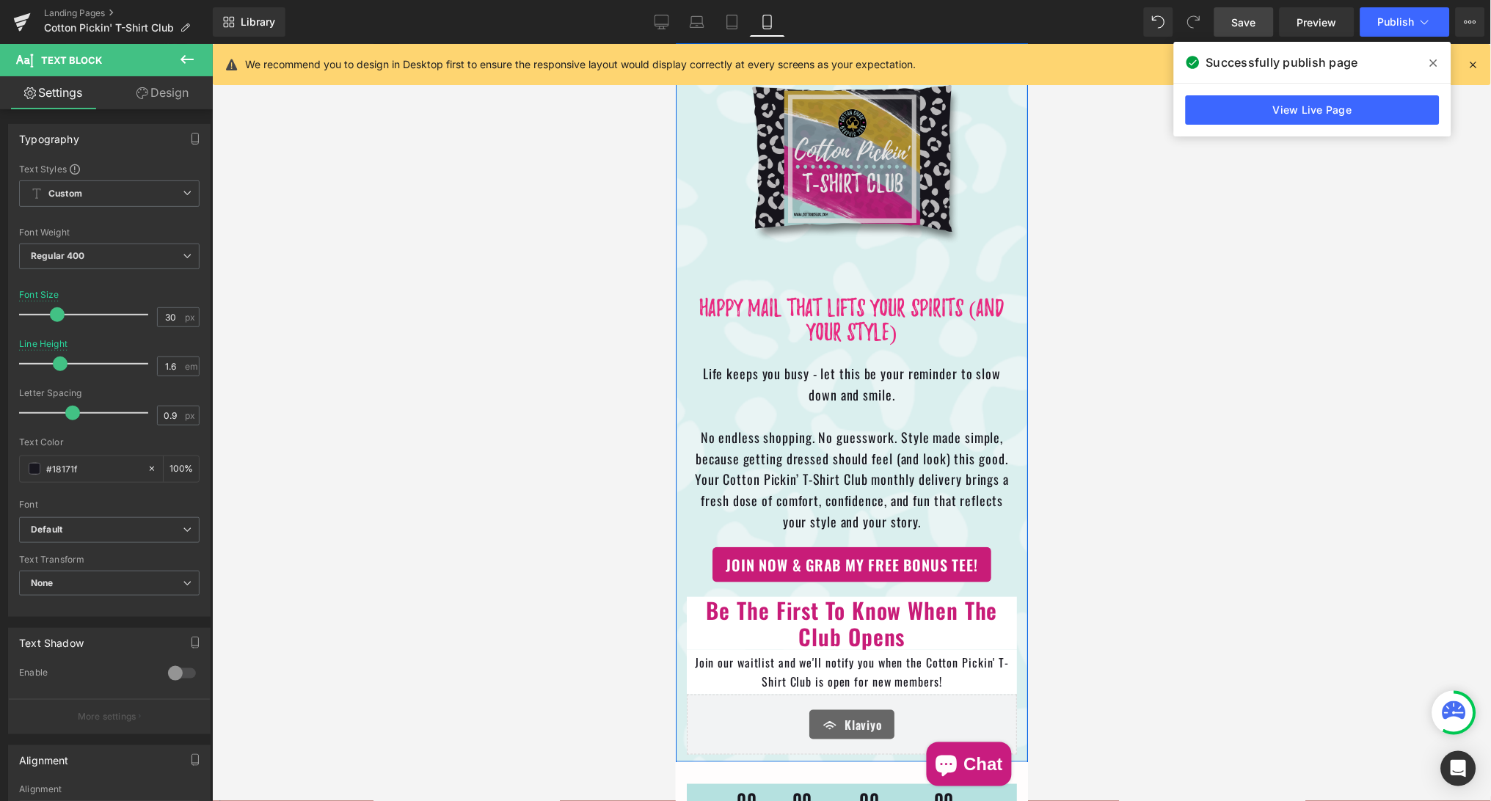
click at [842, 270] on img at bounding box center [851, 160] width 352 height 235
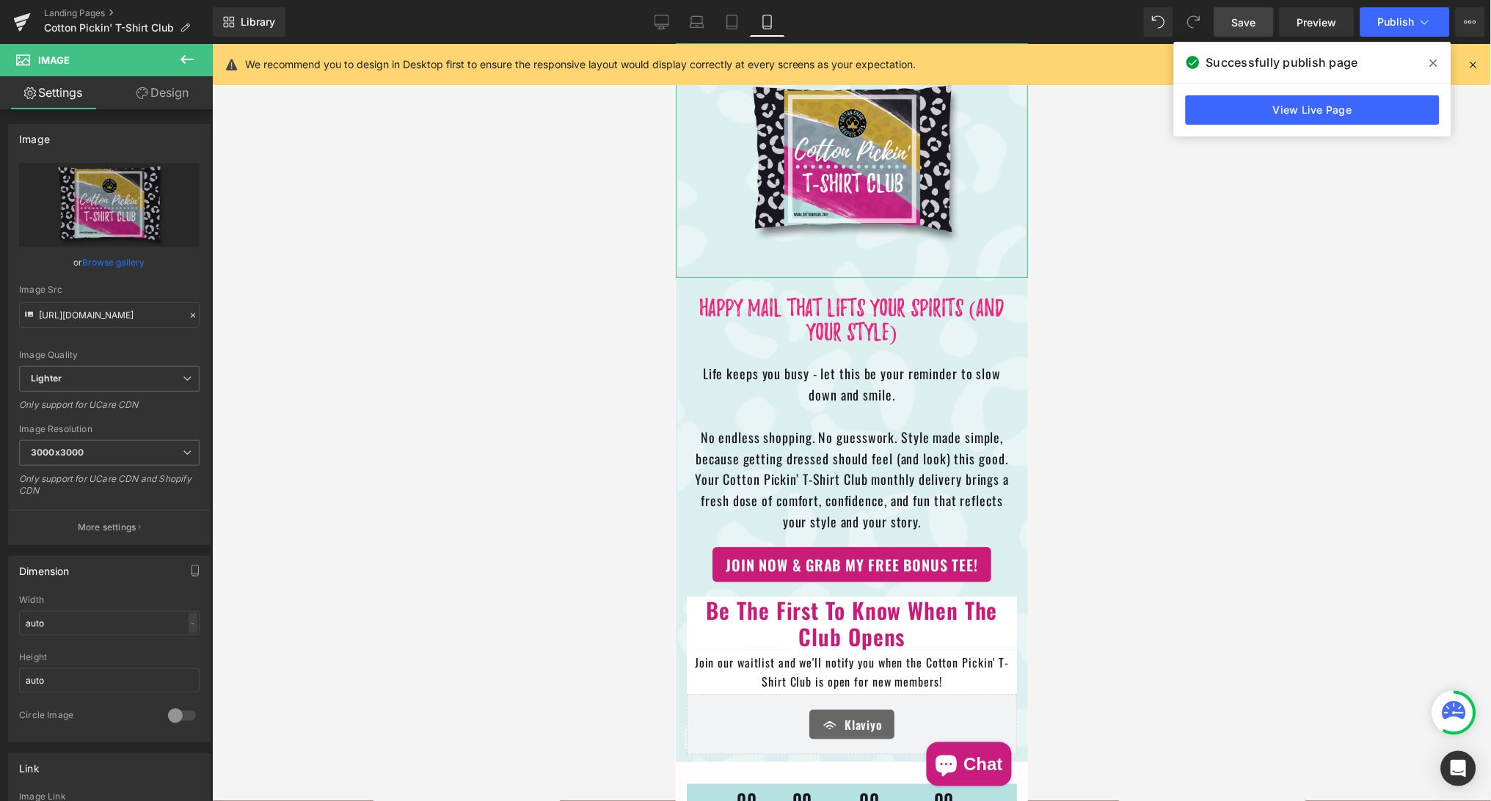
click at [172, 93] on link "Design" at bounding box center [162, 92] width 106 height 33
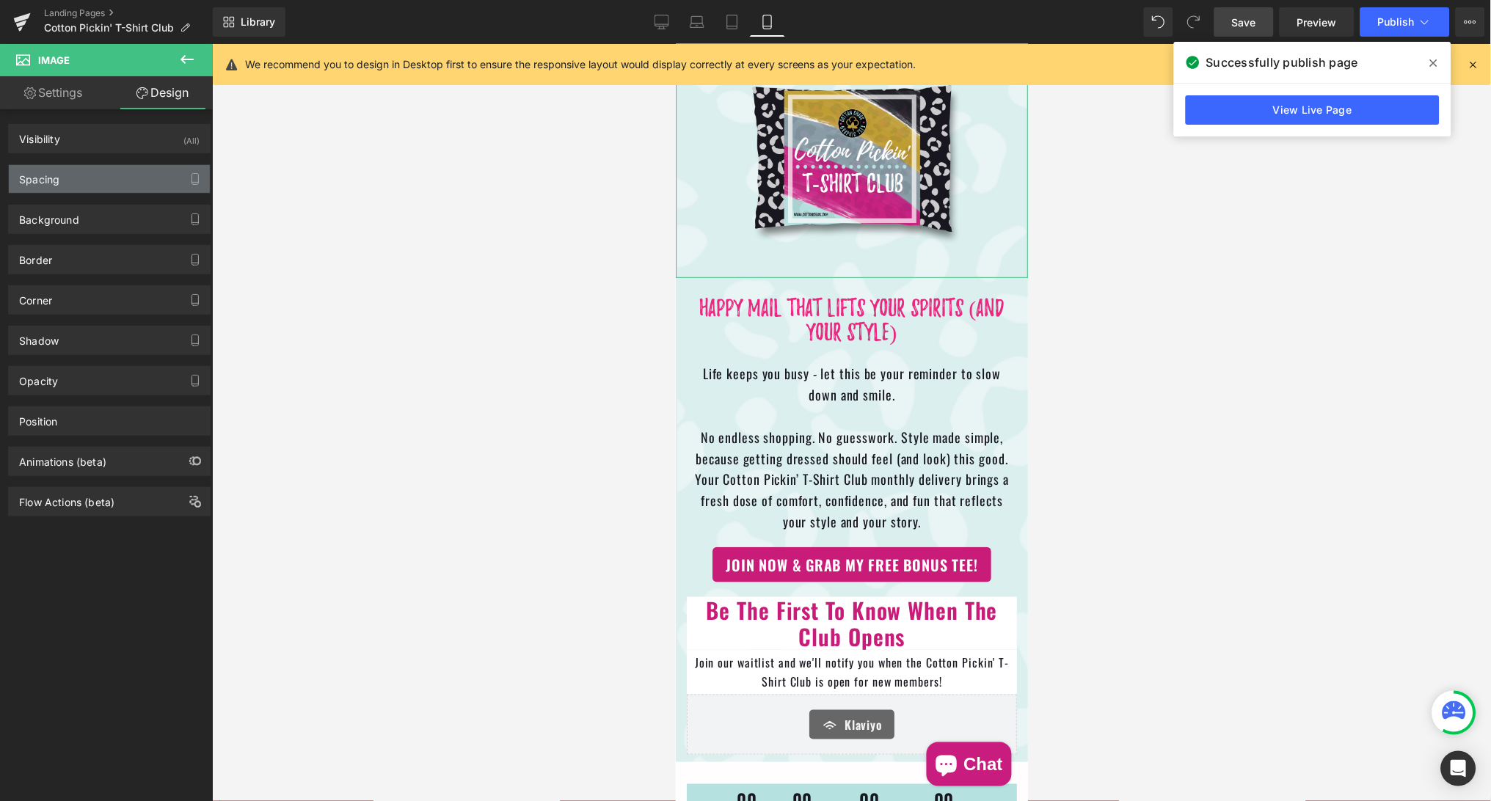
click at [113, 182] on div "Spacing" at bounding box center [109, 179] width 201 height 28
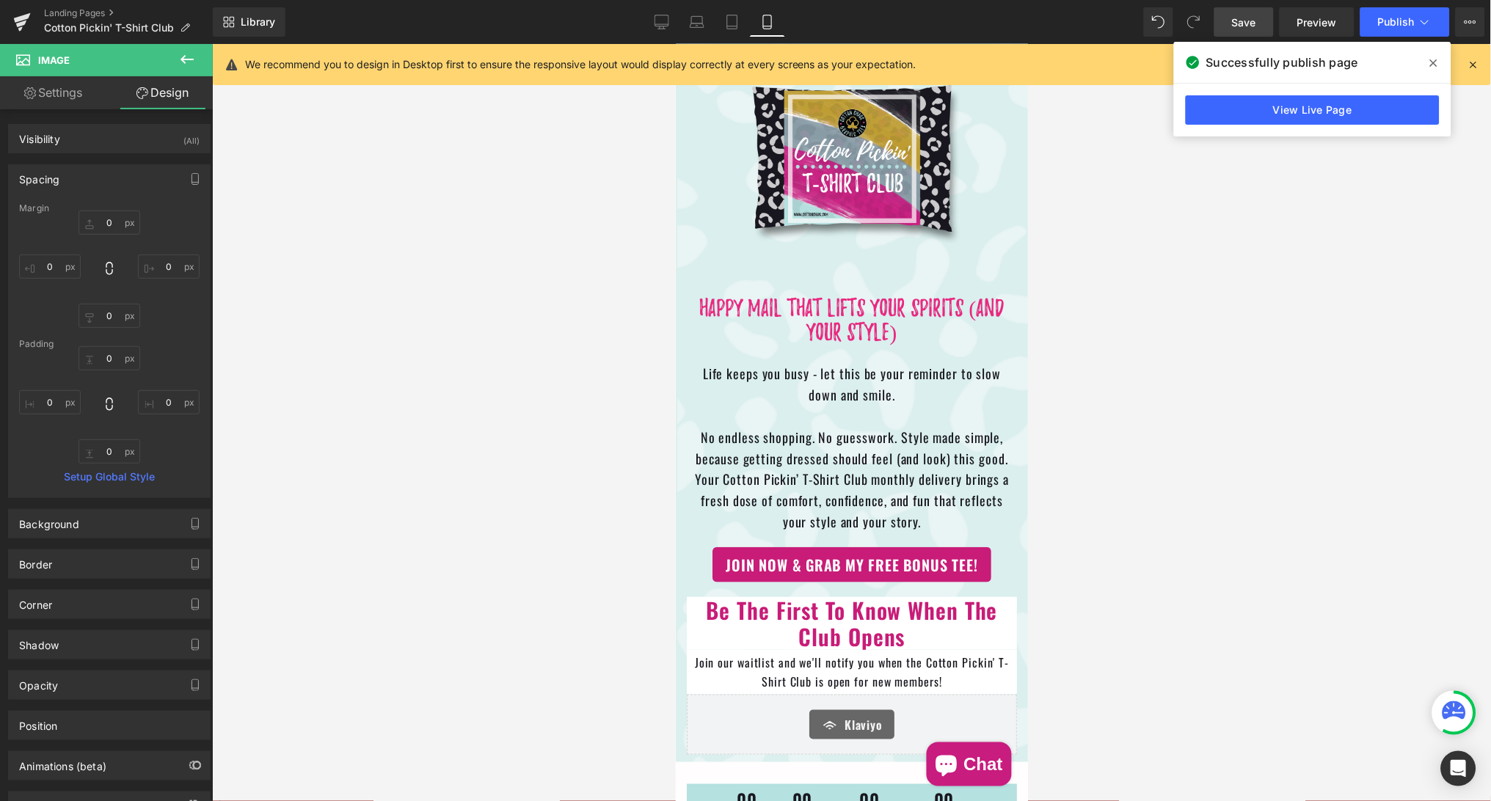
click at [1235, 26] on span "Save" at bounding box center [1244, 22] width 24 height 15
click at [1393, 23] on span "Publish" at bounding box center [1396, 22] width 37 height 12
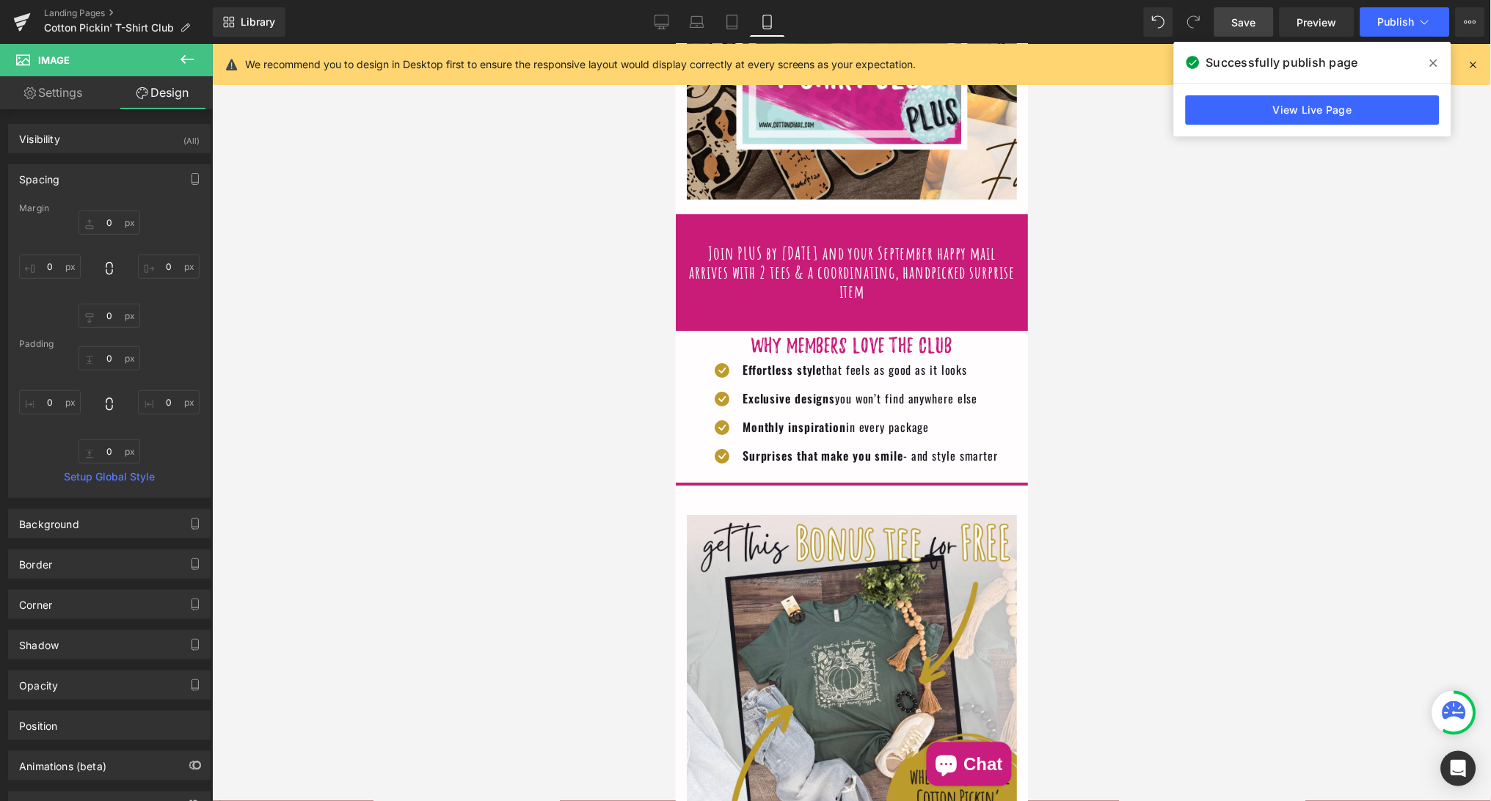
scroll to position [1272, 0]
